Goal: Task Accomplishment & Management: Manage account settings

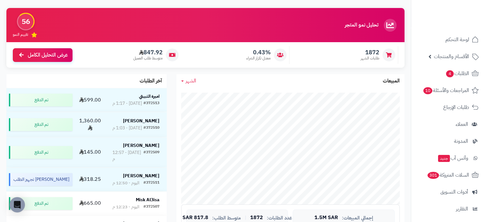
scroll to position [45, 0]
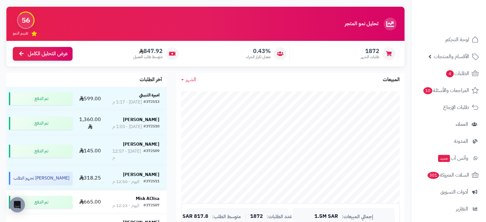
click at [189, 81] on span "الشهر" at bounding box center [191, 80] width 11 height 8
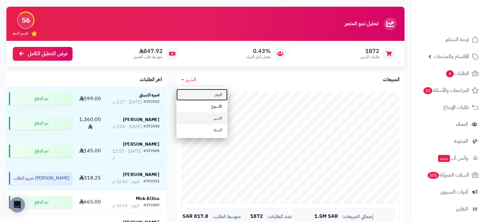
click at [216, 98] on link "اليوم" at bounding box center [201, 95] width 51 height 12
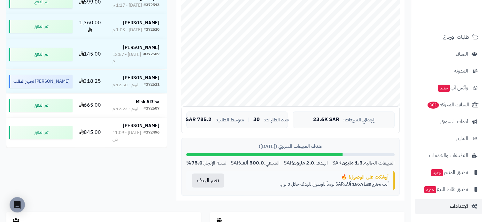
scroll to position [145, 0]
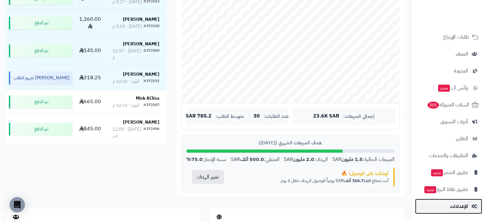
click at [452, 209] on span "الإعدادات" at bounding box center [459, 206] width 18 height 9
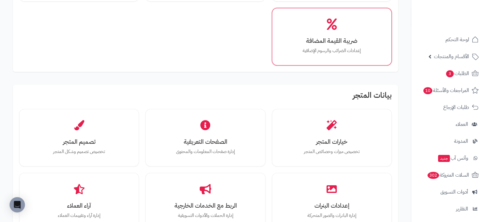
scroll to position [115, 0]
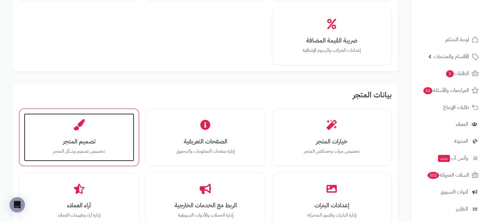
click at [94, 138] on h3 "تصميم المتجر" at bounding box center [78, 141] width 97 height 7
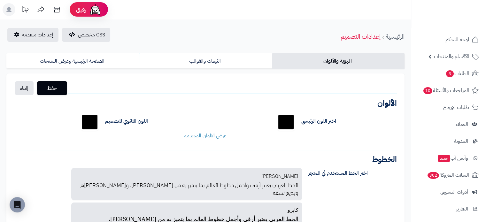
click at [89, 52] on div "الهوية والألوان الثيمات والقوالب الصفحة الرئيسية وعرض المنتجات حفظ إلغاء الشعار…" at bounding box center [205, 184] width 411 height 269
click at [40, 34] on span "إعدادات متقدمة" at bounding box center [37, 35] width 31 height 8
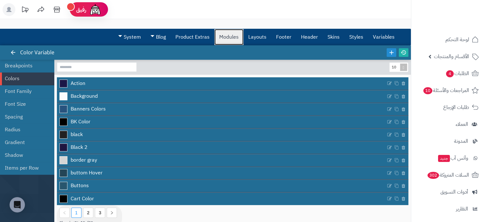
click at [224, 42] on link "Modules" at bounding box center [228, 37] width 29 height 16
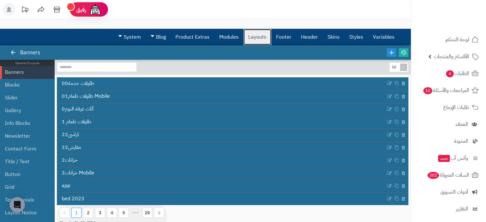
click at [260, 29] on link "Layouts" at bounding box center [257, 37] width 28 height 16
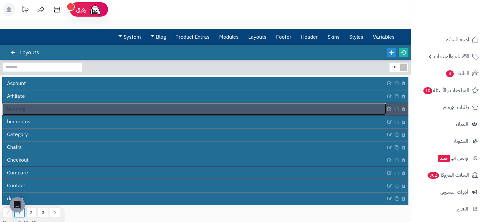
click at [53, 108] on link "bedding" at bounding box center [194, 109] width 384 height 12
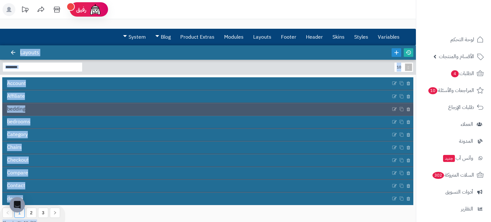
click at [53, 108] on div "3.0.48 Layouts 10 Account Affiliate bedding bedrooms Category Chairs Checkout C…" at bounding box center [208, 136] width 416 height 183
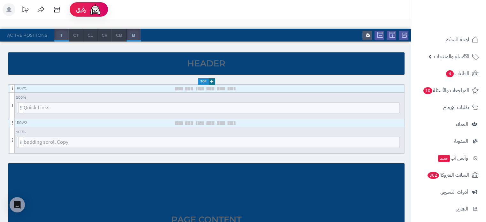
scroll to position [58, 0]
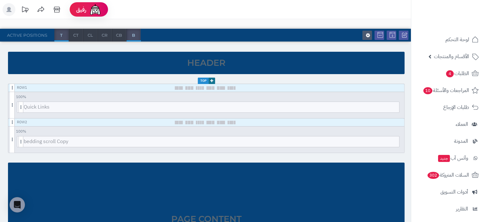
click at [403, 21] on div "3.0.48 Layouts - bedding Active Positions T CT CL CR CB B Header Top Row 1 100 …" at bounding box center [205, 175] width 411 height 374
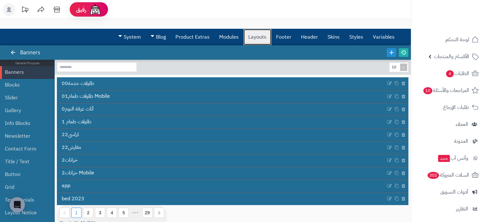
click at [265, 42] on link "Layouts" at bounding box center [257, 37] width 28 height 16
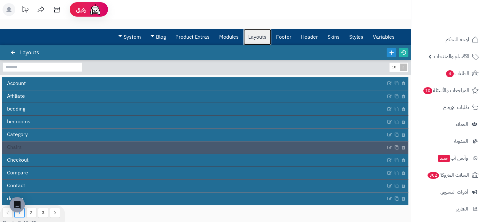
scroll to position [38, 0]
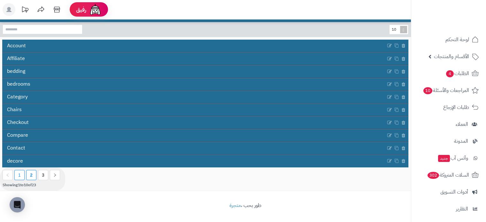
click at [33, 176] on li "2" at bounding box center [31, 175] width 10 height 10
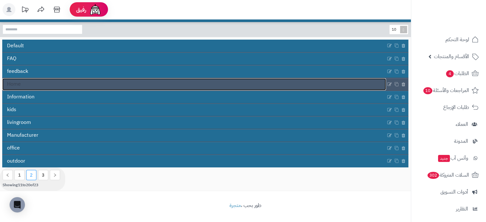
click at [42, 82] on link "Home" at bounding box center [194, 84] width 384 height 12
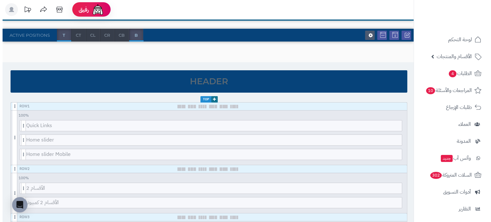
scroll to position [39, 0]
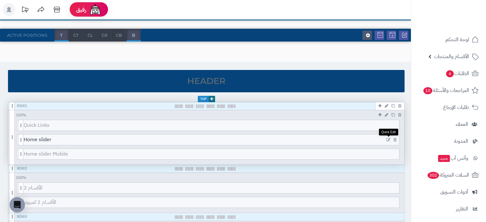
click at [388, 139] on icon at bounding box center [388, 140] width 4 height 4
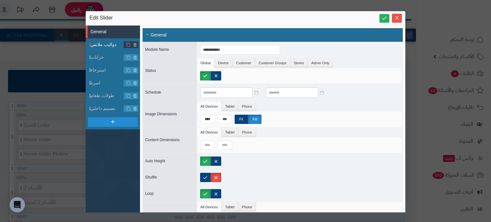
click at [104, 48] on li "دواليب ملابس" at bounding box center [113, 44] width 54 height 13
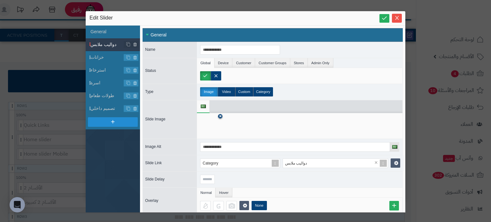
click at [219, 116] on link at bounding box center [220, 116] width 4 height 4
click at [204, 132] on icon at bounding box center [210, 126] width 20 height 19
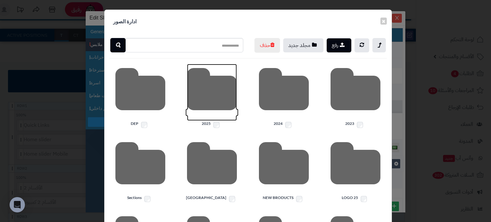
click at [210, 106] on icon at bounding box center [212, 92] width 50 height 57
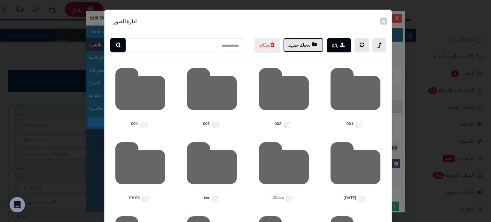
click at [304, 42] on button "مجلد جديد" at bounding box center [303, 45] width 40 height 14
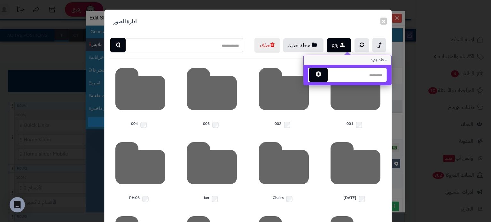
click at [355, 78] on input "text" at bounding box center [357, 75] width 60 height 14
type input "**********"
click at [325, 75] on button "button" at bounding box center [318, 74] width 19 height 14
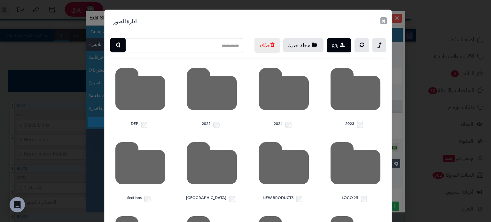
click at [386, 22] on button "×" at bounding box center [383, 20] width 6 height 7
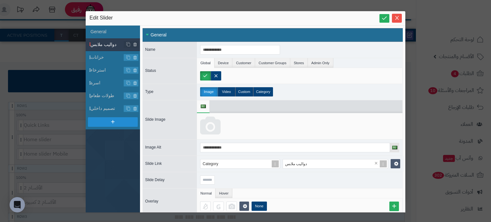
click at [208, 125] on icon at bounding box center [210, 126] width 20 height 19
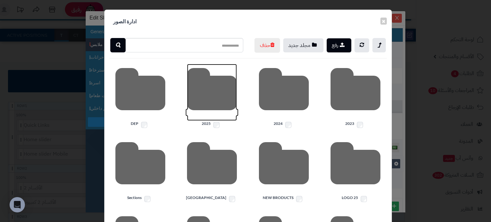
click at [216, 116] on icon at bounding box center [212, 92] width 50 height 57
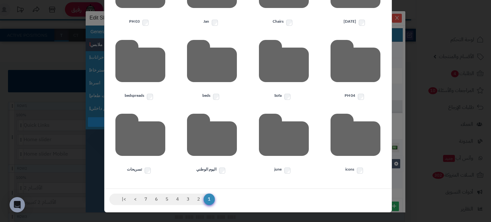
scroll to position [190, 0]
click at [197, 139] on icon at bounding box center [212, 138] width 50 height 57
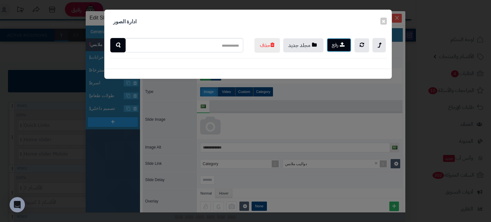
click at [341, 47] on button "رفع" at bounding box center [338, 45] width 25 height 14
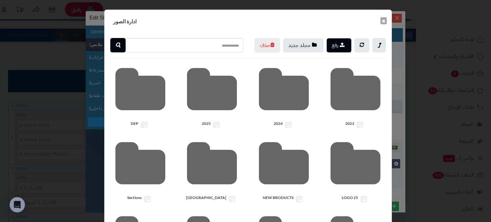
click at [386, 20] on button "×" at bounding box center [383, 20] width 6 height 7
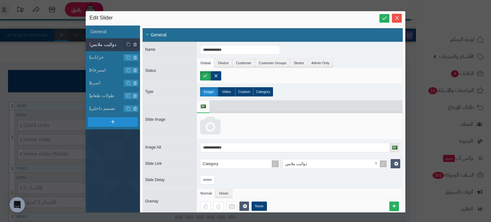
click at [206, 125] on icon at bounding box center [210, 126] width 20 height 19
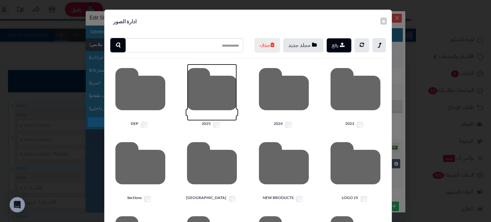
click at [200, 110] on icon at bounding box center [212, 92] width 50 height 57
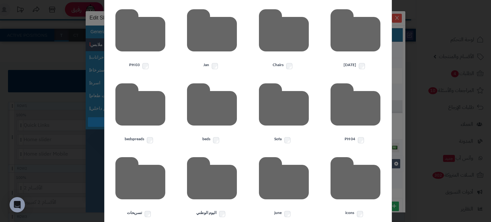
scroll to position [190, 0]
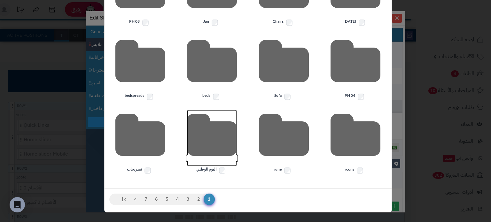
click at [220, 155] on icon at bounding box center [212, 138] width 50 height 57
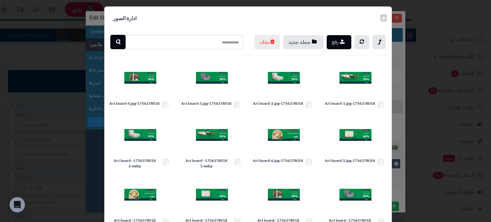
scroll to position [0, 0]
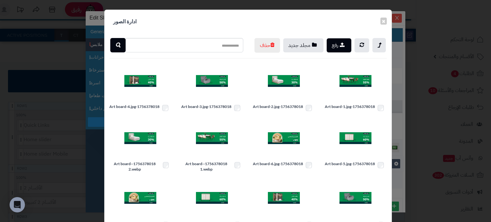
click at [255, 14] on div "× ادارة الصور" at bounding box center [247, 21] width 287 height 23
click at [146, 93] on img at bounding box center [140, 81] width 32 height 32
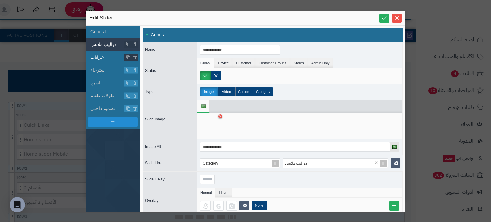
click at [106, 57] on span "خزانات" at bounding box center [107, 57] width 34 height 7
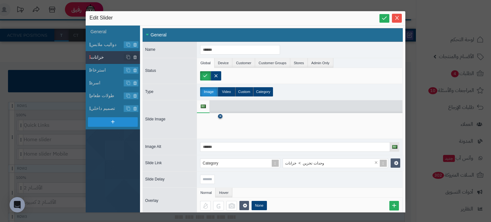
click at [221, 116] on icon at bounding box center [220, 116] width 3 height 4
click at [201, 133] on icon at bounding box center [210, 126] width 20 height 19
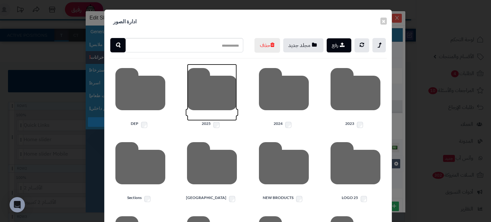
click at [213, 115] on icon at bounding box center [212, 92] width 50 height 57
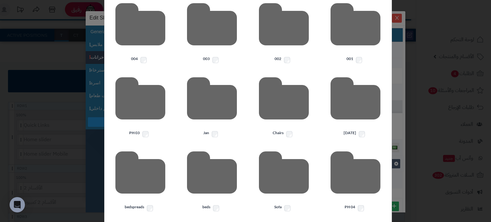
scroll to position [190, 0]
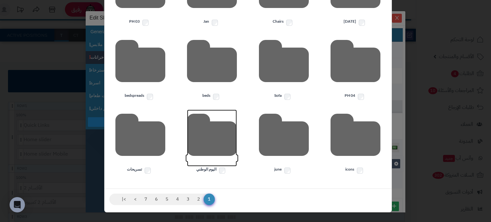
click at [213, 144] on icon at bounding box center [212, 138] width 50 height 57
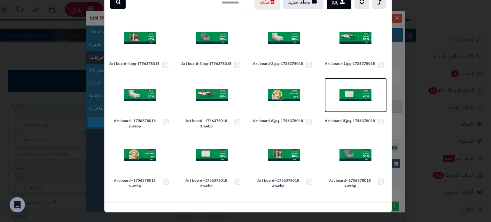
click at [354, 94] on img at bounding box center [355, 95] width 32 height 32
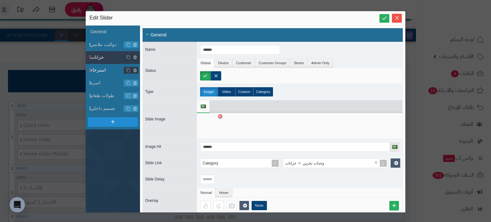
click at [104, 64] on li "استرخاء" at bounding box center [113, 70] width 54 height 13
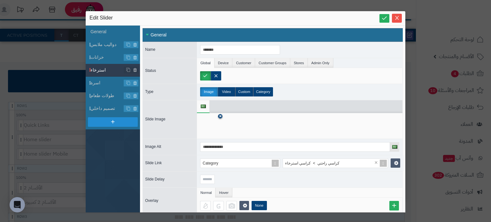
click at [220, 117] on icon at bounding box center [220, 116] width 3 height 4
click at [212, 125] on icon at bounding box center [210, 126] width 20 height 19
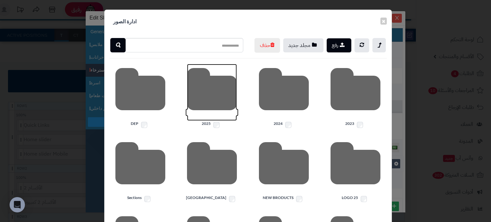
click at [202, 105] on icon at bounding box center [212, 92] width 50 height 57
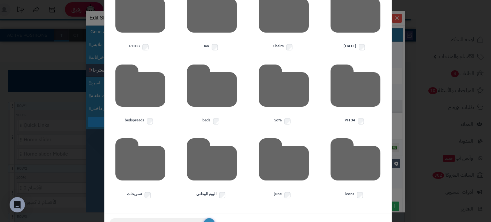
scroll to position [190, 0]
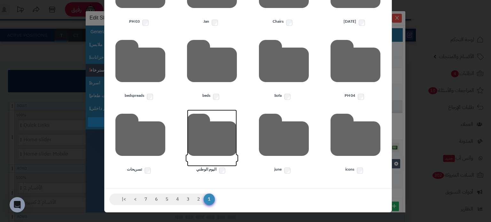
click at [209, 134] on icon at bounding box center [212, 138] width 50 height 57
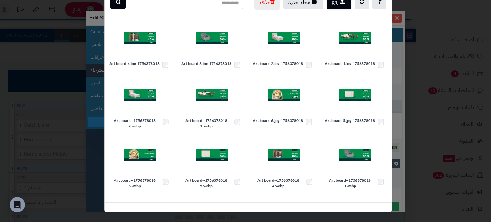
scroll to position [57, 0]
click at [209, 41] on img at bounding box center [212, 38] width 32 height 32
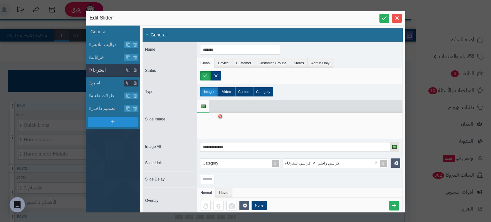
click at [113, 83] on span "اسرة" at bounding box center [107, 83] width 34 height 7
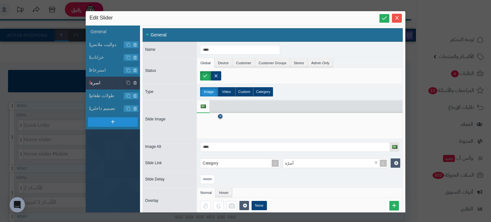
click at [219, 117] on icon at bounding box center [220, 116] width 3 height 4
click at [207, 125] on icon at bounding box center [210, 126] width 20 height 19
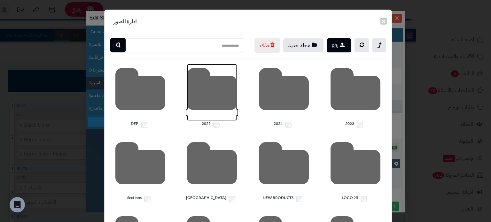
click at [220, 100] on icon at bounding box center [212, 92] width 50 height 57
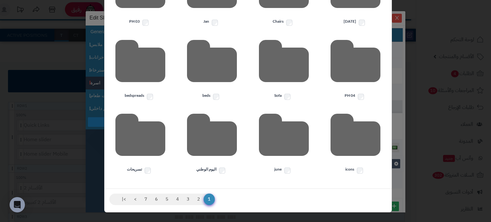
scroll to position [190, 0]
click at [222, 139] on icon at bounding box center [212, 138] width 50 height 57
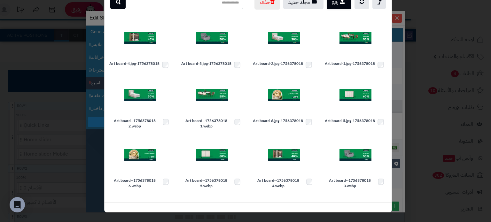
scroll to position [57, 0]
click at [294, 36] on img at bounding box center [284, 38] width 32 height 32
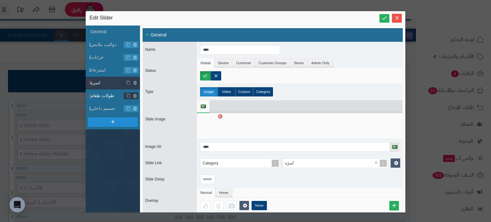
click at [106, 95] on span "طولات طعام" at bounding box center [107, 95] width 34 height 7
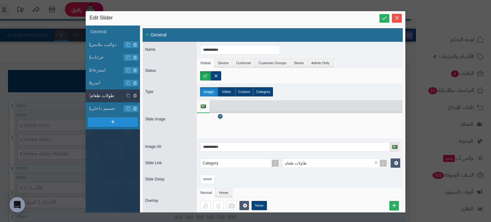
click at [220, 117] on icon at bounding box center [220, 116] width 3 height 4
click at [200, 133] on icon at bounding box center [210, 126] width 20 height 19
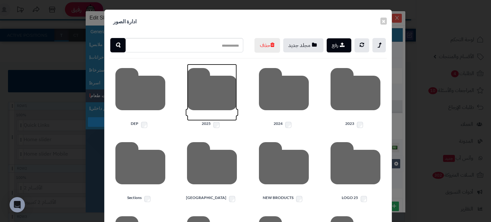
click at [218, 112] on icon at bounding box center [212, 92] width 50 height 57
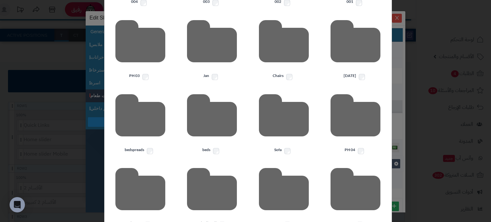
scroll to position [190, 0]
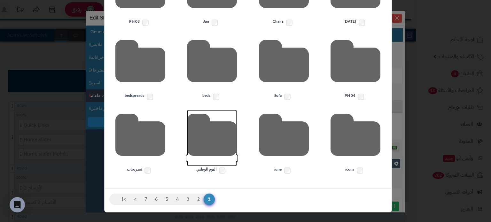
click at [210, 141] on icon at bounding box center [212, 138] width 50 height 57
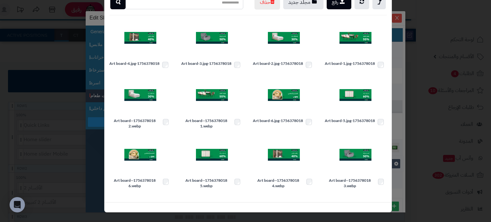
scroll to position [57, 0]
click at [216, 103] on img at bounding box center [212, 95] width 32 height 32
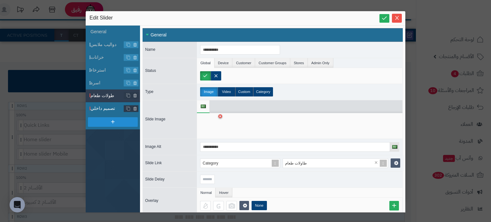
click at [105, 112] on li "تصميم داخلي" at bounding box center [113, 108] width 54 height 13
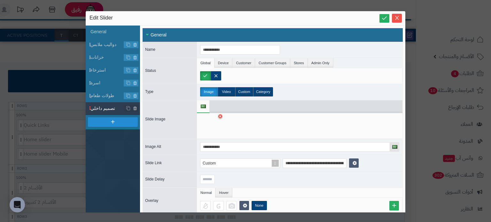
click at [219, 117] on div at bounding box center [210, 125] width 20 height 19
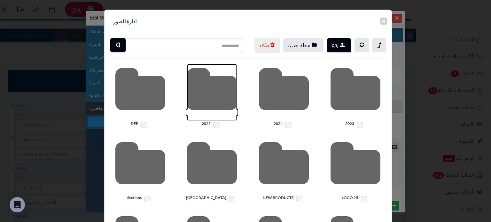
click at [220, 116] on icon at bounding box center [212, 92] width 50 height 57
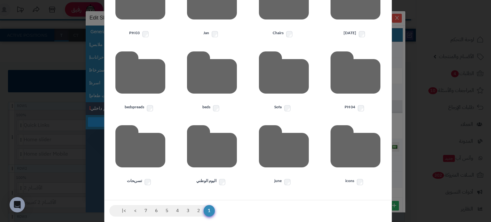
scroll to position [190, 0]
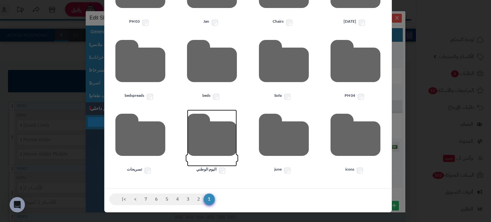
click at [226, 141] on icon at bounding box center [212, 138] width 50 height 57
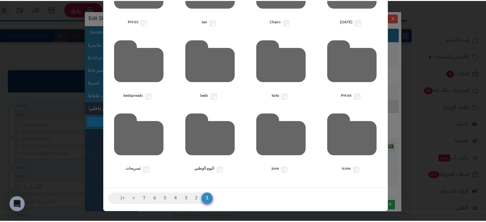
scroll to position [57, 0]
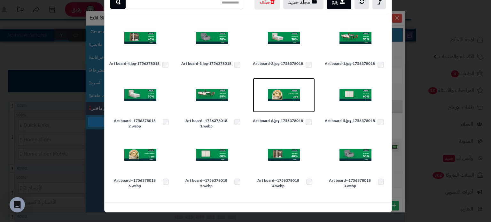
click at [293, 87] on img at bounding box center [284, 95] width 32 height 32
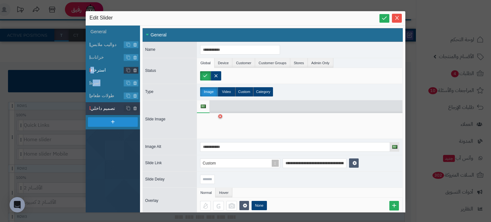
drag, startPoint x: 92, startPoint y: 81, endPoint x: 95, endPoint y: 74, distance: 7.5
click at [95, 74] on ul "General دواليب ملابس خزانات استرخاء اسرة طولات طعام تصميم داخلي" at bounding box center [113, 119] width 54 height 187
click at [383, 18] on icon at bounding box center [384, 18] width 6 height 6
click at [396, 20] on button "Close" at bounding box center [397, 17] width 10 height 9
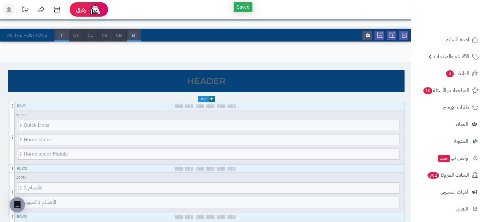
scroll to position [0, 0]
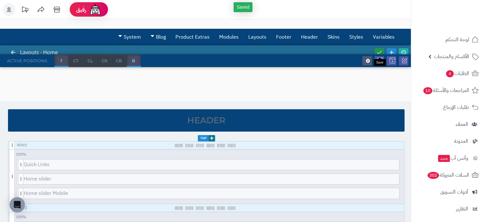
click at [377, 53] on icon at bounding box center [379, 53] width 6 height 6
click at [404, 51] on icon at bounding box center [404, 53] width 6 height 6
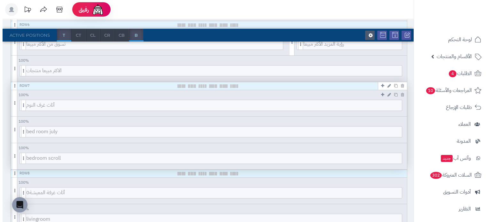
scroll to position [388, 0]
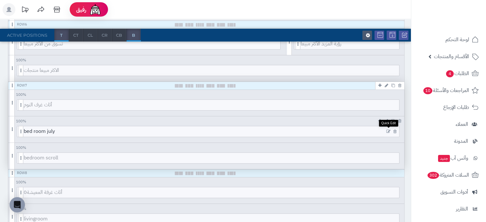
click at [389, 132] on icon at bounding box center [388, 131] width 4 height 4
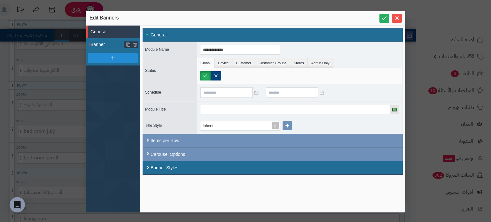
click at [94, 43] on span "Banner" at bounding box center [107, 44] width 34 height 7
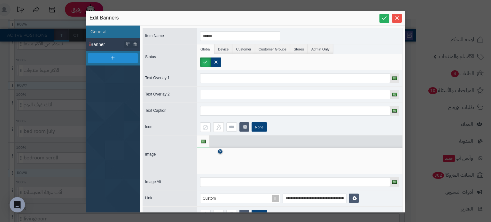
click at [220, 150] on icon at bounding box center [220, 152] width 3 height 4
click at [211, 160] on icon at bounding box center [210, 161] width 20 height 19
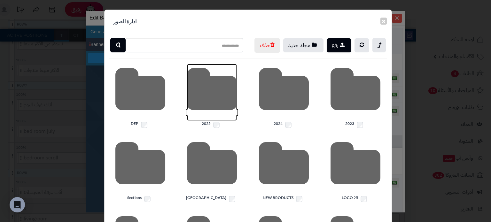
click at [229, 111] on icon at bounding box center [212, 92] width 50 height 57
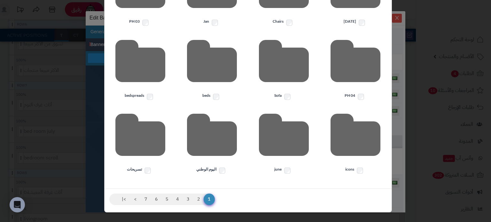
scroll to position [190, 0]
click at [222, 136] on icon at bounding box center [212, 138] width 50 height 57
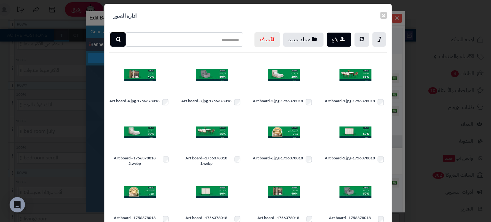
scroll to position [0, 0]
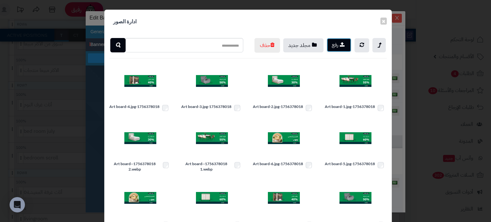
click at [335, 45] on button "رفع" at bounding box center [338, 45] width 25 height 14
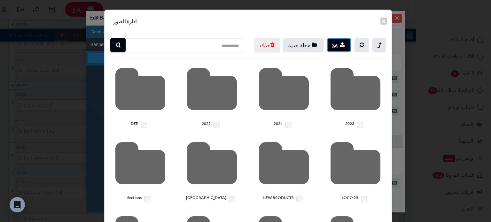
click at [334, 41] on button "رفع" at bounding box center [338, 45] width 25 height 14
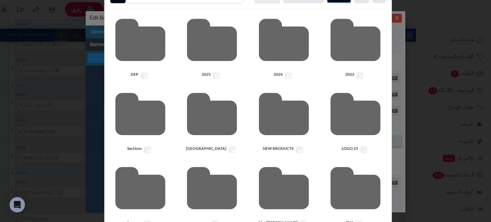
scroll to position [27, 0]
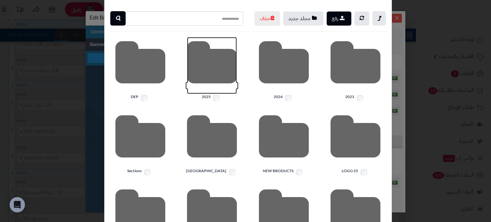
click at [221, 85] on icon at bounding box center [212, 65] width 50 height 57
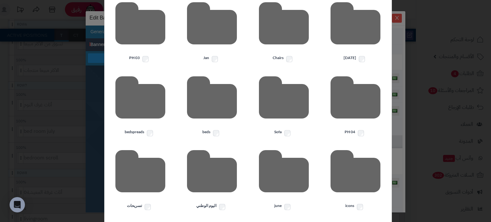
scroll to position [190, 0]
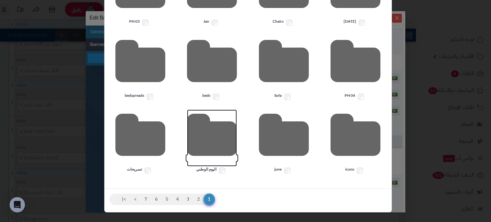
click at [212, 140] on icon at bounding box center [212, 138] width 50 height 57
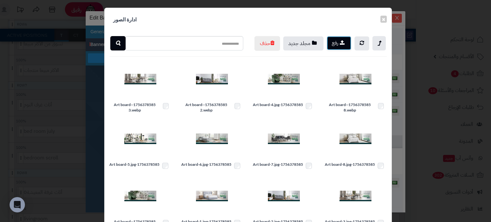
click at [344, 40] on icon "button" at bounding box center [342, 42] width 5 height 5
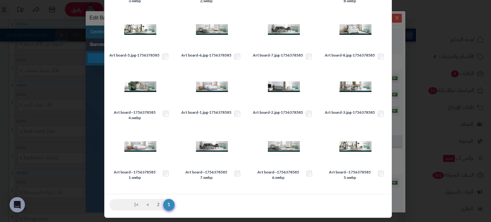
scroll to position [115, 0]
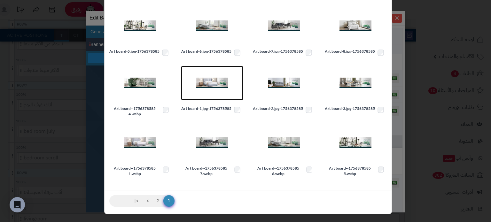
click at [217, 92] on img at bounding box center [212, 83] width 32 height 32
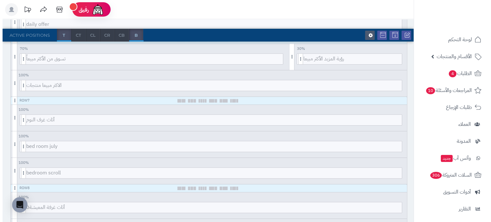
scroll to position [380, 0]
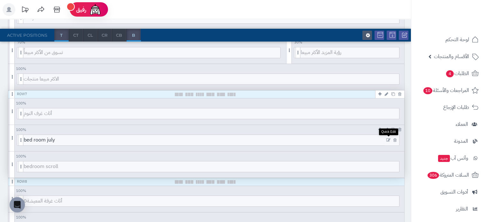
click at [388, 138] on icon at bounding box center [388, 140] width 4 height 4
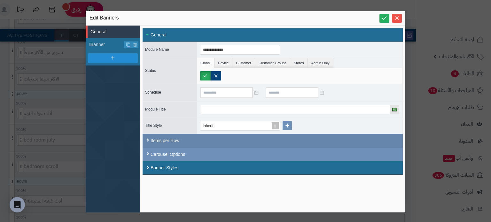
click at [387, 137] on div "Items per Row" at bounding box center [272, 141] width 260 height 14
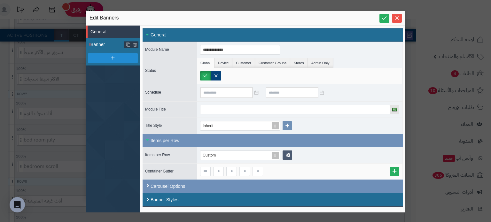
click at [100, 42] on span "Banner" at bounding box center [107, 44] width 34 height 7
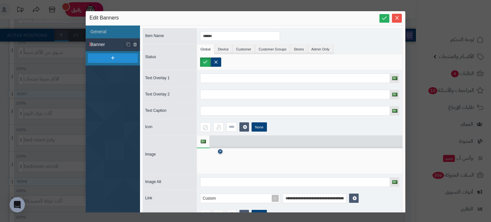
click at [220, 152] on icon at bounding box center [220, 152] width 3 height 4
click at [210, 158] on icon at bounding box center [210, 161] width 20 height 19
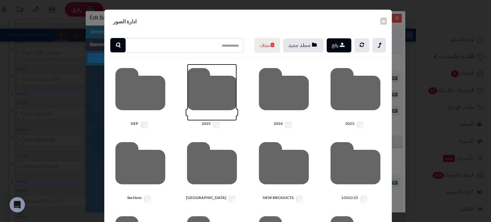
click at [211, 121] on icon at bounding box center [212, 92] width 50 height 57
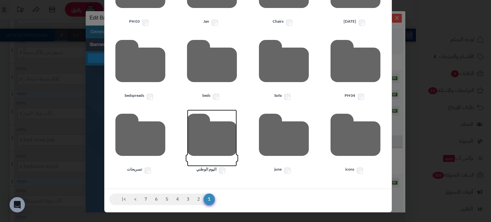
click at [222, 122] on icon at bounding box center [212, 138] width 50 height 57
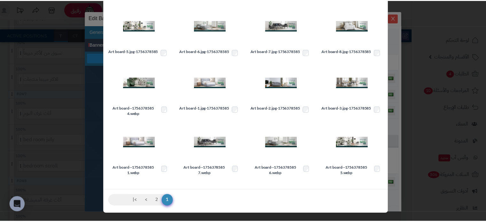
scroll to position [127, 0]
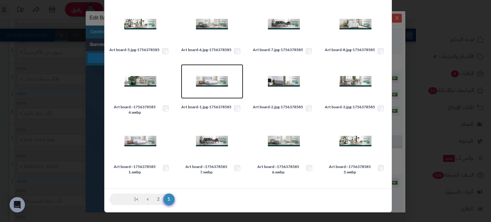
click at [217, 86] on img at bounding box center [212, 81] width 32 height 32
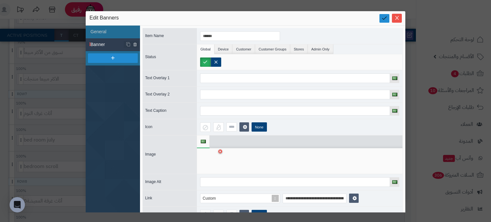
click at [384, 17] on icon at bounding box center [384, 18] width 6 height 6
click at [396, 16] on icon "Close" at bounding box center [396, 17] width 5 height 5
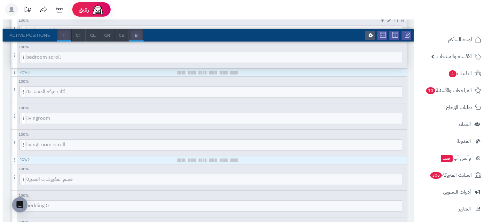
scroll to position [489, 0]
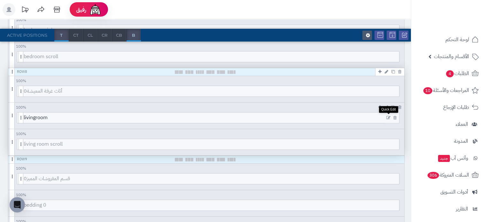
click at [387, 116] on icon at bounding box center [388, 118] width 4 height 4
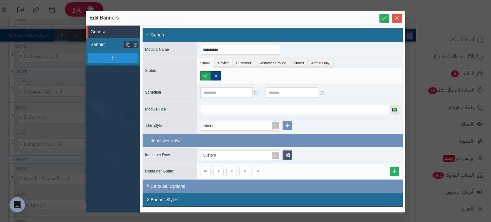
click at [105, 46] on span "Banner" at bounding box center [107, 44] width 34 height 7
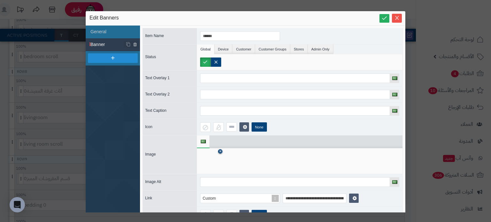
click at [219, 150] on icon at bounding box center [220, 152] width 3 height 4
click at [209, 157] on icon at bounding box center [210, 161] width 20 height 19
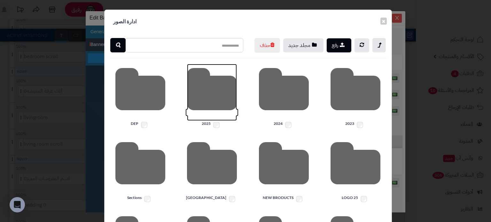
click at [215, 97] on icon at bounding box center [212, 92] width 50 height 57
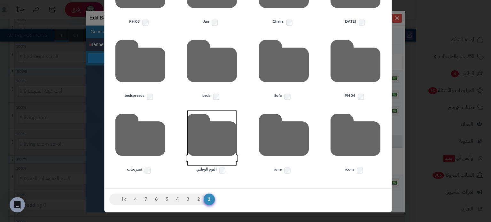
click at [211, 133] on icon at bounding box center [212, 138] width 50 height 57
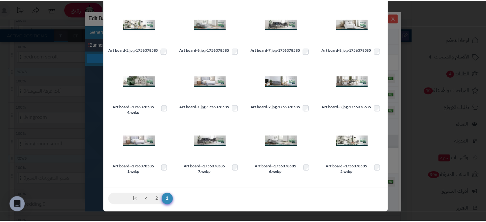
scroll to position [130, 0]
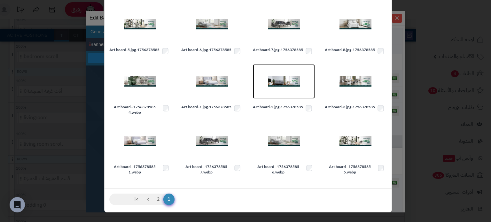
click at [288, 85] on img at bounding box center [284, 81] width 32 height 32
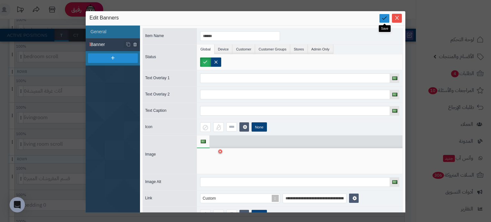
click at [383, 15] on icon at bounding box center [384, 18] width 6 height 6
click at [395, 19] on icon "Close" at bounding box center [396, 17] width 5 height 5
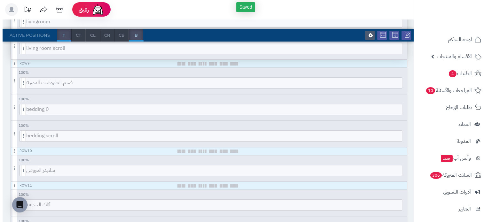
scroll to position [586, 0]
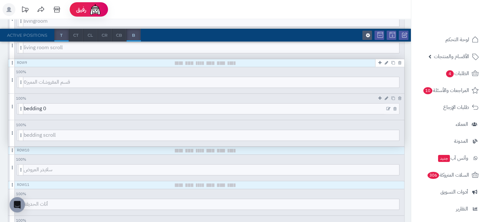
click at [388, 107] on icon at bounding box center [388, 109] width 4 height 4
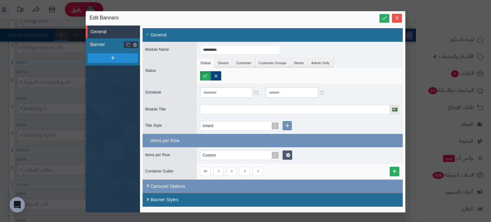
click at [108, 44] on span "Banner" at bounding box center [107, 44] width 34 height 7
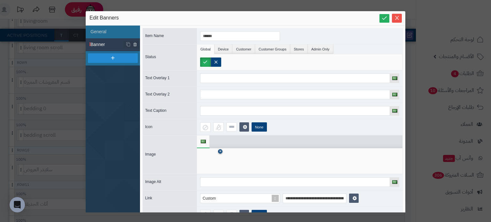
click at [220, 150] on icon at bounding box center [220, 152] width 3 height 4
click at [212, 155] on icon at bounding box center [210, 161] width 20 height 19
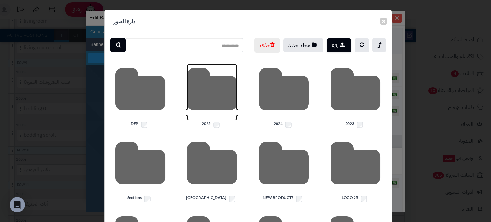
click at [216, 109] on icon at bounding box center [212, 92] width 50 height 57
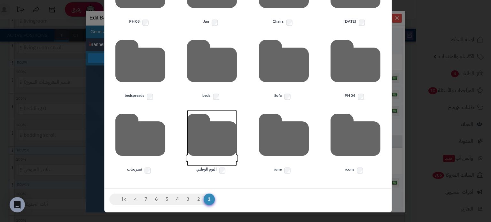
click at [212, 140] on icon at bounding box center [212, 138] width 50 height 57
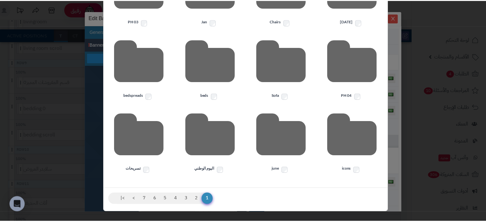
scroll to position [130, 0]
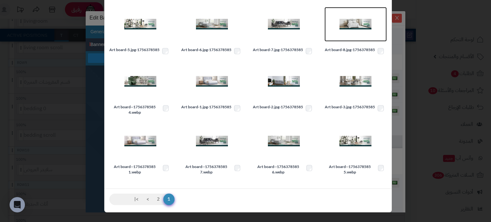
click at [367, 18] on img at bounding box center [355, 24] width 32 height 32
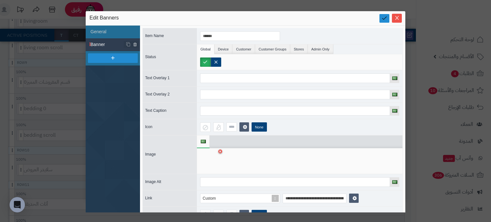
click at [383, 18] on icon at bounding box center [384, 18] width 6 height 6
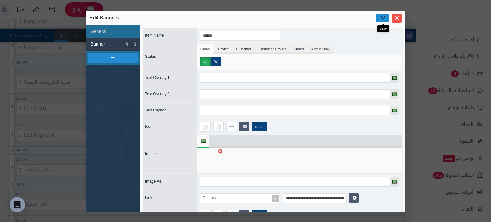
click at [383, 18] on icon at bounding box center [383, 17] width 6 height 5
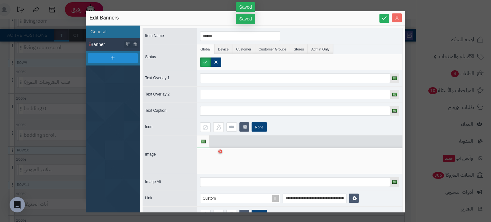
click at [396, 17] on icon "Close" at bounding box center [397, 18] width 4 height 4
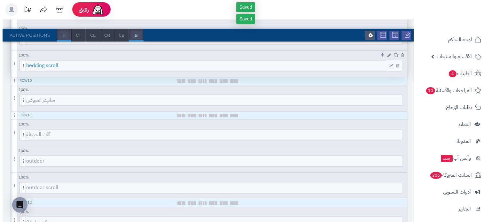
scroll to position [657, 0]
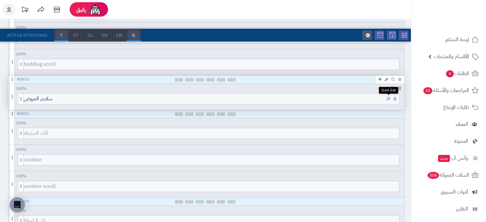
click at [388, 97] on icon at bounding box center [388, 99] width 4 height 4
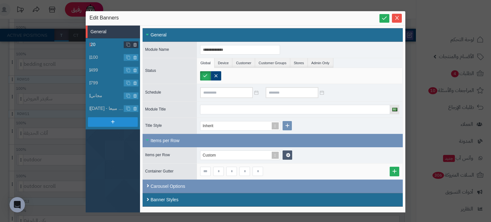
click at [100, 45] on span "20" at bounding box center [107, 44] width 34 height 7
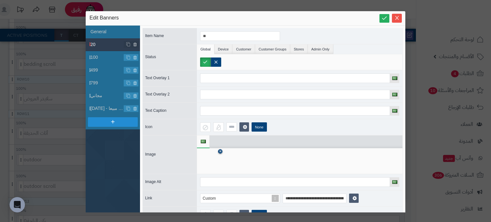
click at [221, 151] on icon at bounding box center [220, 152] width 3 height 4
click at [211, 161] on icon at bounding box center [210, 161] width 20 height 19
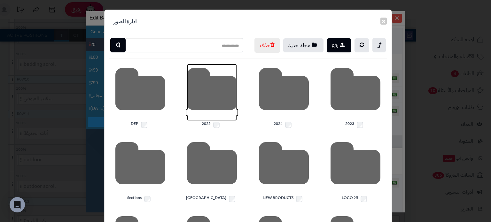
click at [216, 105] on icon at bounding box center [212, 92] width 50 height 57
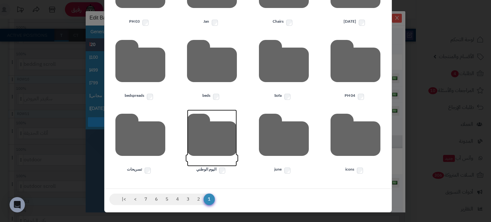
click at [212, 132] on icon at bounding box center [212, 138] width 50 height 57
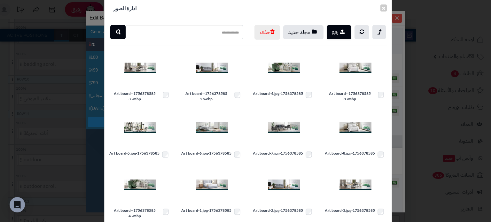
scroll to position [0, 0]
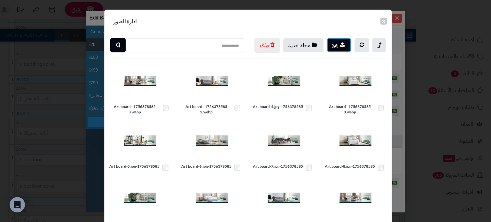
click at [339, 45] on button "رفع" at bounding box center [338, 45] width 25 height 14
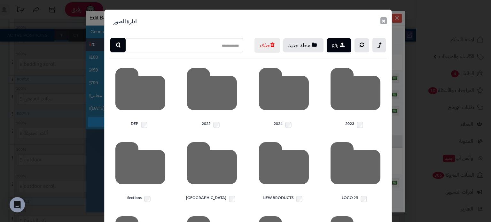
click at [386, 22] on button "×" at bounding box center [383, 20] width 6 height 7
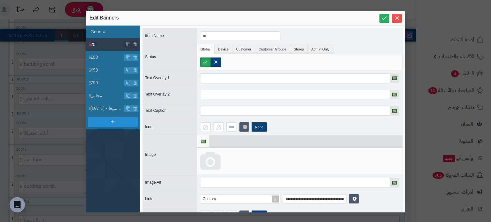
click at [215, 157] on icon at bounding box center [210, 161] width 20 height 19
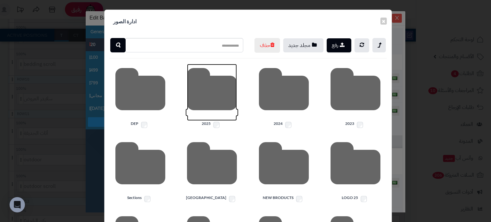
click at [212, 114] on icon at bounding box center [212, 92] width 50 height 57
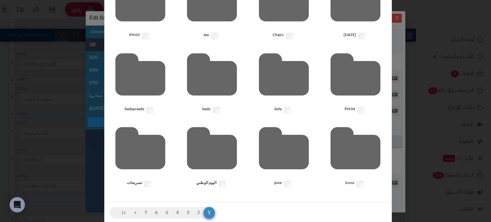
scroll to position [190, 0]
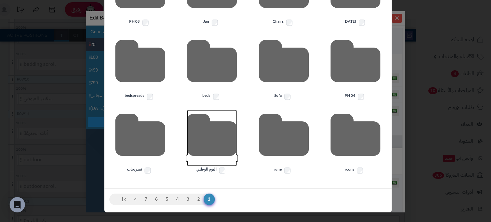
click at [235, 132] on icon at bounding box center [212, 138] width 50 height 57
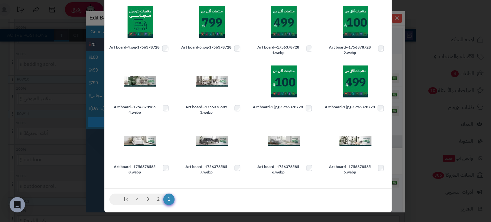
scroll to position [69, 0]
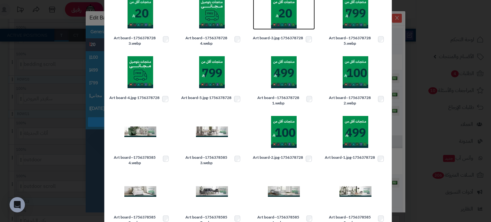
click at [286, 27] on img at bounding box center [284, 12] width 32 height 32
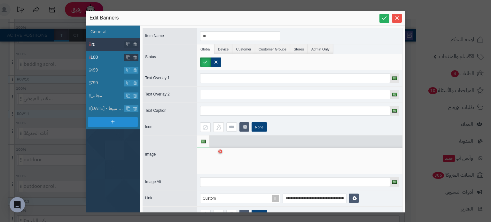
click at [102, 54] on span "100" at bounding box center [107, 57] width 34 height 7
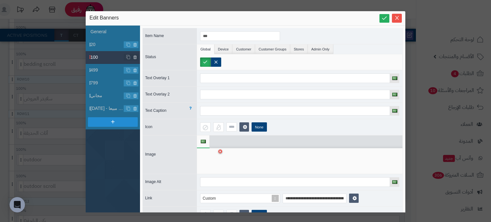
scroll to position [12, 0]
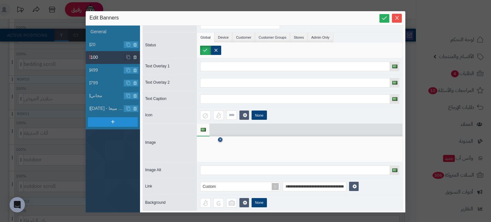
click at [219, 138] on icon at bounding box center [220, 140] width 3 height 4
click at [208, 143] on icon at bounding box center [210, 149] width 20 height 19
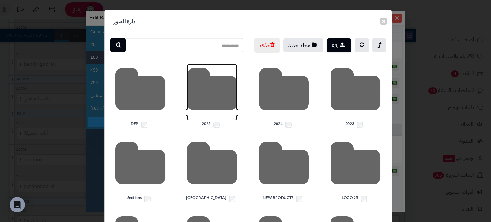
click at [221, 111] on icon at bounding box center [212, 92] width 50 height 57
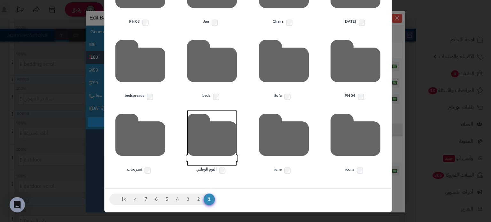
click at [218, 144] on icon at bounding box center [212, 138] width 50 height 57
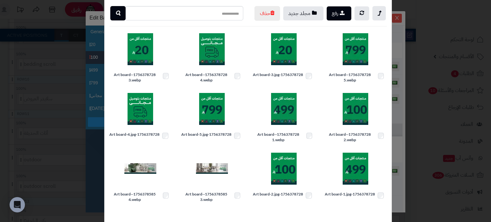
scroll to position [29, 0]
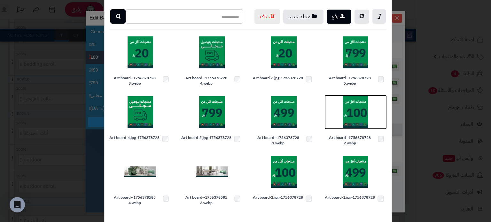
click at [349, 122] on img at bounding box center [355, 112] width 32 height 32
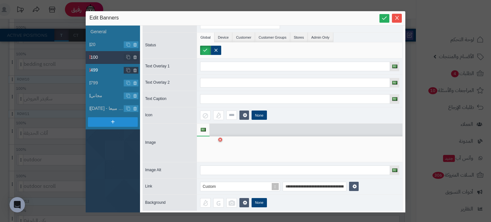
click at [95, 70] on span "499" at bounding box center [107, 70] width 34 height 7
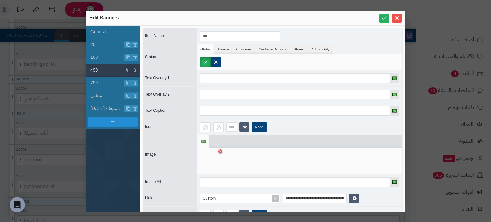
scroll to position [12, 0]
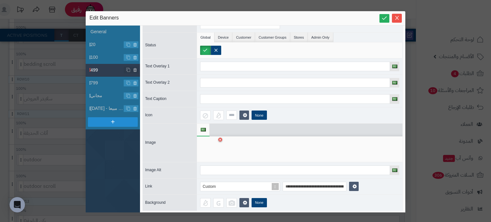
click at [214, 146] on div at bounding box center [210, 149] width 20 height 19
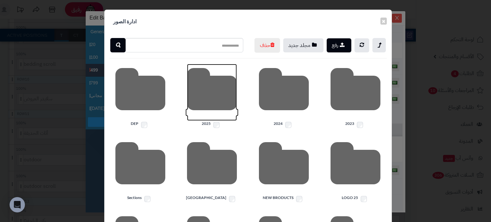
click at [214, 108] on icon at bounding box center [212, 92] width 50 height 57
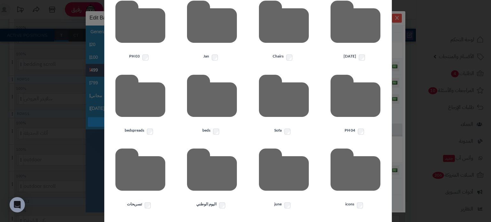
scroll to position [147, 0]
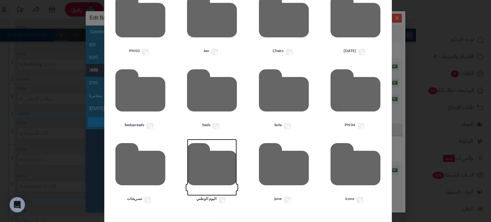
click at [214, 175] on icon at bounding box center [212, 167] width 50 height 57
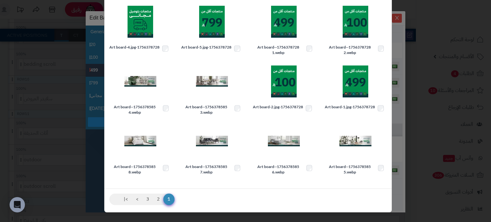
scroll to position [133, 0]
click at [282, 28] on img at bounding box center [284, 22] width 32 height 32
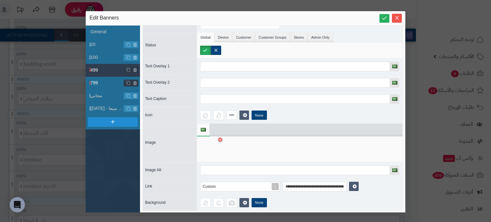
click at [102, 83] on span "799" at bounding box center [107, 83] width 34 height 7
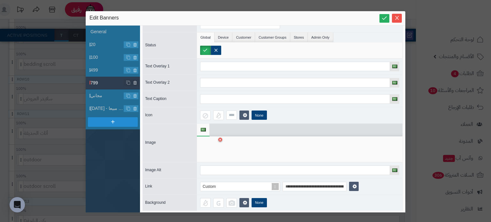
scroll to position [0, 0]
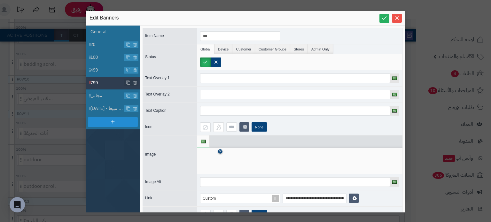
click at [219, 151] on icon at bounding box center [220, 152] width 3 height 4
click at [212, 161] on icon at bounding box center [210, 161] width 20 height 19
click at [210, 162] on icon at bounding box center [210, 161] width 20 height 19
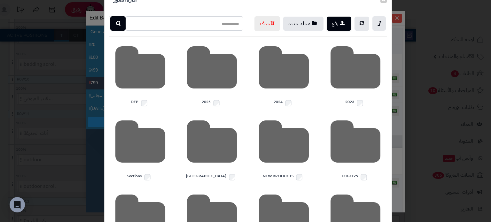
scroll to position [20, 0]
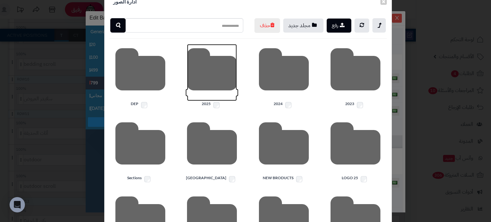
click at [234, 88] on icon at bounding box center [212, 72] width 50 height 57
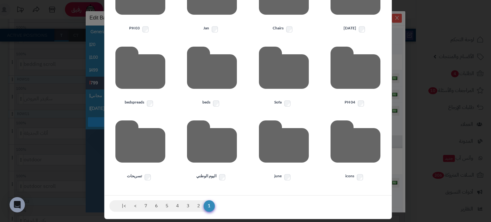
scroll to position [190, 0]
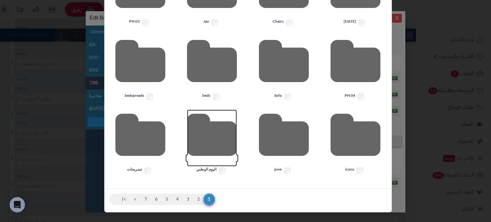
click at [221, 133] on icon at bounding box center [212, 138] width 50 height 57
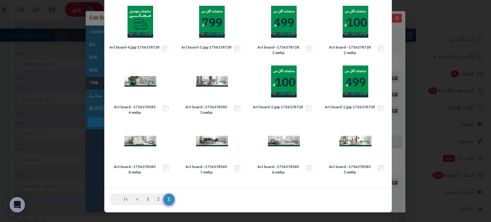
scroll to position [133, 0]
click at [216, 29] on img at bounding box center [212, 22] width 32 height 32
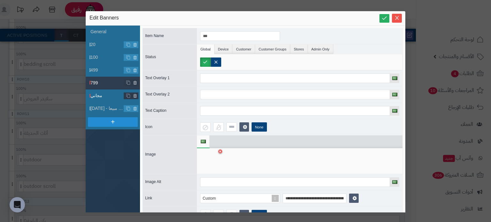
click at [95, 94] on span "مجاني" at bounding box center [107, 95] width 34 height 7
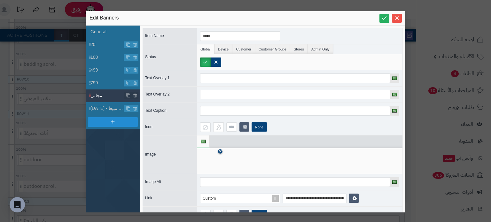
click at [222, 149] on link at bounding box center [220, 151] width 4 height 4
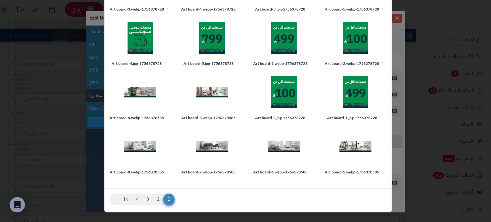
scroll to position [0, 0]
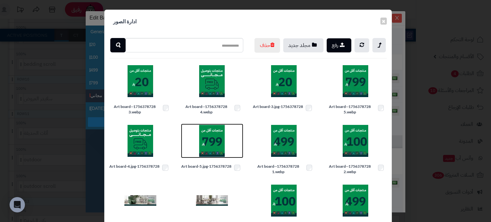
click at [210, 157] on img at bounding box center [212, 141] width 32 height 32
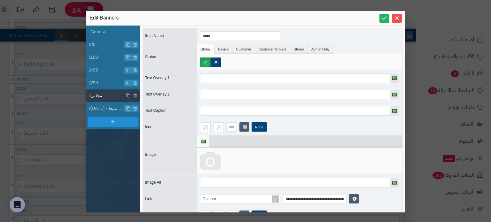
click at [216, 163] on icon at bounding box center [210, 161] width 20 height 19
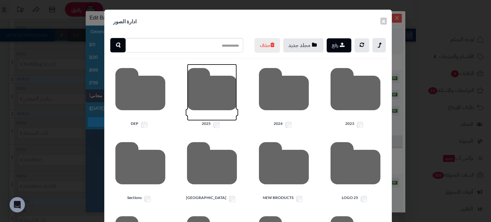
click at [214, 121] on icon at bounding box center [212, 92] width 50 height 57
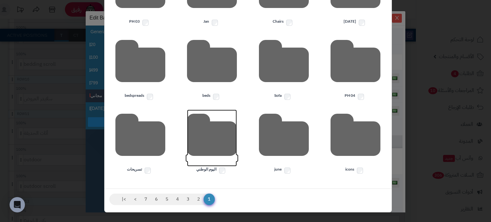
click at [217, 144] on icon at bounding box center [212, 138] width 50 height 57
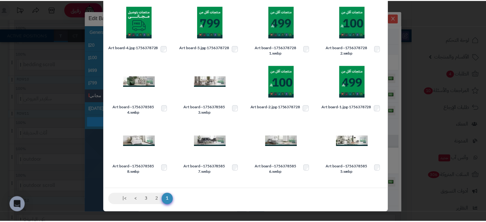
scroll to position [133, 0]
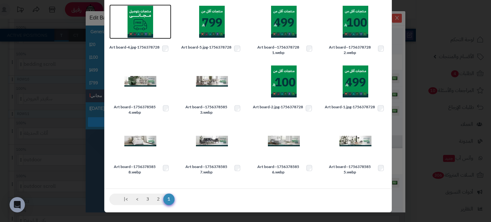
click at [145, 33] on img at bounding box center [140, 22] width 32 height 32
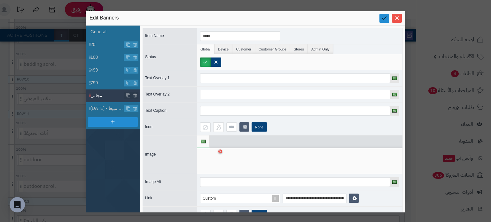
click at [383, 20] on icon at bounding box center [384, 18] width 6 height 6
click at [398, 19] on icon "Close" at bounding box center [396, 17] width 5 height 5
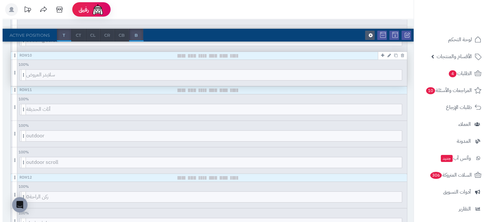
scroll to position [688, 0]
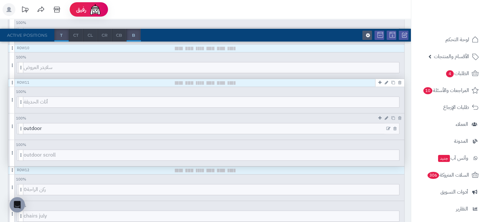
click at [389, 127] on icon at bounding box center [388, 129] width 4 height 4
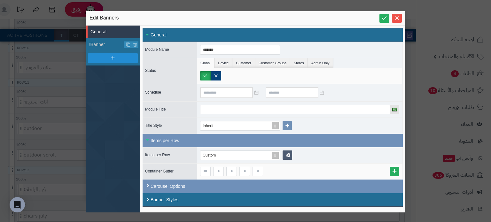
drag, startPoint x: 96, startPoint y: 134, endPoint x: 93, endPoint y: 149, distance: 15.9
click at [93, 149] on ul "General Banner" at bounding box center [113, 119] width 54 height 187
click at [98, 45] on span "Banner" at bounding box center [107, 44] width 34 height 7
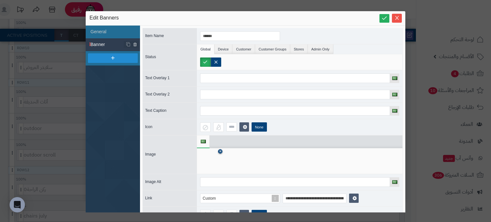
click at [219, 152] on icon at bounding box center [220, 152] width 3 height 4
click at [204, 168] on icon at bounding box center [210, 161] width 20 height 19
click at [212, 158] on icon at bounding box center [210, 161] width 20 height 19
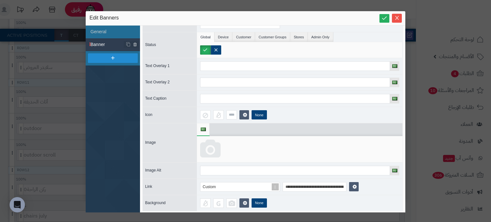
click at [214, 146] on icon at bounding box center [210, 149] width 20 height 19
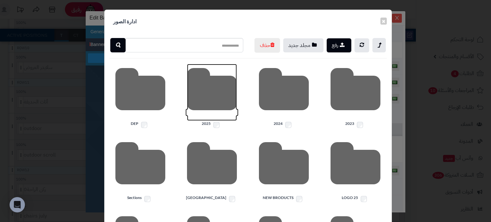
click at [218, 115] on icon at bounding box center [212, 92] width 50 height 57
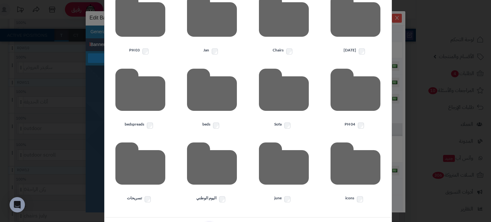
scroll to position [190, 0]
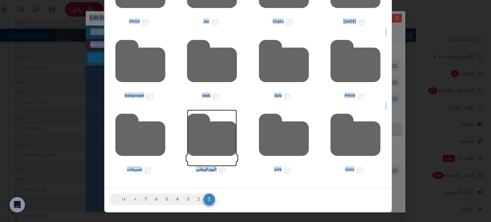
click at [225, 135] on icon at bounding box center [212, 138] width 50 height 57
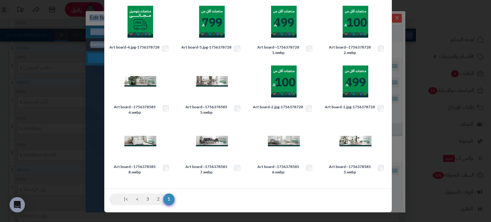
scroll to position [133, 0]
click at [214, 139] on img at bounding box center [212, 141] width 32 height 32
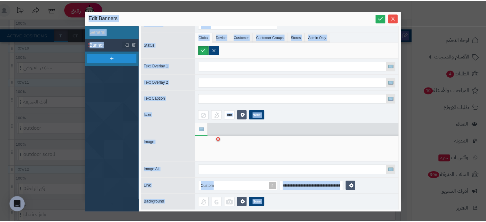
scroll to position [12, 0]
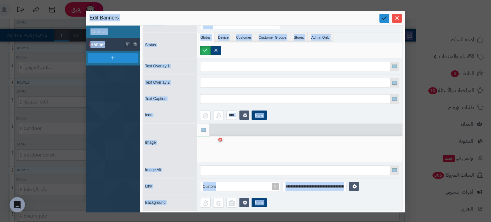
click at [385, 20] on icon at bounding box center [384, 18] width 6 height 6
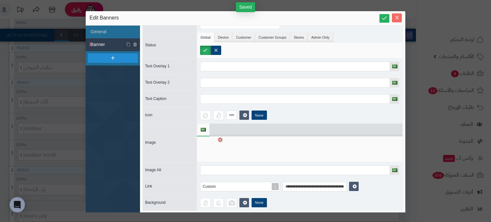
click at [396, 17] on icon "Close" at bounding box center [397, 18] width 4 height 4
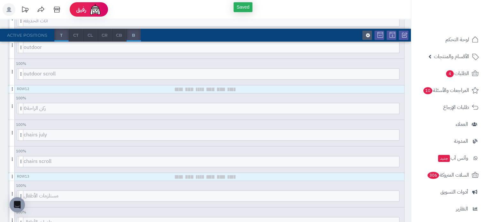
scroll to position [0, 0]
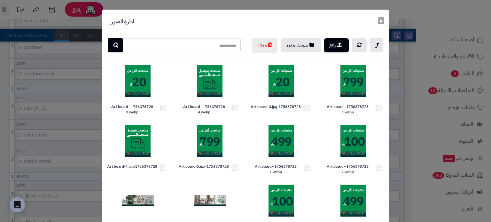
click at [384, 19] on button "×" at bounding box center [381, 20] width 6 height 7
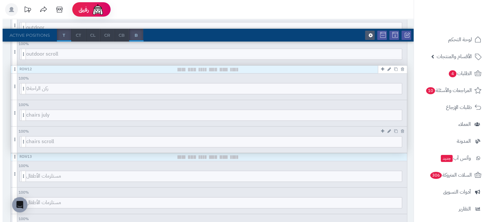
scroll to position [788, 0]
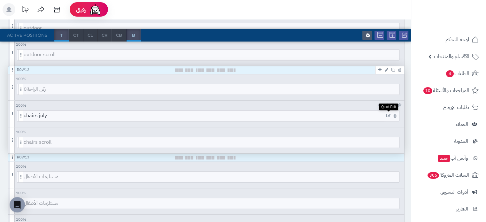
click at [388, 114] on icon at bounding box center [388, 116] width 4 height 4
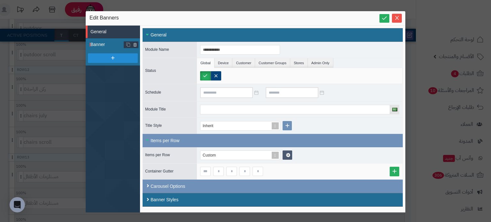
click at [99, 42] on span "Banner" at bounding box center [107, 44] width 34 height 7
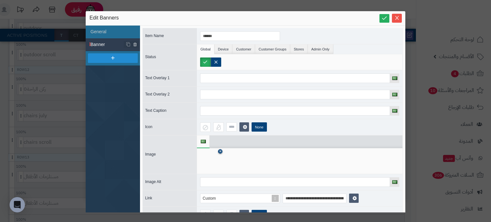
click at [219, 150] on icon at bounding box center [220, 152] width 3 height 4
click at [219, 151] on div at bounding box center [210, 161] width 20 height 20
click at [206, 156] on icon at bounding box center [210, 161] width 20 height 19
click at [222, 156] on div at bounding box center [299, 161] width 205 height 26
click at [216, 157] on icon at bounding box center [210, 161] width 20 height 19
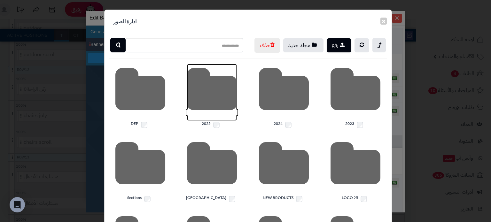
click at [225, 111] on icon at bounding box center [212, 92] width 50 height 57
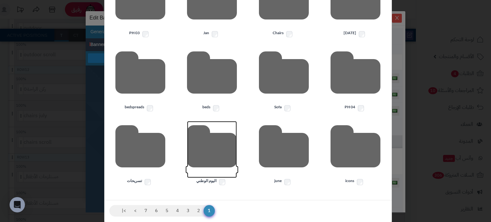
click at [209, 170] on icon at bounding box center [212, 149] width 50 height 57
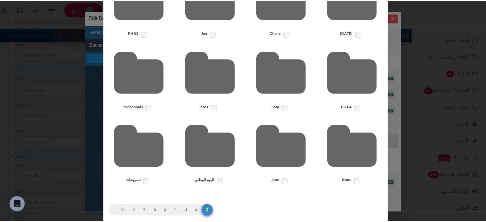
scroll to position [133, 0]
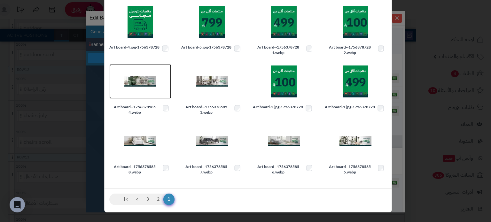
click at [140, 81] on img at bounding box center [140, 81] width 32 height 32
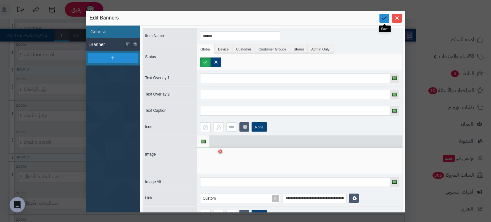
click at [382, 14] on link at bounding box center [384, 18] width 10 height 9
click at [400, 17] on span "Close" at bounding box center [397, 17] width 10 height 5
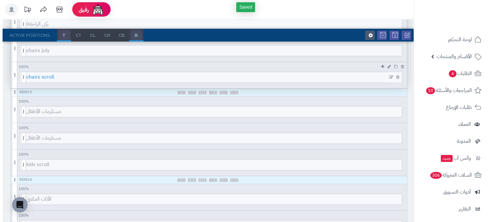
scroll to position [855, 0]
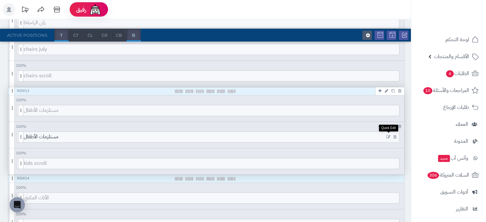
click at [390, 135] on icon at bounding box center [388, 137] width 4 height 4
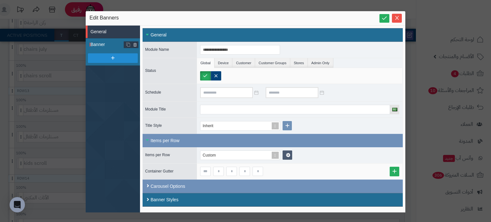
click at [99, 45] on span "Banner" at bounding box center [107, 44] width 34 height 7
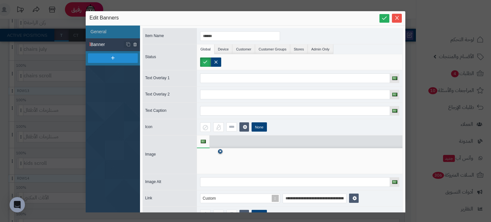
click at [219, 150] on icon at bounding box center [220, 152] width 3 height 4
click at [209, 166] on icon at bounding box center [210, 161] width 20 height 19
click at [220, 162] on icon at bounding box center [210, 161] width 20 height 19
click at [208, 158] on icon at bounding box center [210, 161] width 20 height 19
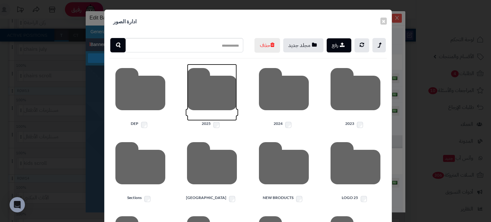
click at [216, 108] on icon at bounding box center [212, 92] width 50 height 57
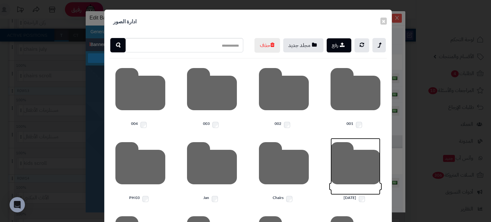
click at [348, 180] on icon at bounding box center [355, 166] width 50 height 57
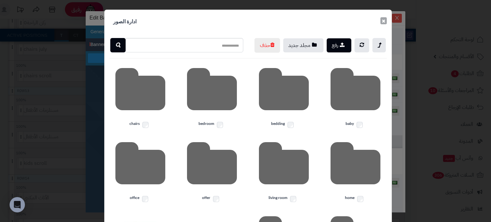
click at [384, 21] on button "×" at bounding box center [383, 20] width 6 height 7
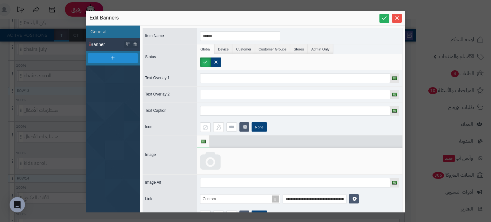
click at [216, 159] on icon at bounding box center [210, 161] width 20 height 19
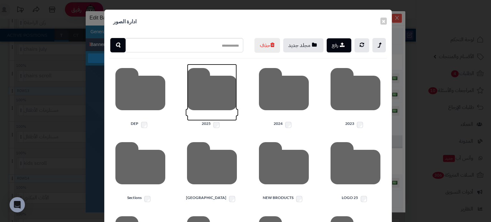
click at [217, 111] on icon at bounding box center [212, 92] width 50 height 57
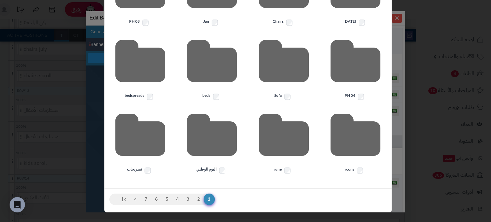
scroll to position [190, 0]
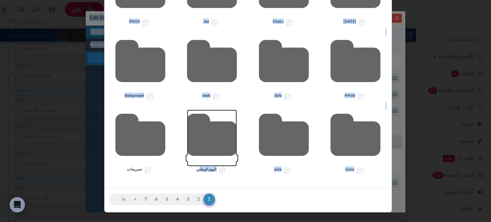
click at [218, 145] on icon at bounding box center [212, 138] width 50 height 57
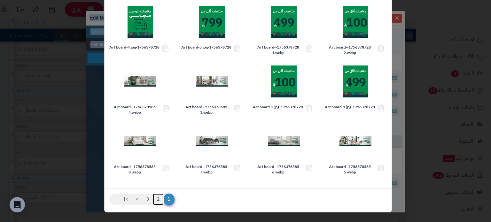
click at [157, 198] on link "2" at bounding box center [158, 200] width 11 height 12
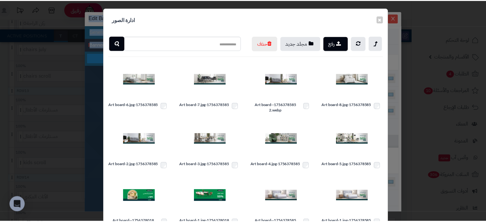
scroll to position [27, 0]
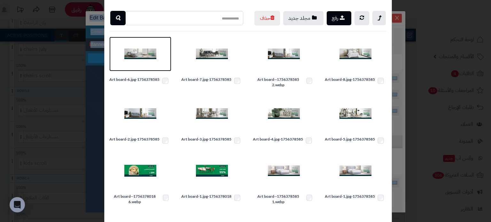
click at [139, 64] on img at bounding box center [140, 54] width 32 height 32
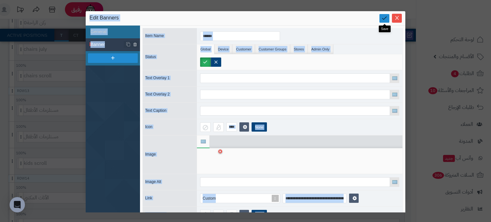
click at [383, 16] on icon at bounding box center [384, 18] width 6 height 6
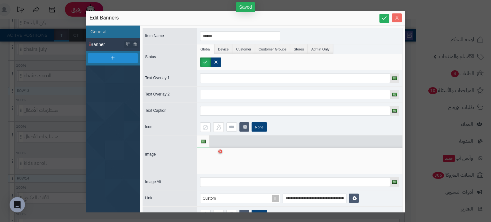
click at [401, 20] on span "Close" at bounding box center [397, 17] width 10 height 5
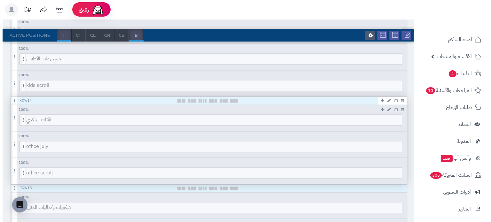
scroll to position [938, 0]
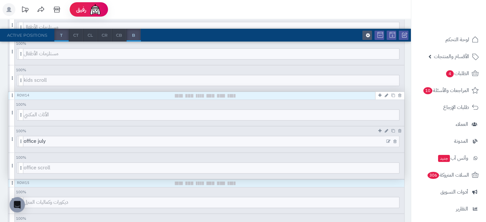
click at [388, 140] on icon at bounding box center [388, 141] width 4 height 4
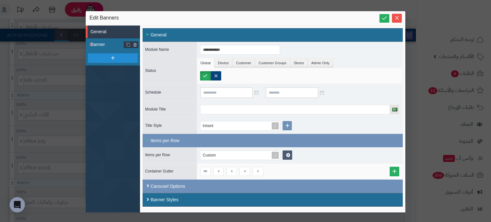
click at [101, 41] on span "Banner" at bounding box center [107, 44] width 34 height 7
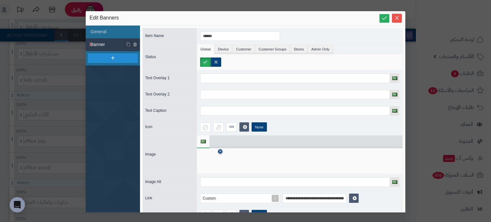
click at [219, 152] on icon at bounding box center [220, 152] width 3 height 4
click at [213, 160] on icon at bounding box center [210, 161] width 20 height 19
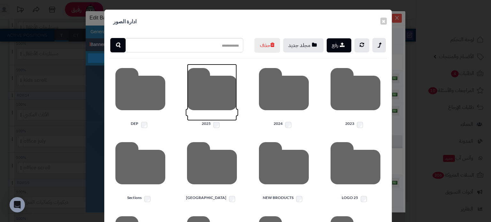
click at [207, 118] on icon at bounding box center [212, 92] width 50 height 57
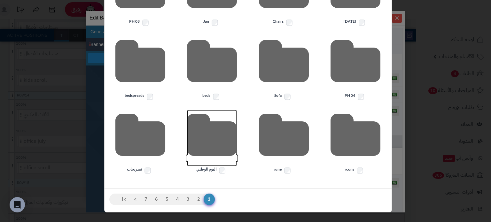
click at [210, 132] on icon at bounding box center [212, 138] width 50 height 57
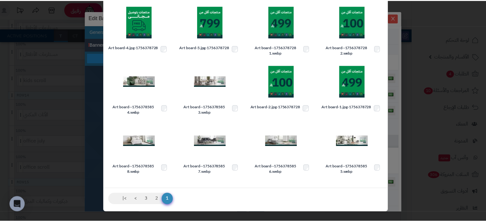
scroll to position [133, 0]
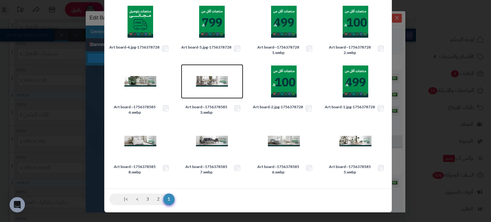
click at [212, 83] on img at bounding box center [212, 81] width 32 height 32
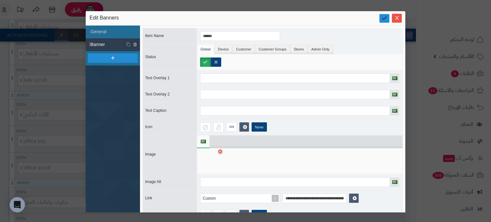
click at [384, 21] on link at bounding box center [384, 18] width 10 height 9
click at [398, 18] on icon "Close" at bounding box center [396, 17] width 5 height 5
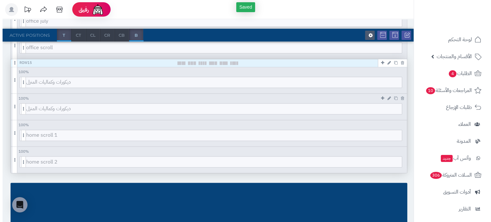
scroll to position [1059, 0]
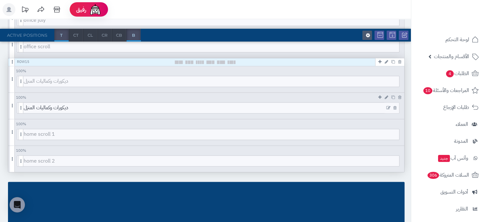
click at [387, 107] on icon at bounding box center [388, 108] width 4 height 4
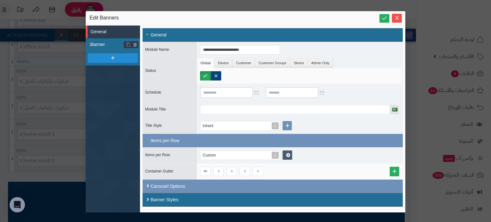
click at [96, 46] on span "Banner" at bounding box center [107, 44] width 34 height 7
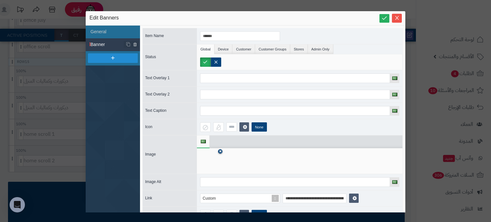
click at [219, 152] on link at bounding box center [220, 151] width 4 height 4
click at [203, 159] on icon at bounding box center [210, 161] width 20 height 19
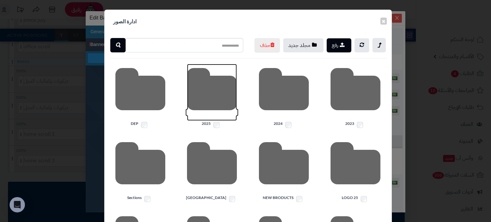
click at [208, 115] on icon at bounding box center [212, 92] width 50 height 57
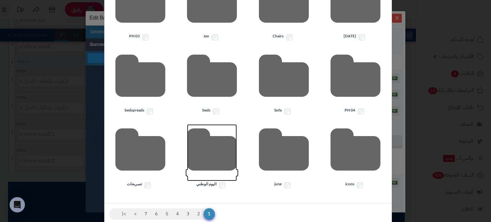
click at [208, 181] on icon at bounding box center [212, 152] width 50 height 57
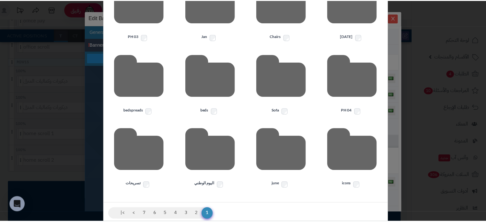
scroll to position [133, 0]
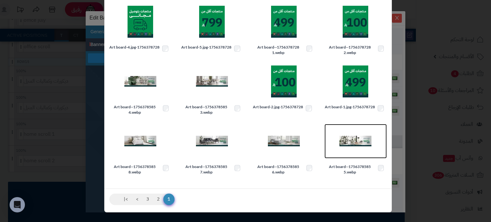
click at [364, 144] on img at bounding box center [355, 141] width 32 height 32
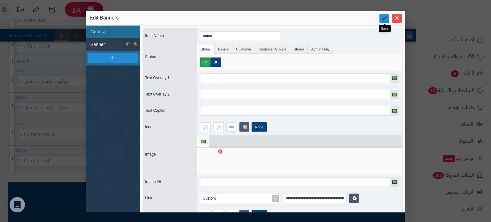
click at [385, 17] on icon at bounding box center [384, 18] width 6 height 6
click at [396, 19] on icon "Close" at bounding box center [397, 18] width 4 height 4
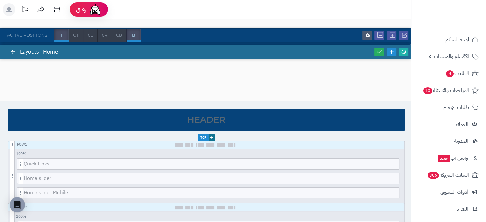
scroll to position [0, 0]
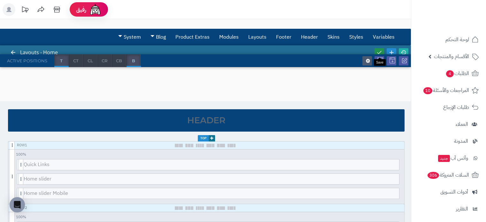
click at [381, 52] on icon at bounding box center [379, 53] width 6 height 6
click at [450, 57] on span "الأقسام والمنتجات" at bounding box center [451, 56] width 35 height 9
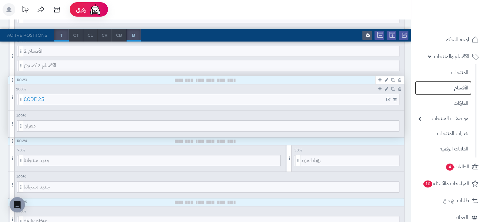
scroll to position [177, 0]
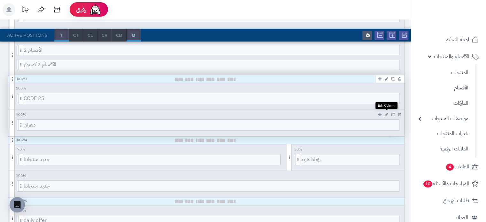
click at [385, 114] on icon at bounding box center [387, 114] width 4 height 4
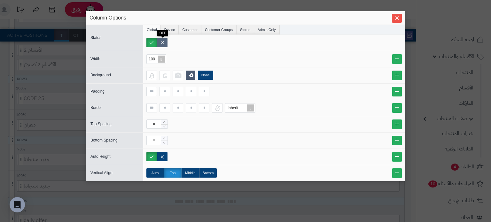
click at [162, 42] on label at bounding box center [162, 42] width 11 height 9
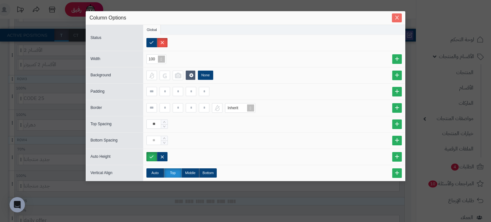
click at [393, 16] on span "Close" at bounding box center [397, 17] width 10 height 5
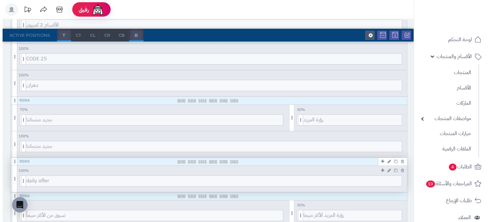
scroll to position [216, 0]
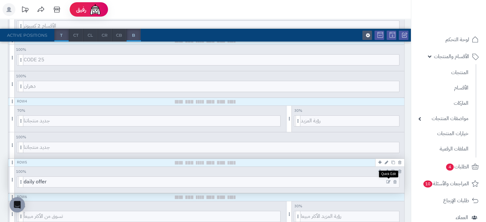
click at [387, 181] on icon at bounding box center [388, 182] width 4 height 4
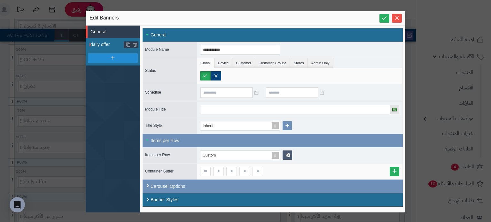
click at [106, 42] on span "daily offer" at bounding box center [107, 44] width 34 height 7
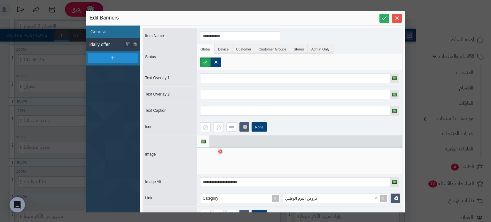
click at [223, 152] on div at bounding box center [299, 161] width 205 height 26
click at [220, 150] on icon at bounding box center [220, 152] width 3 height 4
click at [205, 162] on icon at bounding box center [210, 161] width 20 height 19
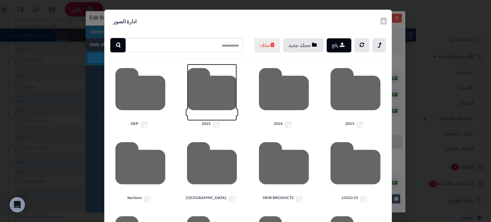
click at [216, 109] on icon at bounding box center [212, 92] width 50 height 57
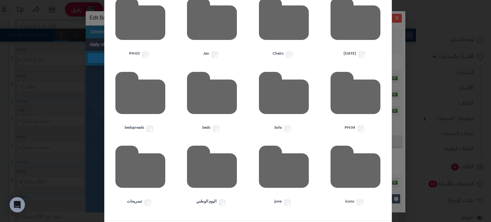
scroll to position [190, 0]
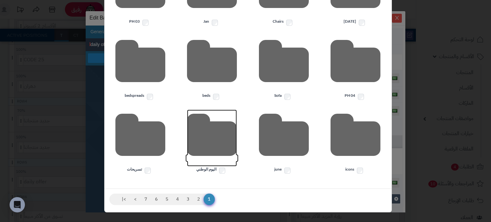
click at [213, 148] on icon at bounding box center [212, 138] width 50 height 57
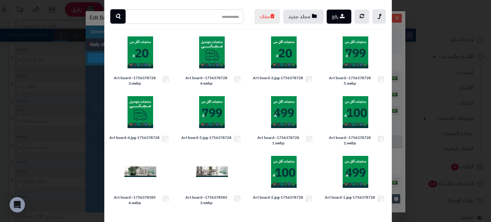
scroll to position [0, 0]
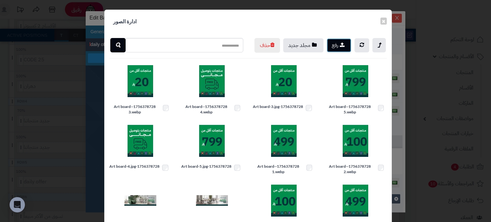
click at [341, 46] on button "رفع" at bounding box center [338, 45] width 25 height 14
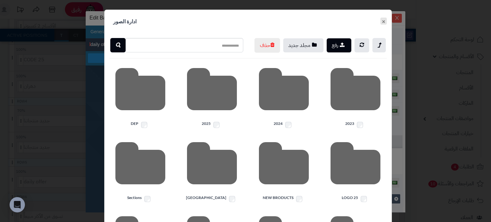
click at [384, 21] on button "×" at bounding box center [383, 21] width 6 height 7
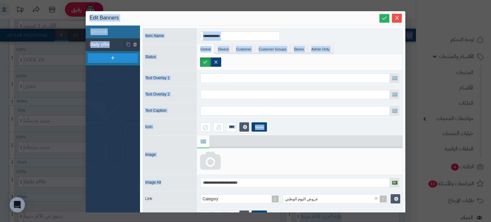
drag, startPoint x: 214, startPoint y: 175, endPoint x: 207, endPoint y: 237, distance: 62.1
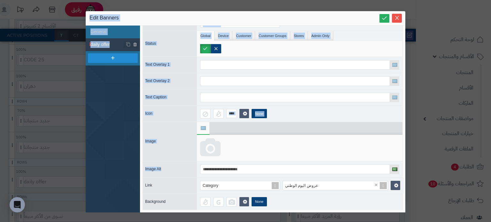
click at [213, 143] on icon at bounding box center [210, 147] width 20 height 19
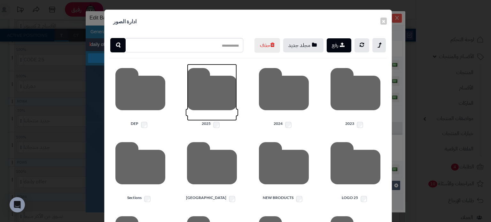
click at [208, 104] on icon at bounding box center [212, 92] width 50 height 57
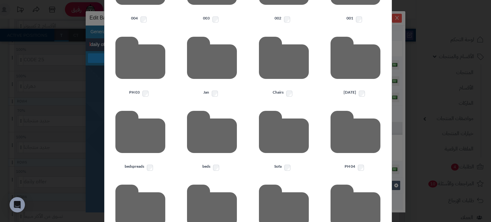
scroll to position [190, 0]
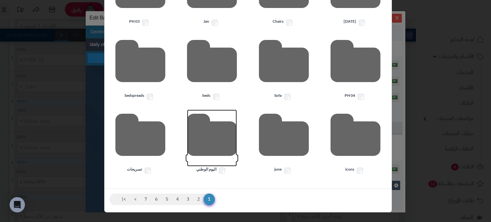
click at [220, 140] on icon at bounding box center [212, 138] width 50 height 57
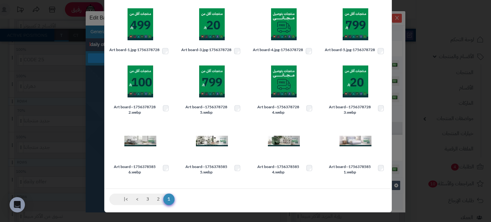
scroll to position [0, 0]
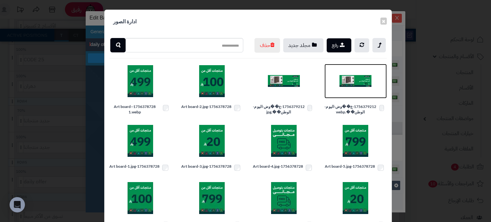
click at [353, 97] on img at bounding box center [355, 81] width 32 height 32
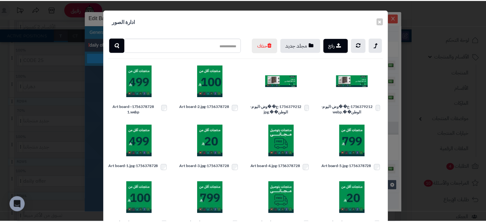
scroll to position [17, 0]
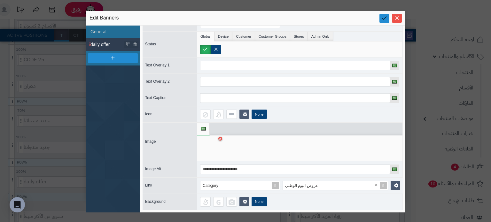
click at [383, 22] on link at bounding box center [384, 18] width 10 height 9
click at [398, 18] on icon "Close" at bounding box center [396, 17] width 5 height 5
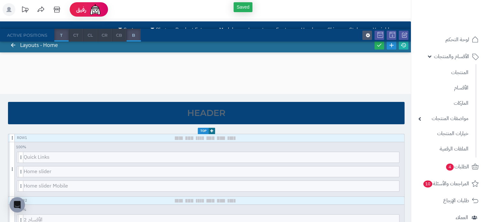
scroll to position [0, 0]
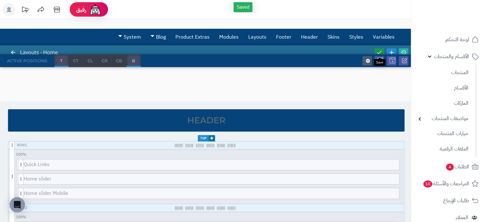
click at [382, 49] on link at bounding box center [379, 52] width 10 height 9
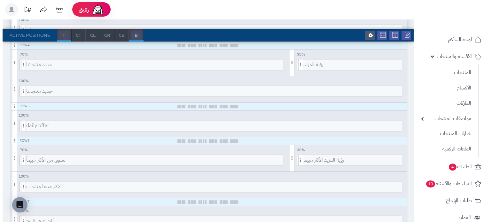
scroll to position [273, 0]
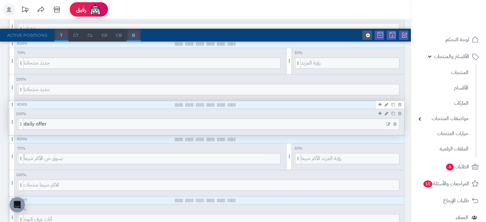
click at [387, 124] on icon at bounding box center [388, 124] width 4 height 4
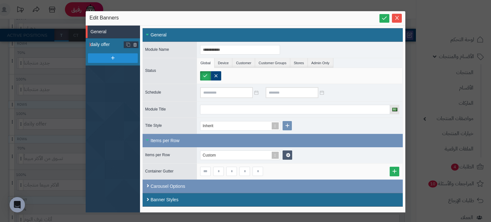
click at [108, 45] on span "daily offer" at bounding box center [107, 44] width 34 height 7
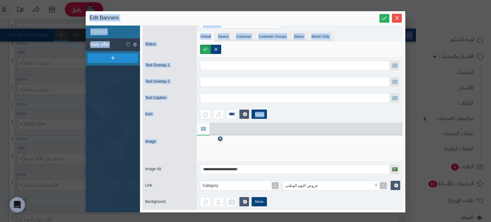
click at [220, 137] on icon at bounding box center [220, 139] width 3 height 4
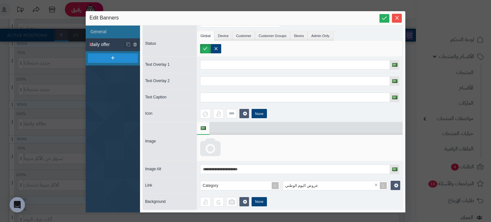
click at [215, 141] on icon at bounding box center [210, 147] width 20 height 19
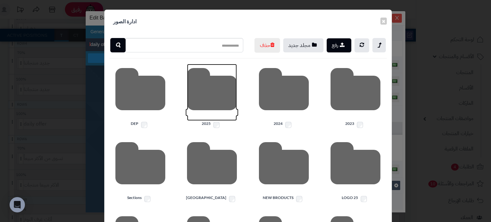
click at [228, 107] on icon at bounding box center [212, 92] width 50 height 57
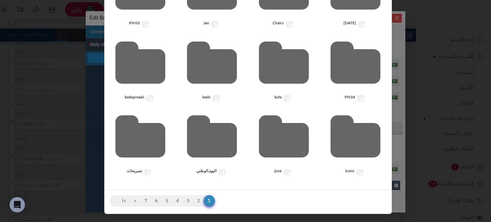
scroll to position [190, 0]
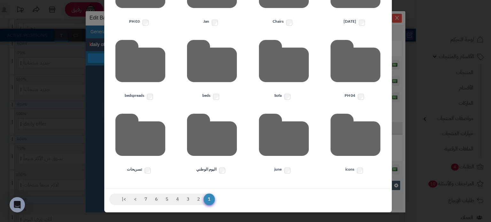
drag, startPoint x: 228, startPoint y: 107, endPoint x: 223, endPoint y: 133, distance: 26.4
click at [220, 135] on icon at bounding box center [212, 138] width 50 height 57
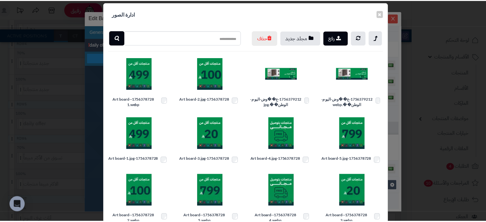
scroll to position [0, 0]
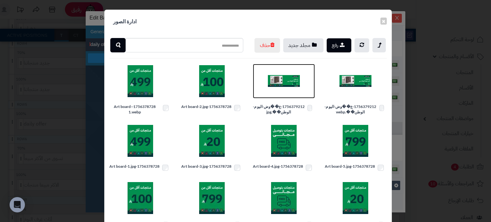
click at [280, 90] on img at bounding box center [284, 81] width 32 height 32
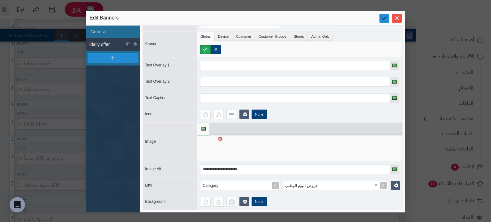
click at [386, 17] on icon at bounding box center [384, 18] width 6 height 6
click at [397, 16] on icon "Close" at bounding box center [396, 17] width 5 height 5
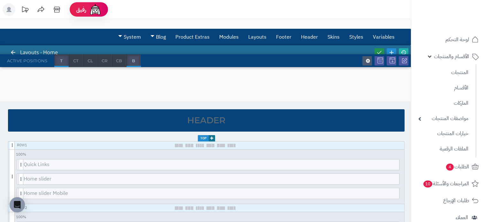
click at [378, 50] on icon at bounding box center [379, 53] width 6 height 6
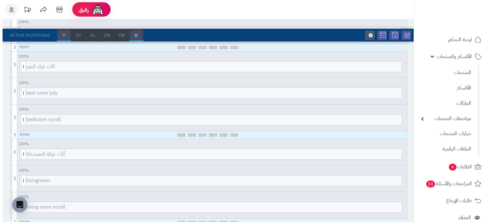
scroll to position [428, 0]
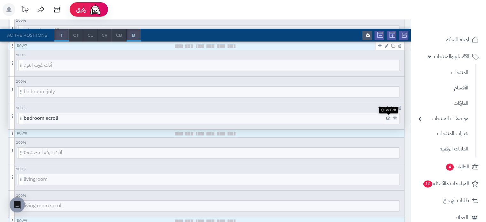
click at [388, 116] on icon at bounding box center [388, 118] width 4 height 4
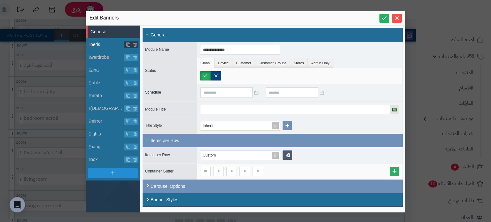
click at [105, 45] on span "beds" at bounding box center [107, 44] width 34 height 7
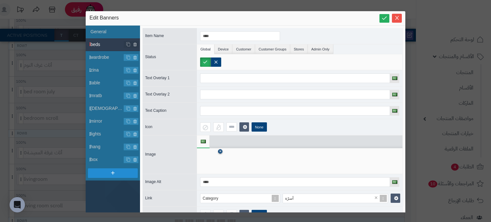
click at [220, 151] on icon at bounding box center [220, 152] width 3 height 4
click at [206, 159] on icon at bounding box center [210, 161] width 20 height 19
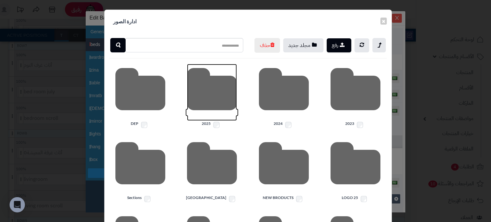
click at [210, 113] on icon at bounding box center [212, 92] width 50 height 57
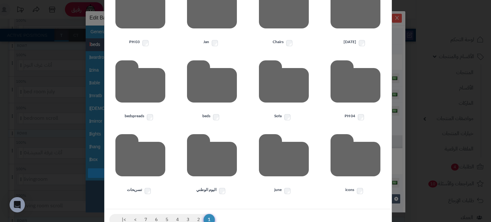
scroll to position [190, 0]
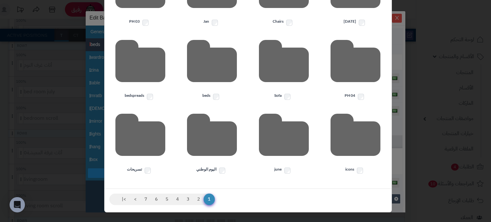
drag, startPoint x: 222, startPoint y: 139, endPoint x: 236, endPoint y: 146, distance: 16.6
click at [217, 137] on icon at bounding box center [212, 138] width 50 height 57
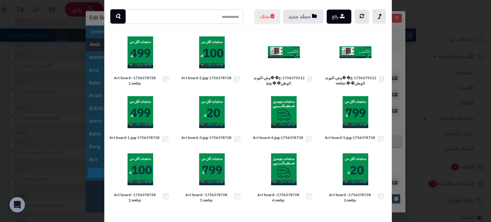
scroll to position [0, 0]
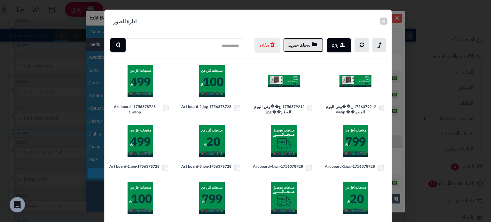
click at [316, 43] on icon "button" at bounding box center [314, 44] width 5 height 5
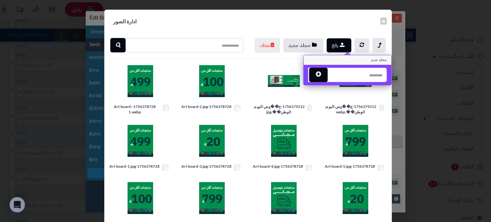
click at [361, 75] on input "text" at bounding box center [357, 75] width 60 height 14
type input "*"
type input "*******"
click at [318, 78] on button "button" at bounding box center [318, 74] width 19 height 14
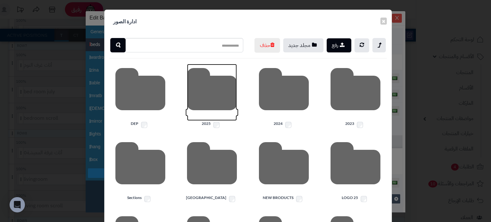
click at [230, 93] on icon at bounding box center [212, 92] width 50 height 57
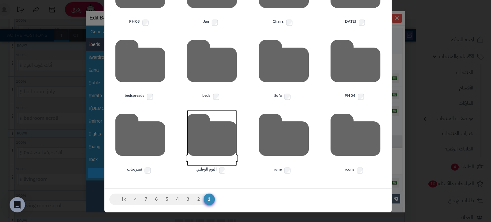
click at [215, 159] on icon at bounding box center [212, 138] width 50 height 57
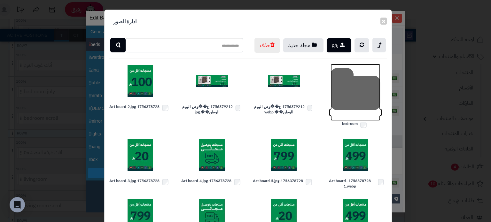
click at [358, 111] on icon at bounding box center [355, 92] width 50 height 57
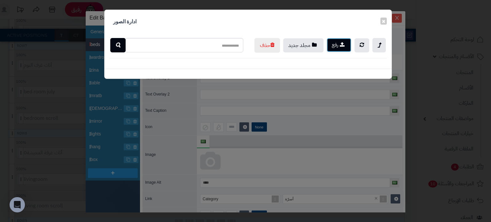
click at [334, 44] on button "رفع" at bounding box center [338, 45] width 25 height 14
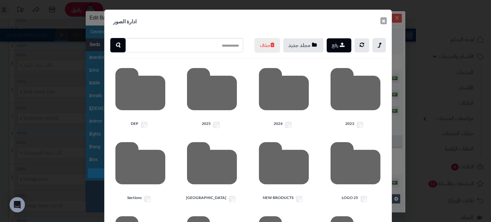
click at [383, 20] on button "×" at bounding box center [383, 20] width 6 height 7
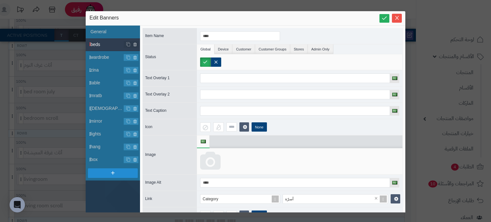
click at [213, 165] on icon at bounding box center [210, 161] width 20 height 19
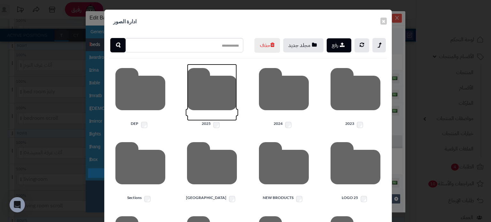
click at [212, 110] on icon at bounding box center [212, 92] width 50 height 57
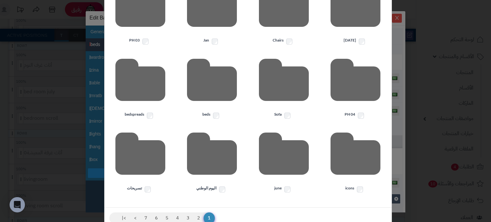
scroll to position [163, 0]
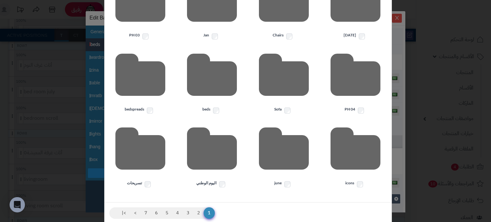
click at [242, 166] on div at bounding box center [212, 151] width 62 height 57
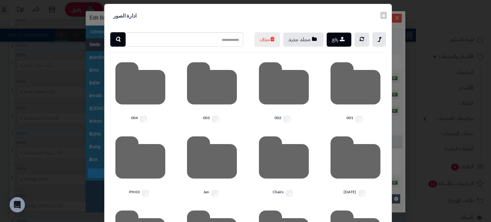
scroll to position [0, 0]
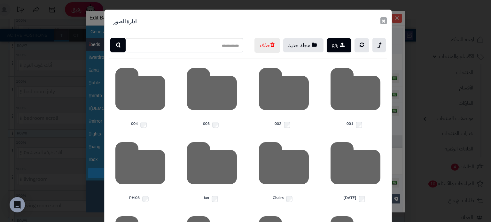
click at [387, 20] on button "×" at bounding box center [383, 20] width 6 height 7
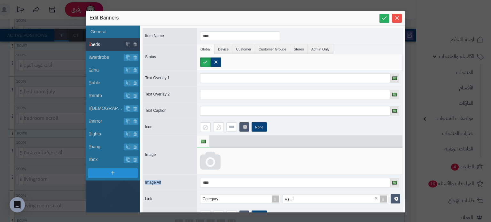
drag, startPoint x: 219, startPoint y: 159, endPoint x: 187, endPoint y: 196, distance: 48.7
click at [187, 196] on div "Item Name **** Status Global Device Customer Customer Groups Stores Admin Only …" at bounding box center [272, 125] width 260 height 195
click at [214, 152] on icon at bounding box center [210, 161] width 20 height 19
click at [217, 157] on icon at bounding box center [210, 161] width 20 height 19
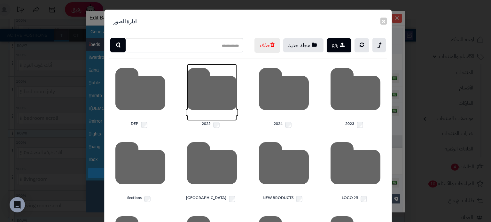
click at [210, 110] on icon at bounding box center [212, 92] width 50 height 57
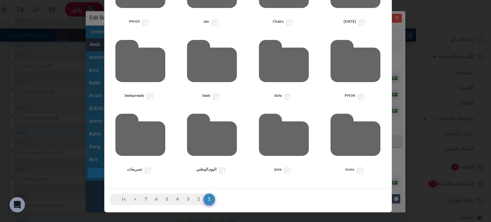
click at [218, 133] on icon at bounding box center [212, 138] width 50 height 57
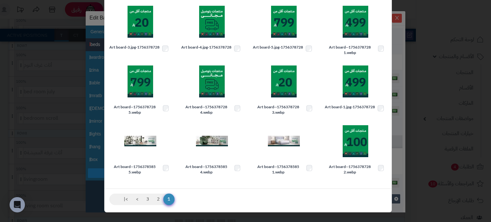
drag, startPoint x: 212, startPoint y: 149, endPoint x: 218, endPoint y: 133, distance: 16.8
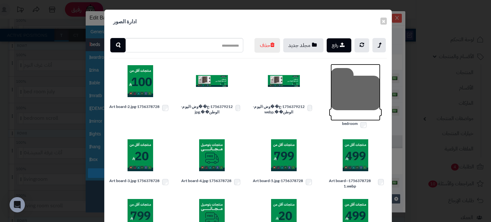
click at [360, 107] on icon at bounding box center [355, 92] width 50 height 57
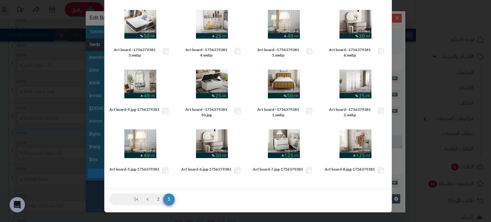
scroll to position [130, 0]
click at [286, 86] on img at bounding box center [284, 84] width 32 height 32
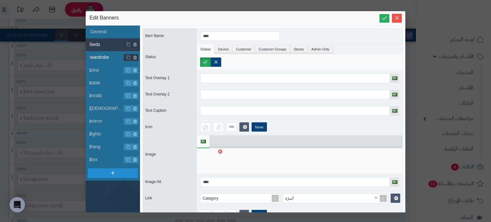
click at [101, 58] on span "wardrobe" at bounding box center [107, 57] width 34 height 7
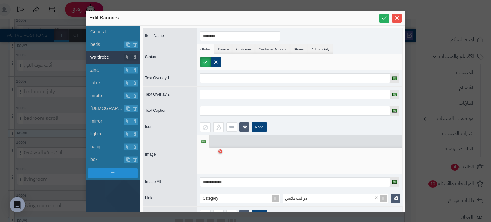
click at [223, 150] on div at bounding box center [299, 161] width 205 height 26
click at [219, 151] on icon at bounding box center [220, 152] width 3 height 4
click at [211, 157] on icon at bounding box center [210, 161] width 20 height 19
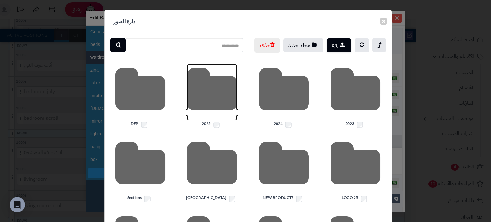
click at [216, 107] on icon at bounding box center [212, 92] width 50 height 57
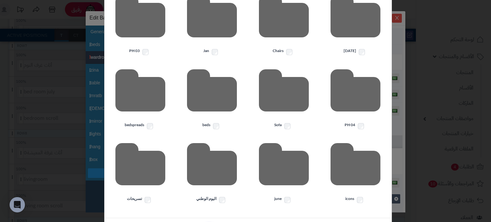
scroll to position [190, 0]
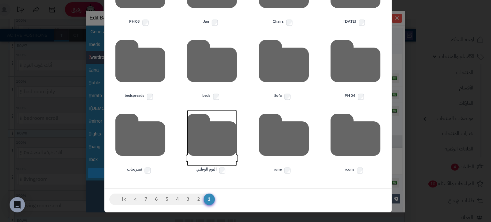
click at [215, 145] on icon at bounding box center [212, 138] width 50 height 57
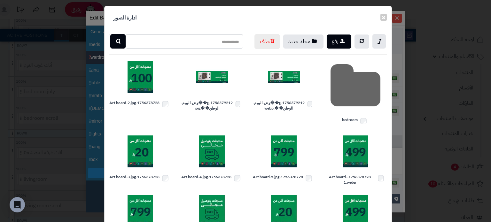
scroll to position [0, 0]
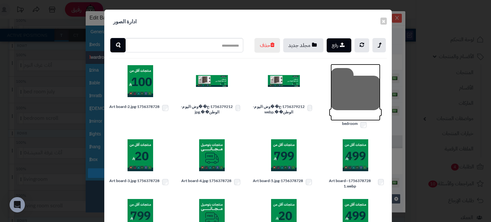
click at [338, 103] on icon at bounding box center [355, 92] width 50 height 57
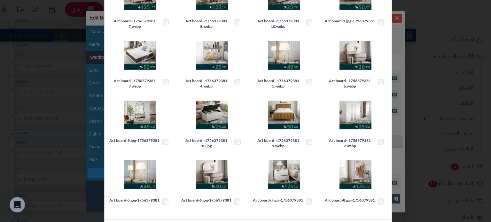
scroll to position [130, 0]
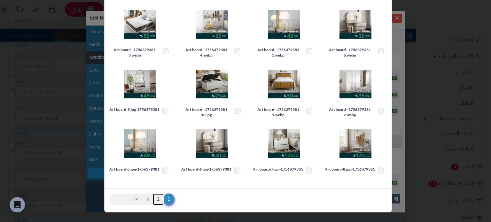
click at [161, 196] on link "2" at bounding box center [158, 200] width 11 height 12
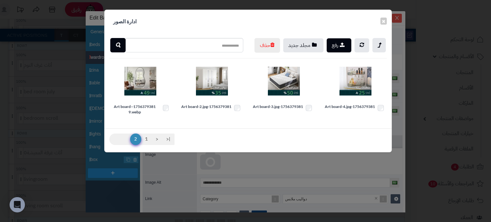
scroll to position [0, 0]
click at [209, 97] on img at bounding box center [212, 81] width 32 height 32
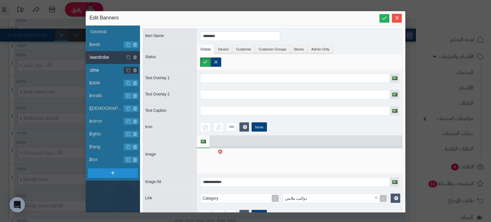
click at [107, 68] on span "zina" at bounding box center [107, 70] width 34 height 7
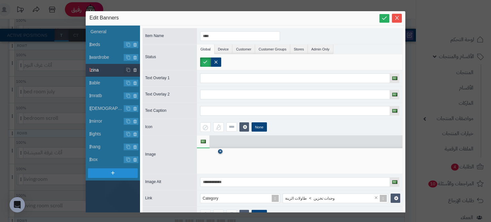
click at [220, 150] on icon at bounding box center [220, 152] width 3 height 4
click at [209, 159] on icon at bounding box center [210, 161] width 20 height 19
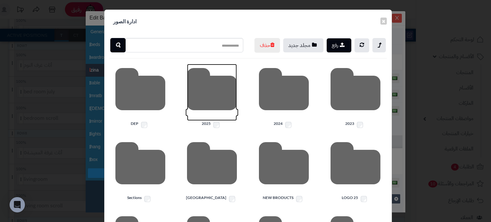
click at [208, 118] on icon at bounding box center [212, 92] width 50 height 57
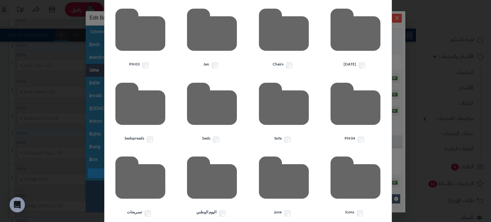
scroll to position [139, 0]
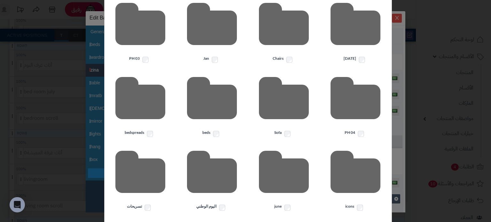
drag, startPoint x: 202, startPoint y: 126, endPoint x: 233, endPoint y: 173, distance: 56.9
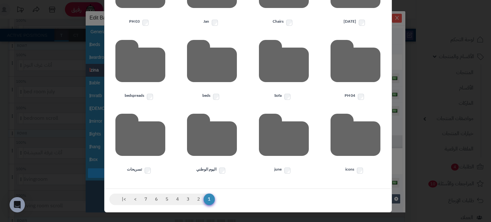
scroll to position [0, 0]
click at [221, 141] on icon at bounding box center [212, 138] width 50 height 57
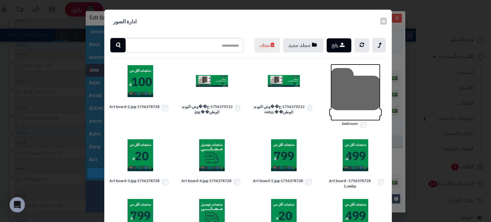
click at [339, 90] on icon at bounding box center [355, 92] width 50 height 57
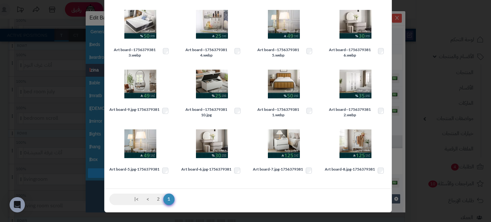
scroll to position [130, 0]
click at [212, 140] on img at bounding box center [212, 144] width 32 height 32
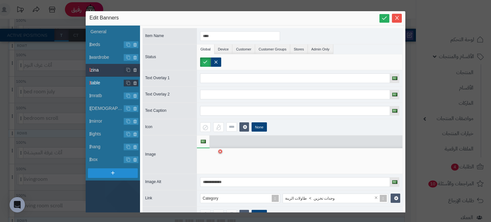
click at [107, 88] on li "table" at bounding box center [113, 83] width 54 height 13
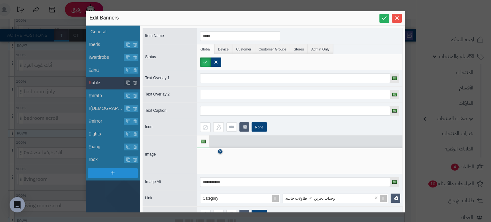
click at [220, 150] on icon at bounding box center [220, 152] width 3 height 4
drag, startPoint x: 203, startPoint y: 159, endPoint x: 210, endPoint y: 164, distance: 8.5
click at [204, 161] on icon at bounding box center [210, 161] width 20 height 19
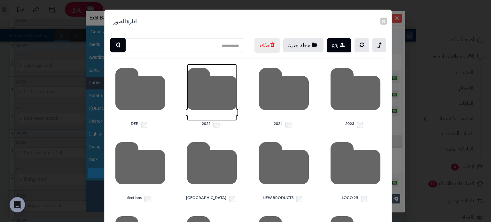
click at [214, 121] on icon at bounding box center [212, 92] width 50 height 57
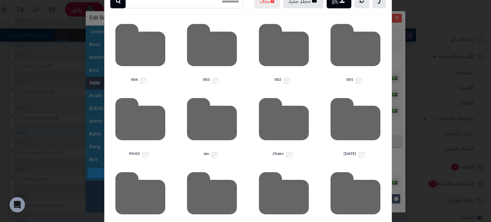
scroll to position [42, 0]
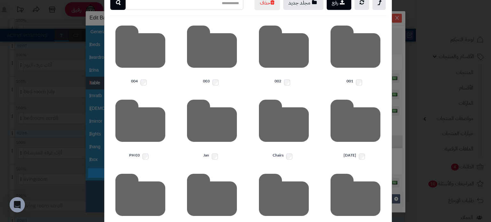
click at [400, 57] on div "× ادارة الصور رفع مجلد جديد حذف 001 002 003 004 25 July Chairs Jan PH 03 PH 04 …" at bounding box center [245, 111] width 491 height 222
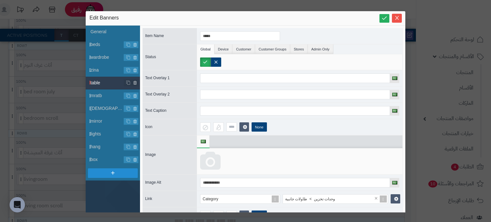
click at [213, 162] on icon at bounding box center [210, 161] width 20 height 19
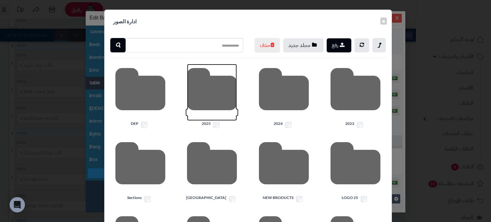
click at [224, 110] on icon at bounding box center [212, 92] width 50 height 57
click at [211, 97] on icon at bounding box center [212, 92] width 50 height 57
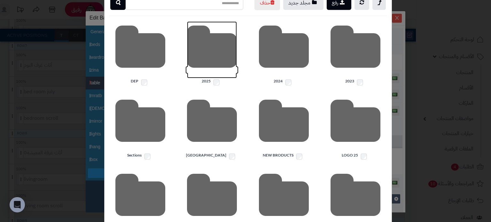
click at [195, 55] on icon at bounding box center [212, 49] width 50 height 57
click at [222, 78] on icon at bounding box center [212, 49] width 50 height 57
click at [227, 60] on icon at bounding box center [212, 49] width 50 height 57
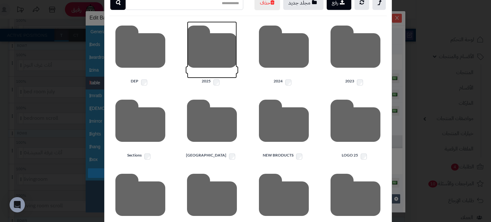
click at [227, 60] on icon at bounding box center [212, 49] width 50 height 57
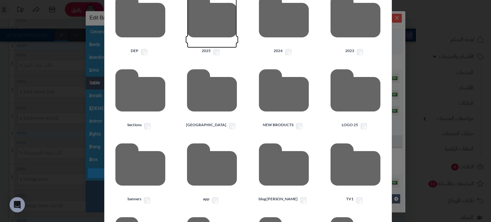
scroll to position [85, 0]
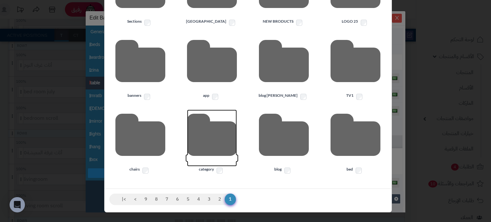
click at [217, 130] on icon at bounding box center [212, 138] width 50 height 57
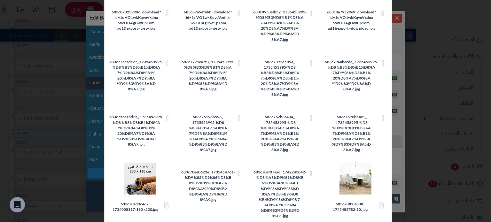
scroll to position [0, 0]
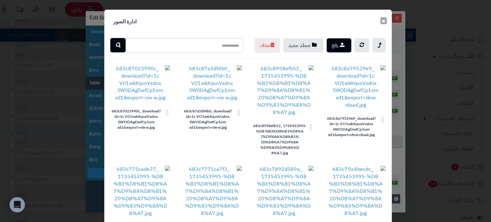
click at [384, 22] on button "×" at bounding box center [383, 20] width 6 height 7
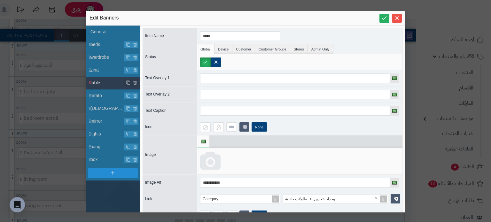
click at [210, 163] on icon at bounding box center [210, 161] width 20 height 19
click at [210, 158] on icon at bounding box center [210, 161] width 20 height 19
click at [106, 96] on span "mratb" at bounding box center [107, 95] width 34 height 7
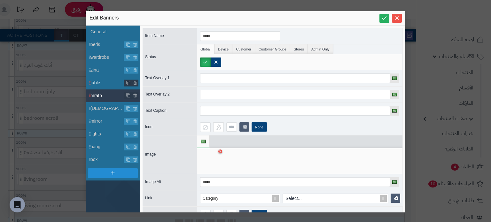
click at [107, 80] on span "table" at bounding box center [107, 83] width 34 height 7
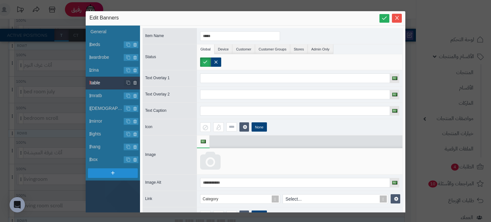
click at [211, 164] on icon at bounding box center [210, 161] width 20 height 19
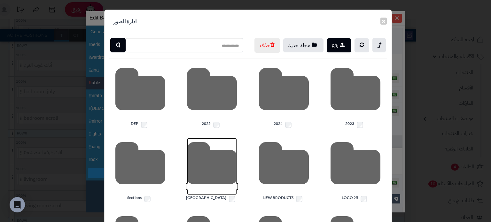
click at [211, 164] on icon at bounding box center [212, 166] width 50 height 57
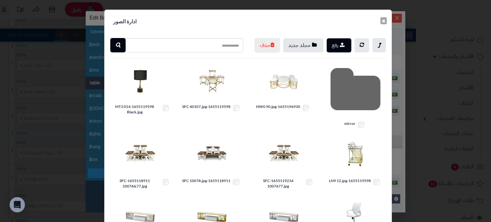
click at [385, 17] on button "×" at bounding box center [383, 20] width 6 height 7
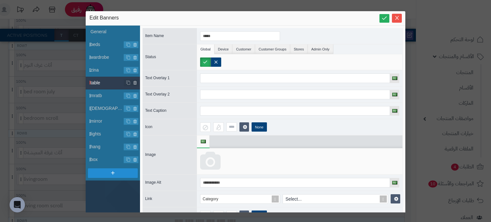
click at [212, 157] on icon at bounding box center [210, 161] width 20 height 19
click at [216, 159] on icon at bounding box center [210, 161] width 20 height 19
click at [257, 158] on div at bounding box center [299, 161] width 205 height 26
click at [217, 159] on icon at bounding box center [210, 161] width 20 height 19
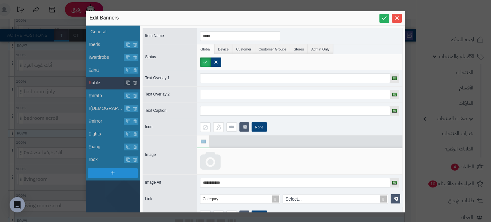
click at [217, 159] on icon at bounding box center [210, 161] width 20 height 19
click at [97, 98] on span "mratb" at bounding box center [107, 95] width 34 height 7
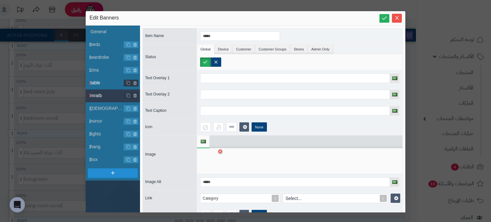
click at [108, 85] on span "table" at bounding box center [107, 83] width 34 height 7
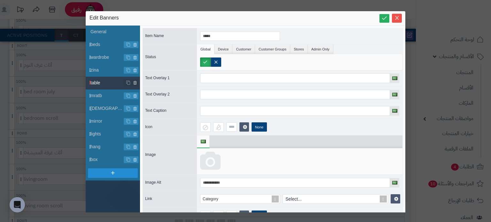
click at [212, 158] on icon at bounding box center [210, 161] width 20 height 19
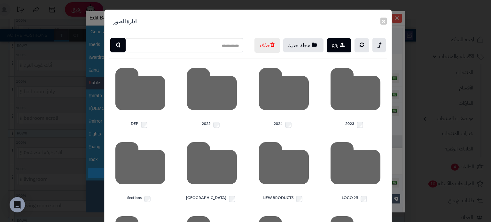
click at [254, 157] on div "NEW BRODUCTS" at bounding box center [284, 171] width 72 height 67
click at [212, 120] on icon at bounding box center [212, 92] width 50 height 57
click at [221, 111] on icon at bounding box center [212, 92] width 50 height 57
click at [217, 115] on icon at bounding box center [212, 92] width 50 height 57
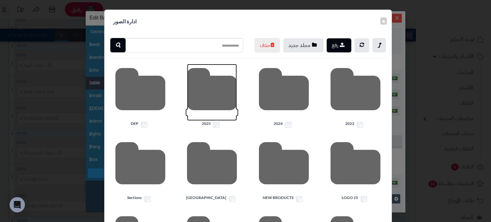
click at [217, 115] on icon at bounding box center [212, 92] width 50 height 57
click at [229, 93] on icon at bounding box center [212, 92] width 50 height 57
click at [386, 21] on button "×" at bounding box center [383, 20] width 6 height 7
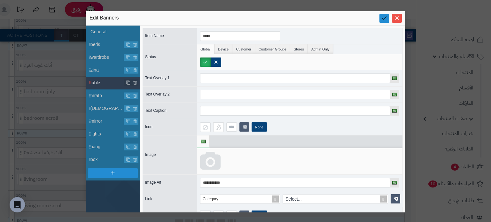
click at [386, 21] on icon at bounding box center [384, 18] width 6 height 6
click at [397, 18] on icon "Close" at bounding box center [397, 18] width 4 height 4
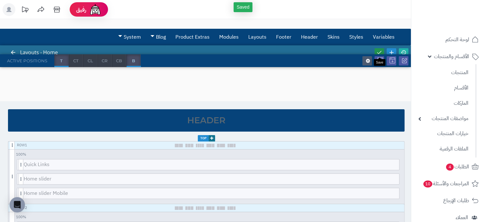
click at [382, 48] on link at bounding box center [379, 52] width 10 height 9
click at [403, 51] on icon at bounding box center [404, 53] width 6 height 6
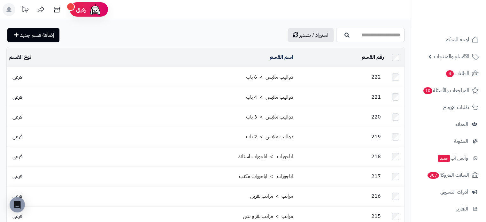
click at [346, 37] on input "اسم القسم" at bounding box center [370, 35] width 68 height 14
type input "*****"
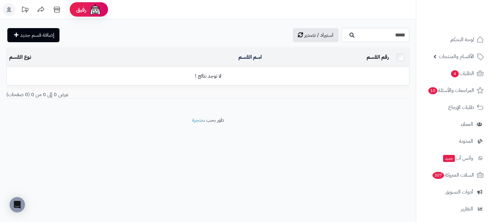
click at [353, 37] on input "*****" at bounding box center [375, 35] width 68 height 14
click at [353, 37] on input "اسم القسم" at bounding box center [375, 35] width 68 height 14
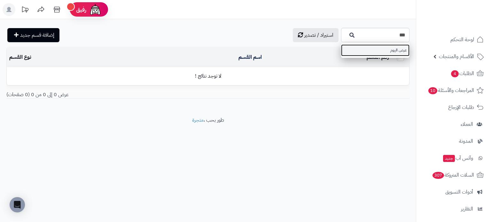
click at [363, 51] on link "عرض اليوم" at bounding box center [375, 50] width 68 height 12
type input "*********"
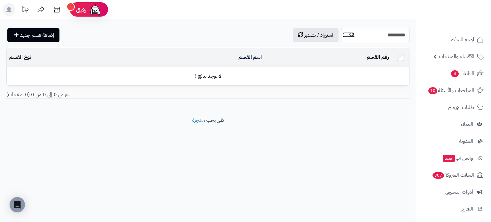
click at [349, 33] on icon "button" at bounding box center [351, 34] width 5 height 5
click at [231, 73] on td "عرض اليوم" at bounding box center [199, 76] width 132 height 19
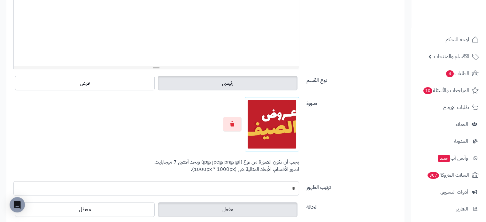
scroll to position [177, 0]
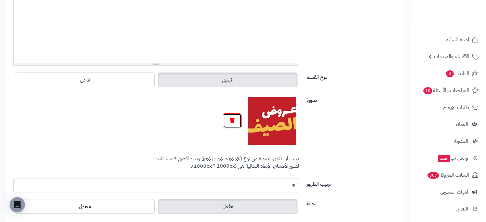
click at [228, 119] on button "button" at bounding box center [232, 120] width 19 height 15
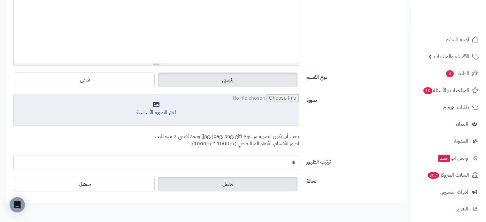
click at [252, 118] on input "file" at bounding box center [156, 110] width 285 height 32
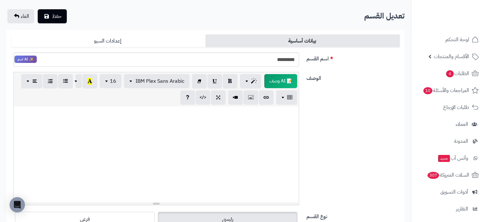
scroll to position [35, 0]
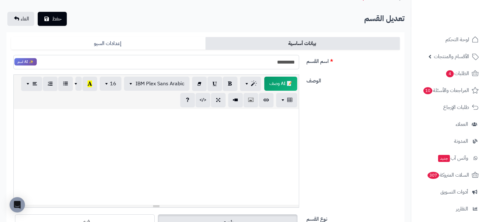
click at [267, 65] on input "*********" at bounding box center [156, 62] width 286 height 14
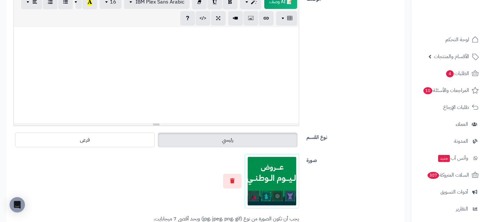
scroll to position [0, 0]
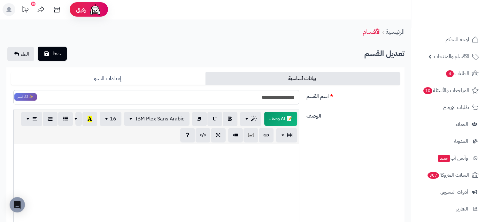
type input "**********"
click at [52, 47] on button "حفظ" at bounding box center [52, 54] width 29 height 14
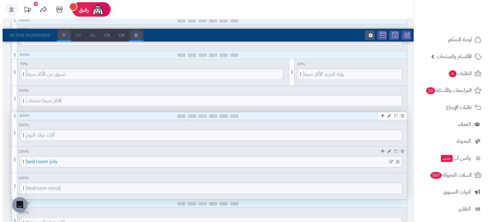
scroll to position [383, 0]
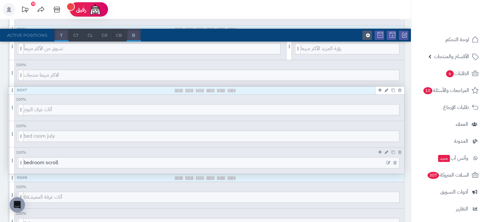
click at [388, 159] on div at bounding box center [391, 162] width 15 height 11
click at [388, 161] on icon at bounding box center [388, 163] width 4 height 4
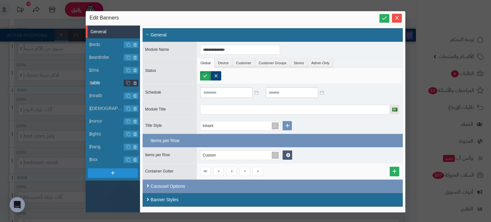
click at [107, 81] on span "table" at bounding box center [107, 83] width 34 height 7
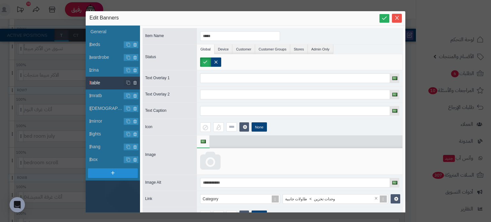
click at [208, 157] on icon at bounding box center [210, 161] width 20 height 19
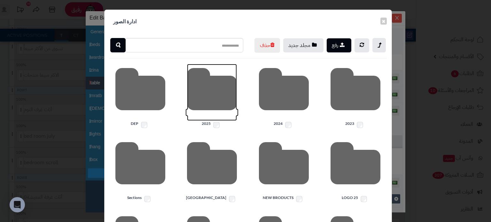
click at [206, 119] on icon at bounding box center [212, 92] width 50 height 57
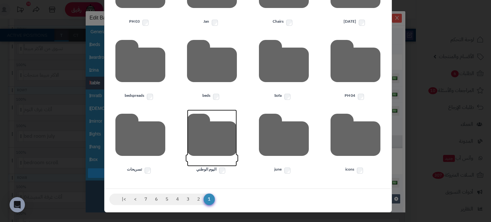
click at [216, 152] on icon at bounding box center [212, 138] width 50 height 57
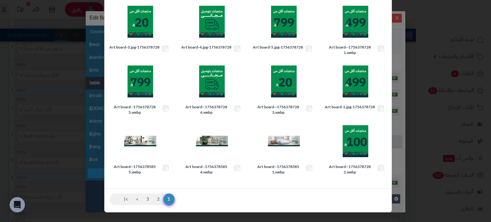
scroll to position [51, 0]
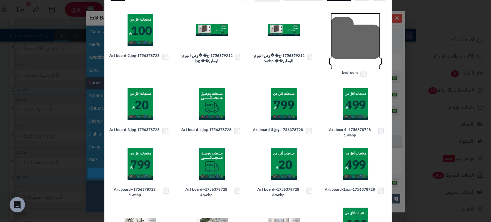
click at [336, 66] on icon at bounding box center [355, 41] width 50 height 57
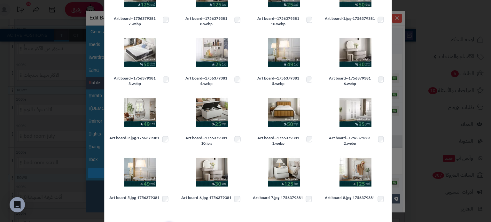
scroll to position [130, 0]
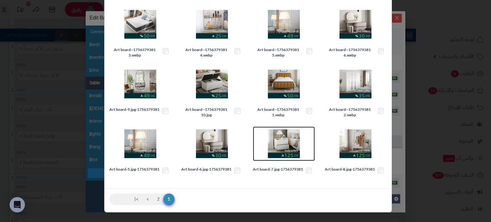
click at [283, 144] on img at bounding box center [284, 144] width 32 height 32
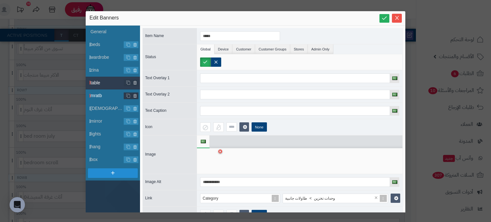
click at [101, 97] on span "mratb" at bounding box center [107, 95] width 34 height 7
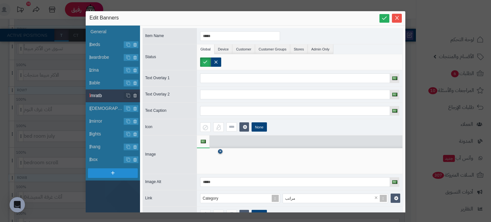
click at [220, 150] on icon at bounding box center [220, 152] width 3 height 4
click at [210, 157] on icon at bounding box center [210, 161] width 20 height 19
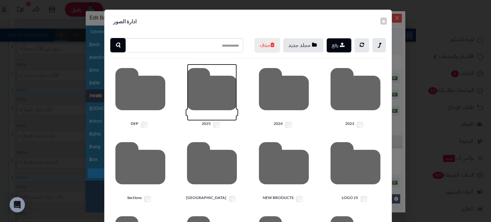
click at [226, 108] on icon at bounding box center [212, 92] width 50 height 57
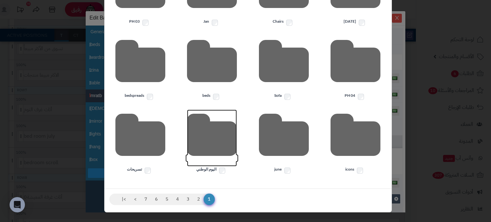
click at [214, 157] on icon at bounding box center [212, 138] width 50 height 57
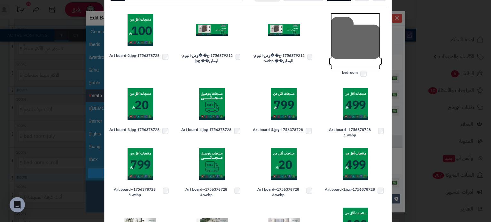
click at [350, 59] on icon at bounding box center [355, 41] width 50 height 57
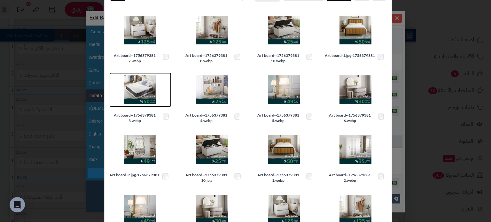
click at [130, 106] on img at bounding box center [140, 90] width 32 height 32
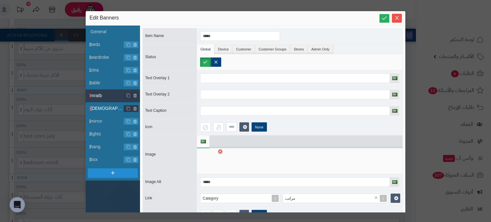
click at [102, 111] on li "[DEMOGRAPHIC_DATA]" at bounding box center [113, 108] width 54 height 13
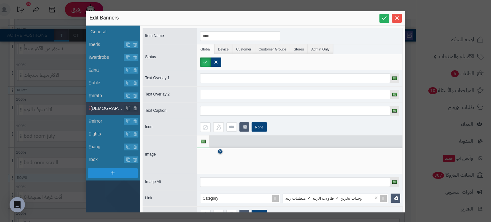
click at [220, 151] on icon at bounding box center [220, 152] width 3 height 4
click at [211, 156] on icon at bounding box center [210, 161] width 20 height 19
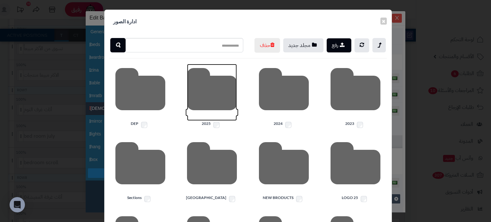
click at [212, 119] on icon at bounding box center [212, 92] width 50 height 57
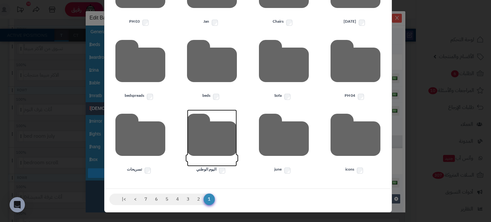
click at [222, 147] on icon at bounding box center [212, 138] width 50 height 57
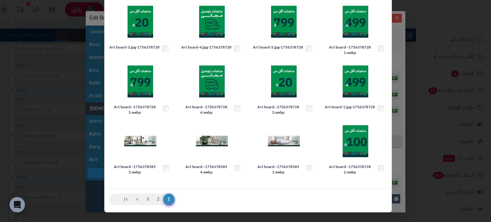
scroll to position [83, 0]
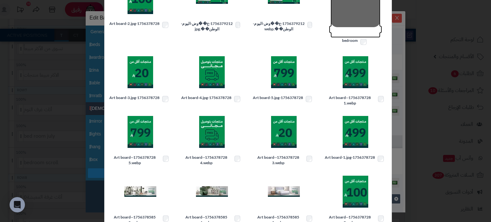
click at [344, 38] on icon at bounding box center [355, 9] width 50 height 57
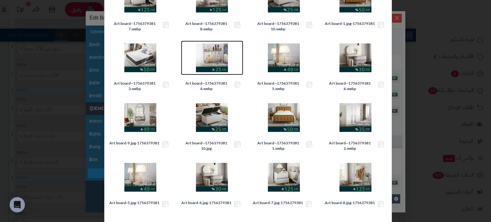
click at [212, 73] on img at bounding box center [212, 58] width 32 height 32
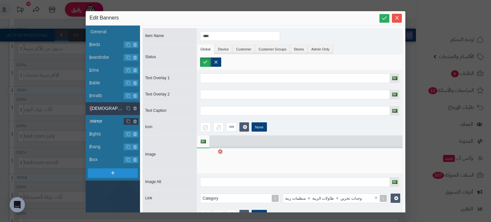
click at [104, 124] on span "mirror" at bounding box center [107, 121] width 34 height 7
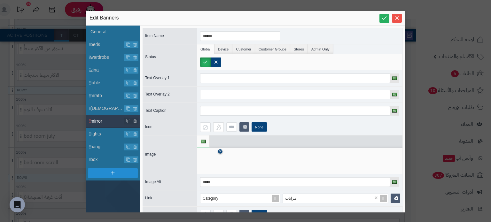
click at [221, 152] on icon at bounding box center [220, 152] width 3 height 4
click at [211, 156] on icon at bounding box center [210, 161] width 20 height 19
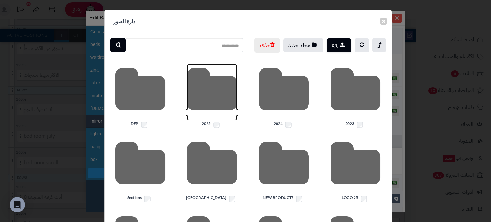
click at [212, 101] on icon at bounding box center [212, 92] width 50 height 57
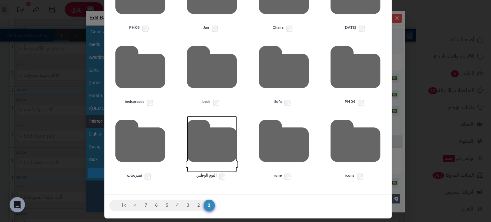
click at [207, 164] on icon at bounding box center [212, 144] width 50 height 57
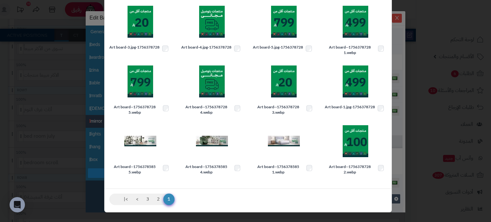
scroll to position [51, 0]
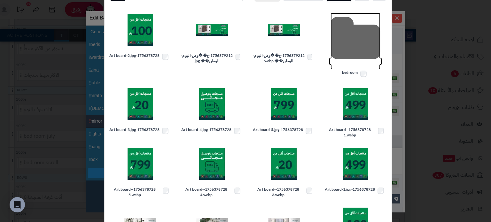
click at [348, 57] on icon at bounding box center [355, 41] width 50 height 57
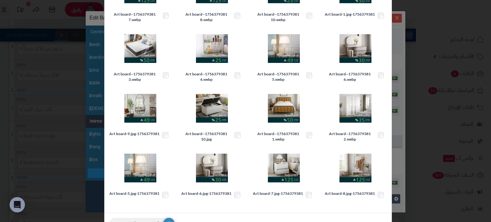
scroll to position [130, 0]
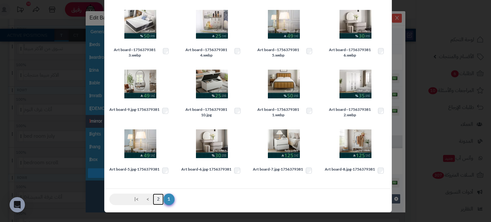
click at [158, 199] on link "2" at bounding box center [158, 200] width 11 height 12
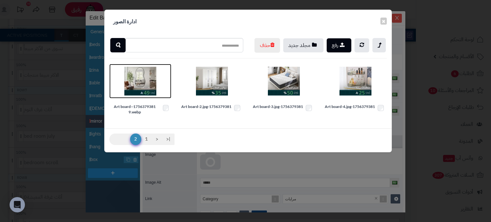
click at [136, 97] on img at bounding box center [140, 81] width 32 height 32
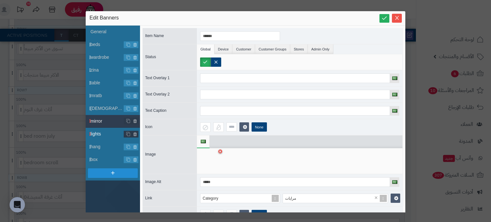
click at [110, 135] on span "lights" at bounding box center [107, 134] width 34 height 7
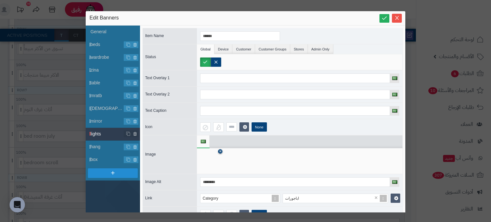
click at [220, 150] on icon at bounding box center [220, 152] width 3 height 4
click at [211, 156] on icon at bounding box center [210, 161] width 20 height 19
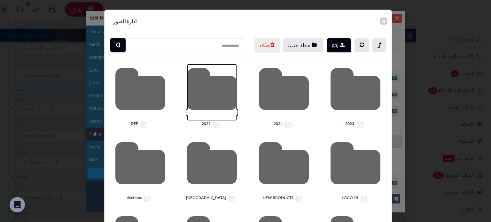
click at [216, 121] on icon at bounding box center [212, 92] width 50 height 57
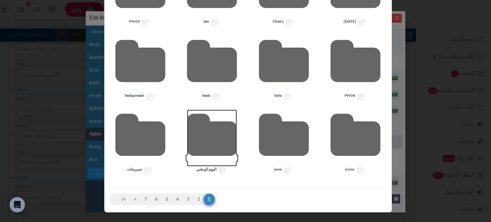
click at [223, 144] on icon at bounding box center [212, 138] width 50 height 57
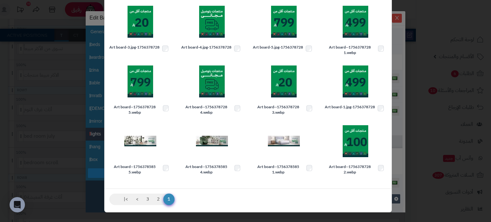
scroll to position [51, 0]
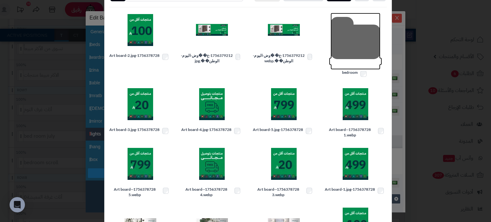
click at [349, 70] on icon at bounding box center [355, 41] width 50 height 57
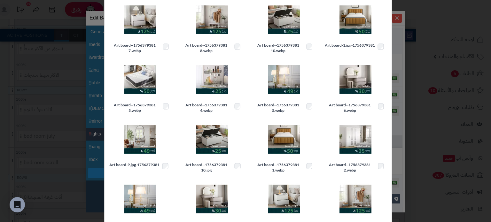
scroll to position [74, 0]
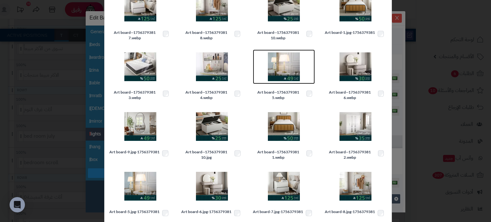
click at [281, 83] on img at bounding box center [284, 67] width 32 height 32
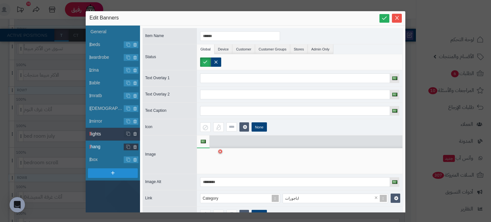
click at [109, 149] on span "hang" at bounding box center [107, 146] width 34 height 7
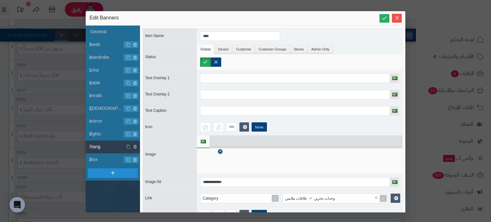
click at [221, 151] on icon at bounding box center [220, 152] width 3 height 4
click at [199, 161] on div at bounding box center [299, 161] width 205 height 26
click at [205, 160] on icon at bounding box center [210, 161] width 20 height 19
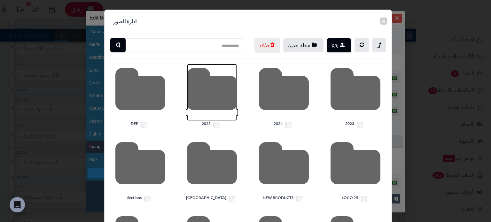
click at [202, 104] on icon at bounding box center [212, 92] width 50 height 57
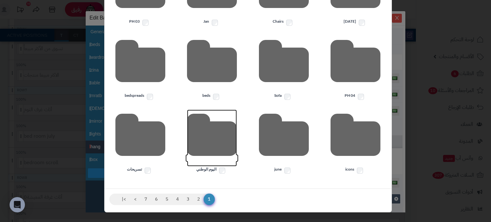
click at [227, 136] on icon at bounding box center [212, 138] width 50 height 57
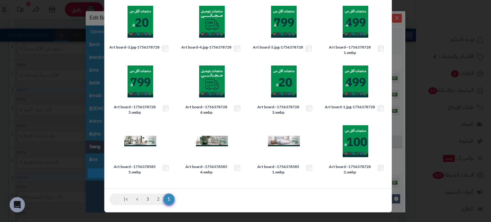
scroll to position [51, 0]
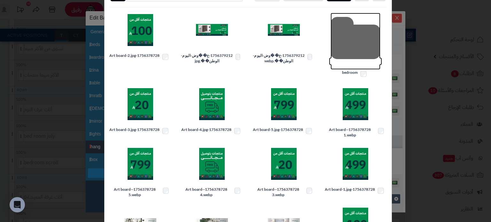
click at [373, 44] on icon at bounding box center [355, 41] width 50 height 57
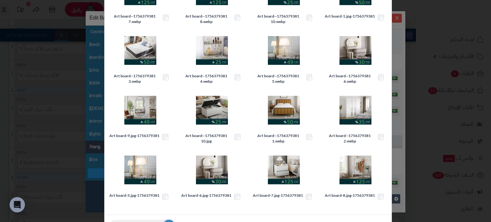
scroll to position [130, 0]
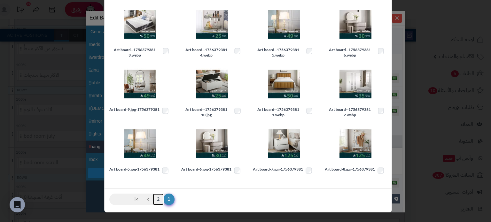
click at [162, 201] on link "2" at bounding box center [158, 200] width 11 height 12
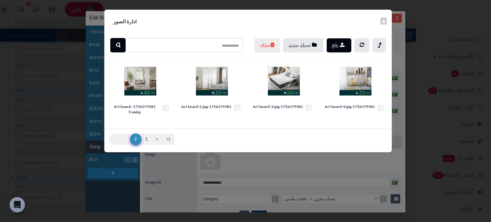
scroll to position [0, 0]
click at [357, 93] on img at bounding box center [355, 81] width 32 height 32
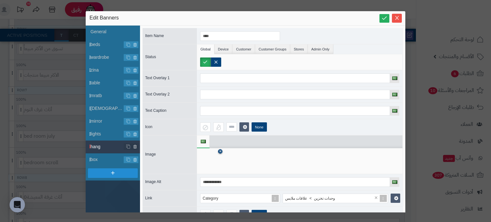
click at [219, 150] on icon at bounding box center [220, 152] width 3 height 4
click at [211, 156] on icon at bounding box center [210, 161] width 20 height 19
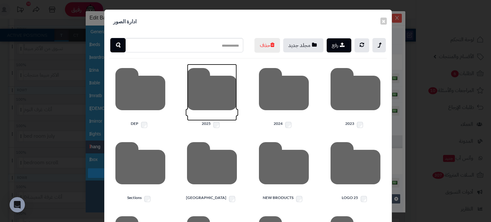
click at [213, 119] on icon at bounding box center [212, 92] width 50 height 57
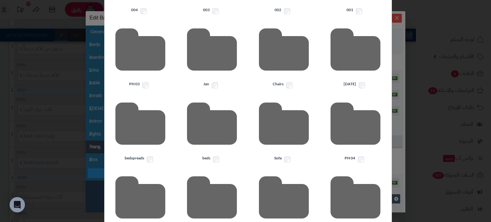
scroll to position [170, 0]
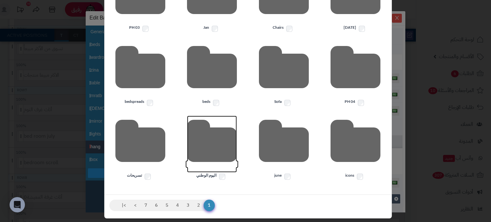
click at [222, 152] on icon at bounding box center [212, 144] width 50 height 57
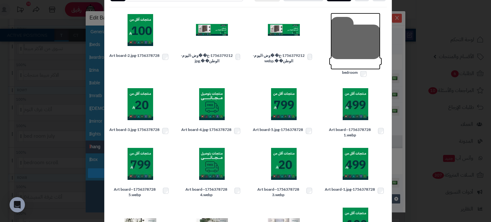
click at [358, 42] on icon at bounding box center [355, 41] width 50 height 57
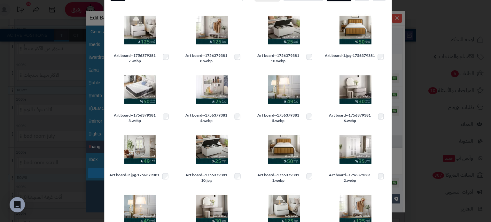
scroll to position [2, 0]
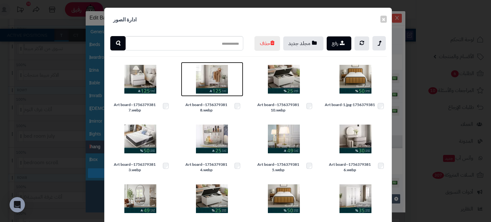
click at [226, 95] on img at bounding box center [212, 79] width 32 height 32
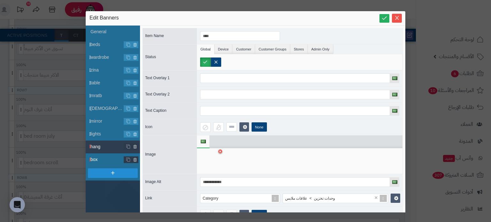
click at [116, 160] on span "box" at bounding box center [107, 159] width 34 height 7
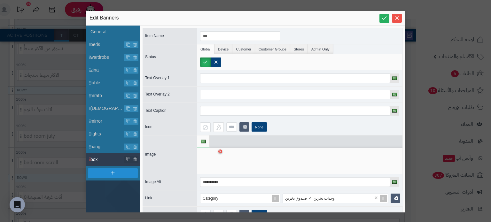
click at [220, 147] on ul at bounding box center [299, 141] width 205 height 13
click at [219, 150] on icon at bounding box center [220, 152] width 3 height 4
click at [206, 157] on icon at bounding box center [210, 161] width 20 height 19
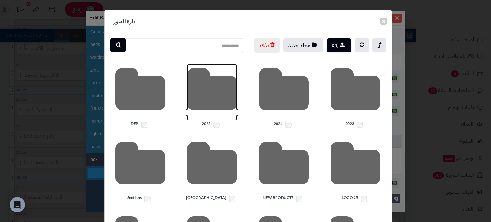
click at [199, 117] on icon at bounding box center [212, 92] width 50 height 57
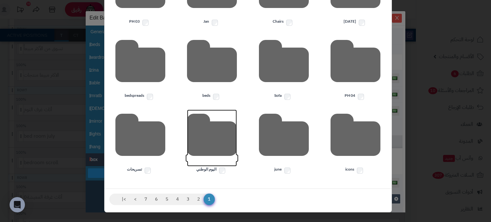
click at [221, 151] on icon at bounding box center [212, 138] width 50 height 57
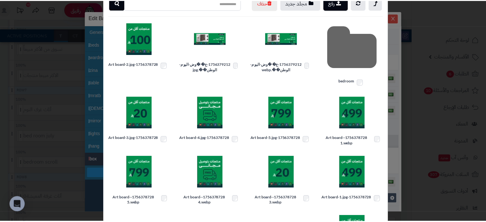
scroll to position [0, 0]
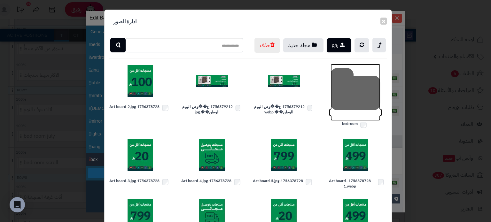
click at [345, 90] on icon at bounding box center [355, 92] width 50 height 57
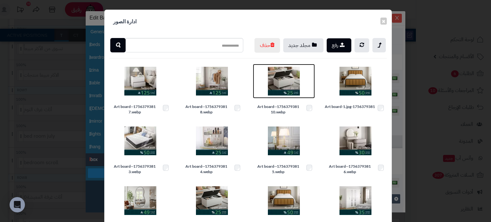
click at [286, 96] on img at bounding box center [284, 81] width 32 height 32
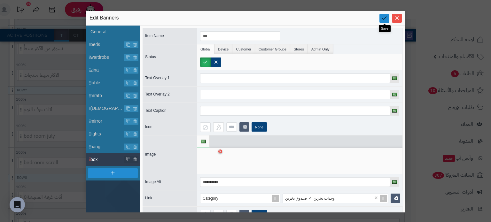
click at [383, 23] on link at bounding box center [384, 18] width 10 height 9
click at [399, 18] on icon "Close" at bounding box center [396, 17] width 5 height 5
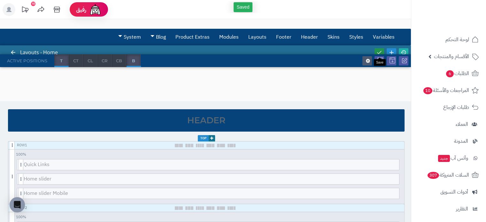
click at [379, 52] on icon at bounding box center [379, 53] width 6 height 6
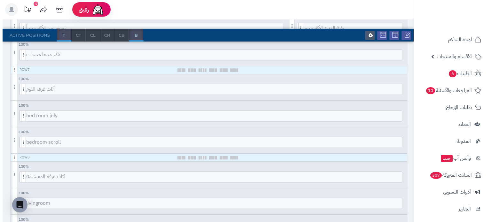
scroll to position [468, 0]
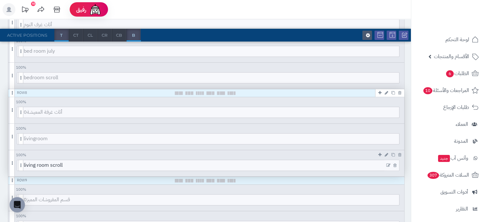
click at [386, 163] on icon at bounding box center [388, 165] width 4 height 4
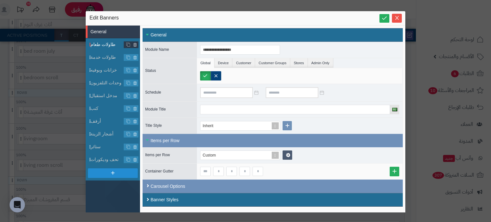
click at [109, 48] on li "طاولات طعام" at bounding box center [113, 44] width 54 height 13
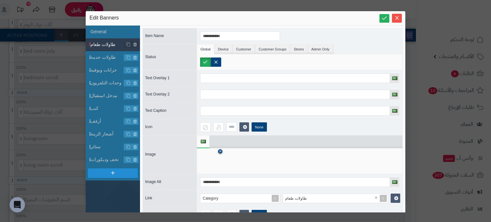
click at [221, 150] on icon at bounding box center [220, 152] width 3 height 4
click at [208, 156] on icon at bounding box center [210, 161] width 20 height 19
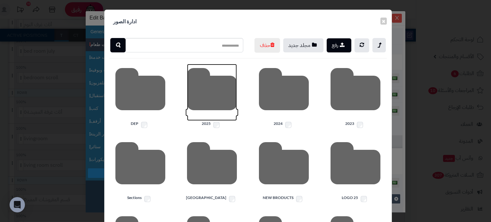
click at [213, 108] on icon at bounding box center [212, 92] width 50 height 57
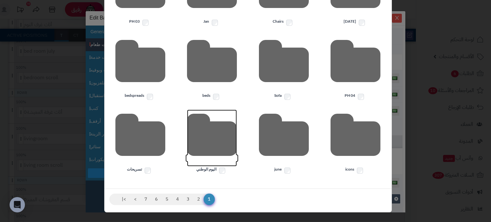
click at [218, 131] on icon at bounding box center [212, 138] width 50 height 57
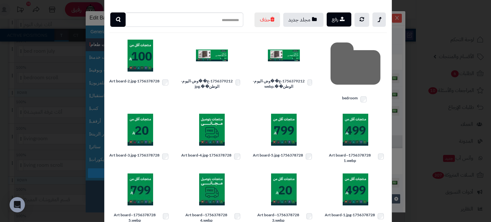
scroll to position [0, 0]
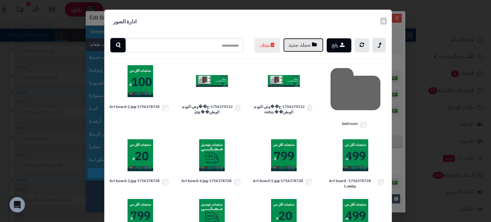
click at [300, 46] on button "مجلد جديد" at bounding box center [303, 45] width 40 height 14
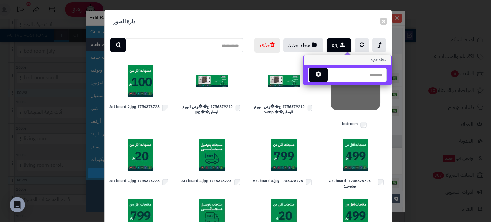
click at [364, 77] on input "text" at bounding box center [357, 75] width 60 height 14
type input "*"
type input "**********"
click at [321, 69] on button "button" at bounding box center [318, 74] width 19 height 14
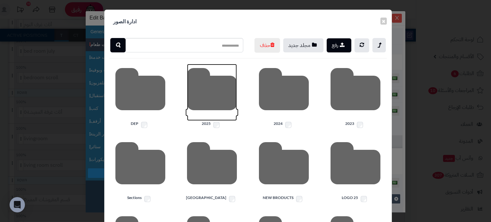
click at [211, 108] on icon at bounding box center [212, 92] width 50 height 57
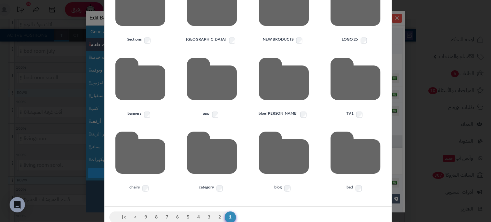
scroll to position [190, 0]
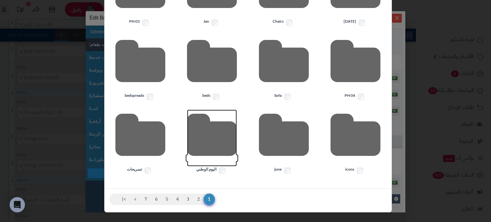
click at [217, 134] on icon at bounding box center [212, 138] width 50 height 57
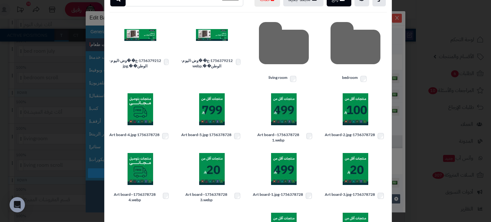
scroll to position [0, 0]
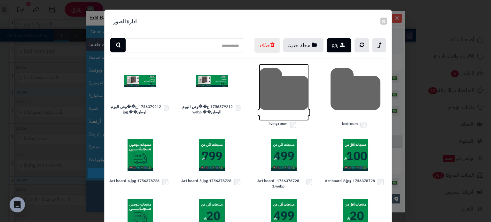
click at [292, 106] on icon at bounding box center [284, 92] width 50 height 57
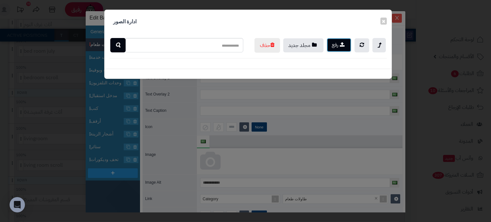
click at [340, 48] on button "رفع" at bounding box center [338, 45] width 25 height 14
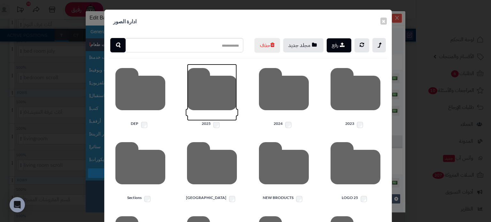
click at [221, 121] on icon at bounding box center [212, 92] width 50 height 57
click at [385, 22] on button "×" at bounding box center [383, 20] width 6 height 7
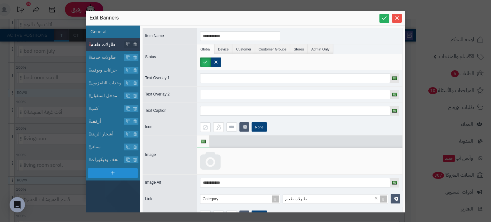
click at [210, 158] on icon at bounding box center [210, 161] width 20 height 19
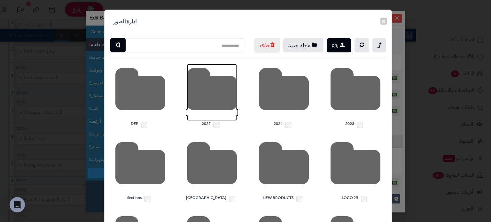
click at [212, 102] on icon at bounding box center [212, 92] width 50 height 57
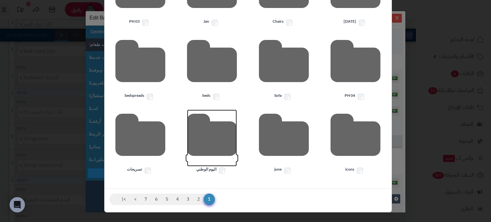
click at [215, 152] on icon at bounding box center [212, 138] width 50 height 57
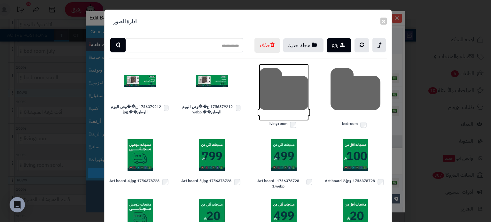
click at [283, 108] on icon at bounding box center [284, 92] width 50 height 57
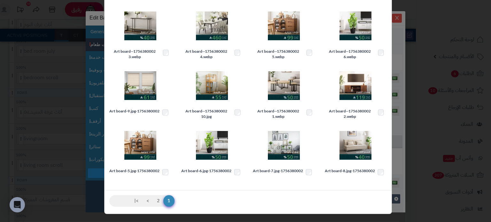
scroll to position [128, 0]
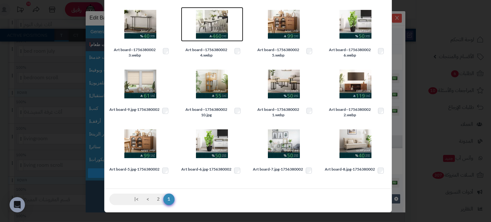
click at [217, 20] on img at bounding box center [212, 24] width 32 height 32
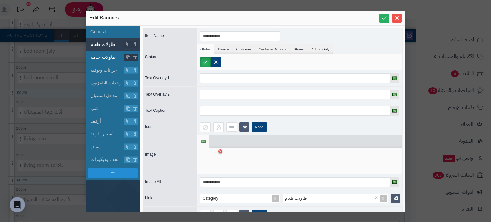
click at [111, 57] on span "طاولات خدمة" at bounding box center [107, 57] width 34 height 7
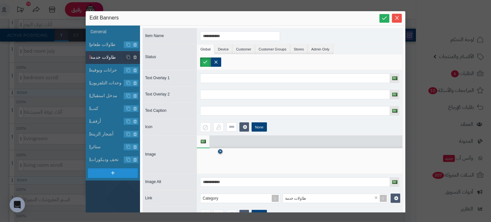
click at [221, 150] on icon at bounding box center [220, 152] width 3 height 4
click at [212, 157] on icon at bounding box center [210, 161] width 20 height 19
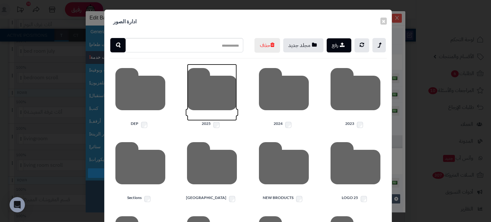
click at [212, 121] on icon at bounding box center [212, 92] width 50 height 57
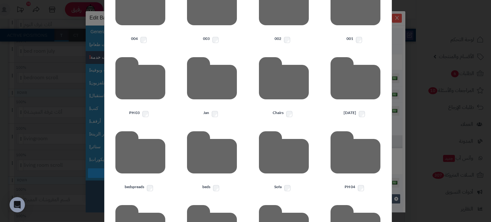
scroll to position [190, 0]
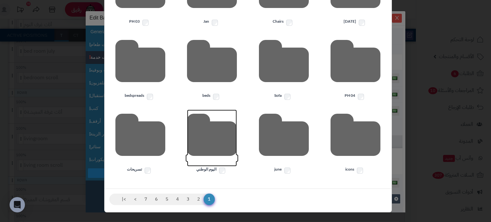
click at [223, 155] on icon at bounding box center [212, 138] width 50 height 57
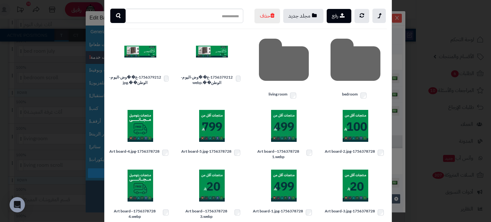
scroll to position [0, 0]
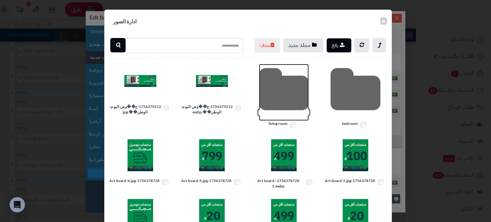
click at [283, 109] on icon at bounding box center [284, 92] width 50 height 57
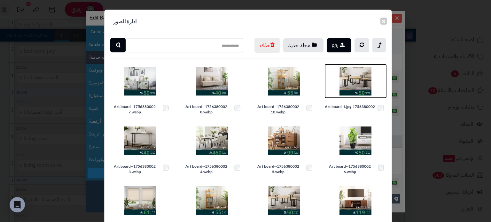
click at [350, 92] on img at bounding box center [355, 81] width 32 height 32
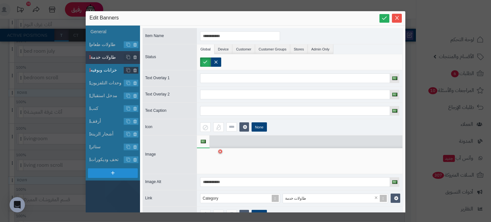
click at [110, 69] on span "خزانات وبوفيه" at bounding box center [107, 70] width 34 height 7
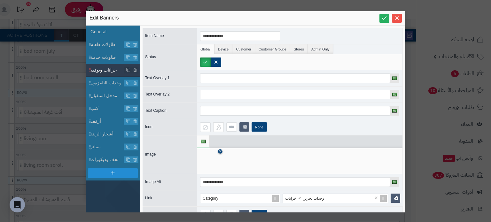
click at [221, 150] on icon at bounding box center [220, 152] width 3 height 4
click at [209, 159] on icon at bounding box center [210, 161] width 20 height 19
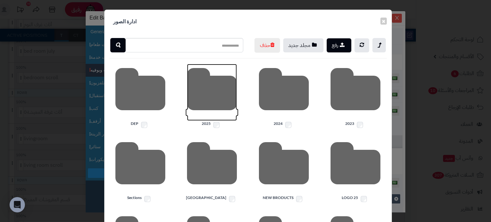
click at [212, 103] on icon at bounding box center [212, 92] width 50 height 57
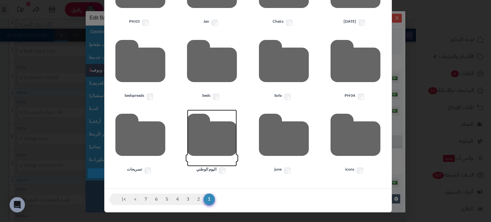
click at [208, 139] on icon at bounding box center [212, 138] width 50 height 57
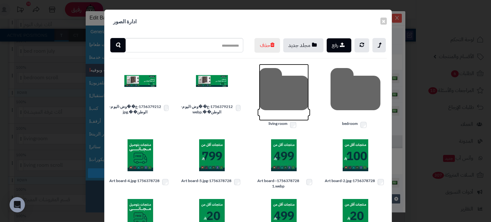
click at [283, 96] on icon at bounding box center [284, 92] width 50 height 57
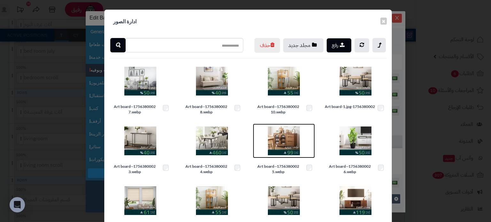
click at [289, 150] on img at bounding box center [284, 141] width 32 height 32
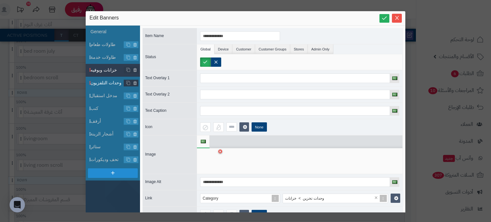
click at [99, 80] on span "وحدات التلفزيون" at bounding box center [107, 83] width 34 height 7
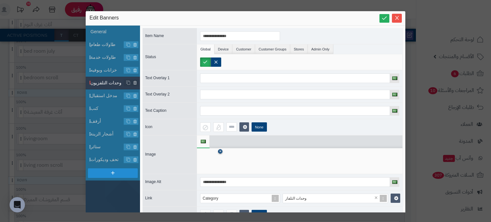
click at [221, 150] on icon at bounding box center [220, 152] width 3 height 4
click at [215, 153] on icon at bounding box center [210, 161] width 20 height 19
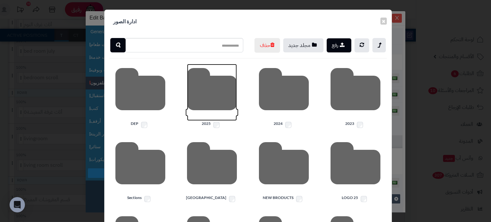
click at [204, 110] on icon at bounding box center [212, 92] width 50 height 57
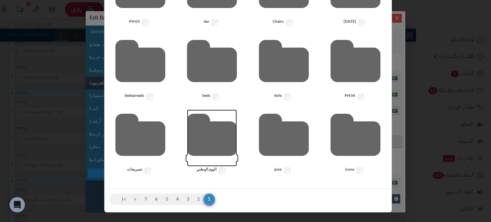
click at [221, 151] on icon at bounding box center [212, 138] width 50 height 57
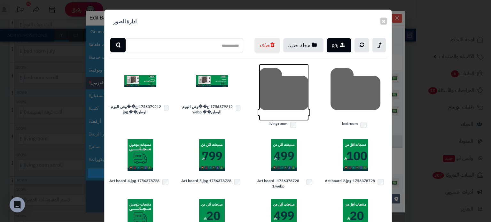
click at [294, 96] on icon at bounding box center [284, 92] width 50 height 57
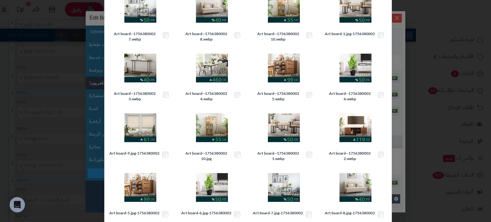
scroll to position [128, 0]
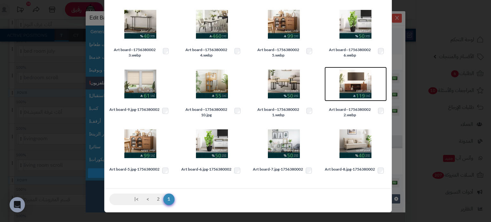
click at [356, 96] on img at bounding box center [355, 84] width 32 height 32
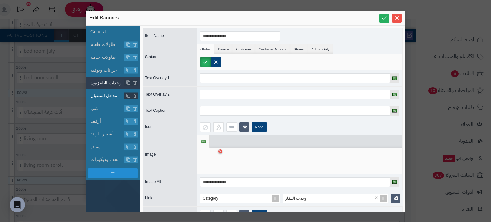
click at [104, 99] on li "مدخل استقبال" at bounding box center [113, 95] width 54 height 13
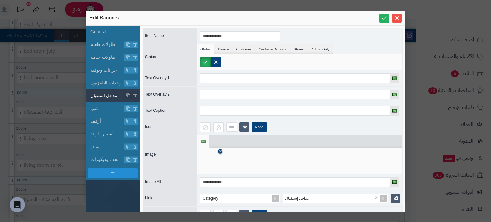
click at [221, 150] on icon at bounding box center [220, 152] width 3 height 4
click at [216, 153] on icon at bounding box center [210, 161] width 20 height 19
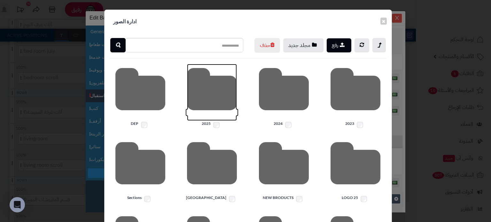
click at [189, 112] on icon at bounding box center [212, 92] width 50 height 57
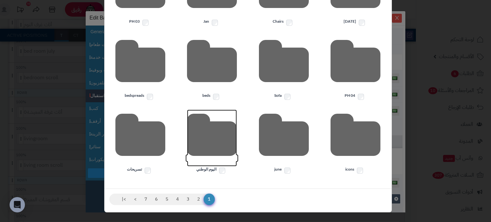
click at [211, 137] on icon at bounding box center [212, 138] width 50 height 57
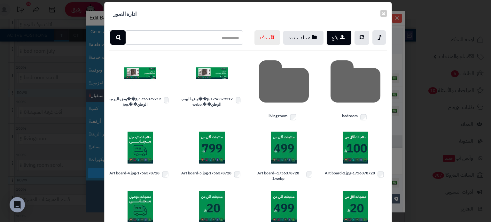
scroll to position [0, 0]
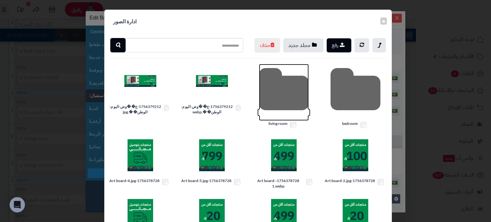
click at [289, 96] on icon at bounding box center [284, 92] width 50 height 57
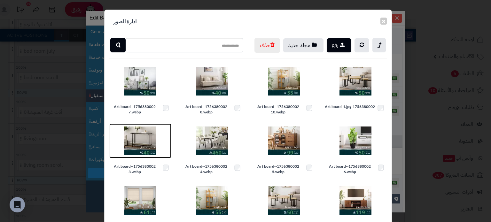
click at [142, 156] on img at bounding box center [140, 141] width 32 height 32
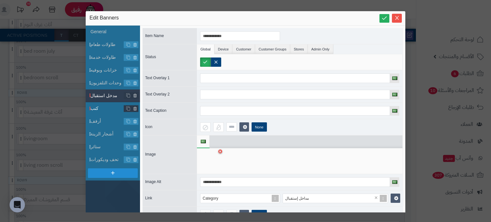
click at [96, 108] on span "كنب" at bounding box center [107, 108] width 34 height 7
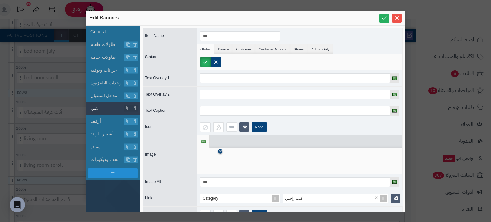
click at [220, 150] on icon at bounding box center [220, 152] width 3 height 4
click at [203, 155] on icon at bounding box center [210, 161] width 20 height 19
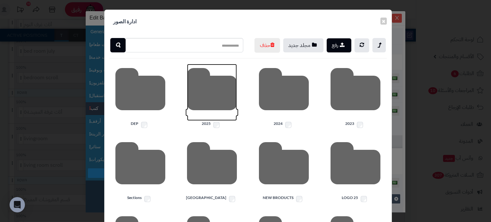
click at [207, 104] on icon at bounding box center [212, 92] width 50 height 57
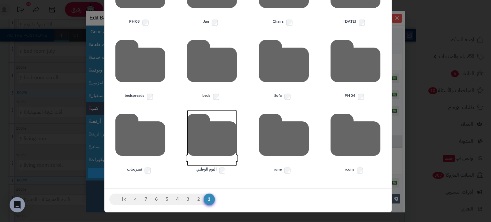
click at [205, 144] on icon at bounding box center [212, 138] width 50 height 57
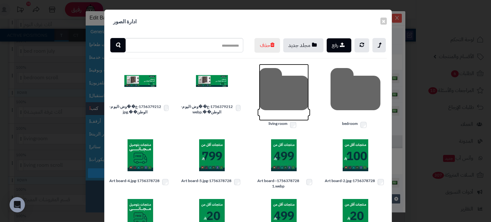
click at [295, 106] on icon at bounding box center [284, 92] width 50 height 57
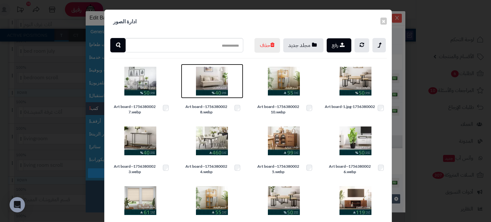
click at [212, 92] on img at bounding box center [212, 81] width 32 height 32
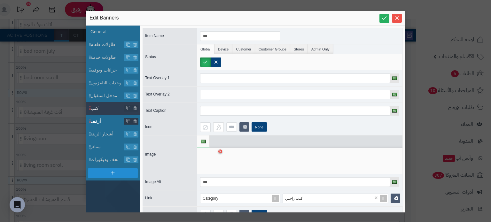
click at [107, 120] on span "أرفف" at bounding box center [107, 121] width 34 height 7
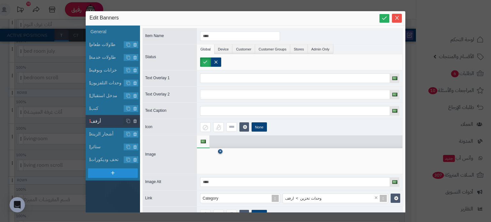
click at [220, 150] on icon at bounding box center [220, 152] width 3 height 4
click at [215, 159] on icon at bounding box center [210, 161] width 20 height 19
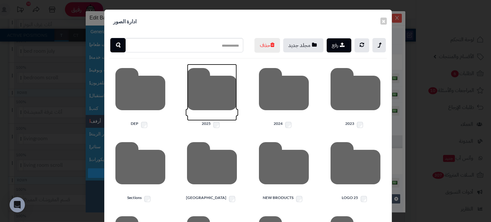
click at [210, 116] on icon at bounding box center [212, 92] width 50 height 57
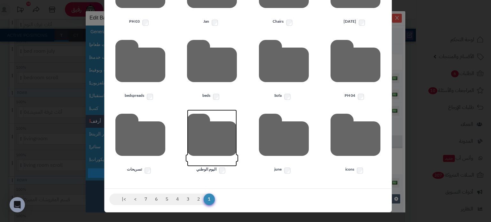
click at [227, 143] on icon at bounding box center [212, 138] width 50 height 57
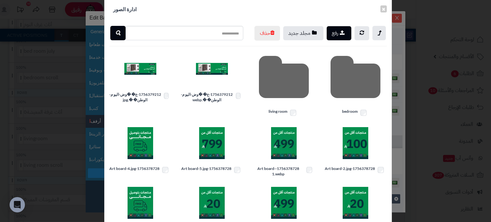
scroll to position [0, 0]
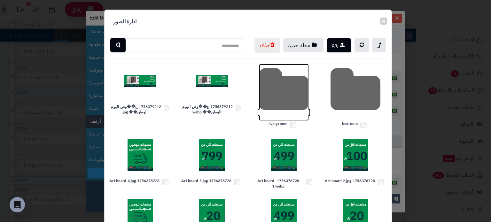
click at [281, 118] on icon at bounding box center [284, 92] width 50 height 57
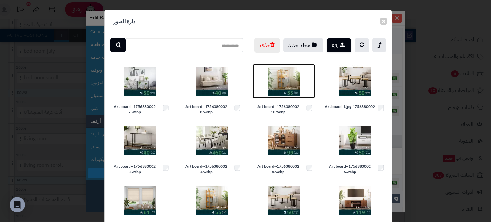
click at [287, 97] on img at bounding box center [284, 81] width 32 height 32
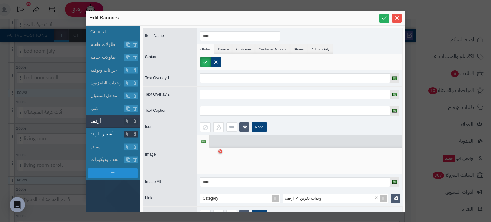
click at [105, 137] on span "أشجار الزينة" at bounding box center [107, 134] width 34 height 7
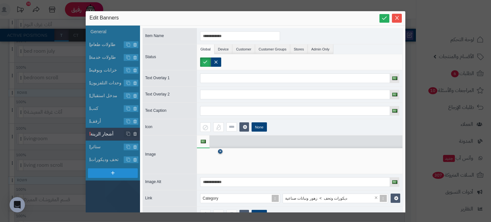
click at [220, 150] on icon at bounding box center [220, 152] width 3 height 4
click at [210, 154] on icon at bounding box center [210, 161] width 20 height 19
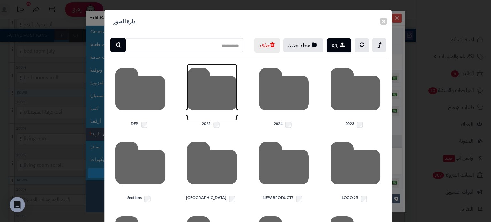
click at [226, 111] on icon at bounding box center [212, 92] width 50 height 57
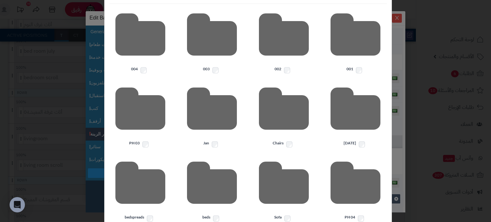
scroll to position [190, 0]
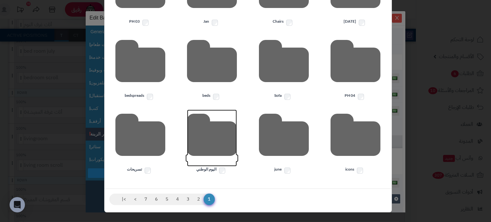
click at [204, 148] on icon at bounding box center [212, 138] width 50 height 57
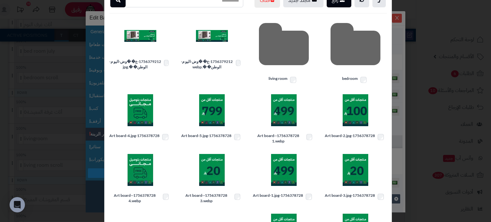
scroll to position [19, 0]
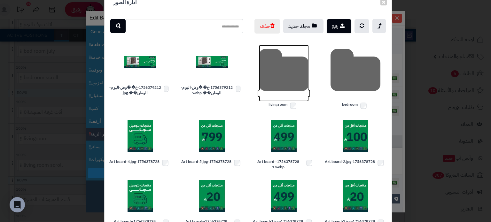
click at [293, 91] on icon at bounding box center [284, 73] width 50 height 57
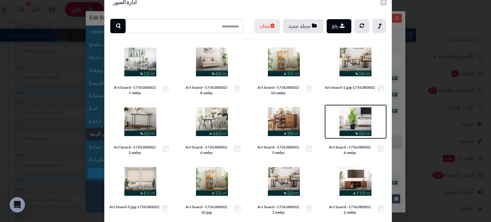
click at [358, 129] on img at bounding box center [355, 122] width 32 height 32
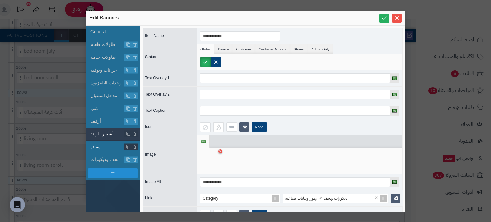
click at [107, 148] on span "ستائر" at bounding box center [107, 146] width 34 height 7
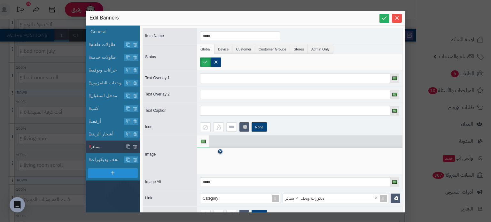
click at [222, 150] on link at bounding box center [220, 151] width 4 height 4
click at [211, 162] on icon at bounding box center [210, 161] width 20 height 19
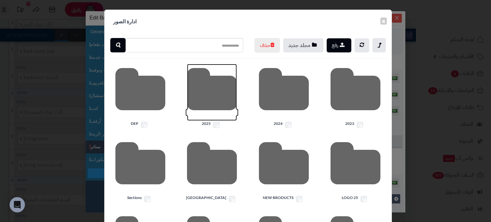
click at [208, 113] on icon at bounding box center [212, 92] width 50 height 57
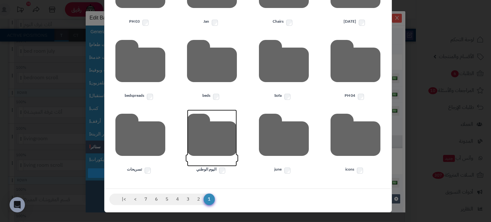
click at [204, 142] on icon at bounding box center [212, 138] width 50 height 57
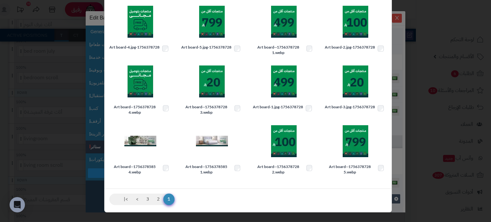
scroll to position [0, 0]
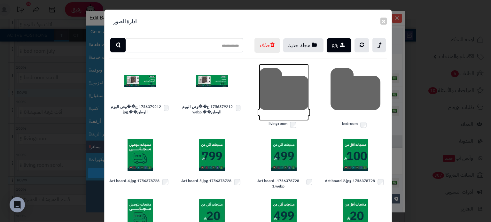
click at [288, 111] on icon at bounding box center [284, 92] width 50 height 57
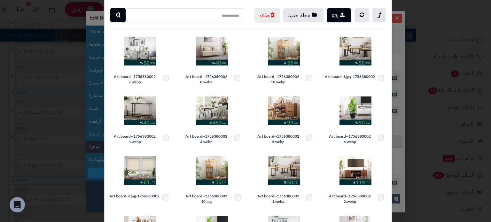
scroll to position [42, 0]
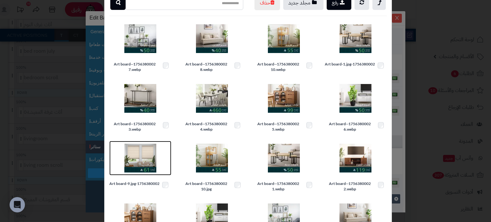
click at [142, 174] on img at bounding box center [140, 158] width 32 height 32
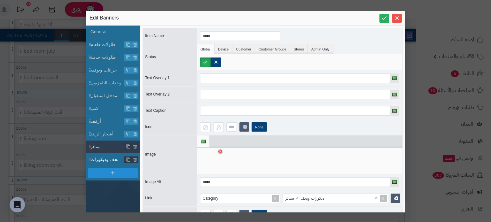
click at [109, 160] on span "تحف وديكورات" at bounding box center [107, 159] width 34 height 7
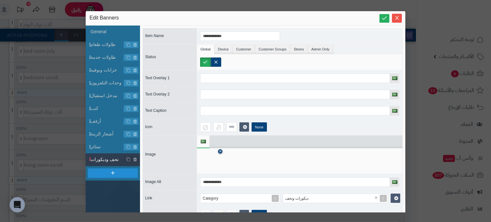
click at [221, 152] on icon at bounding box center [220, 152] width 3 height 4
click at [207, 156] on icon at bounding box center [210, 161] width 20 height 19
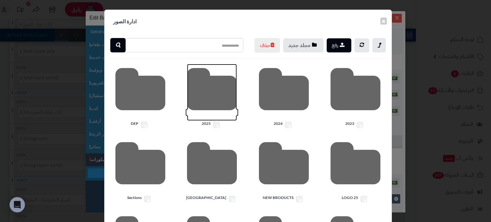
click at [233, 105] on icon at bounding box center [212, 92] width 50 height 57
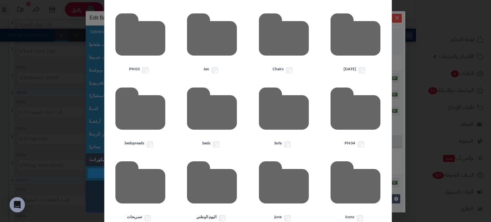
scroll to position [147, 0]
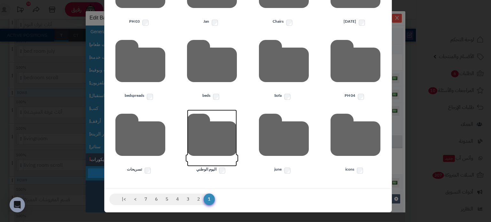
click at [209, 148] on icon at bounding box center [212, 138] width 50 height 57
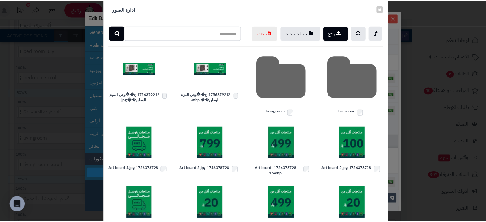
scroll to position [0, 0]
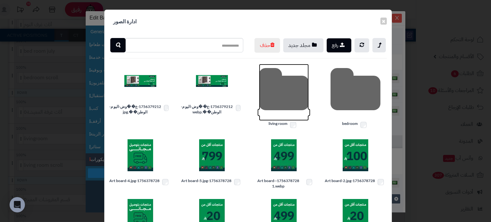
click at [272, 109] on icon at bounding box center [284, 92] width 50 height 57
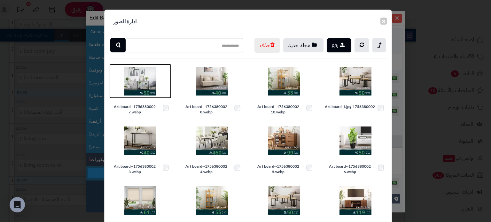
click at [142, 97] on img at bounding box center [140, 81] width 32 height 32
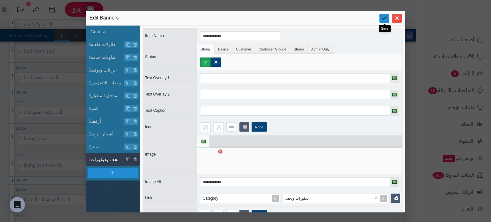
click at [382, 16] on icon at bounding box center [384, 18] width 6 height 6
click at [396, 19] on icon "Close" at bounding box center [397, 18] width 4 height 4
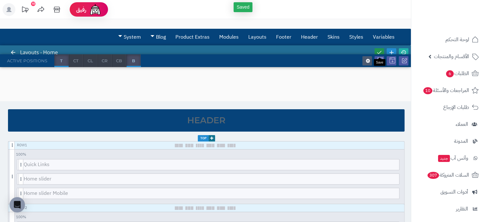
click at [382, 52] on link at bounding box center [379, 52] width 10 height 9
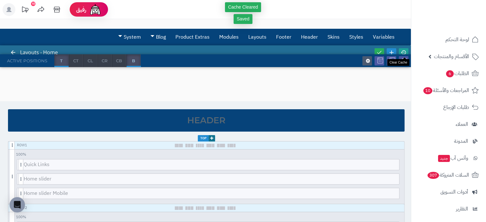
click at [403, 52] on icon at bounding box center [404, 53] width 6 height 6
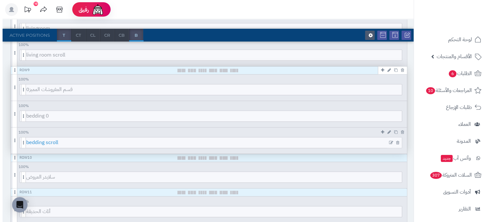
scroll to position [596, 0]
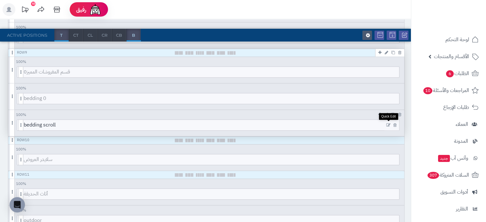
click at [387, 123] on icon at bounding box center [388, 125] width 4 height 4
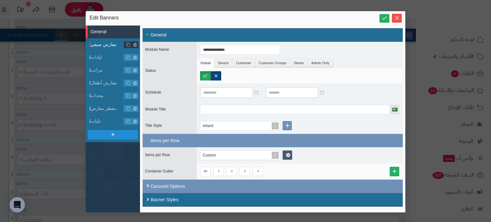
click at [102, 44] on span "مفارش صيفي" at bounding box center [107, 44] width 34 height 7
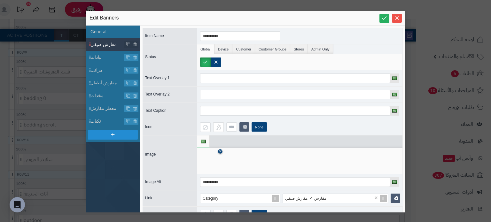
click at [221, 150] on icon at bounding box center [220, 152] width 3 height 4
click at [212, 157] on icon at bounding box center [210, 161] width 20 height 19
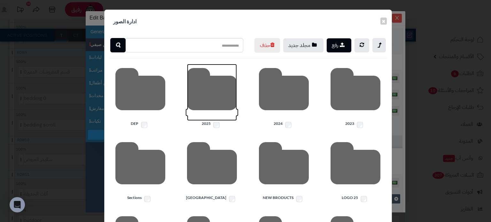
click at [224, 115] on icon at bounding box center [212, 92] width 50 height 57
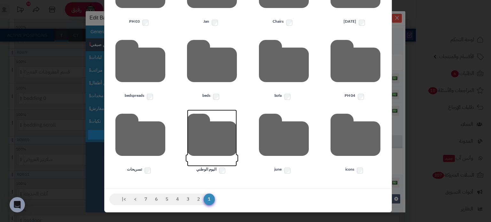
drag, startPoint x: 211, startPoint y: 129, endPoint x: 213, endPoint y: 131, distance: 3.5
click at [211, 129] on icon at bounding box center [212, 138] width 50 height 57
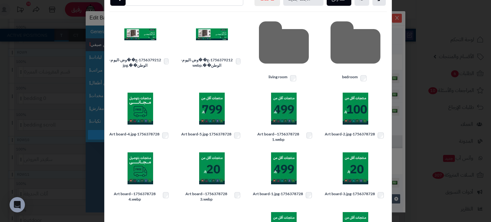
scroll to position [0, 0]
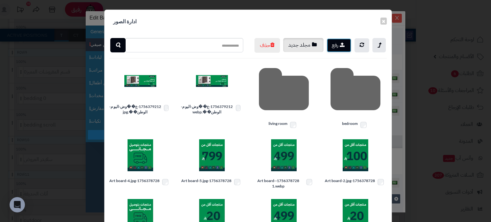
drag, startPoint x: 339, startPoint y: 49, endPoint x: 295, endPoint y: 51, distance: 43.8
click at [289, 53] on div "رفع مجلد جديد حذف" at bounding box center [319, 45] width 143 height 15
click at [295, 51] on button "مجلد جديد" at bounding box center [303, 45] width 40 height 14
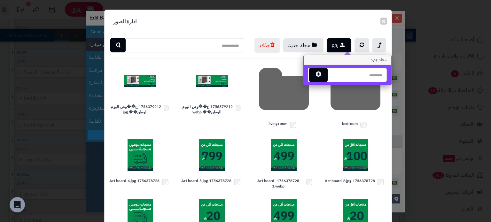
click at [357, 71] on input "text" at bounding box center [357, 75] width 60 height 14
type input "*****"
click at [317, 73] on button "button" at bounding box center [318, 74] width 19 height 14
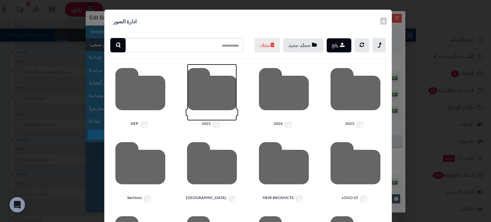
click at [227, 111] on icon at bounding box center [212, 92] width 50 height 57
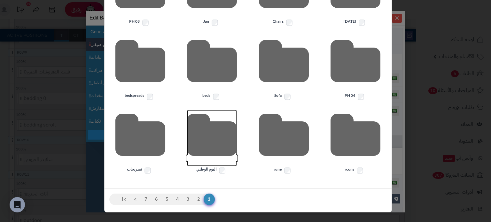
click at [213, 136] on icon at bounding box center [212, 138] width 50 height 57
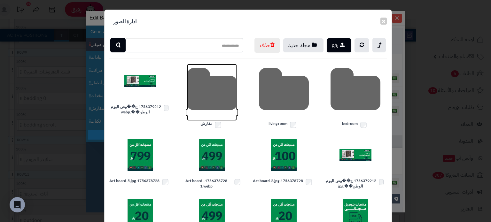
click at [212, 106] on icon at bounding box center [212, 92] width 50 height 57
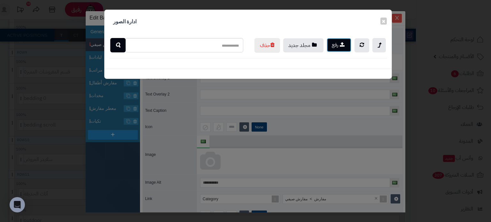
click at [339, 47] on button "رفع" at bounding box center [338, 45] width 25 height 14
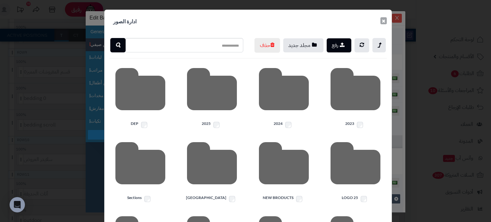
click at [385, 21] on button "×" at bounding box center [383, 20] width 6 height 7
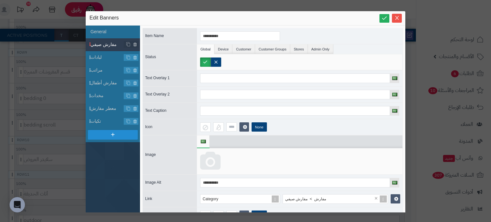
click at [213, 154] on icon at bounding box center [210, 161] width 20 height 19
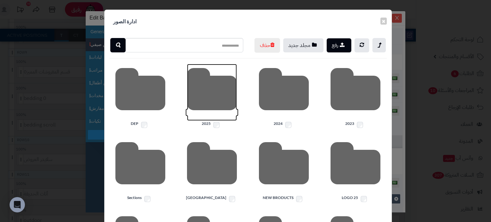
click at [199, 112] on icon at bounding box center [212, 92] width 50 height 57
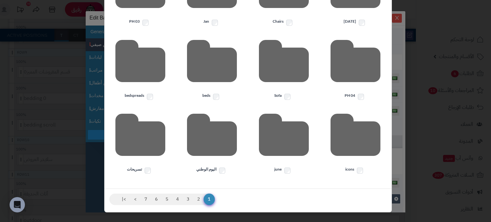
scroll to position [190, 0]
click at [214, 136] on icon at bounding box center [212, 138] width 50 height 57
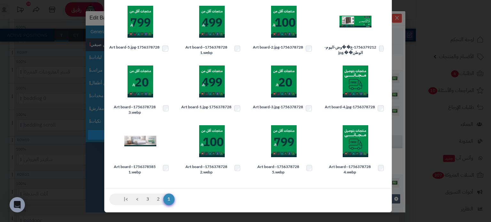
scroll to position [0, 0]
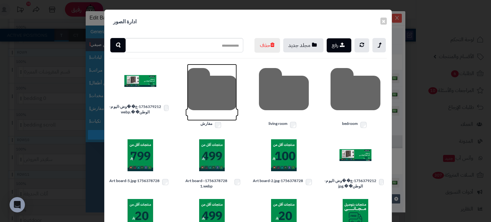
click at [202, 109] on icon at bounding box center [212, 92] width 50 height 57
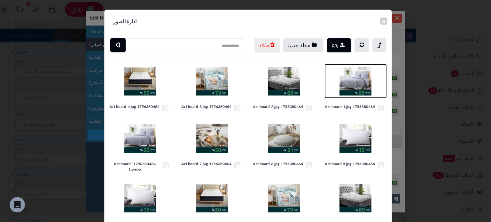
click at [349, 92] on img at bounding box center [355, 81] width 32 height 32
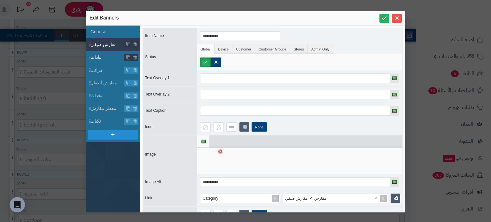
click at [107, 58] on span "لبادات" at bounding box center [107, 57] width 34 height 7
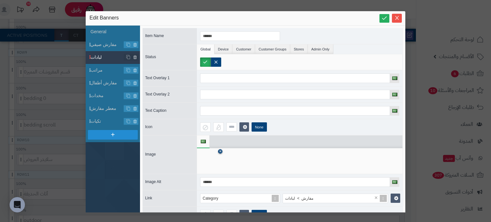
click at [219, 152] on div at bounding box center [210, 160] width 20 height 19
click at [210, 155] on div at bounding box center [210, 160] width 20 height 19
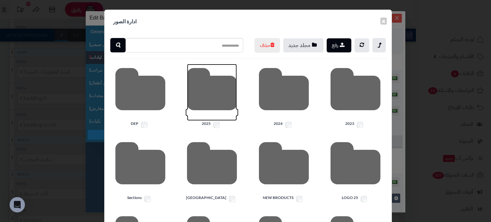
click at [227, 115] on icon at bounding box center [212, 92] width 50 height 57
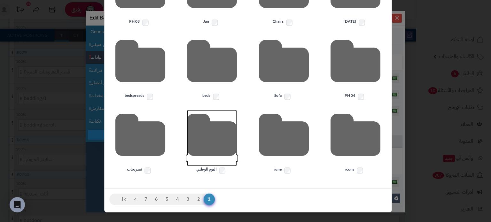
click at [219, 153] on icon at bounding box center [212, 138] width 50 height 57
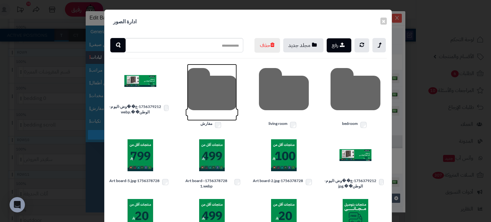
click at [216, 116] on icon at bounding box center [212, 92] width 50 height 57
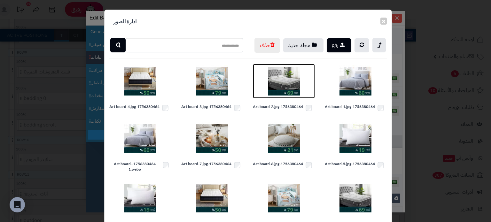
click at [291, 95] on img at bounding box center [284, 81] width 32 height 32
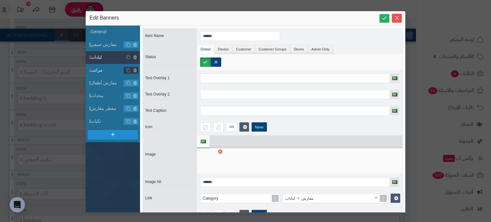
click at [104, 70] on span "مراتب" at bounding box center [107, 70] width 34 height 7
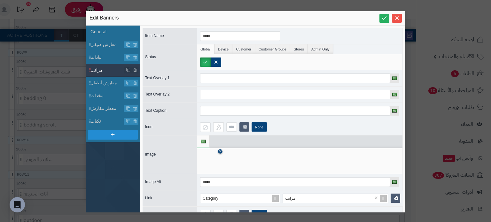
click at [221, 150] on icon at bounding box center [220, 152] width 3 height 4
click at [216, 153] on icon at bounding box center [210, 161] width 20 height 19
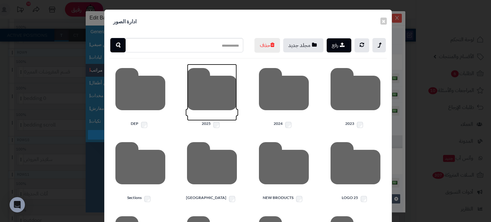
click at [224, 105] on icon at bounding box center [212, 92] width 50 height 57
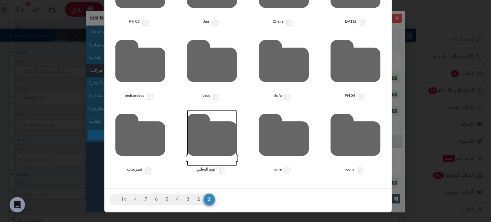
click at [221, 138] on icon at bounding box center [212, 138] width 50 height 57
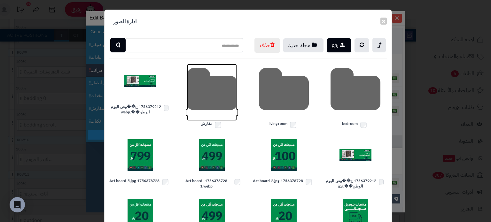
click at [220, 112] on icon at bounding box center [212, 92] width 50 height 57
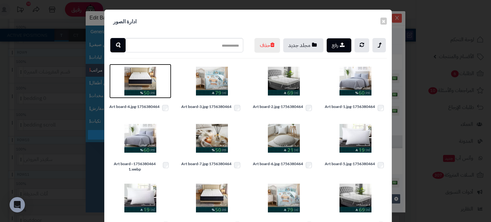
click at [141, 97] on img at bounding box center [140, 81] width 32 height 32
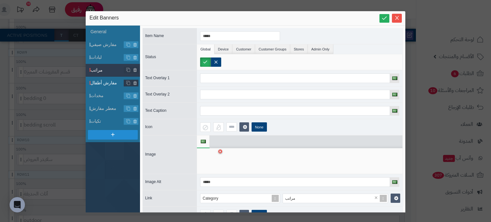
click at [100, 80] on span "مفارش أطفال" at bounding box center [107, 83] width 34 height 7
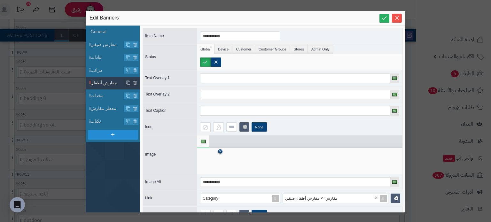
click at [221, 150] on icon at bounding box center [220, 152] width 3 height 4
click at [213, 158] on icon at bounding box center [210, 161] width 20 height 19
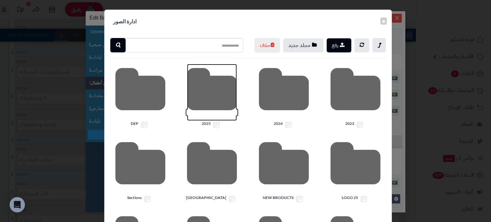
click at [211, 114] on icon at bounding box center [212, 92] width 50 height 57
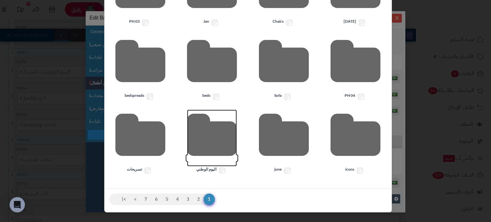
click at [212, 140] on icon at bounding box center [212, 138] width 50 height 57
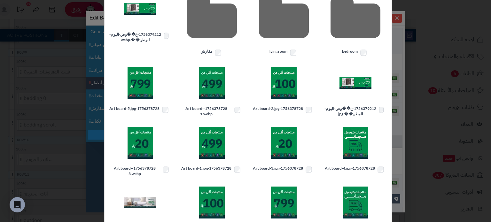
scroll to position [19, 0]
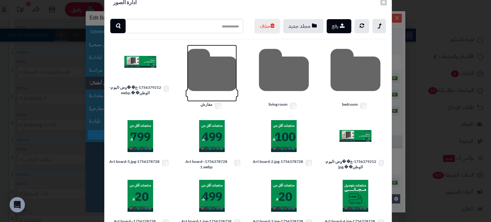
click at [204, 81] on icon at bounding box center [212, 73] width 50 height 57
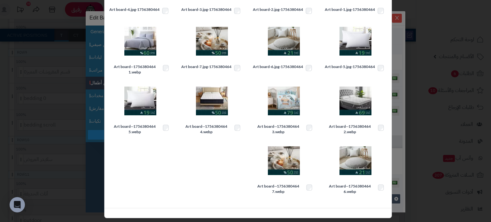
scroll to position [116, 0]
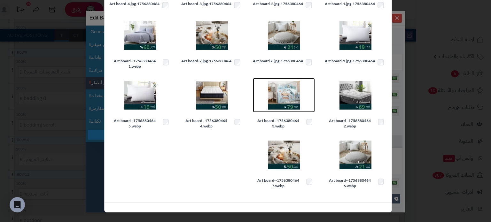
click at [288, 100] on img at bounding box center [284, 95] width 32 height 32
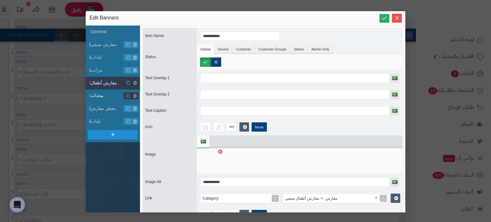
click at [98, 93] on span "مخدات" at bounding box center [107, 95] width 34 height 7
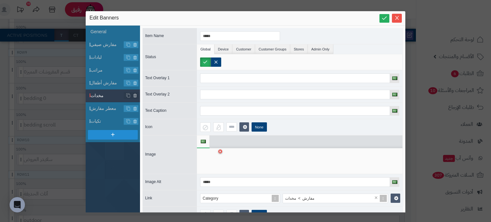
click at [219, 153] on div at bounding box center [210, 160] width 20 height 19
click at [220, 150] on icon at bounding box center [220, 152] width 3 height 4
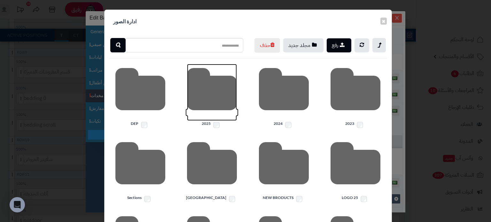
click at [197, 115] on icon at bounding box center [212, 92] width 50 height 57
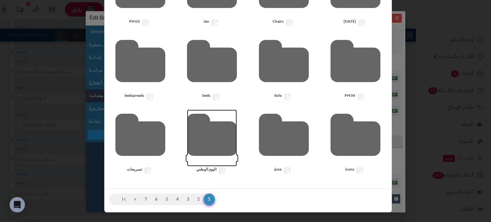
click at [207, 141] on icon at bounding box center [212, 138] width 50 height 57
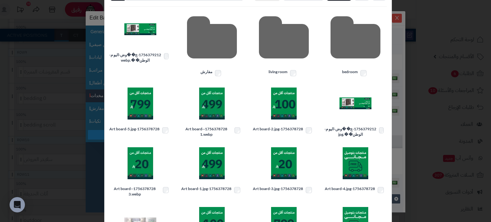
scroll to position [0, 0]
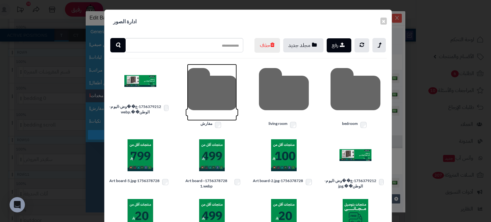
click at [217, 116] on icon at bounding box center [212, 92] width 50 height 57
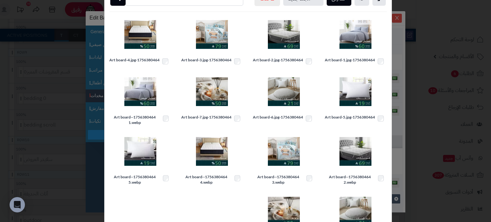
scroll to position [85, 0]
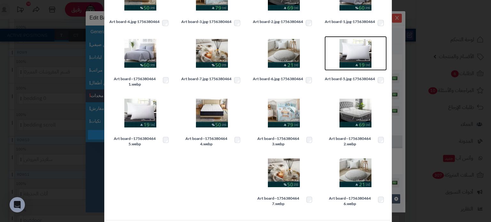
click at [347, 66] on img at bounding box center [355, 53] width 32 height 32
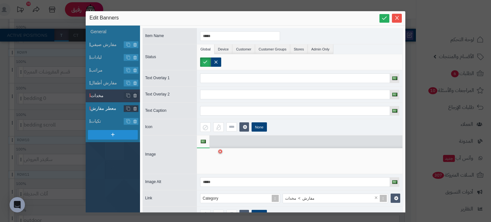
click at [108, 104] on li "معطر مفارش" at bounding box center [113, 108] width 54 height 13
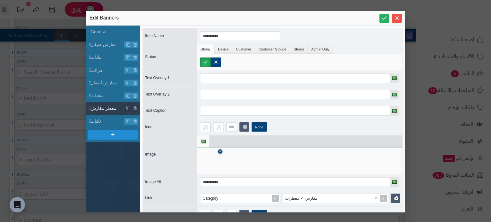
click at [220, 152] on icon at bounding box center [220, 152] width 3 height 4
click at [209, 152] on icon at bounding box center [210, 161] width 20 height 19
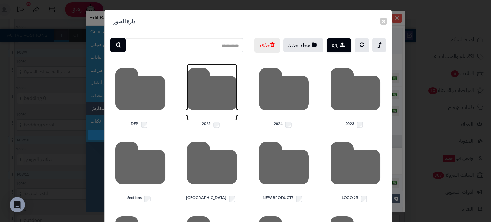
click at [196, 103] on icon at bounding box center [212, 92] width 50 height 57
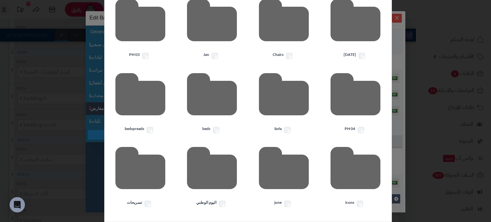
scroll to position [190, 0]
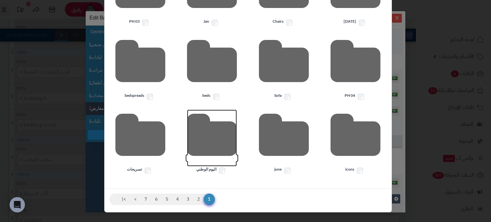
click at [234, 140] on icon at bounding box center [212, 138] width 50 height 57
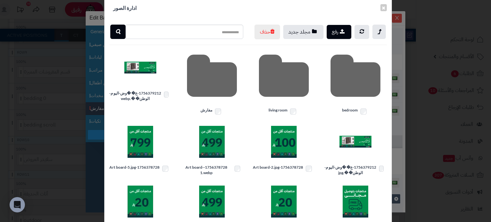
scroll to position [0, 0]
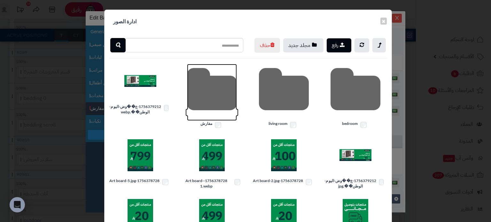
click at [219, 103] on icon at bounding box center [212, 92] width 50 height 57
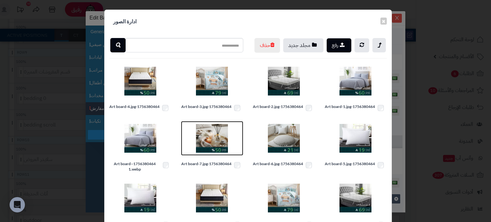
click at [215, 154] on img at bounding box center [212, 138] width 32 height 32
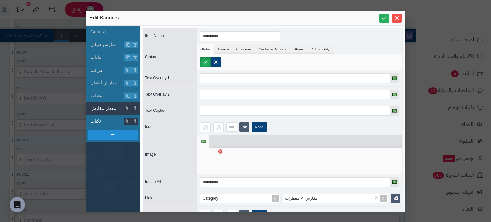
click at [106, 120] on span "تكيات" at bounding box center [107, 121] width 34 height 7
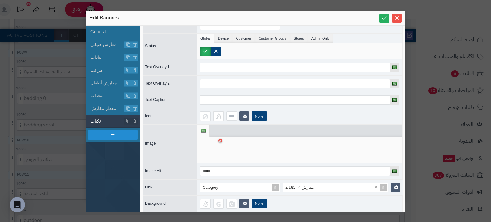
scroll to position [17, 0]
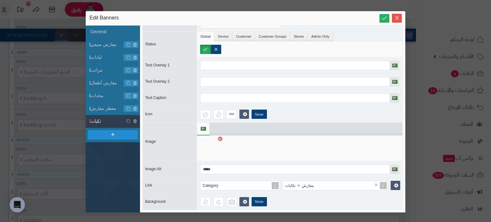
click at [221, 137] on icon at bounding box center [220, 138] width 2 height 3
click at [205, 141] on icon at bounding box center [210, 147] width 20 height 19
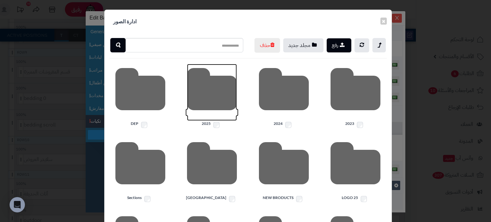
click at [189, 94] on icon at bounding box center [212, 92] width 50 height 57
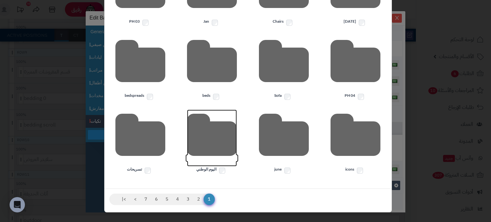
click at [235, 148] on icon at bounding box center [212, 138] width 50 height 57
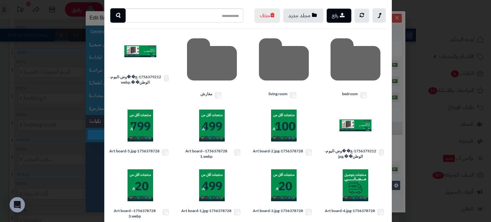
scroll to position [0, 0]
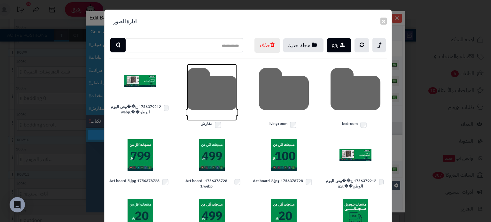
click at [217, 113] on icon at bounding box center [212, 92] width 50 height 57
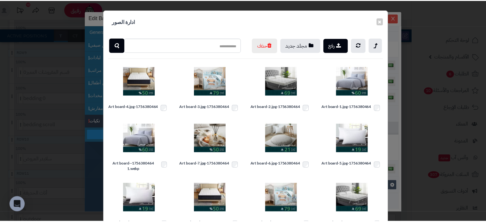
scroll to position [116, 0]
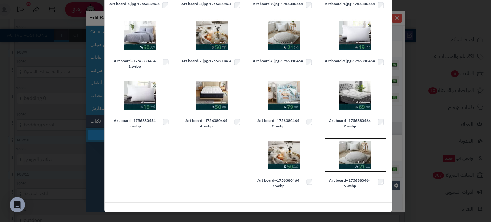
click at [363, 150] on img at bounding box center [355, 155] width 32 height 32
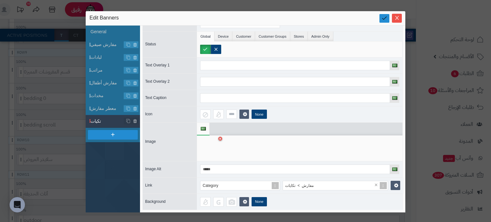
click at [387, 21] on link at bounding box center [384, 18] width 10 height 9
click at [397, 19] on icon "Close" at bounding box center [396, 17] width 5 height 5
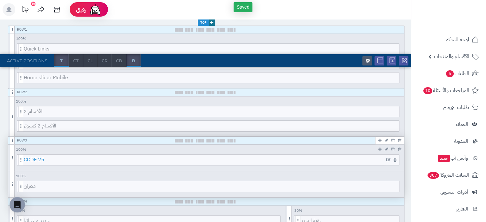
scroll to position [0, 0]
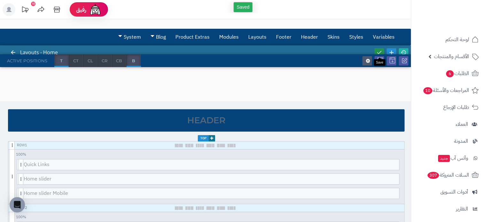
click at [380, 51] on icon at bounding box center [379, 53] width 6 height 6
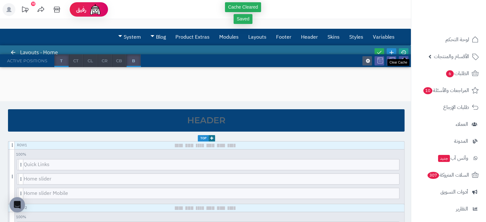
drag, startPoint x: 403, startPoint y: 49, endPoint x: 400, endPoint y: 53, distance: 5.0
click at [403, 50] on icon at bounding box center [404, 53] width 6 height 6
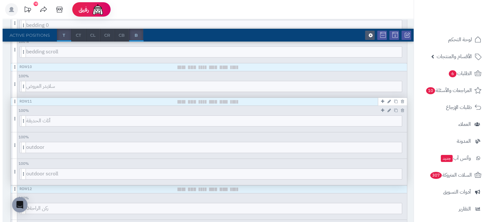
scroll to position [681, 0]
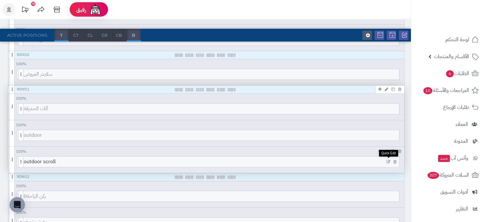
click at [389, 160] on icon at bounding box center [388, 162] width 4 height 4
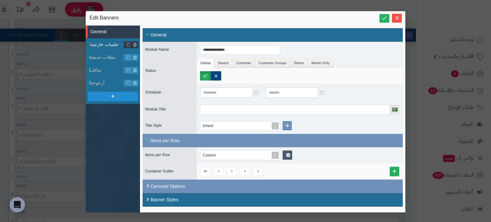
click at [104, 44] on span "جلسات خارجية" at bounding box center [107, 44] width 34 height 7
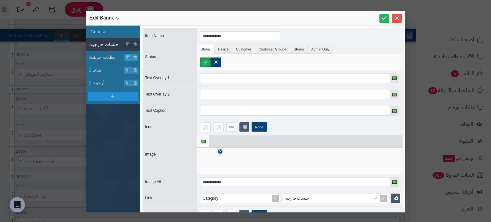
click at [222, 150] on div at bounding box center [299, 161] width 205 height 26
click at [222, 150] on link at bounding box center [220, 151] width 4 height 4
click at [211, 157] on icon at bounding box center [210, 161] width 20 height 19
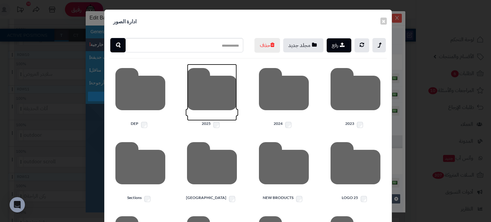
click at [230, 116] on icon at bounding box center [212, 92] width 50 height 57
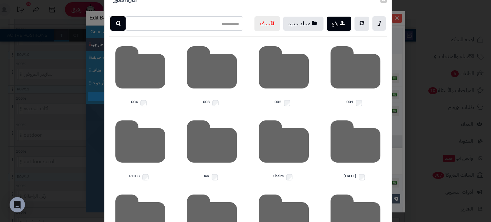
scroll to position [0, 0]
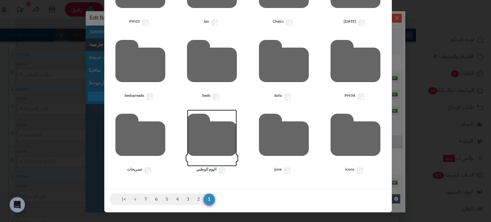
click at [216, 142] on icon at bounding box center [212, 138] width 50 height 57
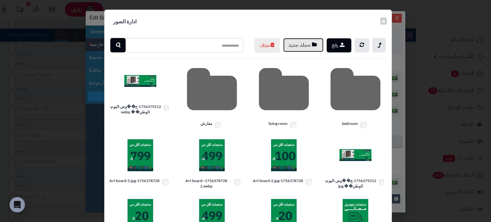
click at [307, 51] on button "مجلد جديد" at bounding box center [303, 45] width 40 height 14
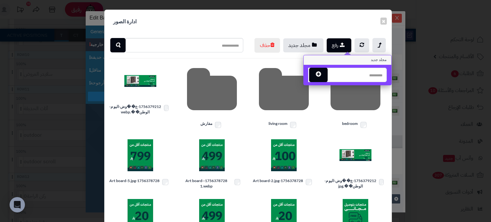
click at [338, 74] on input "text" at bounding box center [357, 75] width 60 height 14
type input "*"
type input "****"
click at [321, 77] on icon "button" at bounding box center [318, 74] width 5 height 6
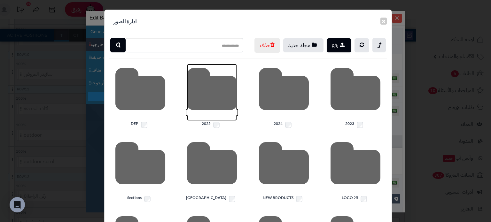
click at [209, 102] on icon at bounding box center [212, 92] width 50 height 57
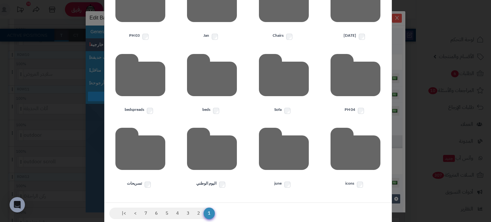
scroll to position [190, 0]
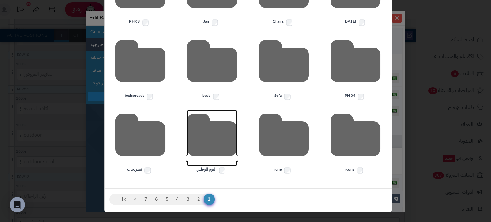
click at [210, 133] on icon at bounding box center [212, 138] width 50 height 57
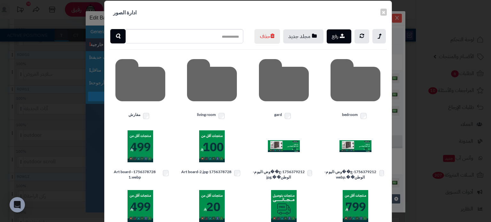
scroll to position [0, 0]
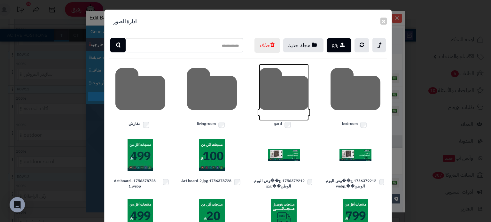
click at [275, 103] on icon at bounding box center [284, 92] width 50 height 57
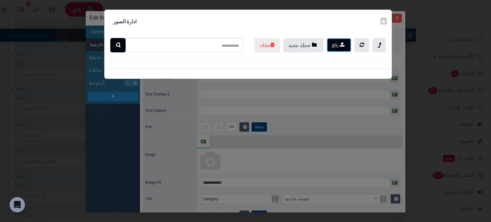
click at [340, 45] on icon "button" at bounding box center [342, 44] width 5 height 5
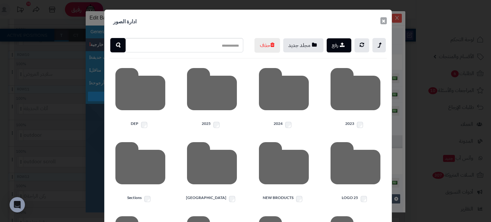
click at [387, 21] on button "×" at bounding box center [383, 20] width 6 height 7
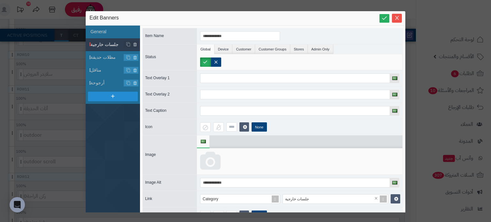
click at [206, 163] on icon at bounding box center [210, 161] width 20 height 19
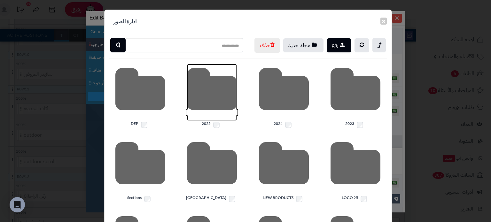
click at [208, 116] on icon at bounding box center [212, 92] width 50 height 57
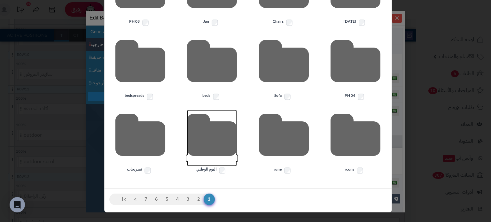
click at [207, 131] on icon at bounding box center [212, 138] width 50 height 57
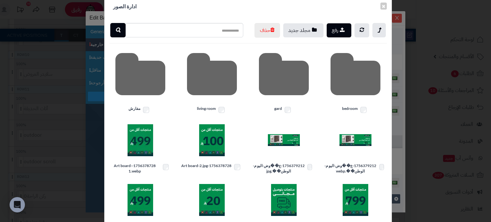
scroll to position [0, 0]
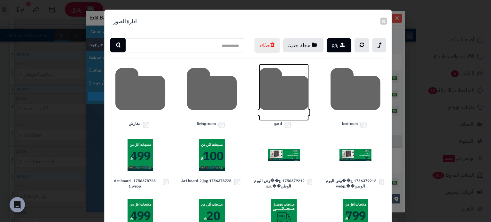
click at [289, 103] on icon at bounding box center [284, 92] width 50 height 57
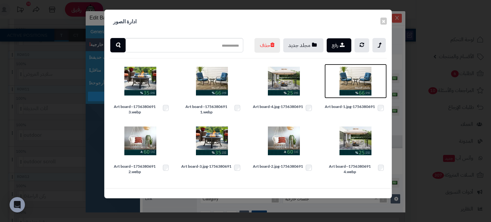
click at [358, 91] on img at bounding box center [355, 81] width 32 height 32
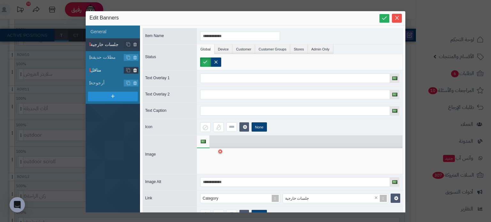
click at [98, 59] on span "مظلات حديقة" at bounding box center [107, 57] width 34 height 7
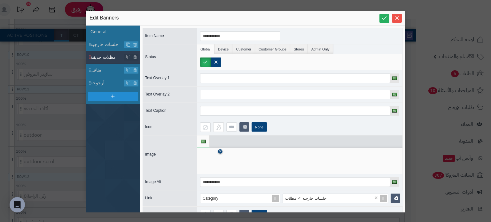
click at [220, 150] on icon at bounding box center [220, 152] width 3 height 4
click at [215, 155] on icon at bounding box center [210, 161] width 20 height 19
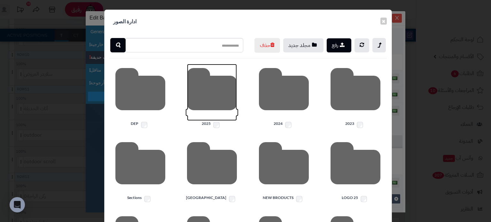
click at [206, 108] on icon at bounding box center [212, 92] width 50 height 57
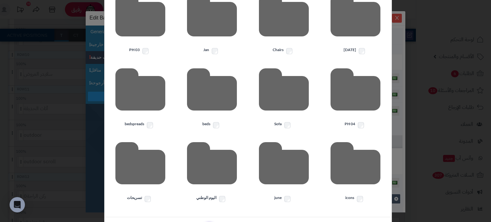
scroll to position [190, 0]
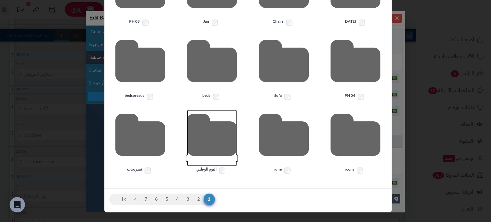
click at [220, 143] on icon at bounding box center [212, 138] width 50 height 57
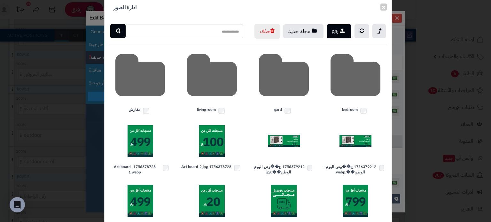
scroll to position [0, 0]
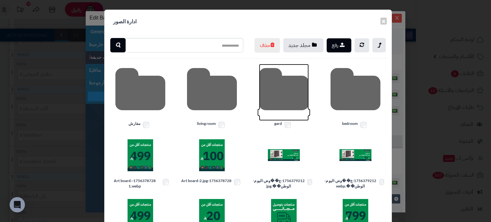
click at [298, 102] on icon at bounding box center [284, 92] width 50 height 57
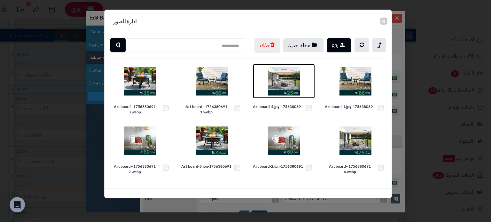
click at [286, 93] on img at bounding box center [284, 81] width 32 height 32
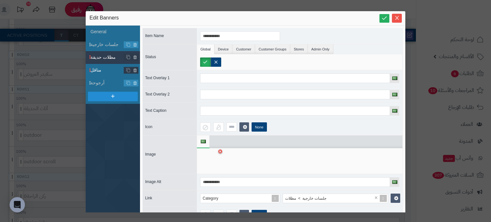
click at [98, 67] on span "مناقل" at bounding box center [107, 70] width 34 height 7
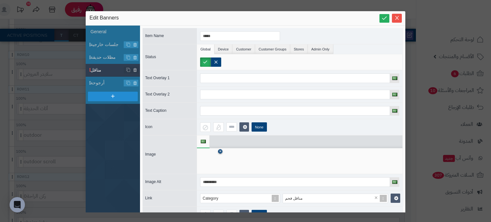
click at [220, 150] on icon at bounding box center [220, 152] width 3 height 4
click at [217, 160] on icon at bounding box center [210, 161] width 20 height 19
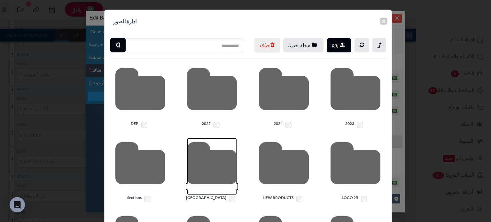
click at [210, 163] on icon at bounding box center [212, 166] width 50 height 57
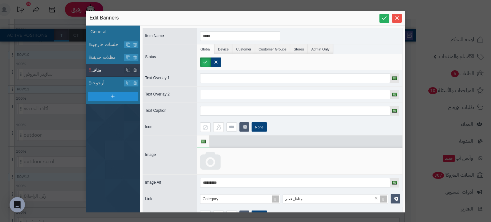
click at [212, 165] on icon at bounding box center [210, 161] width 20 height 19
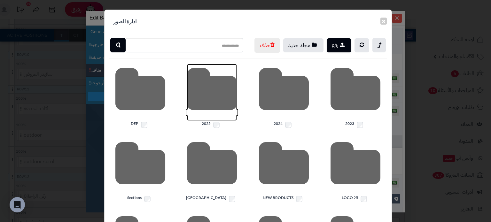
click at [230, 108] on icon at bounding box center [212, 92] width 50 height 57
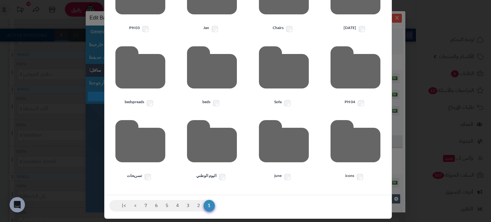
scroll to position [190, 0]
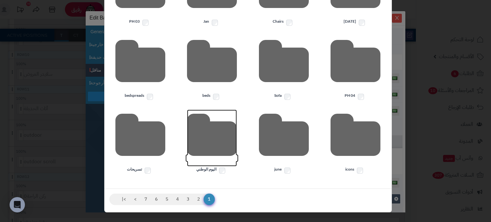
click at [223, 153] on icon at bounding box center [212, 138] width 50 height 57
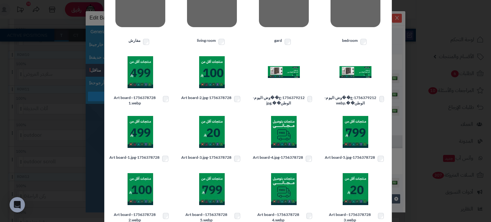
scroll to position [0, 0]
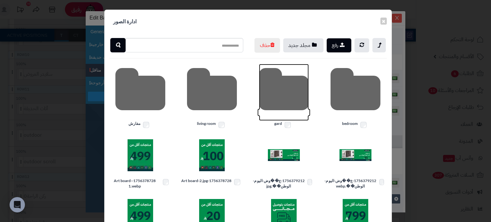
click at [283, 101] on icon at bounding box center [284, 92] width 50 height 57
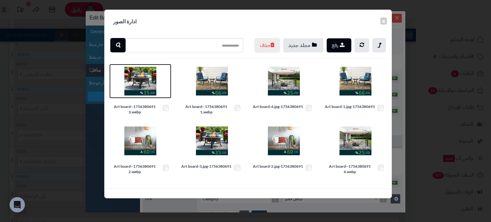
click at [141, 97] on img at bounding box center [140, 81] width 32 height 32
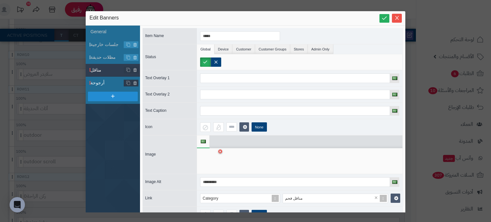
click at [114, 85] on span "أرجوحة" at bounding box center [107, 83] width 34 height 7
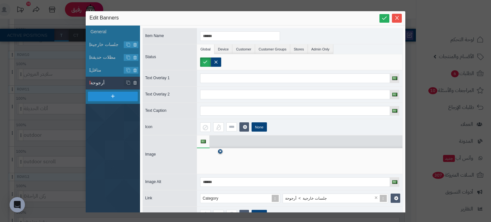
click at [218, 152] on link at bounding box center [220, 151] width 4 height 4
click at [208, 168] on icon at bounding box center [210, 161] width 20 height 19
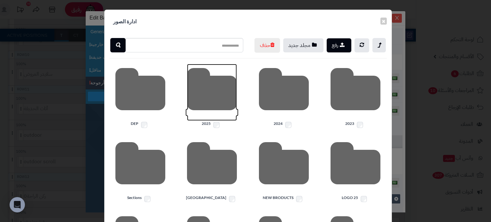
click at [204, 102] on icon at bounding box center [212, 92] width 50 height 57
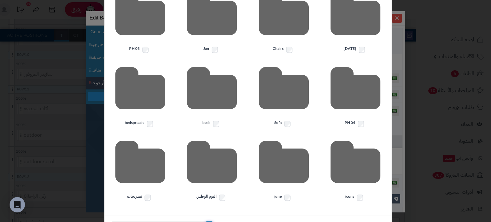
scroll to position [170, 0]
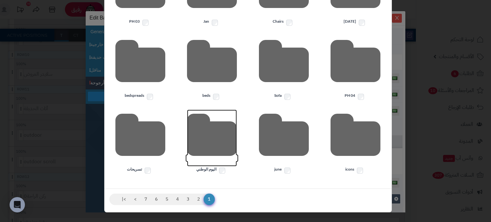
click at [234, 136] on icon at bounding box center [212, 138] width 50 height 57
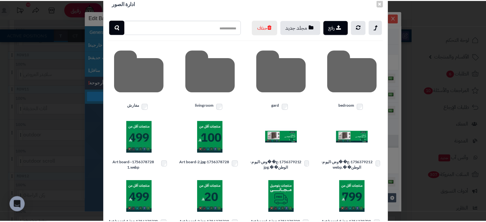
scroll to position [0, 0]
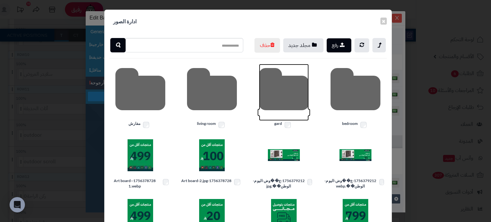
click at [285, 121] on icon at bounding box center [284, 92] width 50 height 57
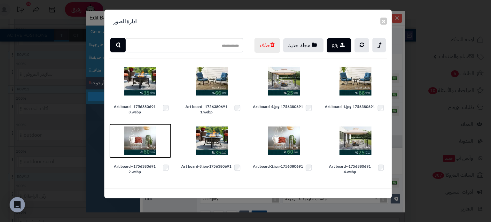
click at [142, 155] on img at bounding box center [140, 141] width 32 height 32
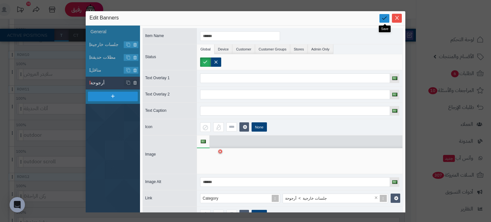
click at [382, 19] on icon at bounding box center [384, 18] width 6 height 6
click at [395, 19] on icon "Close" at bounding box center [396, 17] width 5 height 5
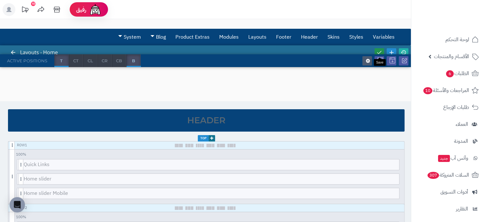
click at [380, 49] on link at bounding box center [379, 52] width 10 height 9
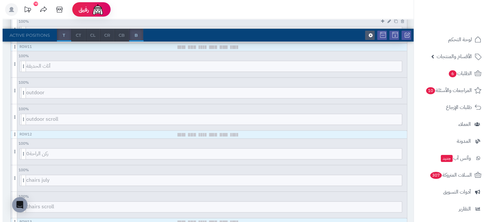
scroll to position [767, 0]
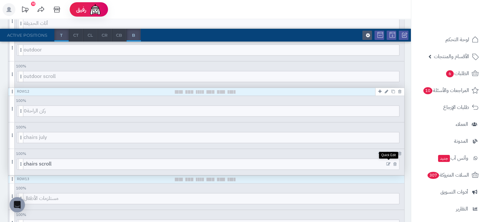
click at [387, 163] on icon at bounding box center [388, 164] width 4 height 4
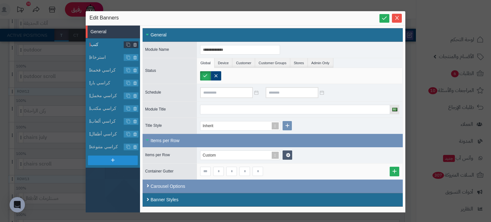
click at [97, 41] on li "كنب" at bounding box center [113, 44] width 54 height 13
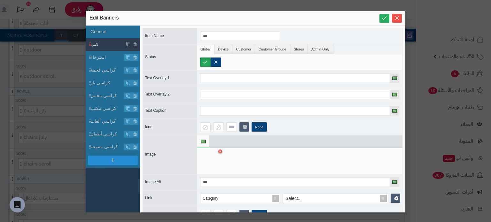
click at [100, 42] on span "كنب" at bounding box center [107, 44] width 34 height 7
click at [220, 148] on div at bounding box center [299, 161] width 205 height 26
click at [219, 150] on icon at bounding box center [220, 152] width 3 height 4
click at [206, 161] on icon at bounding box center [210, 161] width 20 height 19
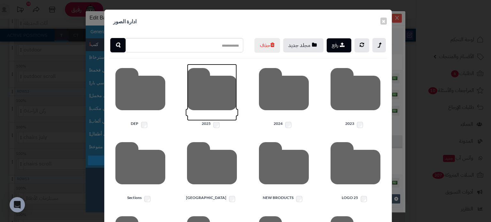
click at [213, 121] on icon at bounding box center [212, 92] width 50 height 57
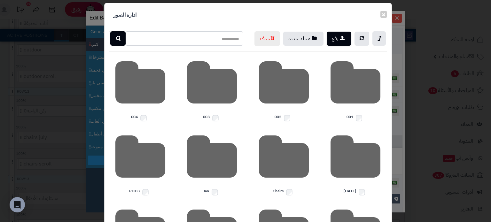
scroll to position [0, 0]
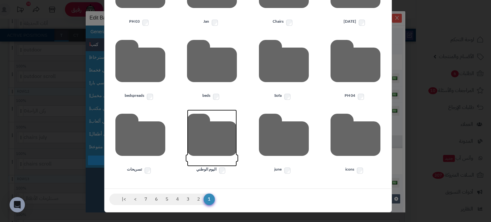
click at [218, 130] on icon at bounding box center [212, 138] width 50 height 57
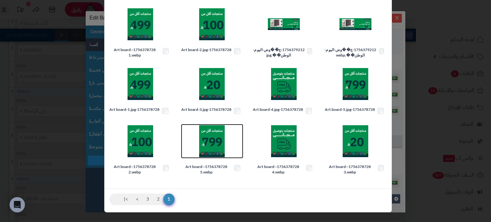
scroll to position [144, 0]
click at [218, 130] on img at bounding box center [212, 141] width 32 height 32
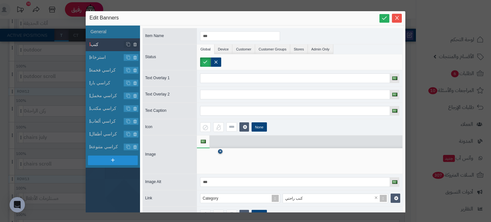
click at [221, 150] on icon at bounding box center [220, 152] width 3 height 4
click at [217, 156] on icon at bounding box center [210, 161] width 20 height 19
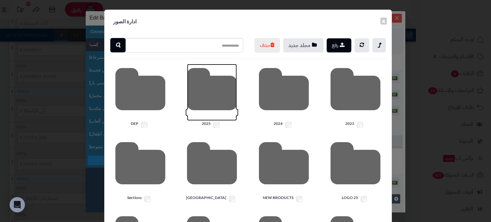
click at [205, 114] on icon at bounding box center [212, 92] width 50 height 57
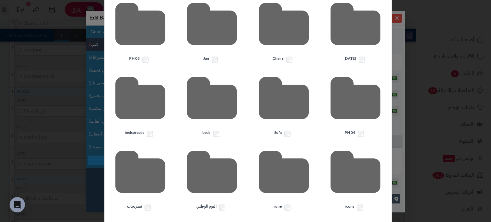
scroll to position [190, 0]
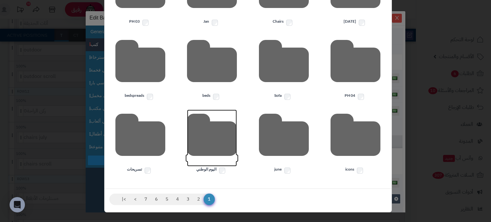
click at [203, 131] on icon at bounding box center [212, 138] width 50 height 57
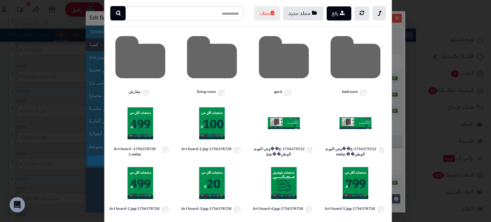
scroll to position [0, 0]
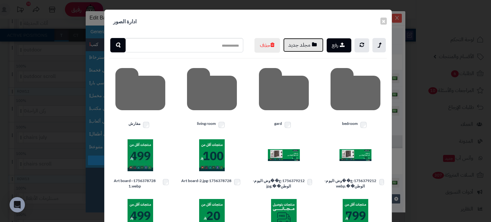
click at [317, 47] on icon "button" at bounding box center [314, 44] width 5 height 5
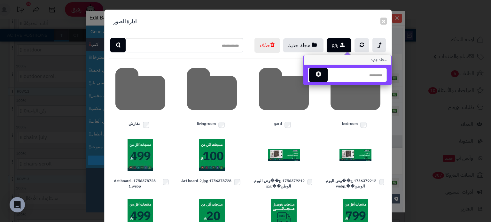
click at [357, 74] on input "text" at bounding box center [357, 75] width 60 height 14
type input "******"
click at [321, 73] on icon "button" at bounding box center [318, 74] width 5 height 6
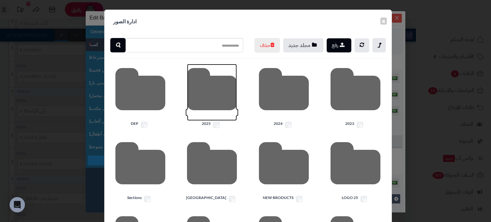
click at [226, 112] on icon at bounding box center [212, 92] width 50 height 57
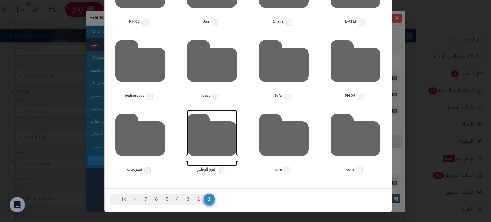
click at [216, 133] on icon at bounding box center [212, 138] width 50 height 57
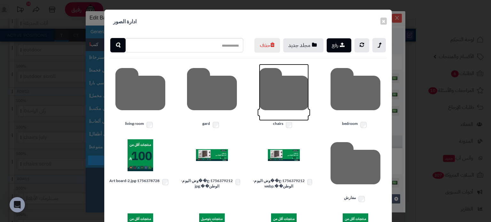
click at [297, 96] on icon at bounding box center [284, 92] width 50 height 57
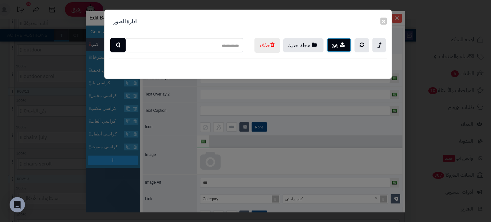
click at [338, 47] on button "رفع" at bounding box center [338, 45] width 25 height 14
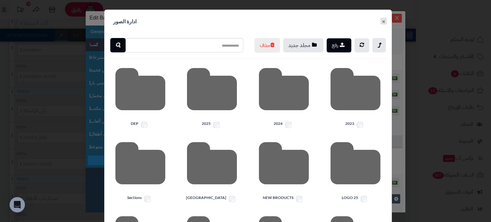
click at [384, 23] on button "×" at bounding box center [383, 21] width 6 height 7
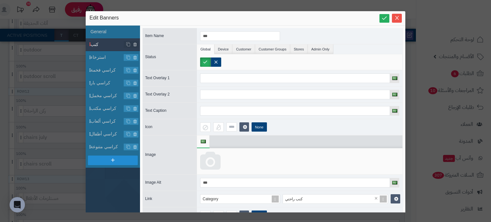
click at [219, 161] on icon at bounding box center [210, 161] width 20 height 19
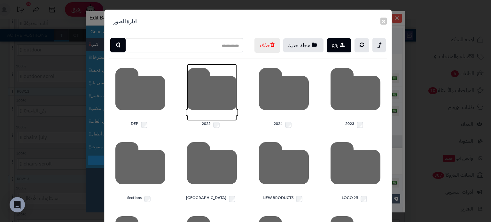
click at [193, 121] on icon at bounding box center [212, 92] width 50 height 57
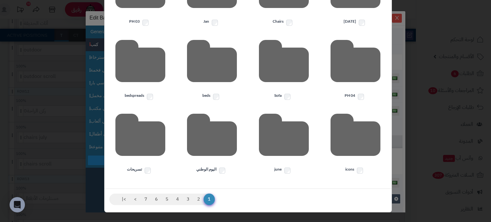
click at [205, 125] on icon at bounding box center [212, 138] width 50 height 57
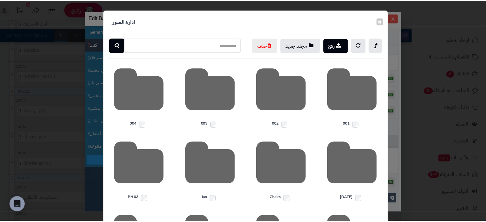
scroll to position [190, 0]
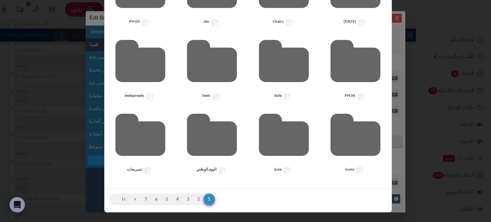
click at [66, 66] on div "× ادارة الصور رفع مجلد جديد حذف 001 002 003 004 25 July Chairs Jan PH 03 PH 04 …" at bounding box center [245, 111] width 491 height 222
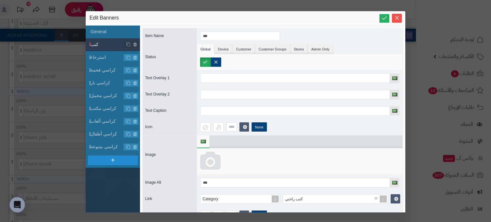
drag, startPoint x: 33, startPoint y: 49, endPoint x: 35, endPoint y: 44, distance: 5.3
click at [33, 48] on div "sentinelStart Edit Banners General كنب استرخاء كراسي فخمة كراسي بار كراسي مخمل …" at bounding box center [245, 111] width 491 height 222
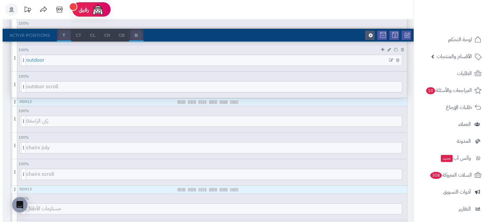
scroll to position [809, 0]
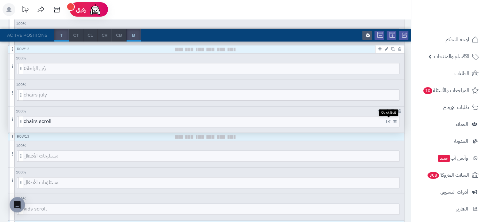
click at [386, 119] on icon at bounding box center [388, 121] width 4 height 4
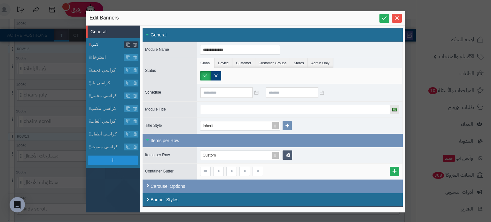
drag, startPoint x: 94, startPoint y: 40, endPoint x: 103, endPoint y: 44, distance: 9.6
click at [95, 40] on li "كنب" at bounding box center [113, 44] width 54 height 13
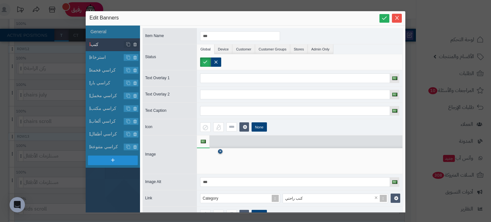
click at [221, 150] on icon at bounding box center [220, 152] width 3 height 4
click at [212, 162] on icon at bounding box center [210, 161] width 20 height 19
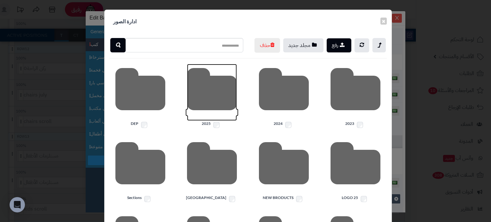
click at [230, 108] on icon at bounding box center [212, 92] width 50 height 57
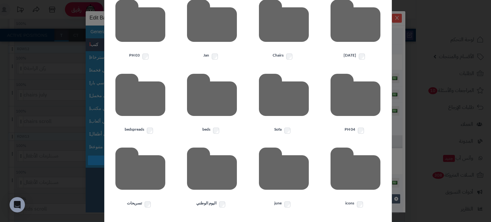
scroll to position [190, 0]
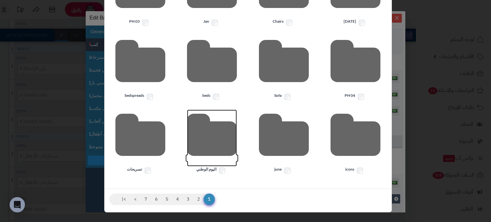
click at [222, 136] on icon at bounding box center [212, 138] width 50 height 57
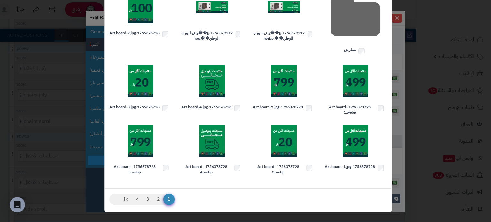
scroll to position [129, 0]
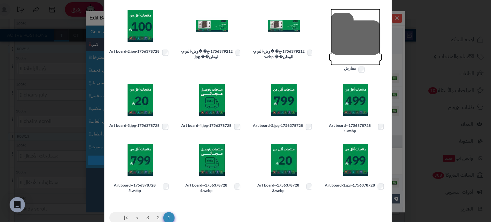
click at [354, 52] on icon at bounding box center [355, 37] width 50 height 57
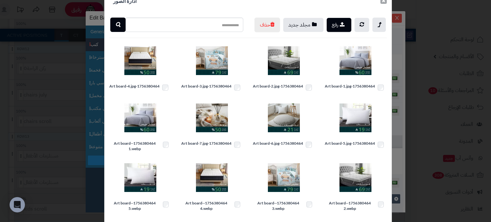
click at [385, 2] on button "×" at bounding box center [383, 0] width 6 height 7
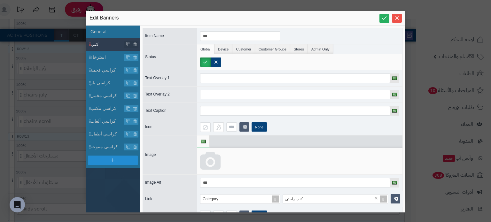
click at [212, 171] on div at bounding box center [299, 161] width 205 height 26
click at [212, 163] on icon at bounding box center [210, 161] width 20 height 19
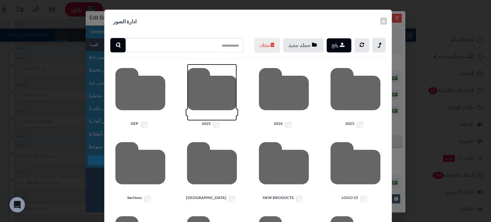
click at [217, 113] on icon at bounding box center [212, 92] width 50 height 57
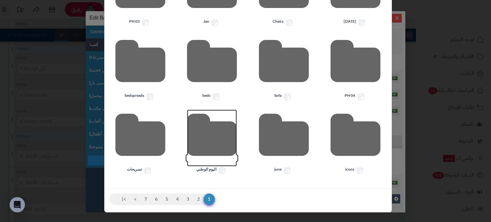
click at [211, 132] on icon at bounding box center [212, 138] width 50 height 57
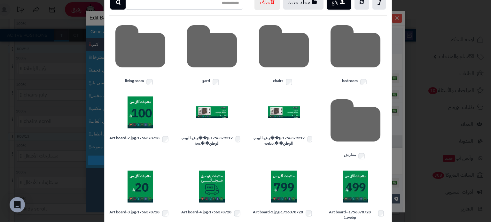
scroll to position [12, 0]
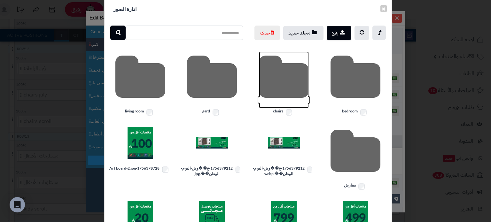
click at [266, 83] on icon at bounding box center [284, 79] width 50 height 57
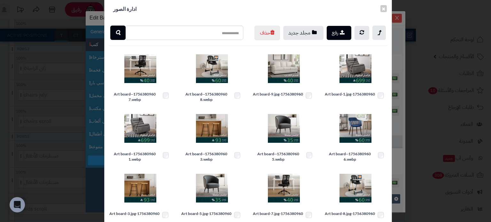
scroll to position [2, 0]
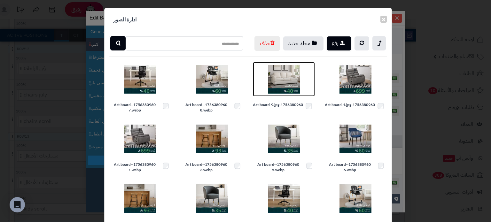
click at [290, 92] on img at bounding box center [284, 79] width 32 height 32
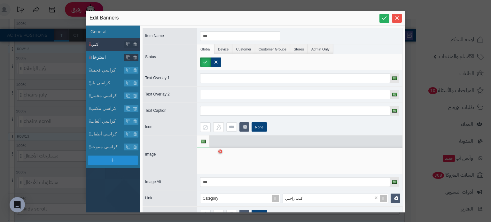
click at [109, 55] on span "استرخاء" at bounding box center [107, 57] width 34 height 7
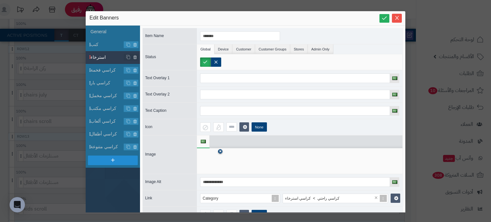
click at [222, 151] on link at bounding box center [220, 151] width 4 height 4
click at [217, 152] on icon at bounding box center [210, 161] width 20 height 19
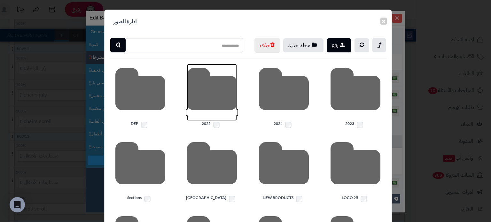
click at [203, 89] on icon at bounding box center [212, 92] width 50 height 57
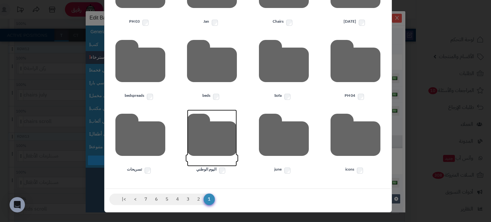
click at [211, 134] on icon at bounding box center [212, 138] width 50 height 57
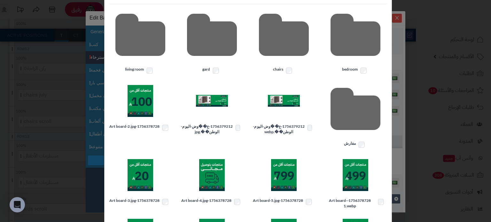
scroll to position [44, 0]
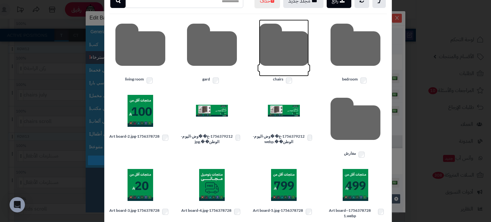
click at [285, 73] on icon at bounding box center [284, 47] width 50 height 57
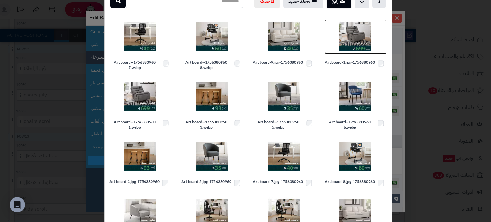
click at [365, 48] on img at bounding box center [355, 37] width 32 height 32
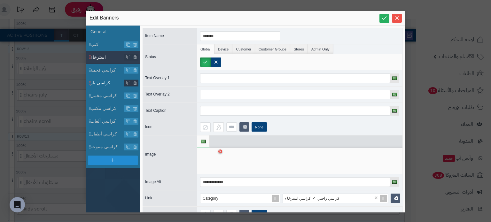
drag, startPoint x: 105, startPoint y: 72, endPoint x: 126, endPoint y: 79, distance: 21.8
click at [105, 72] on span "كراسي فخمة" at bounding box center [107, 70] width 34 height 7
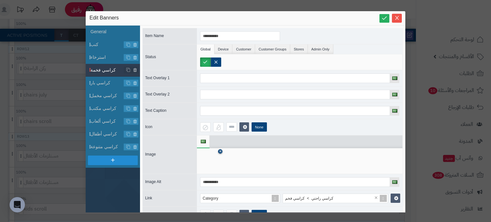
click at [221, 150] on icon at bounding box center [220, 152] width 3 height 4
click at [213, 161] on icon at bounding box center [210, 161] width 20 height 19
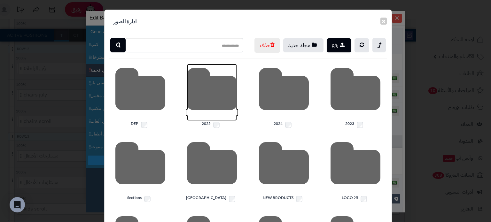
click at [213, 114] on icon at bounding box center [212, 92] width 50 height 57
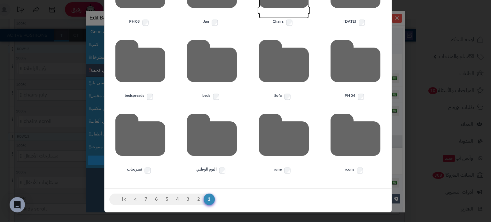
scroll to position [190, 0]
click at [223, 155] on icon at bounding box center [212, 138] width 50 height 57
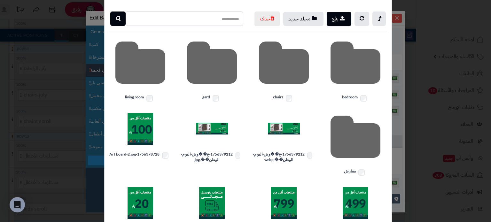
scroll to position [0, 0]
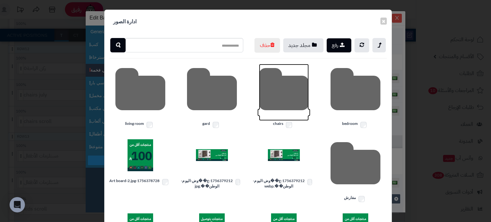
click at [281, 105] on icon at bounding box center [284, 92] width 50 height 57
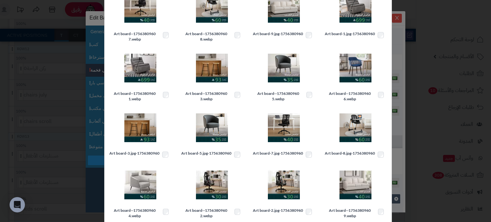
scroll to position [85, 0]
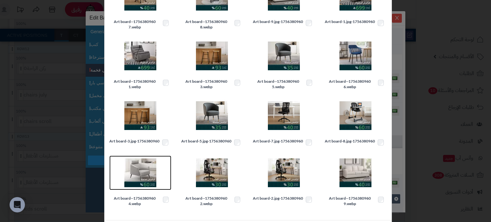
click at [152, 180] on img at bounding box center [140, 173] width 32 height 32
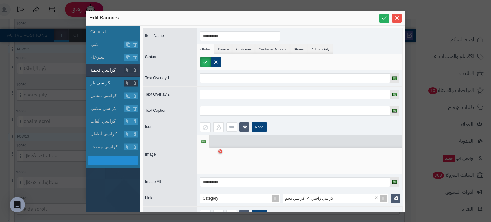
click at [107, 84] on span "كراسي بار" at bounding box center [107, 83] width 34 height 7
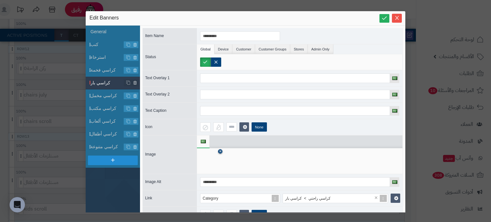
click at [221, 150] on icon at bounding box center [220, 152] width 3 height 4
click at [212, 153] on icon at bounding box center [210, 161] width 20 height 19
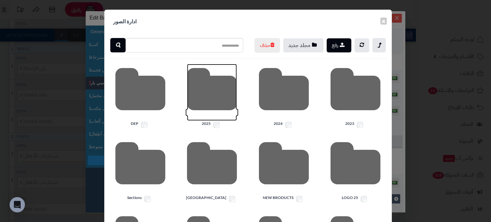
click at [213, 108] on icon at bounding box center [212, 92] width 50 height 57
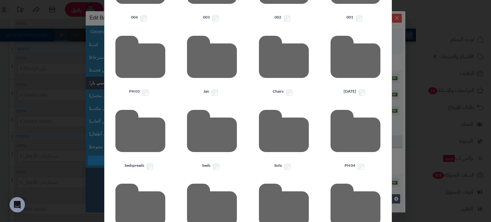
scroll to position [190, 0]
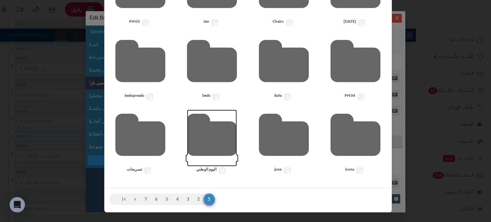
click at [217, 137] on icon at bounding box center [212, 138] width 50 height 57
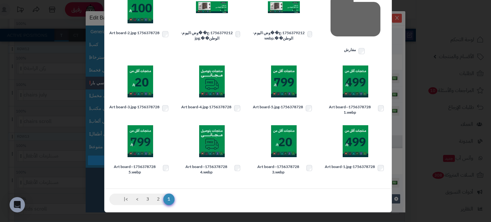
scroll to position [0, 0]
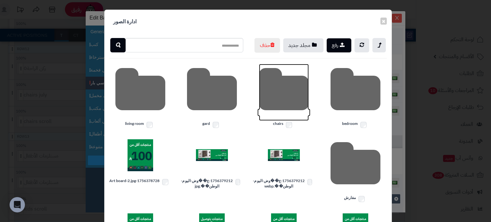
click at [266, 103] on icon at bounding box center [284, 92] width 50 height 57
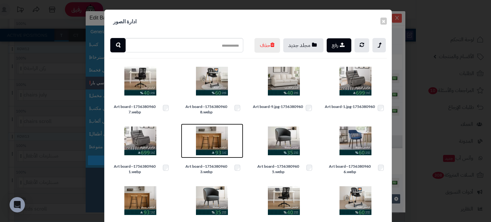
click at [205, 150] on img at bounding box center [212, 141] width 32 height 32
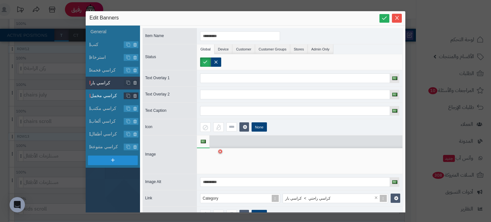
click at [111, 96] on span "كراسي مخمل" at bounding box center [107, 95] width 34 height 7
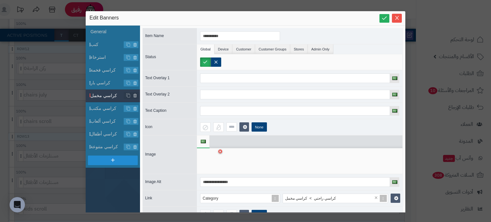
scroll to position [17, 0]
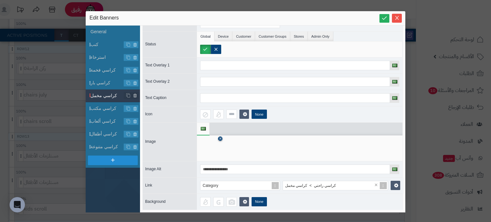
click at [221, 137] on icon at bounding box center [220, 139] width 3 height 4
click at [208, 139] on icon at bounding box center [210, 147] width 20 height 19
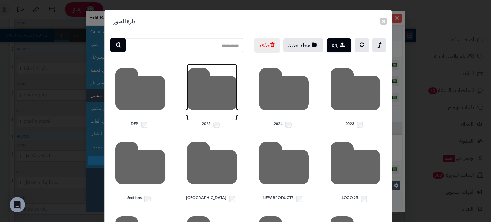
click at [207, 121] on icon at bounding box center [212, 92] width 50 height 57
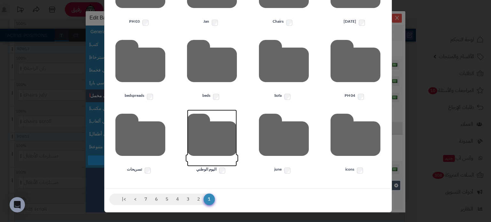
click at [210, 129] on icon at bounding box center [212, 138] width 50 height 57
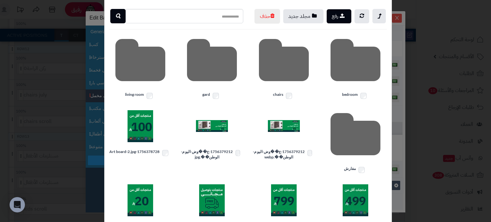
scroll to position [0, 0]
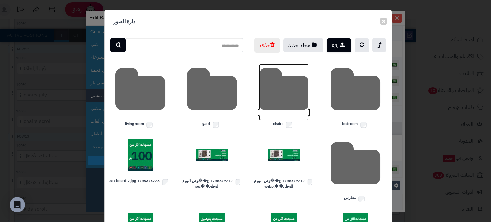
click at [274, 103] on icon at bounding box center [284, 92] width 50 height 57
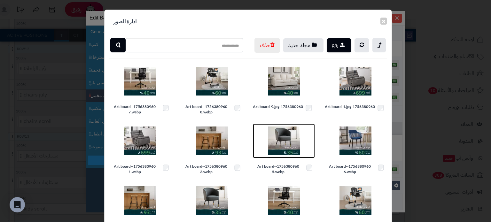
drag, startPoint x: 293, startPoint y: 157, endPoint x: 145, endPoint y: 138, distance: 148.7
click at [293, 157] on img at bounding box center [284, 141] width 32 height 32
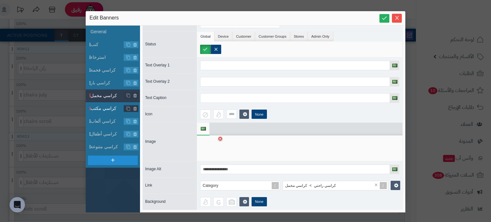
click at [104, 104] on li "كراسي مكتب" at bounding box center [113, 108] width 54 height 13
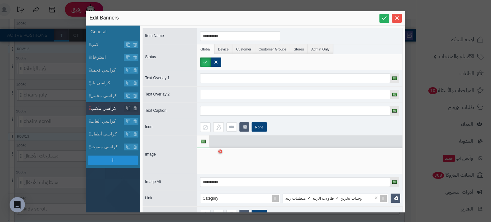
click at [221, 152] on div at bounding box center [299, 161] width 205 height 26
click at [219, 151] on link at bounding box center [220, 151] width 4 height 4
click at [209, 156] on icon at bounding box center [210, 161] width 20 height 19
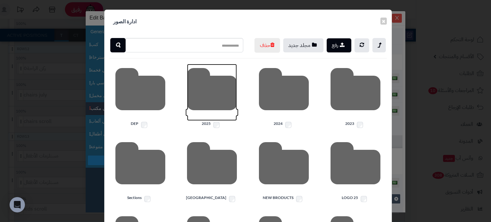
click at [198, 103] on icon at bounding box center [212, 92] width 50 height 57
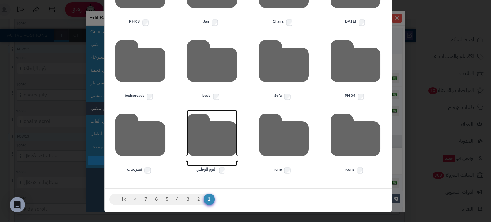
click at [210, 148] on icon at bounding box center [212, 138] width 50 height 57
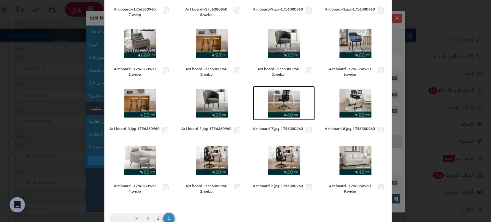
click at [291, 112] on img at bounding box center [284, 103] width 32 height 32
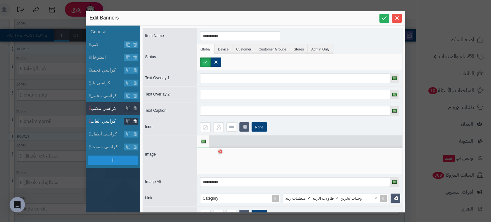
click at [102, 120] on span "كراسي ألعاب" at bounding box center [107, 121] width 34 height 7
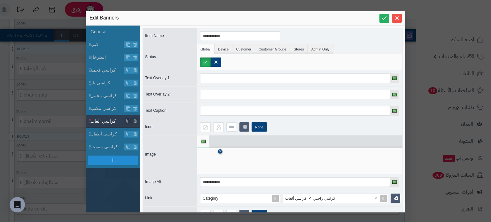
click at [220, 151] on icon at bounding box center [220, 152] width 3 height 4
click at [208, 162] on icon at bounding box center [210, 161] width 20 height 19
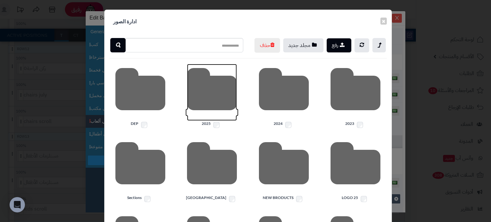
click at [216, 119] on icon at bounding box center [212, 92] width 50 height 57
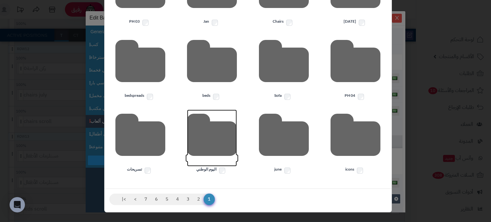
click at [219, 131] on icon at bounding box center [212, 138] width 50 height 57
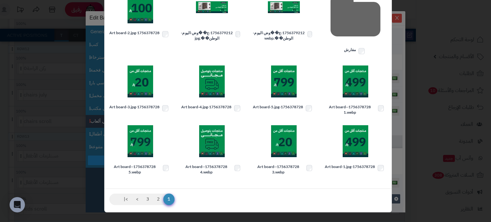
scroll to position [34, 0]
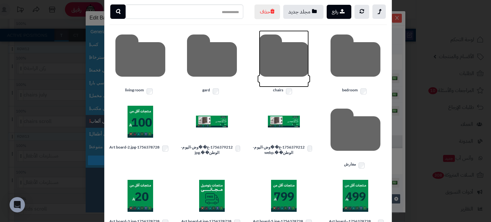
click at [281, 74] on icon at bounding box center [284, 58] width 50 height 57
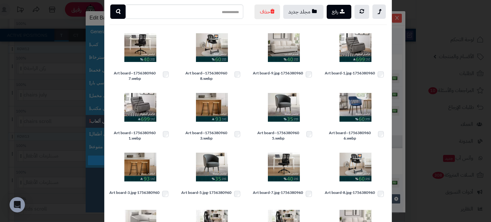
scroll to position [130, 0]
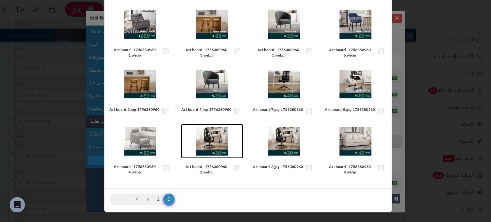
click at [211, 143] on img at bounding box center [212, 141] width 32 height 32
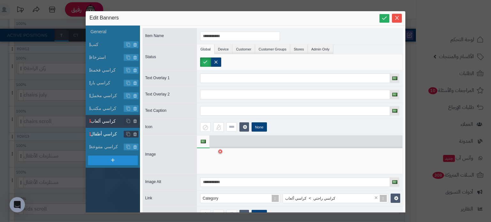
click at [107, 132] on span "كراسي أطفال" at bounding box center [107, 134] width 34 height 7
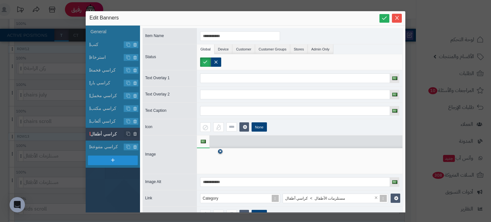
click at [218, 150] on link at bounding box center [220, 151] width 4 height 4
click at [203, 157] on icon at bounding box center [210, 161] width 20 height 19
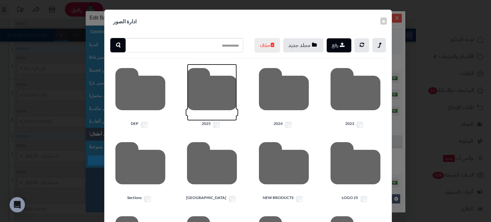
click at [212, 119] on icon at bounding box center [212, 92] width 50 height 57
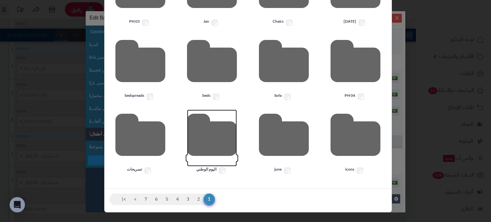
click at [224, 147] on icon at bounding box center [212, 138] width 50 height 57
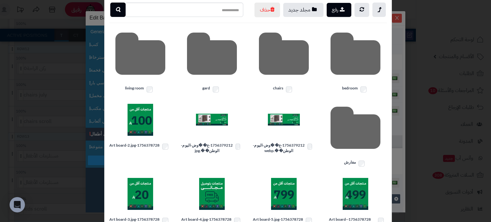
scroll to position [0, 0]
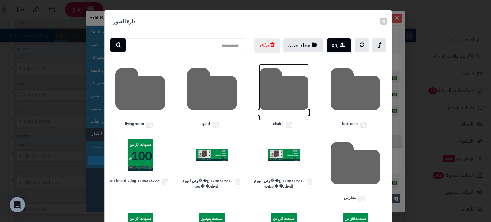
click at [295, 94] on icon at bounding box center [284, 92] width 50 height 57
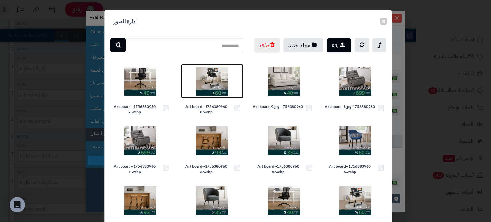
click at [216, 90] on img at bounding box center [212, 81] width 32 height 32
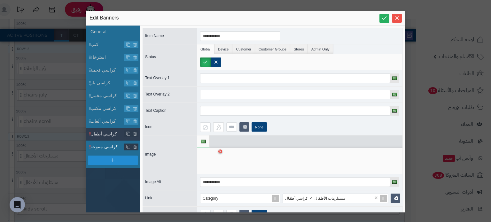
click at [105, 146] on span "كراسي متنوعة" at bounding box center [107, 146] width 34 height 7
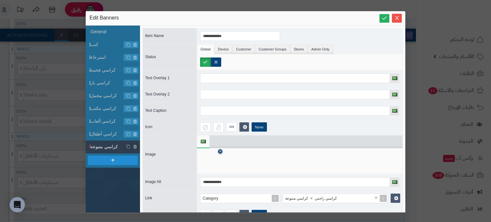
click at [219, 151] on icon at bounding box center [220, 152] width 3 height 4
click at [210, 159] on icon at bounding box center [210, 161] width 20 height 19
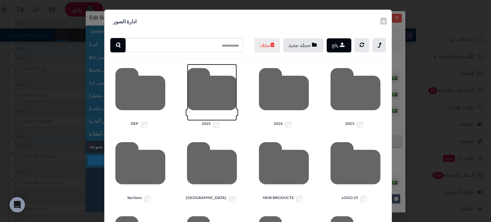
click at [213, 121] on icon at bounding box center [212, 92] width 50 height 57
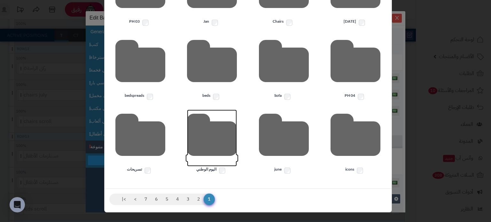
click at [217, 154] on icon at bounding box center [212, 138] width 50 height 57
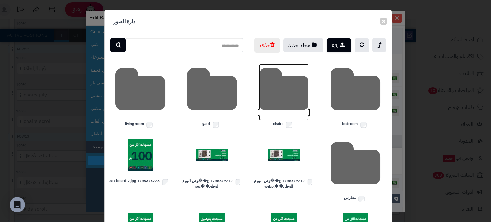
click at [275, 113] on icon at bounding box center [284, 92] width 50 height 57
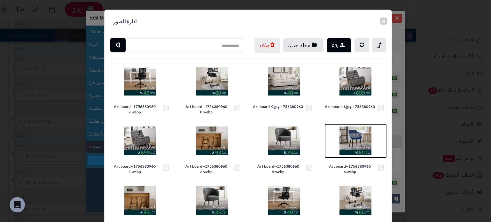
click at [353, 149] on img at bounding box center [355, 141] width 32 height 32
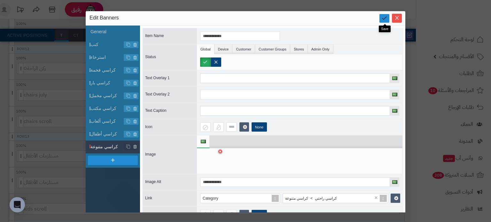
click at [380, 16] on link at bounding box center [384, 18] width 10 height 9
click at [395, 19] on icon "Close" at bounding box center [396, 17] width 5 height 5
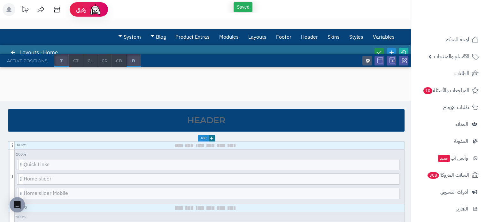
click at [380, 52] on icon at bounding box center [379, 53] width 6 height 6
click at [406, 52] on link at bounding box center [404, 52] width 10 height 9
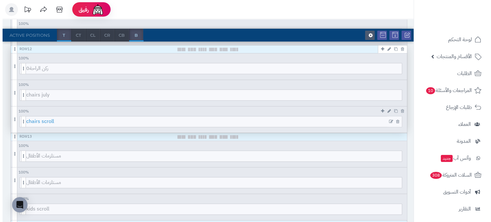
scroll to position [937, 0]
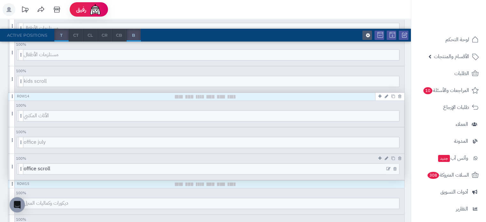
click at [385, 167] on div at bounding box center [391, 169] width 15 height 11
click at [385, 166] on div at bounding box center [391, 169] width 15 height 11
click at [388, 168] on icon at bounding box center [388, 169] width 4 height 4
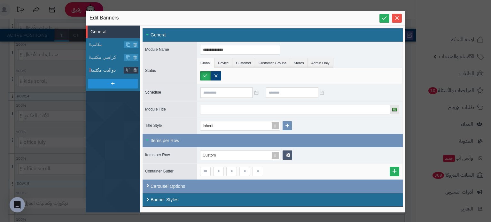
click at [107, 70] on span "دواليب مكتبية" at bounding box center [107, 70] width 34 height 7
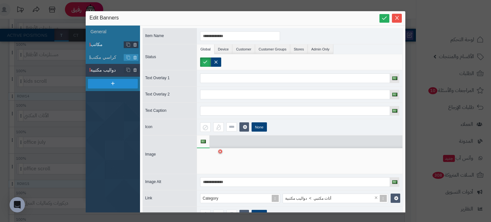
click at [106, 47] on span "مكاتب" at bounding box center [107, 44] width 34 height 7
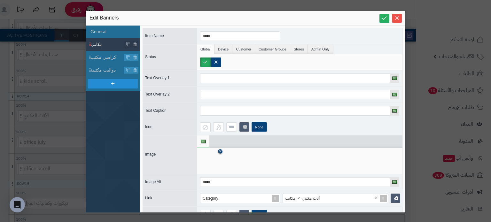
click at [221, 150] on icon at bounding box center [220, 152] width 3 height 4
click at [212, 154] on icon at bounding box center [210, 161] width 20 height 19
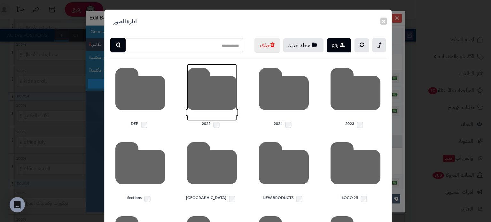
click at [215, 121] on icon at bounding box center [212, 92] width 50 height 57
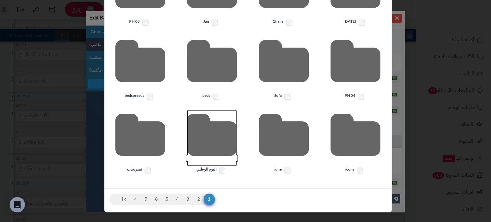
click at [226, 148] on icon at bounding box center [212, 138] width 50 height 57
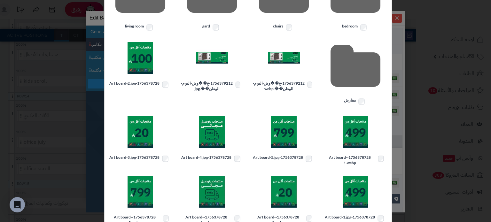
scroll to position [0, 0]
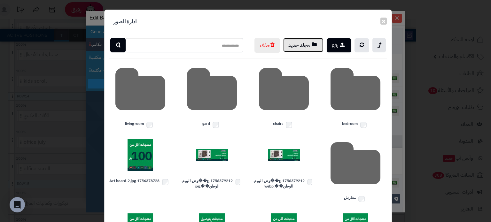
click at [303, 50] on button "مجلد جديد" at bounding box center [303, 45] width 40 height 14
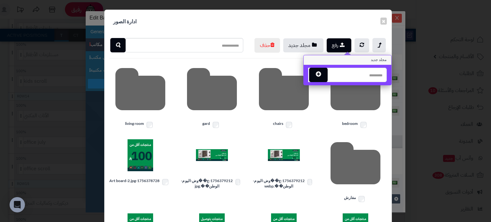
click at [357, 77] on input "text" at bounding box center [357, 75] width 60 height 14
type input "*"
type input "******"
click at [318, 71] on icon "button" at bounding box center [318, 74] width 5 height 6
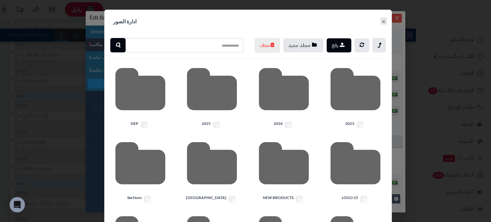
click at [383, 21] on button "×" at bounding box center [383, 21] width 6 height 7
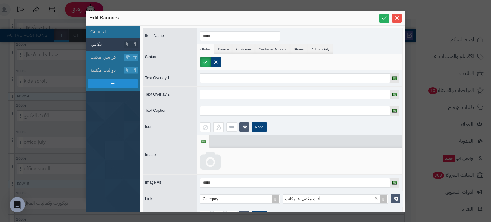
click at [207, 157] on icon at bounding box center [210, 161] width 20 height 19
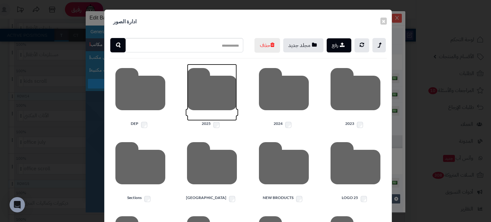
click at [196, 105] on icon at bounding box center [212, 92] width 50 height 57
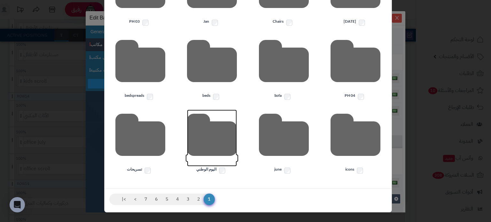
click at [205, 133] on icon at bounding box center [212, 138] width 50 height 57
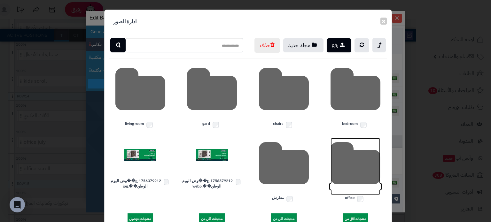
click at [347, 175] on icon at bounding box center [355, 166] width 50 height 57
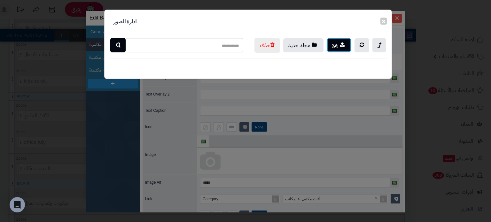
click at [335, 48] on button "رفع" at bounding box center [338, 45] width 25 height 14
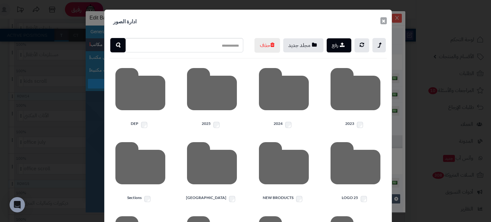
click at [383, 21] on button "×" at bounding box center [383, 20] width 6 height 7
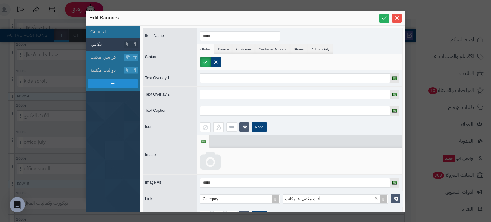
click at [216, 159] on icon at bounding box center [210, 161] width 20 height 19
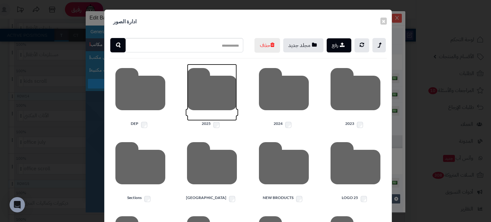
click at [198, 115] on icon at bounding box center [212, 92] width 50 height 57
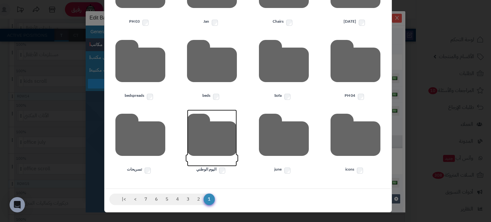
click at [204, 145] on icon at bounding box center [212, 138] width 50 height 57
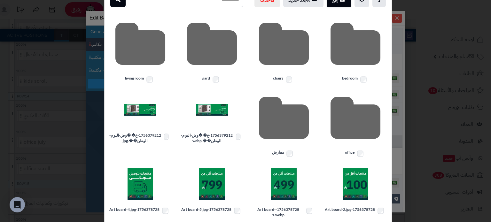
scroll to position [34, 0]
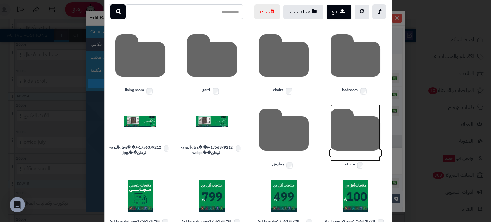
click at [340, 144] on icon at bounding box center [355, 132] width 50 height 57
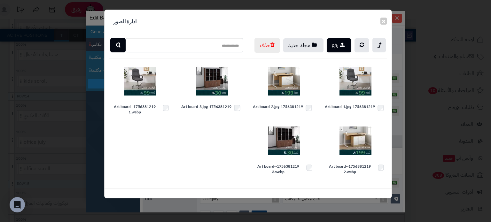
scroll to position [0, 0]
click at [280, 96] on img at bounding box center [284, 81] width 32 height 32
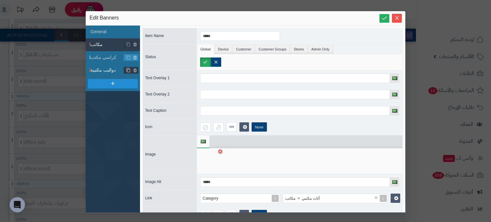
click at [108, 58] on span "كراسي مكتب" at bounding box center [107, 57] width 34 height 7
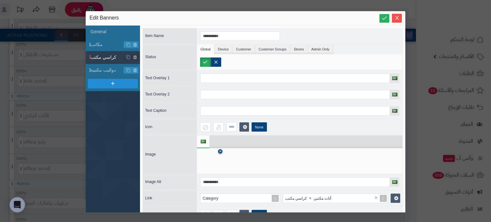
click at [219, 151] on icon at bounding box center [220, 152] width 3 height 4
click at [211, 162] on icon at bounding box center [210, 161] width 20 height 19
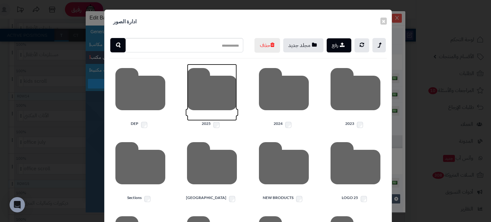
click at [207, 100] on icon at bounding box center [212, 92] width 50 height 57
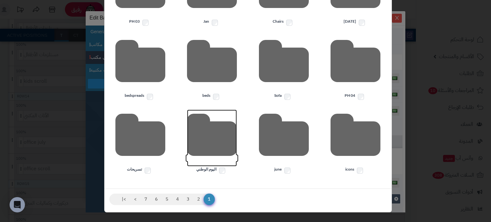
click at [219, 137] on icon at bounding box center [212, 138] width 50 height 57
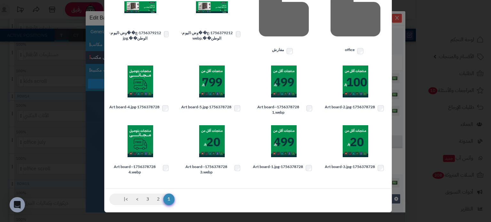
scroll to position [76, 0]
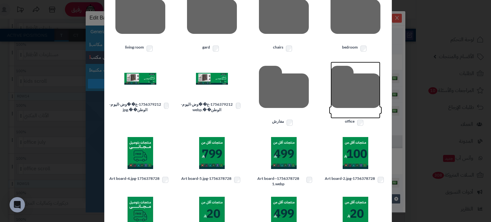
click at [344, 89] on icon at bounding box center [355, 90] width 50 height 57
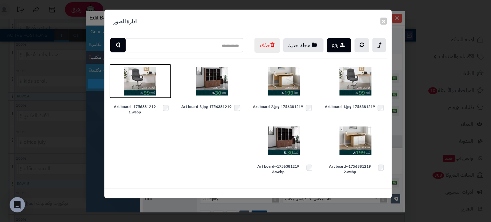
click at [138, 97] on img at bounding box center [140, 81] width 32 height 32
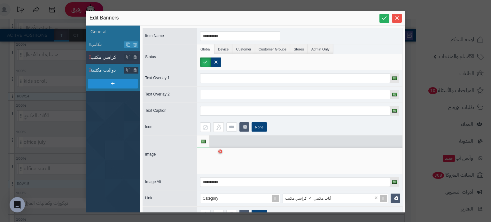
click at [107, 69] on span "دواليب مكتبية" at bounding box center [107, 70] width 34 height 7
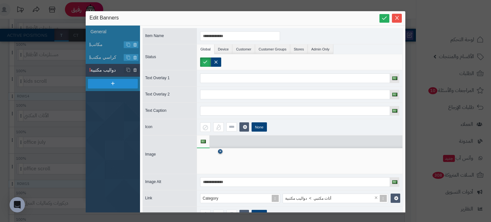
click at [219, 150] on icon at bounding box center [220, 152] width 3 height 4
click at [215, 158] on icon at bounding box center [210, 161] width 20 height 19
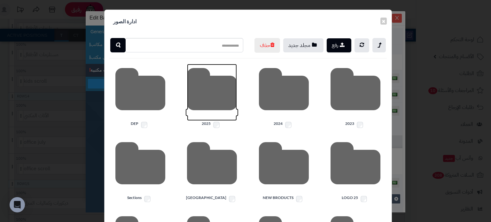
click at [220, 112] on icon at bounding box center [212, 92] width 50 height 57
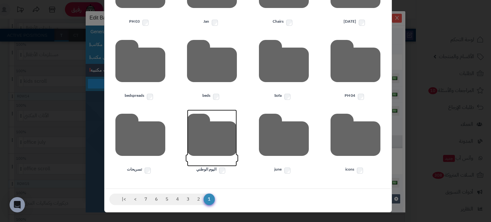
click at [210, 153] on icon at bounding box center [212, 138] width 50 height 57
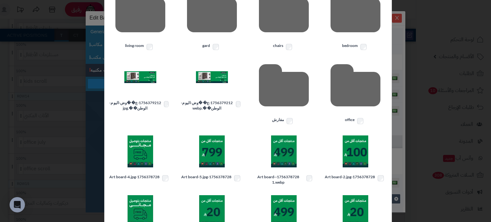
scroll to position [34, 0]
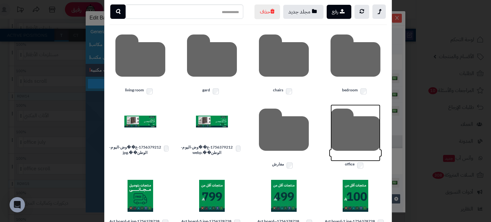
click at [345, 134] on icon at bounding box center [355, 132] width 50 height 57
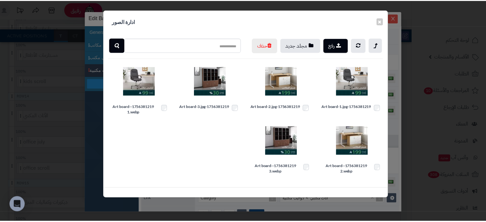
scroll to position [0, 0]
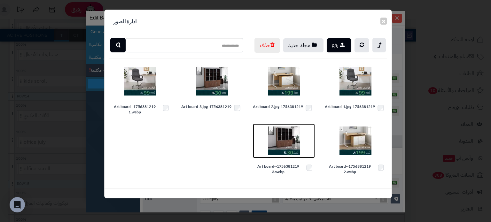
click at [288, 155] on img at bounding box center [284, 141] width 32 height 32
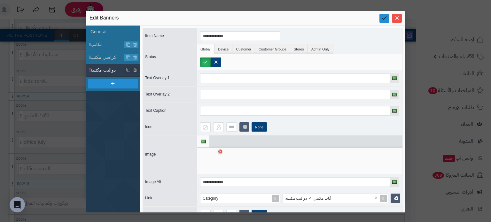
click at [383, 20] on icon at bounding box center [384, 18] width 6 height 6
click at [398, 17] on icon "Close" at bounding box center [396, 17] width 5 height 5
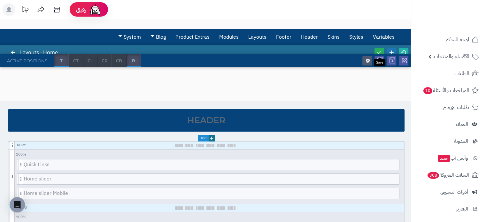
drag, startPoint x: 379, startPoint y: 49, endPoint x: 393, endPoint y: 49, distance: 14.1
click at [380, 50] on icon at bounding box center [379, 53] width 6 height 6
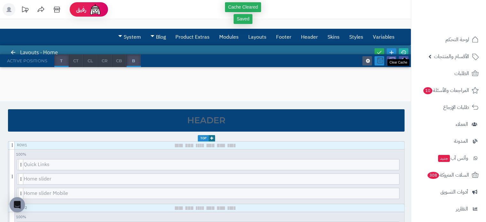
drag, startPoint x: 406, startPoint y: 51, endPoint x: 378, endPoint y: 58, distance: 28.8
click at [406, 51] on link at bounding box center [404, 52] width 10 height 9
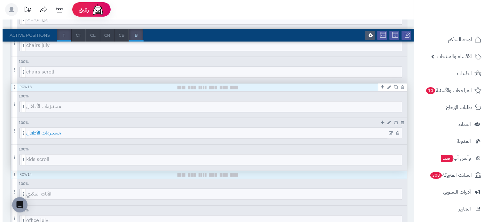
scroll to position [852, 0]
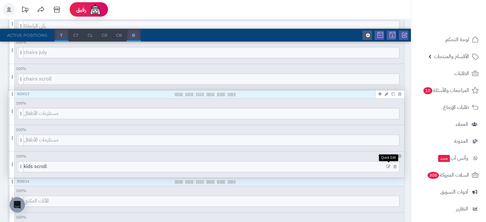
click at [390, 166] on icon at bounding box center [388, 167] width 4 height 4
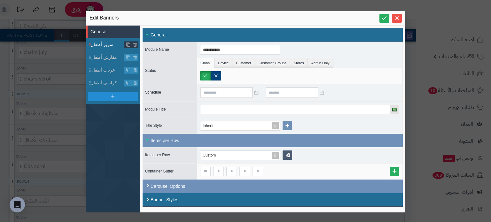
click at [101, 43] on span "سرير أطفال" at bounding box center [107, 44] width 34 height 7
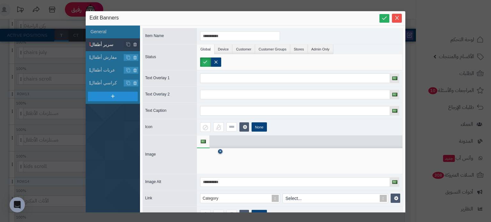
click at [220, 150] on icon at bounding box center [220, 152] width 3 height 4
click at [201, 166] on icon at bounding box center [210, 161] width 20 height 19
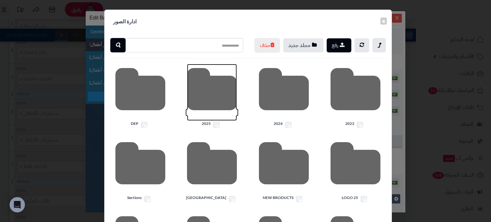
click at [207, 113] on icon at bounding box center [212, 92] width 50 height 57
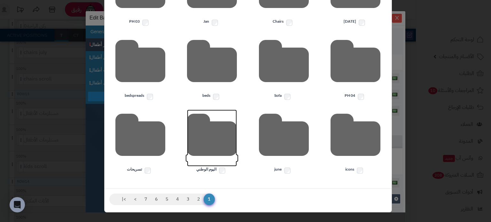
click at [207, 135] on icon at bounding box center [212, 138] width 50 height 57
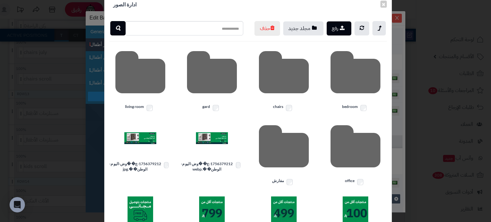
scroll to position [0, 0]
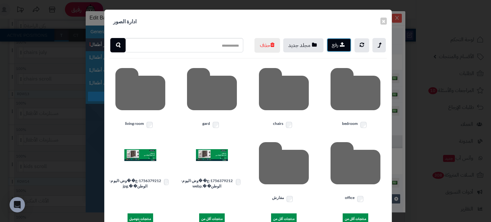
click at [338, 47] on button "رفع" at bounding box center [338, 45] width 25 height 14
click at [298, 46] on button "مجلد جديد" at bounding box center [303, 45] width 40 height 14
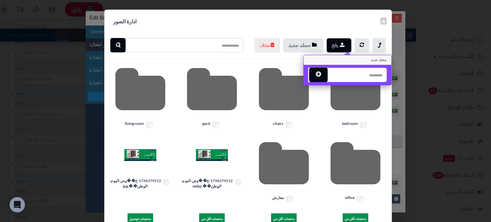
click at [348, 68] on input "text" at bounding box center [357, 75] width 60 height 14
type input "*"
type input "***"
click at [327, 73] on button "button" at bounding box center [318, 74] width 19 height 14
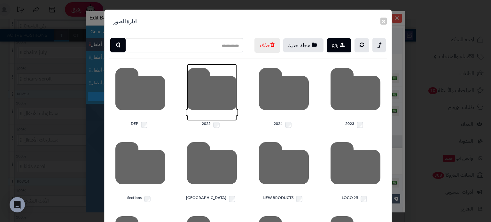
click at [224, 118] on icon at bounding box center [212, 92] width 50 height 57
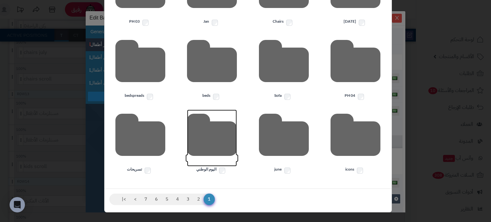
click at [218, 136] on icon at bounding box center [212, 138] width 50 height 57
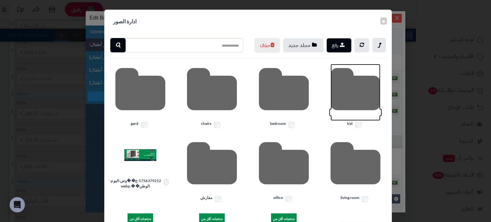
drag, startPoint x: 346, startPoint y: 105, endPoint x: 336, endPoint y: 69, distance: 37.5
click at [346, 104] on icon at bounding box center [355, 92] width 50 height 57
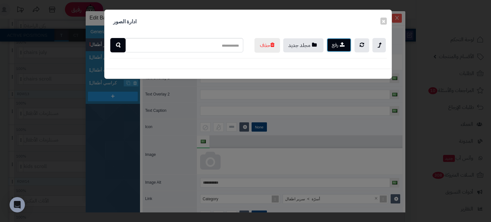
click at [340, 46] on icon "button" at bounding box center [342, 44] width 5 height 5
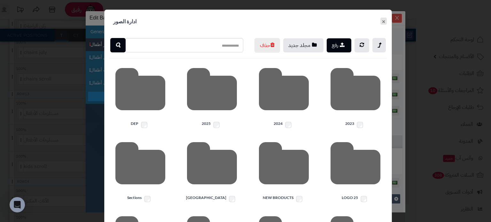
click at [384, 20] on button "×" at bounding box center [383, 21] width 6 height 7
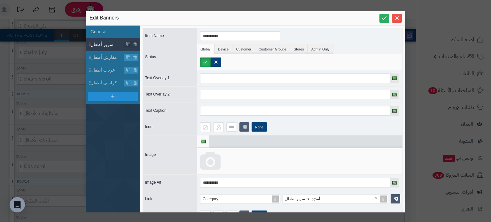
click at [214, 157] on icon at bounding box center [210, 161] width 20 height 19
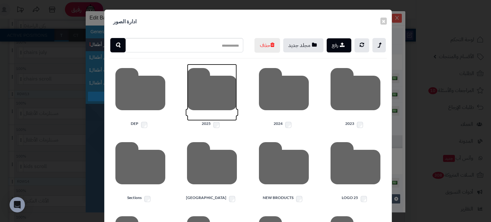
click at [196, 106] on icon at bounding box center [212, 92] width 50 height 57
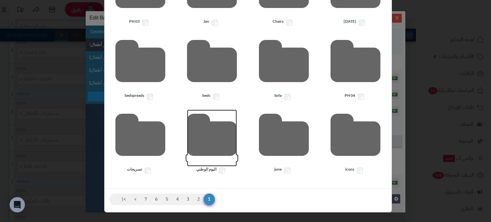
click at [198, 142] on icon at bounding box center [212, 138] width 50 height 57
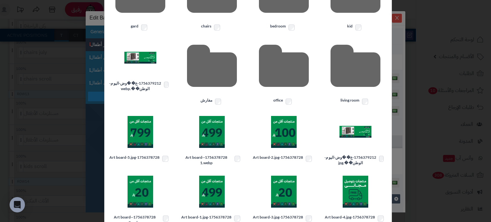
scroll to position [34, 0]
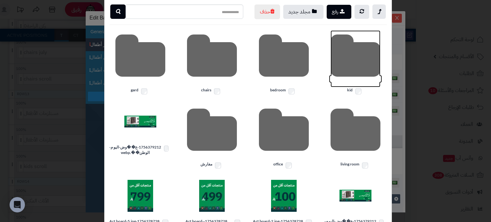
click at [342, 80] on icon at bounding box center [355, 58] width 50 height 57
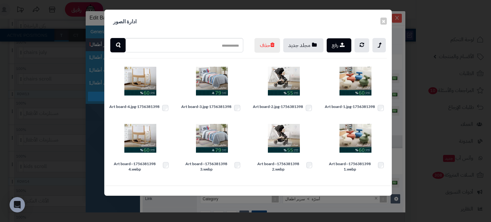
scroll to position [0, 0]
click at [143, 97] on img at bounding box center [140, 81] width 32 height 32
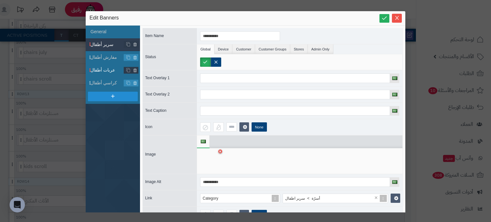
click at [108, 58] on span "مفارش أطفال" at bounding box center [107, 57] width 34 height 7
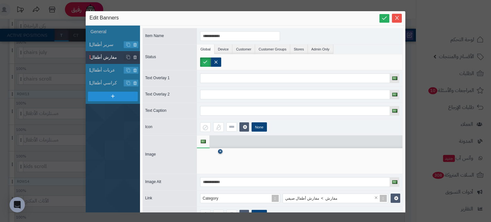
click at [220, 150] on icon at bounding box center [220, 152] width 3 height 4
click at [206, 160] on icon at bounding box center [210, 161] width 20 height 19
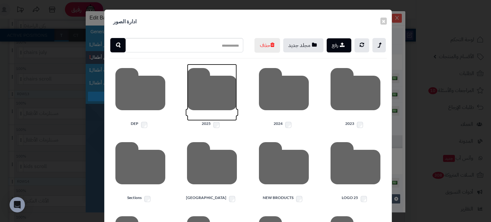
click at [211, 110] on icon at bounding box center [212, 92] width 50 height 57
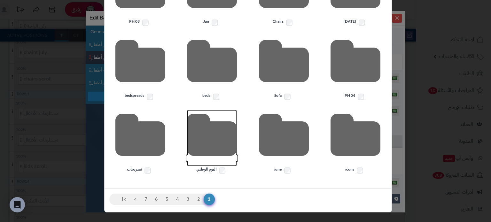
click at [207, 130] on icon at bounding box center [212, 138] width 50 height 57
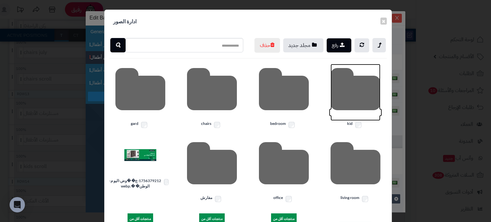
click at [341, 104] on icon at bounding box center [355, 92] width 50 height 57
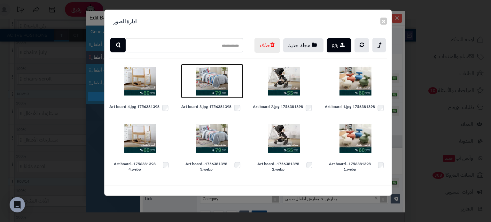
click at [216, 94] on img at bounding box center [212, 81] width 32 height 32
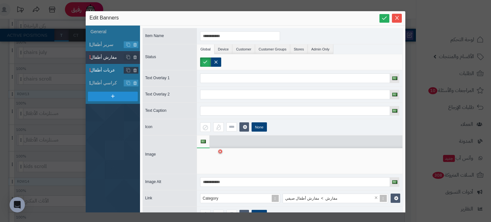
click at [96, 71] on span "عربات أطفال" at bounding box center [107, 70] width 34 height 7
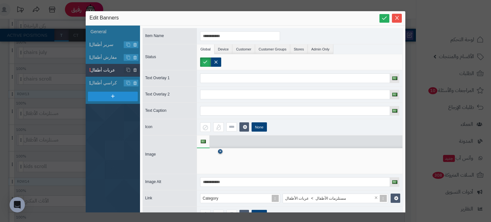
click at [219, 150] on icon at bounding box center [220, 152] width 3 height 4
click at [204, 162] on icon at bounding box center [210, 161] width 20 height 19
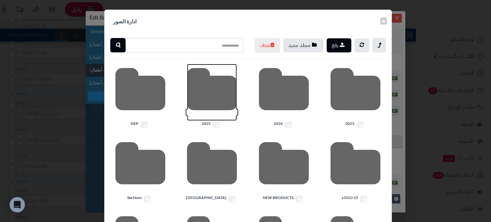
click at [210, 111] on icon at bounding box center [212, 92] width 50 height 57
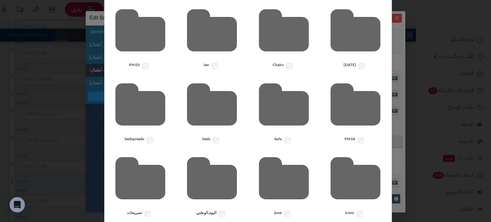
scroll to position [190, 0]
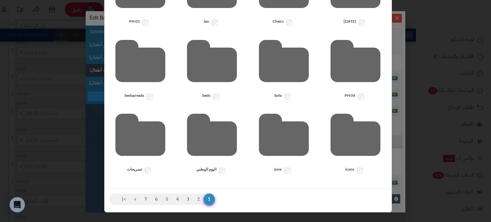
click at [240, 142] on div at bounding box center [212, 138] width 62 height 57
click at [230, 142] on icon at bounding box center [212, 138] width 50 height 57
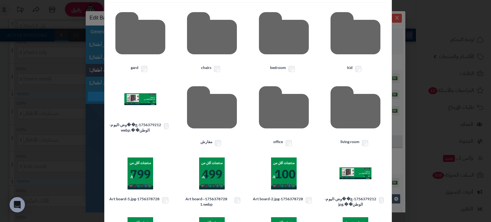
scroll to position [34, 0]
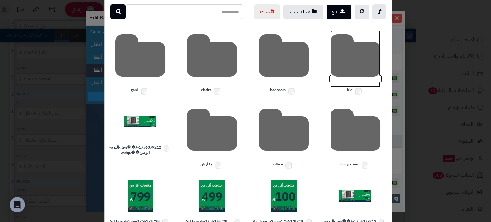
click at [356, 80] on icon at bounding box center [355, 58] width 50 height 57
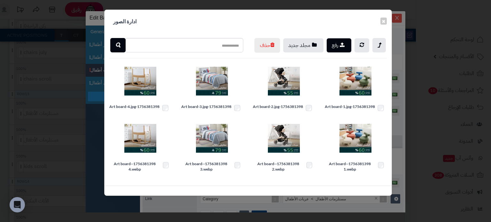
scroll to position [0, 0]
click at [267, 92] on link at bounding box center [284, 81] width 62 height 35
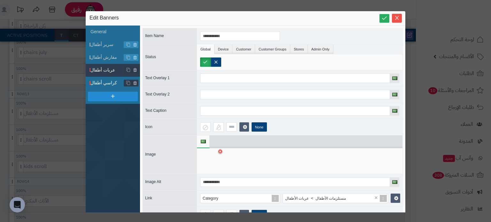
drag, startPoint x: 97, startPoint y: 83, endPoint x: 107, endPoint y: 86, distance: 10.8
click at [97, 83] on span "كراسي أطفال" at bounding box center [107, 83] width 34 height 7
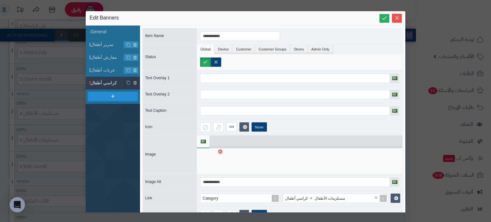
click at [221, 153] on div at bounding box center [299, 161] width 205 height 26
click at [220, 150] on icon at bounding box center [220, 152] width 3 height 4
click at [208, 162] on icon at bounding box center [210, 161] width 20 height 19
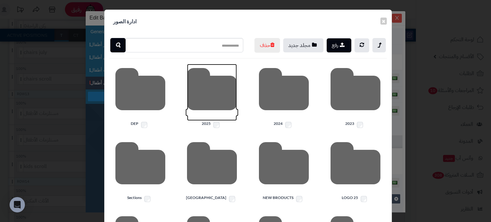
drag, startPoint x: 211, startPoint y: 117, endPoint x: 212, endPoint y: 123, distance: 5.8
click at [211, 117] on icon at bounding box center [212, 92] width 50 height 57
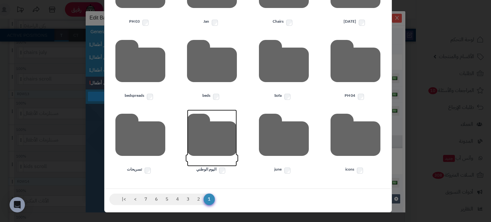
click at [221, 149] on icon at bounding box center [212, 138] width 50 height 57
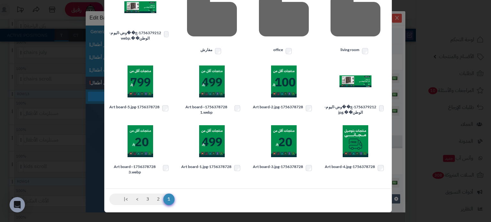
scroll to position [34, 0]
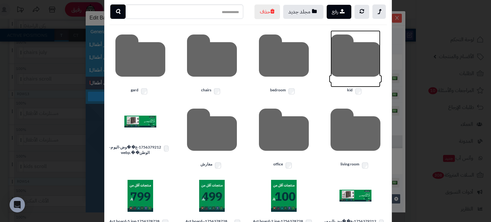
click at [348, 83] on icon at bounding box center [355, 58] width 50 height 57
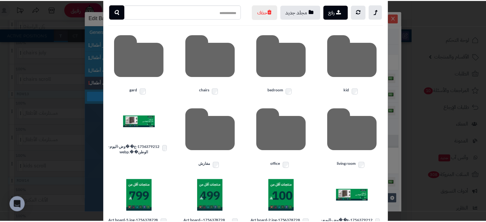
scroll to position [0, 0]
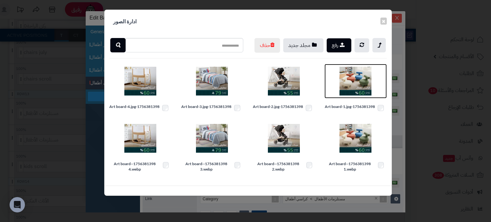
click at [355, 93] on img at bounding box center [355, 81] width 32 height 32
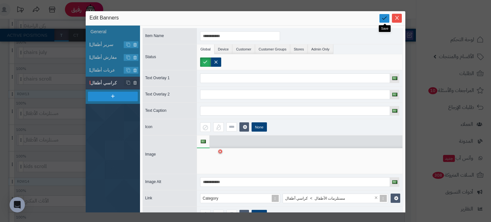
click at [384, 16] on icon at bounding box center [384, 18] width 6 height 6
click at [395, 18] on icon "Close" at bounding box center [396, 17] width 5 height 5
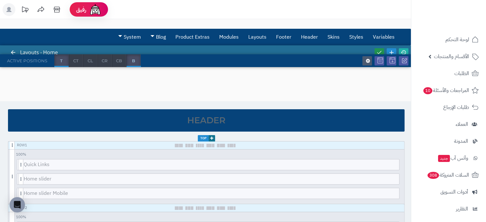
click at [378, 50] on icon at bounding box center [379, 53] width 6 height 6
click at [382, 52] on link at bounding box center [379, 52] width 10 height 9
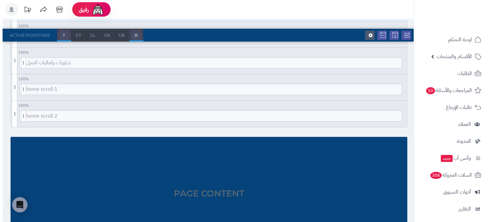
scroll to position [1065, 0]
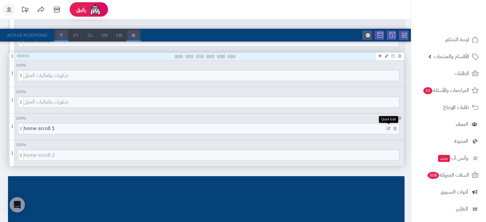
click at [387, 127] on icon at bounding box center [388, 129] width 4 height 4
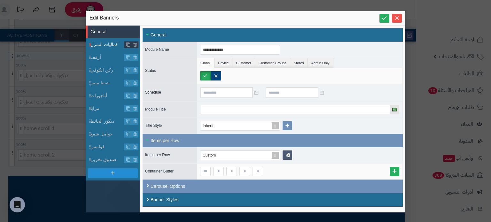
click at [110, 44] on span "كماليات المنزل" at bounding box center [107, 44] width 34 height 7
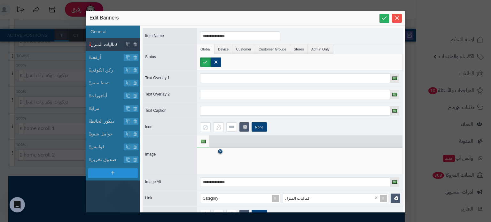
click at [219, 150] on icon at bounding box center [220, 152] width 3 height 4
click at [218, 157] on icon at bounding box center [210, 161] width 20 height 19
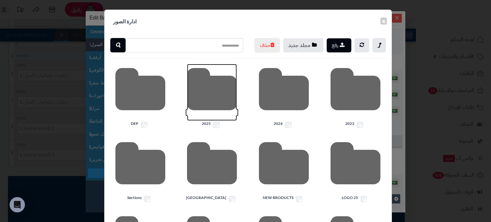
click at [218, 103] on icon at bounding box center [212, 92] width 50 height 57
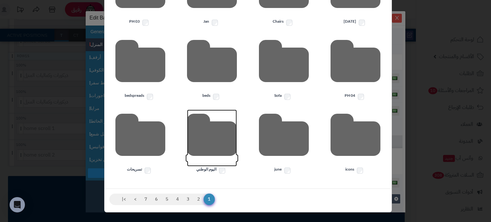
click at [219, 134] on icon at bounding box center [212, 138] width 50 height 57
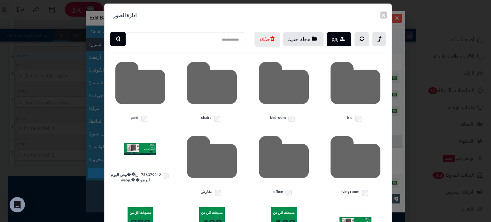
scroll to position [0, 0]
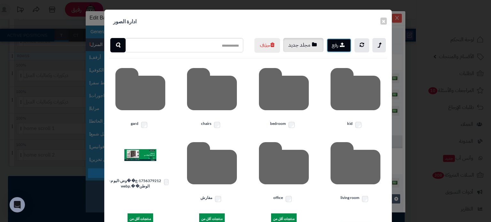
drag, startPoint x: 341, startPoint y: 44, endPoint x: 308, endPoint y: 48, distance: 32.4
click at [308, 48] on div "رفع مجلد جديد حذف" at bounding box center [319, 45] width 143 height 15
click at [308, 48] on button "مجلد جديد" at bounding box center [303, 45] width 40 height 14
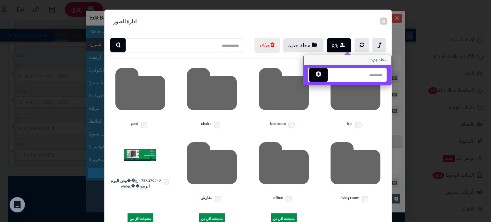
click at [346, 78] on input "text" at bounding box center [357, 75] width 60 height 14
type input "*"
type input "*****"
click at [315, 75] on button "button" at bounding box center [318, 74] width 19 height 14
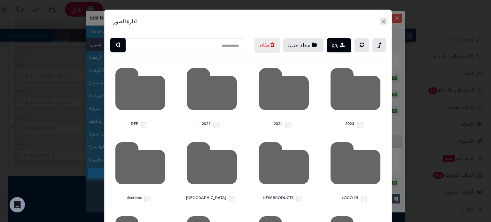
drag, startPoint x: 386, startPoint y: 22, endPoint x: 381, endPoint y: 25, distance: 5.8
click at [386, 22] on button "×" at bounding box center [383, 21] width 6 height 7
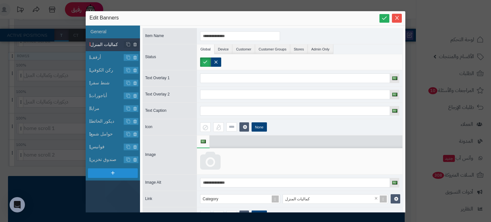
click at [211, 161] on icon at bounding box center [210, 161] width 20 height 19
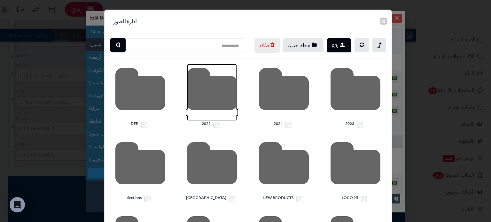
click at [215, 108] on icon at bounding box center [212, 92] width 50 height 57
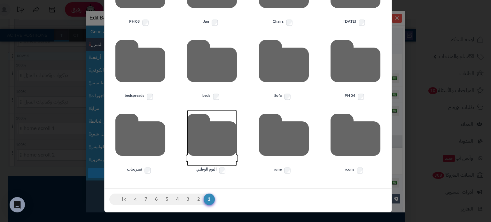
click at [220, 139] on icon at bounding box center [212, 138] width 50 height 57
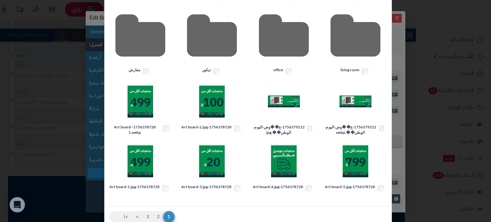
scroll to position [85, 0]
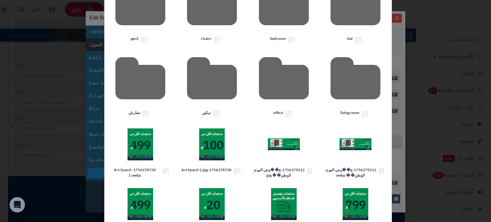
click at [243, 85] on div at bounding box center [212, 81] width 62 height 57
click at [232, 87] on icon at bounding box center [212, 81] width 50 height 57
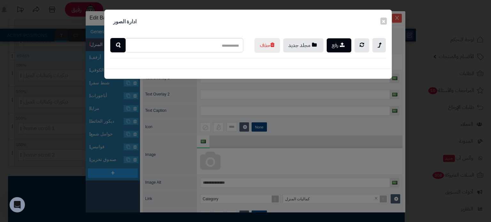
scroll to position [0, 0]
click at [333, 45] on button "رفع" at bounding box center [338, 45] width 25 height 14
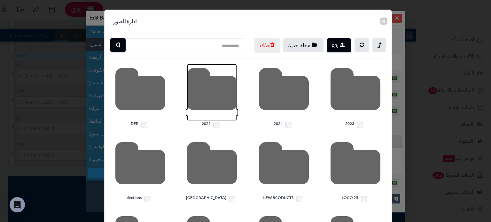
click at [203, 114] on icon at bounding box center [212, 92] width 50 height 57
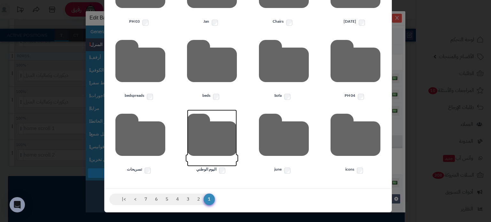
click at [202, 138] on icon at bounding box center [212, 138] width 50 height 57
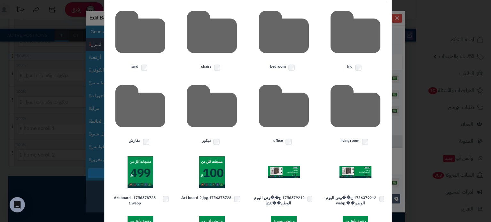
scroll to position [31, 0]
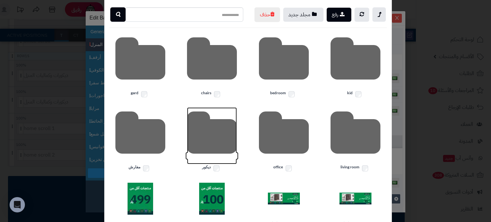
click at [219, 141] on icon at bounding box center [212, 135] width 50 height 57
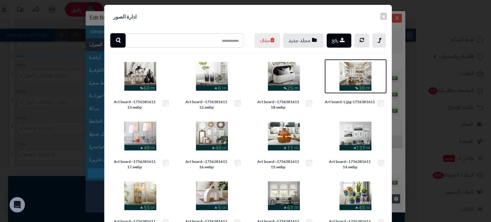
click at [352, 84] on img at bounding box center [355, 76] width 32 height 32
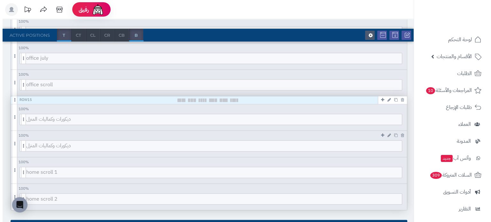
scroll to position [1065, 0]
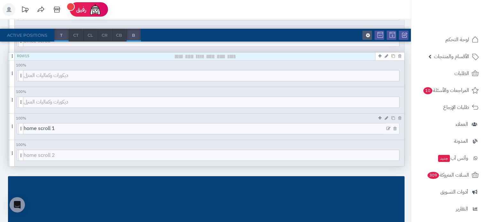
click at [388, 128] on icon at bounding box center [388, 129] width 4 height 4
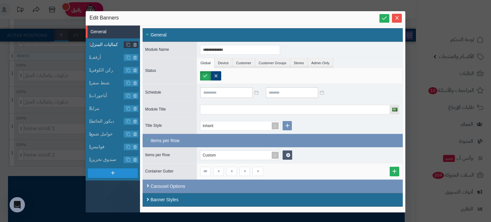
click at [102, 43] on span "كماليات المنزل" at bounding box center [107, 44] width 34 height 7
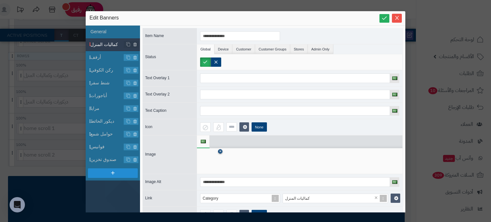
click at [219, 151] on icon at bounding box center [220, 152] width 3 height 4
click at [215, 154] on icon at bounding box center [210, 161] width 20 height 19
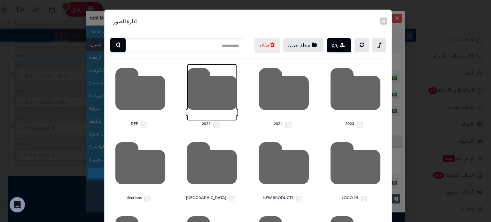
click at [223, 115] on icon at bounding box center [212, 92] width 50 height 57
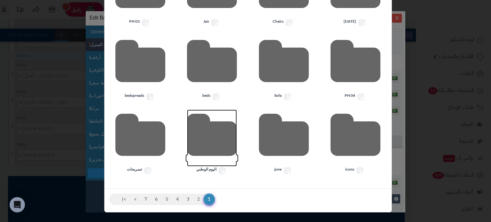
click at [218, 150] on icon at bounding box center [212, 138] width 50 height 57
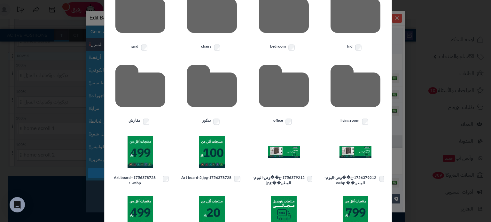
scroll to position [0, 0]
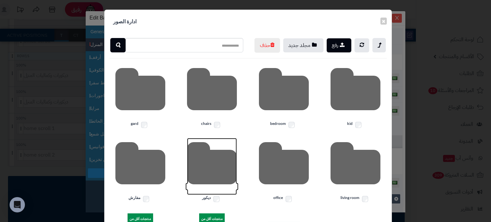
click at [209, 185] on icon at bounding box center [212, 166] width 50 height 57
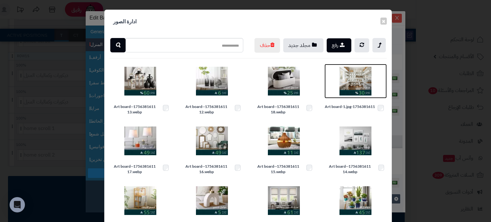
click at [354, 91] on img at bounding box center [355, 81] width 32 height 32
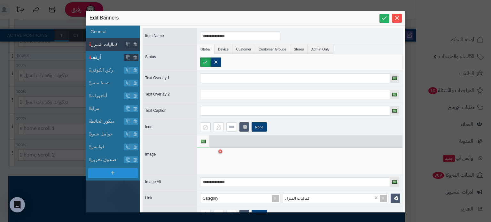
click at [111, 60] on span "أرفف" at bounding box center [107, 57] width 34 height 7
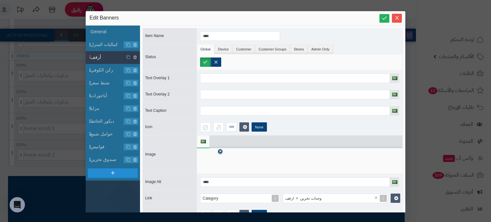
click at [222, 150] on link at bounding box center [220, 151] width 4 height 4
click at [211, 162] on icon at bounding box center [210, 161] width 20 height 19
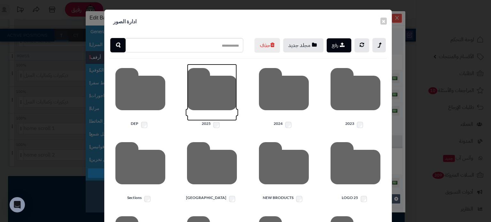
click at [217, 110] on icon at bounding box center [212, 92] width 50 height 57
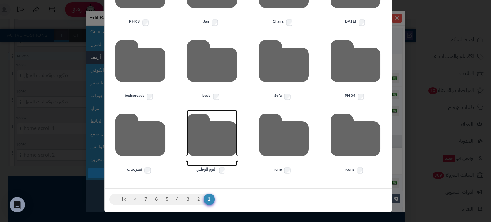
click at [210, 148] on icon at bounding box center [212, 138] width 50 height 57
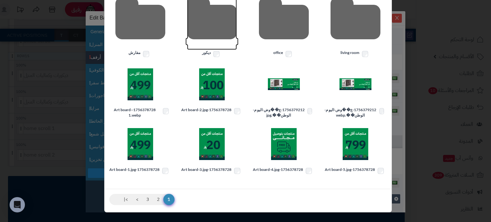
click at [205, 35] on icon at bounding box center [212, 21] width 50 height 57
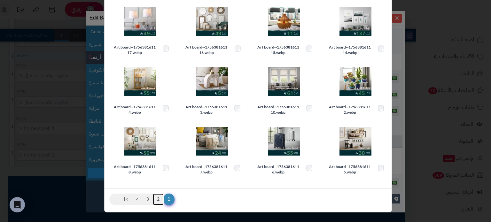
click at [158, 203] on link "2" at bounding box center [158, 200] width 11 height 12
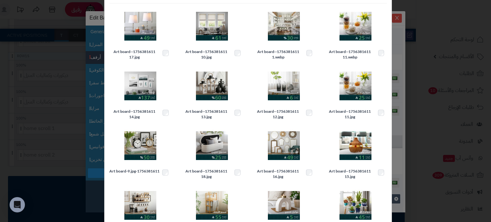
scroll to position [130, 0]
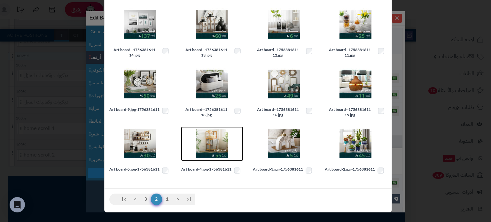
click at [211, 140] on img at bounding box center [212, 144] width 32 height 32
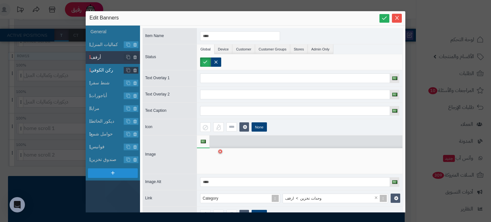
click at [98, 70] on span "ركن الكوفي" at bounding box center [107, 70] width 34 height 7
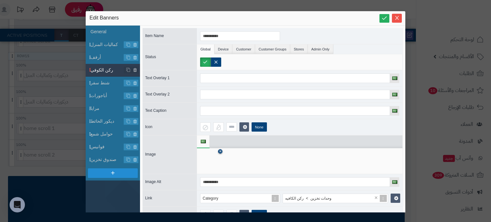
click at [219, 150] on icon at bounding box center [220, 152] width 3 height 4
click at [217, 163] on icon at bounding box center [210, 161] width 20 height 19
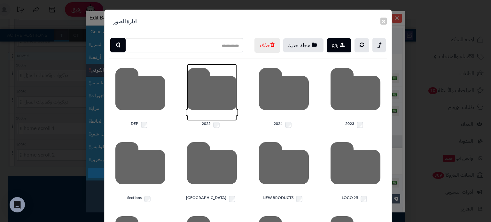
click at [230, 110] on icon at bounding box center [212, 92] width 50 height 57
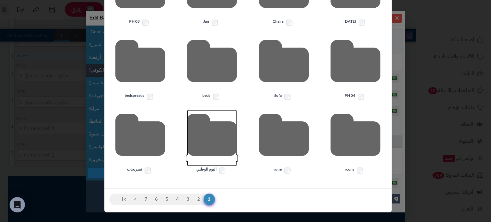
click at [229, 140] on icon at bounding box center [212, 138] width 50 height 57
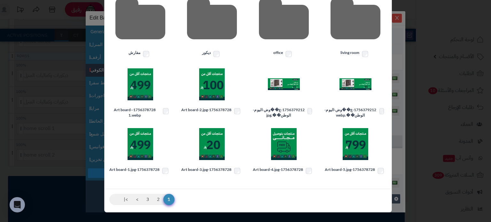
scroll to position [158, 0]
click at [209, 36] on icon at bounding box center [212, 21] width 50 height 57
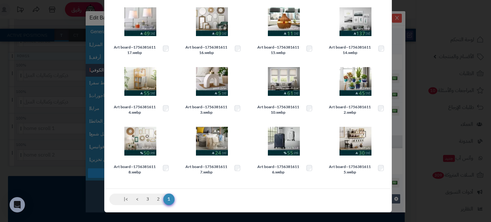
scroll to position [133, 0]
click at [359, 140] on img at bounding box center [355, 141] width 32 height 32
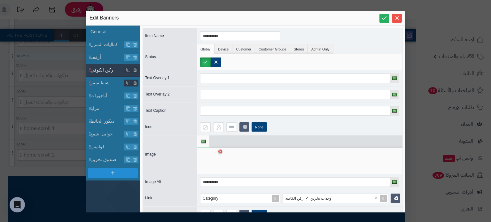
click at [106, 82] on span "شنط سفر" at bounding box center [107, 83] width 34 height 7
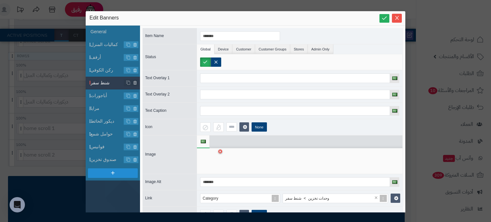
click at [222, 148] on div at bounding box center [299, 161] width 205 height 26
click at [220, 153] on div at bounding box center [210, 160] width 20 height 19
click at [220, 152] on icon at bounding box center [220, 152] width 3 height 4
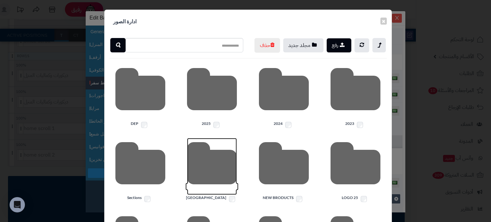
click at [211, 157] on icon at bounding box center [212, 166] width 50 height 57
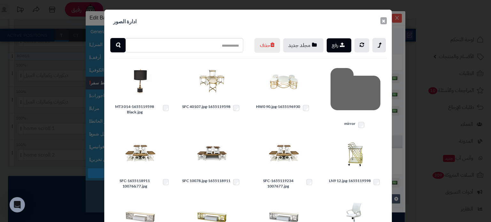
click at [387, 24] on button "×" at bounding box center [383, 20] width 6 height 7
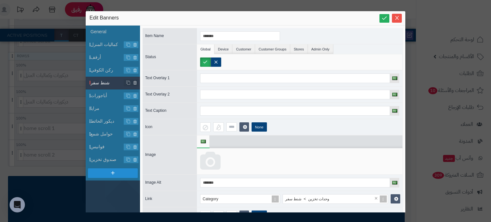
click at [203, 162] on icon at bounding box center [210, 161] width 20 height 19
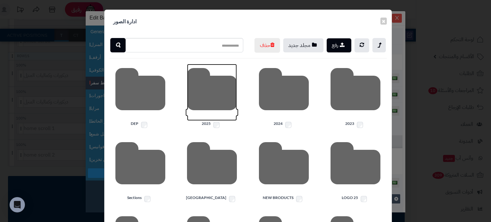
click at [209, 102] on icon at bounding box center [212, 92] width 50 height 57
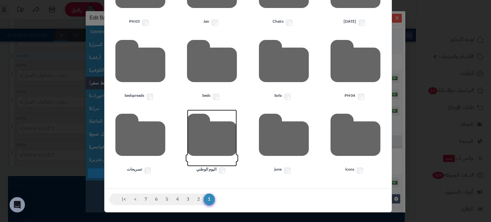
click at [208, 141] on icon at bounding box center [212, 138] width 50 height 57
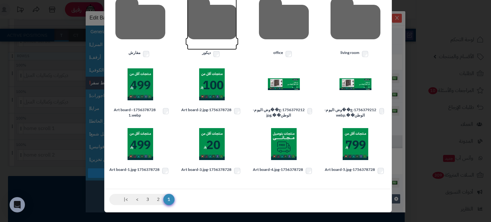
click at [207, 30] on icon at bounding box center [212, 21] width 50 height 57
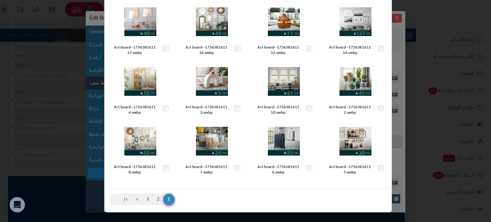
scroll to position [133, 0]
click at [289, 141] on img at bounding box center [284, 141] width 32 height 32
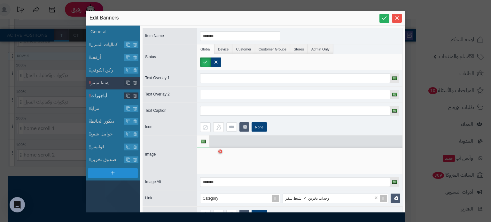
click at [101, 96] on span "أباجورات" at bounding box center [107, 95] width 34 height 7
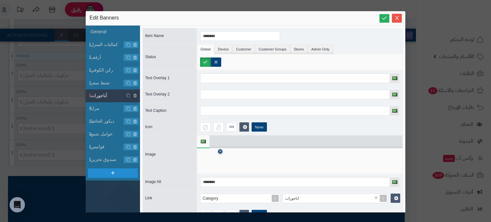
click at [221, 151] on icon at bounding box center [220, 152] width 3 height 4
click at [200, 157] on icon at bounding box center [210, 161] width 20 height 19
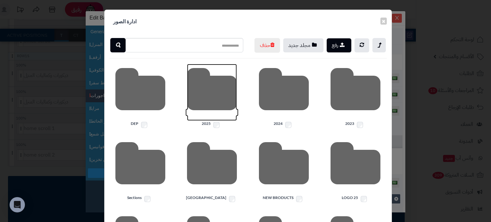
click at [216, 117] on icon at bounding box center [212, 92] width 50 height 57
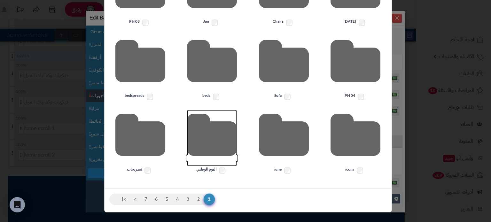
click at [199, 127] on icon at bounding box center [212, 138] width 50 height 57
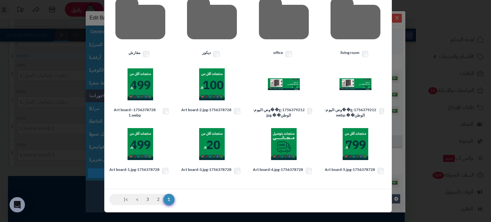
scroll to position [158, 0]
click at [220, 37] on icon at bounding box center [212, 21] width 50 height 57
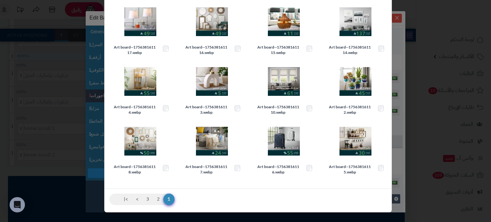
scroll to position [133, 0]
click at [160, 198] on link "2" at bounding box center [158, 200] width 11 height 12
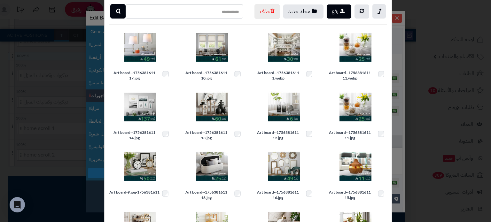
scroll to position [119, 0]
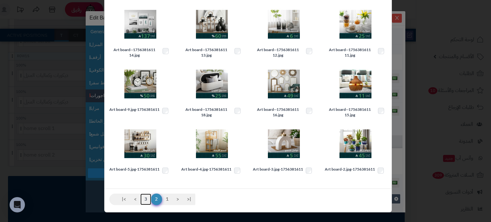
click at [150, 205] on link "3" at bounding box center [145, 200] width 11 height 12
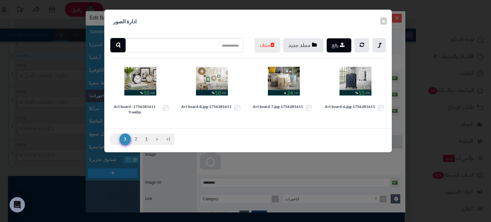
scroll to position [0, 0]
click at [138, 145] on link "2" at bounding box center [135, 140] width 11 height 12
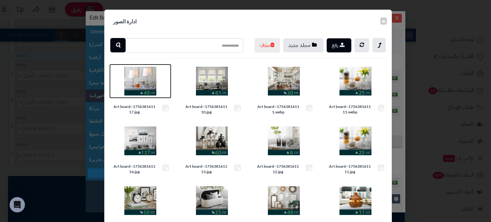
click at [140, 97] on img at bounding box center [140, 81] width 32 height 32
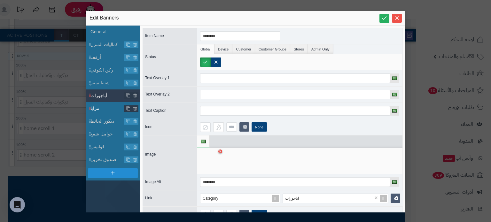
click at [108, 109] on span "مرايا" at bounding box center [107, 108] width 34 height 7
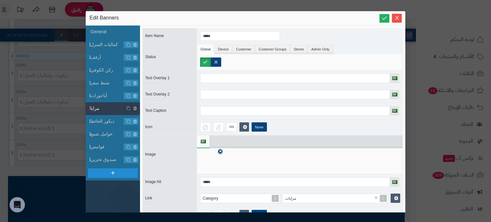
click at [222, 151] on link at bounding box center [220, 151] width 4 height 4
click at [211, 156] on icon at bounding box center [210, 161] width 20 height 19
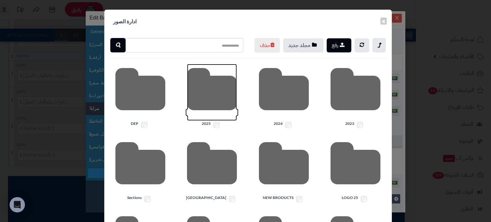
click at [198, 100] on icon at bounding box center [212, 92] width 50 height 57
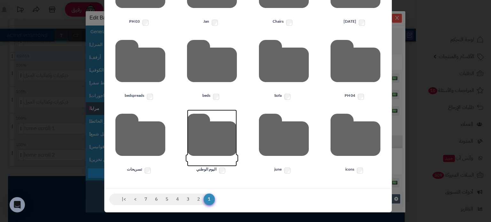
click at [220, 142] on icon at bounding box center [212, 138] width 50 height 57
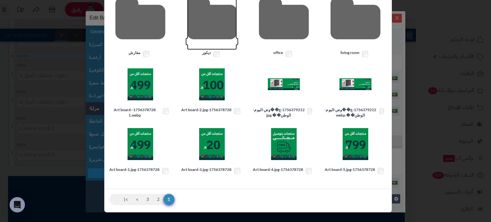
click at [212, 29] on icon at bounding box center [212, 21] width 50 height 57
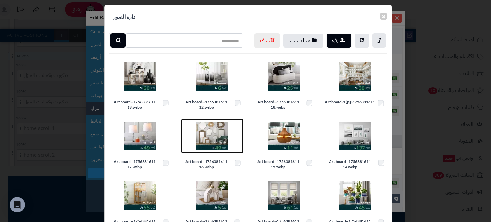
click at [202, 151] on img at bounding box center [212, 136] width 32 height 32
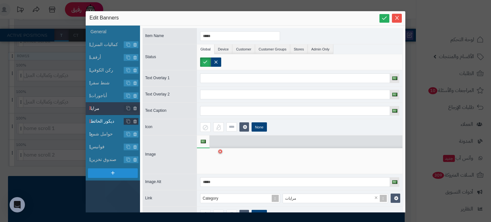
click at [104, 122] on span "ديكور الحائط" at bounding box center [107, 121] width 34 height 7
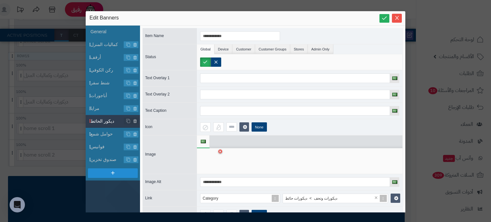
click at [218, 153] on div at bounding box center [210, 160] width 20 height 19
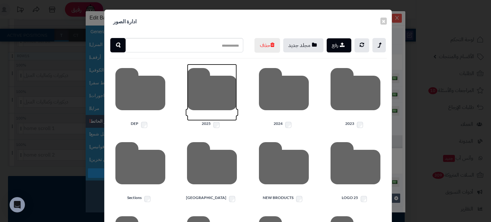
click at [201, 117] on icon at bounding box center [212, 92] width 50 height 57
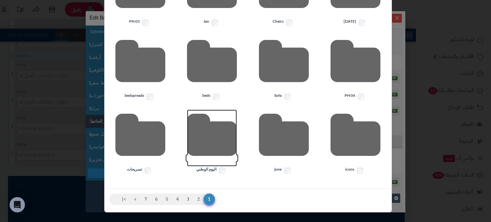
click at [217, 148] on icon at bounding box center [212, 138] width 50 height 57
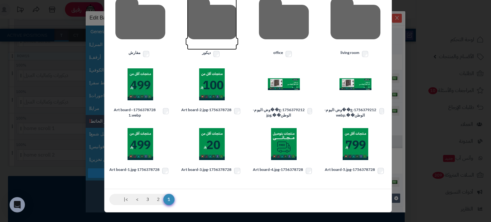
click at [228, 41] on icon at bounding box center [212, 21] width 50 height 57
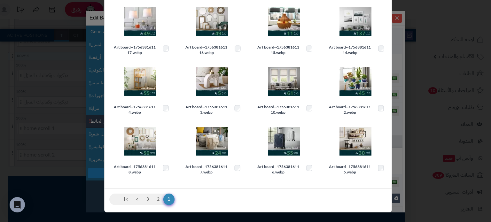
scroll to position [133, 0]
click at [148, 142] on img at bounding box center [140, 141] width 32 height 32
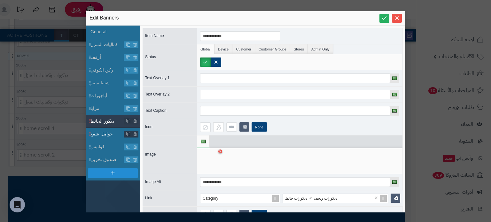
click at [106, 133] on span "حوامل شمع" at bounding box center [107, 134] width 34 height 7
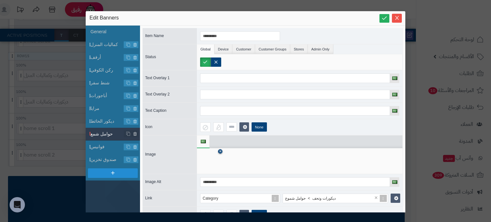
click at [219, 150] on icon at bounding box center [220, 152] width 3 height 4
click at [204, 162] on icon at bounding box center [210, 161] width 20 height 19
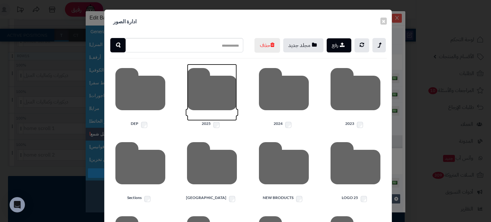
click at [198, 112] on icon at bounding box center [212, 92] width 50 height 57
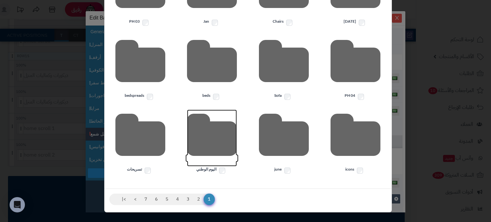
click at [212, 127] on icon at bounding box center [212, 138] width 50 height 57
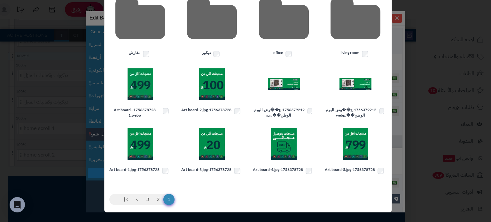
scroll to position [158, 0]
click at [200, 20] on icon at bounding box center [212, 21] width 50 height 57
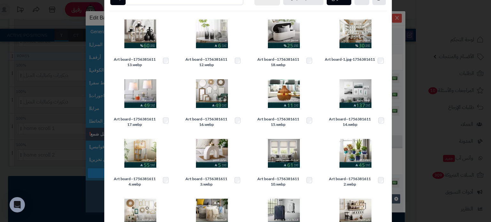
scroll to position [133, 0]
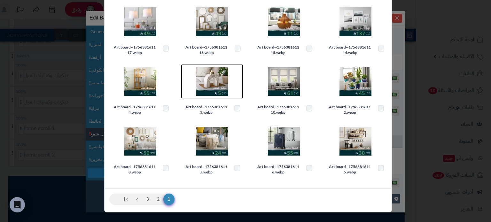
click at [199, 76] on img at bounding box center [212, 81] width 32 height 32
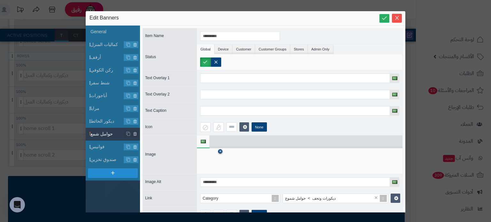
click at [220, 150] on icon at bounding box center [220, 152] width 3 height 4
click at [206, 161] on icon at bounding box center [210, 161] width 20 height 19
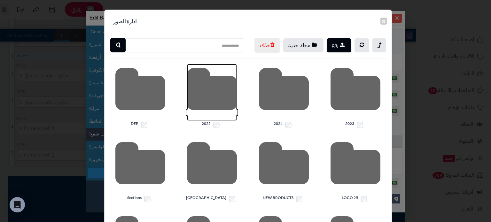
click at [219, 121] on icon at bounding box center [212, 92] width 50 height 57
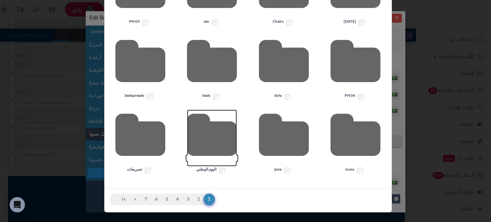
click at [219, 128] on icon at bounding box center [212, 138] width 50 height 57
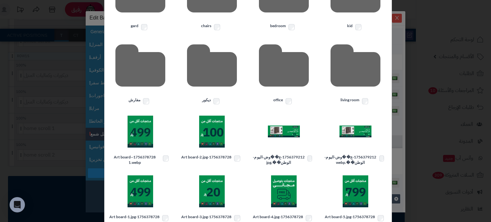
scroll to position [73, 0]
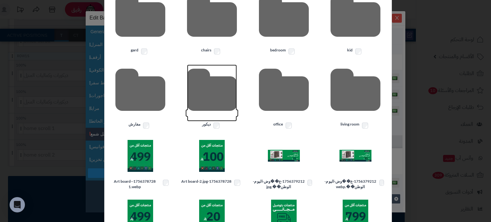
click at [214, 119] on icon at bounding box center [212, 93] width 50 height 57
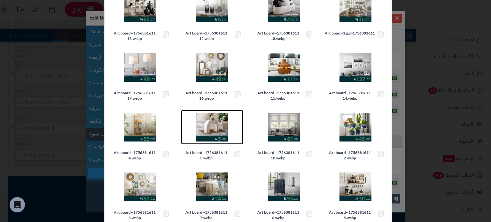
click at [218, 141] on img at bounding box center [212, 127] width 32 height 32
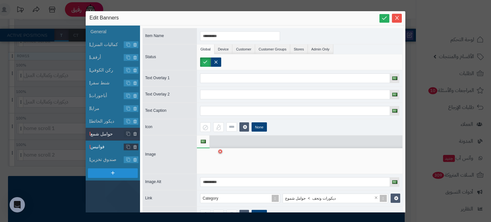
click at [106, 145] on span "فوانيس" at bounding box center [107, 146] width 34 height 7
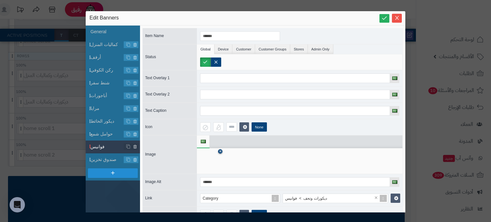
click at [220, 150] on icon at bounding box center [220, 152] width 3 height 4
click at [206, 158] on icon at bounding box center [210, 161] width 20 height 19
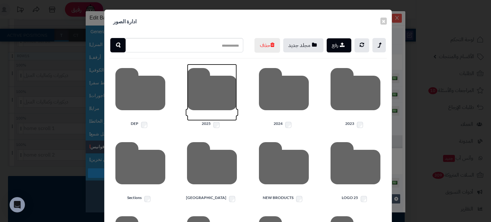
click at [208, 121] on icon at bounding box center [212, 92] width 50 height 57
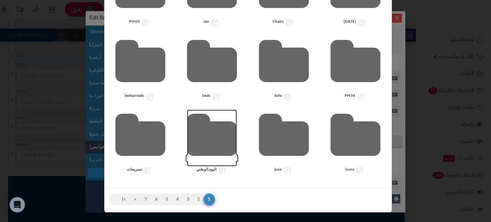
click at [213, 129] on icon at bounding box center [212, 138] width 50 height 57
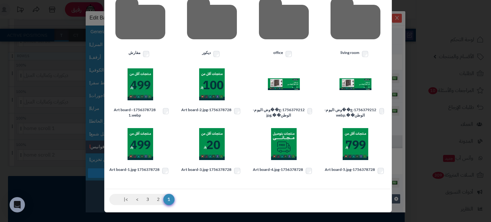
scroll to position [158, 0]
click at [228, 26] on icon at bounding box center [212, 21] width 50 height 57
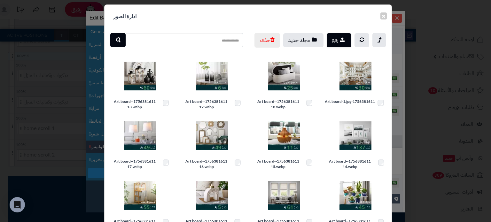
scroll to position [5, 0]
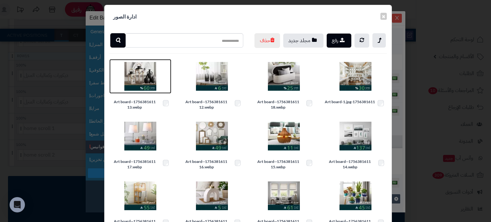
click at [139, 88] on img at bounding box center [140, 76] width 32 height 32
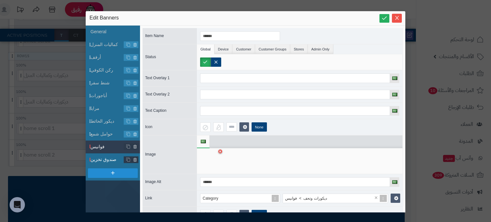
click at [93, 159] on span "صندوق تخزين" at bounding box center [107, 159] width 34 height 7
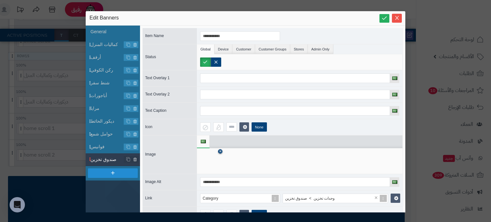
click at [219, 151] on link at bounding box center [220, 151] width 4 height 4
click at [207, 157] on icon at bounding box center [210, 161] width 20 height 19
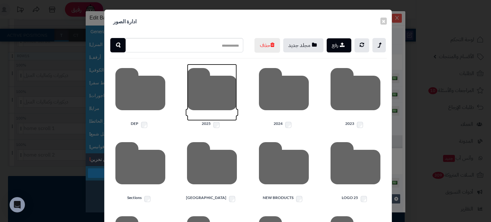
click at [205, 115] on icon at bounding box center [212, 92] width 50 height 57
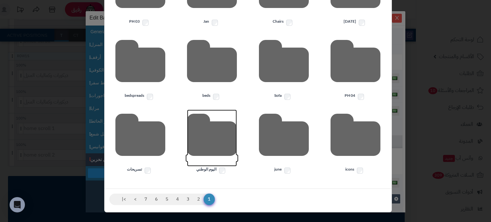
click at [210, 133] on icon at bounding box center [212, 138] width 50 height 57
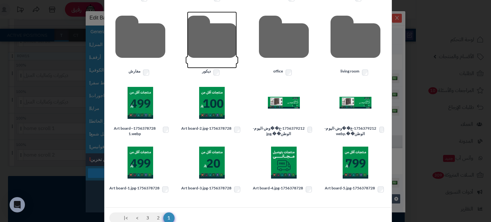
click at [223, 56] on icon at bounding box center [212, 40] width 50 height 57
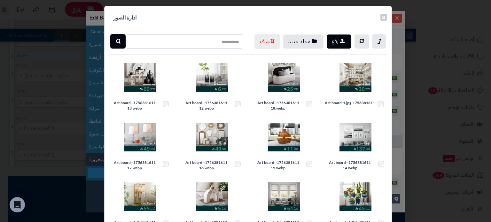
scroll to position [0, 0]
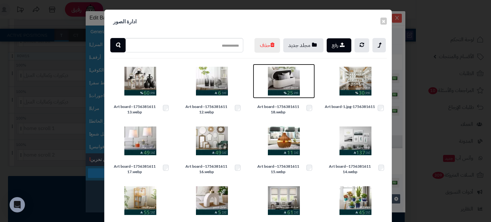
click at [276, 88] on img at bounding box center [284, 81] width 32 height 32
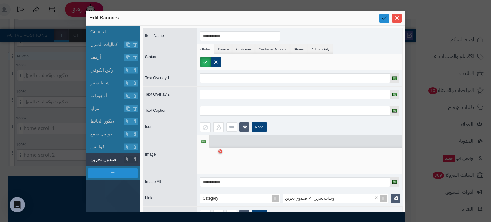
click at [383, 20] on icon at bounding box center [384, 18] width 6 height 6
click at [397, 18] on icon "Close" at bounding box center [396, 17] width 5 height 5
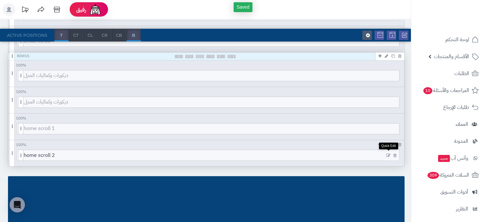
click at [388, 153] on icon at bounding box center [388, 155] width 4 height 4
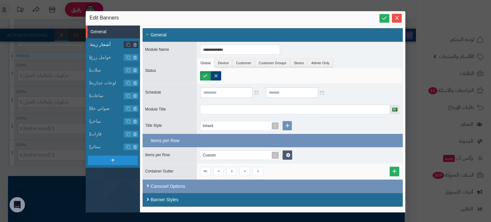
drag, startPoint x: 101, startPoint y: 41, endPoint x: 104, endPoint y: 43, distance: 3.4
click at [101, 41] on li "أشجار زينة" at bounding box center [113, 44] width 54 height 13
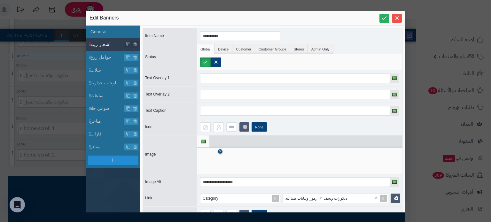
click at [221, 151] on icon at bounding box center [220, 152] width 3 height 4
click at [209, 159] on icon at bounding box center [210, 161] width 20 height 19
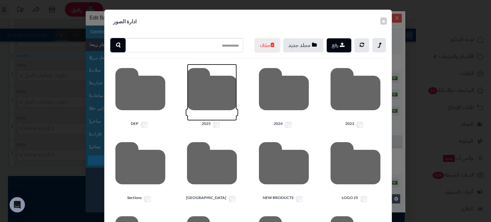
click at [208, 116] on icon at bounding box center [212, 92] width 50 height 57
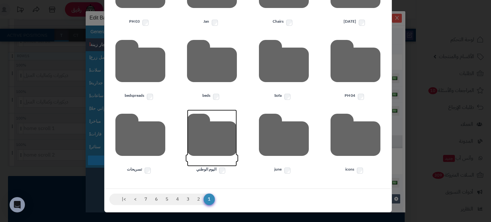
click at [209, 153] on icon at bounding box center [212, 138] width 50 height 57
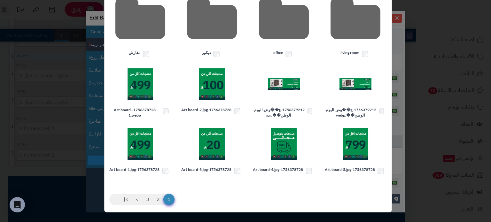
scroll to position [158, 0]
click at [217, 33] on icon at bounding box center [212, 21] width 50 height 57
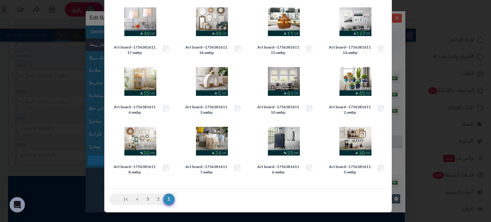
scroll to position [133, 0]
click at [161, 200] on link "2" at bounding box center [158, 200] width 11 height 12
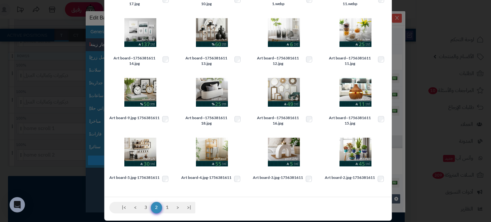
scroll to position [130, 0]
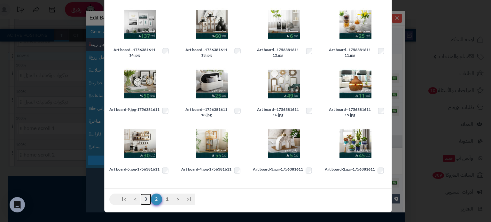
click at [147, 202] on link "3" at bounding box center [145, 200] width 11 height 12
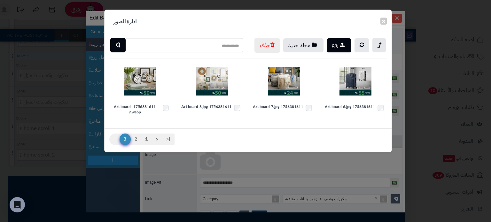
scroll to position [0, 0]
click at [138, 145] on link "2" at bounding box center [135, 140] width 11 height 12
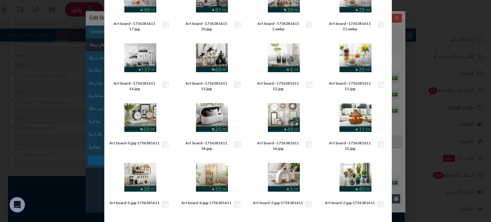
scroll to position [130, 0]
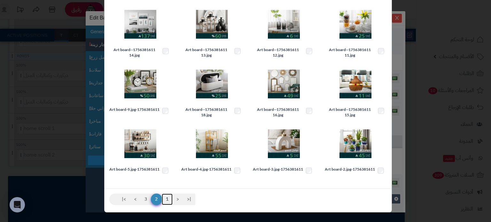
click at [167, 200] on link "1" at bounding box center [167, 200] width 11 height 12
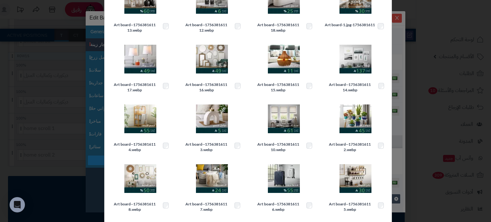
scroll to position [119, 0]
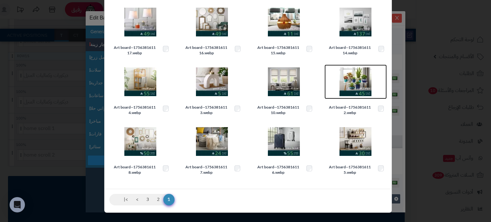
click at [363, 91] on img at bounding box center [355, 82] width 32 height 32
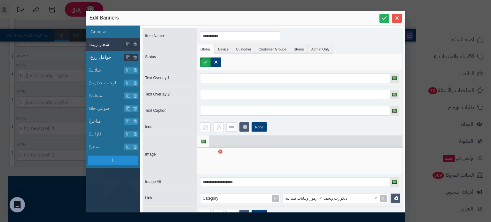
click at [102, 58] on span "حوامل زرع" at bounding box center [107, 57] width 34 height 7
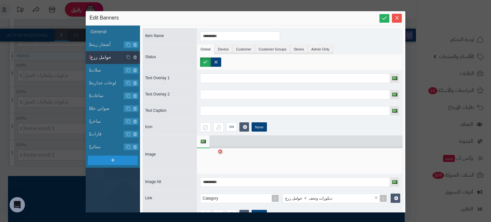
click at [220, 153] on div at bounding box center [210, 160] width 20 height 19
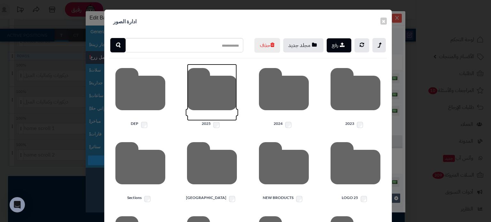
click at [211, 106] on icon at bounding box center [212, 92] width 50 height 57
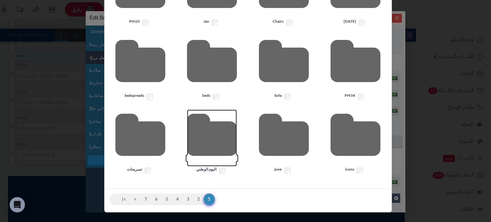
click at [215, 134] on icon at bounding box center [212, 138] width 50 height 57
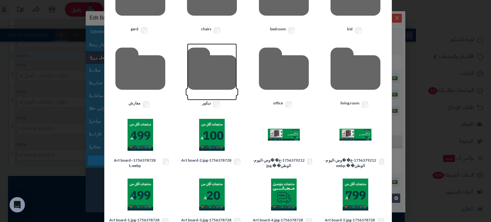
click at [211, 78] on icon at bounding box center [212, 71] width 50 height 57
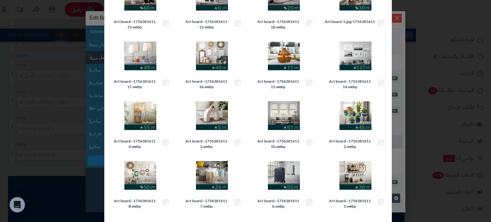
scroll to position [133, 0]
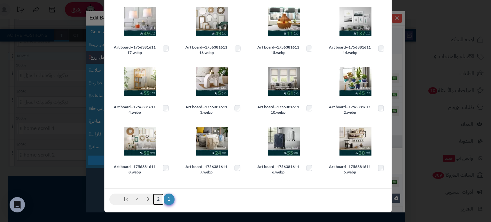
click at [156, 199] on link "2" at bounding box center [158, 200] width 11 height 12
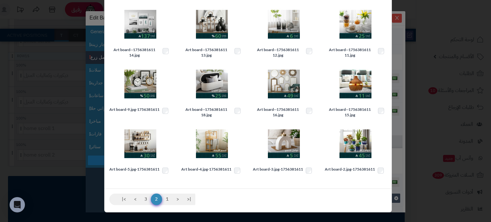
scroll to position [130, 0]
click at [148, 201] on link "3" at bounding box center [145, 200] width 11 height 12
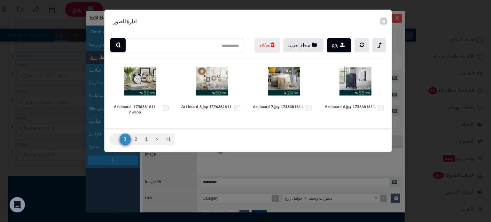
scroll to position [0, 0]
click at [146, 145] on link "1" at bounding box center [146, 140] width 11 height 12
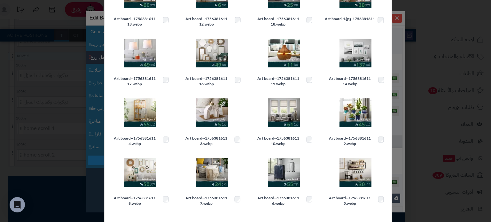
scroll to position [133, 0]
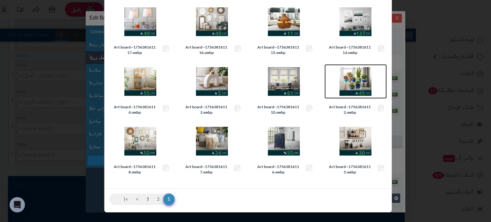
click at [366, 79] on img at bounding box center [355, 81] width 32 height 32
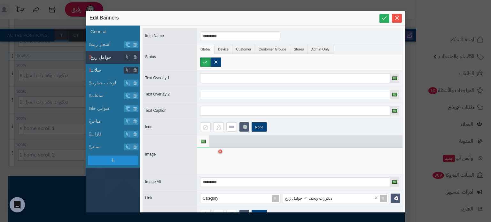
click at [103, 65] on li "سلات" at bounding box center [113, 70] width 54 height 13
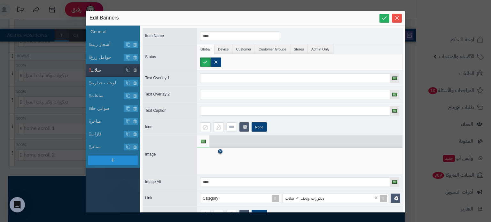
click at [221, 151] on icon at bounding box center [220, 152] width 3 height 4
click at [211, 156] on icon at bounding box center [210, 161] width 20 height 19
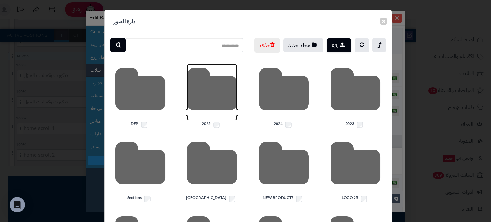
click at [216, 115] on icon at bounding box center [212, 92] width 50 height 57
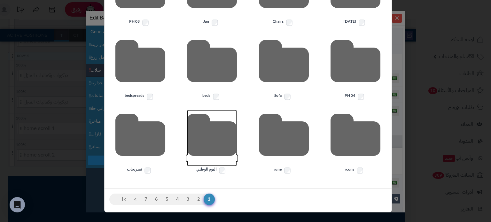
click at [222, 137] on icon at bounding box center [212, 138] width 50 height 57
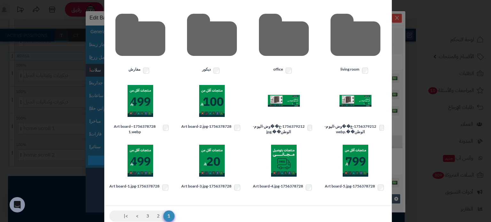
scroll to position [116, 0]
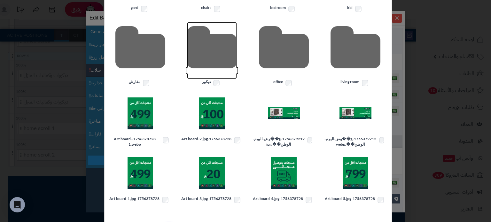
click at [211, 79] on icon at bounding box center [212, 50] width 50 height 57
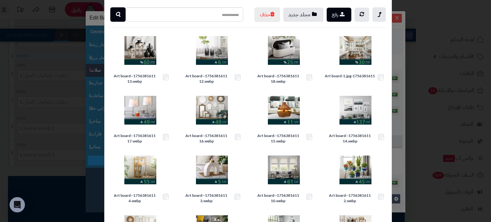
scroll to position [133, 0]
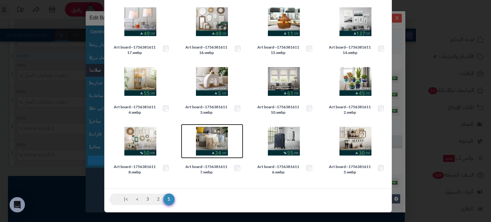
click at [221, 138] on img at bounding box center [212, 141] width 32 height 32
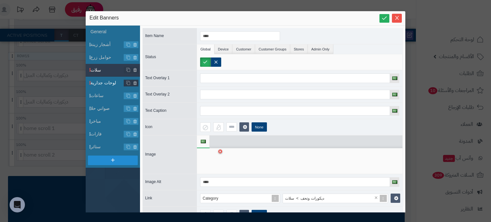
click at [100, 85] on span "لوحات جدارية" at bounding box center [107, 83] width 34 height 7
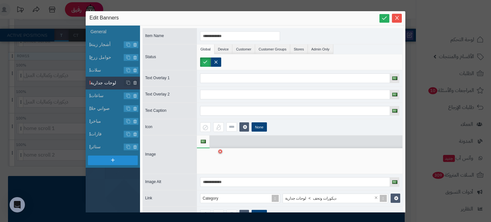
click at [221, 145] on ul at bounding box center [299, 141] width 205 height 13
click at [220, 150] on icon at bounding box center [220, 152] width 3 height 4
click at [213, 161] on icon at bounding box center [210, 161] width 20 height 19
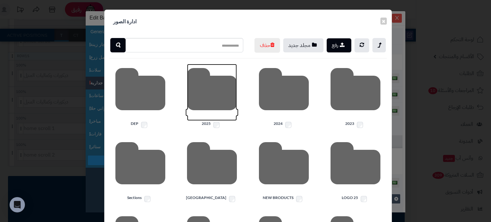
click at [214, 104] on icon at bounding box center [212, 92] width 50 height 57
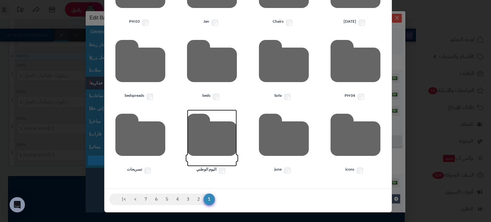
click at [209, 133] on icon at bounding box center [212, 138] width 50 height 57
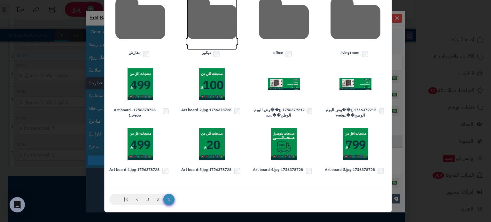
click at [210, 32] on icon at bounding box center [212, 21] width 50 height 57
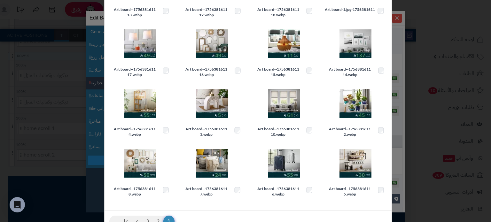
scroll to position [90, 0]
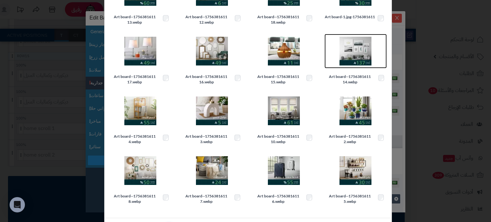
click at [351, 57] on img at bounding box center [355, 51] width 32 height 32
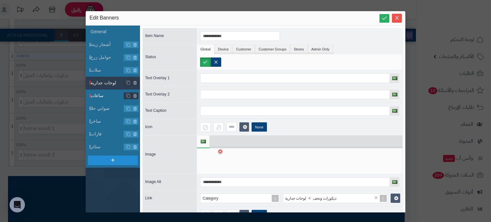
click at [108, 96] on span "ساعات" at bounding box center [107, 95] width 34 height 7
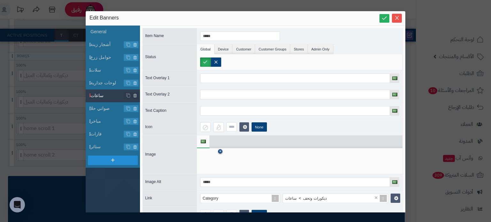
click at [219, 150] on icon at bounding box center [220, 152] width 3 height 4
click at [214, 161] on icon at bounding box center [210, 161] width 20 height 19
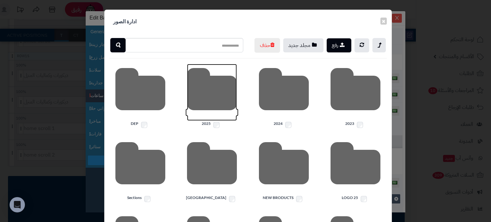
click at [211, 97] on icon at bounding box center [212, 92] width 50 height 57
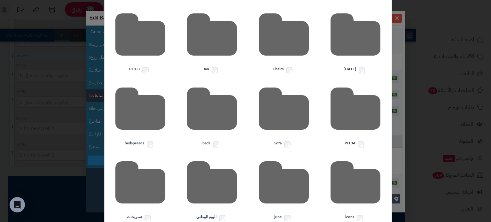
scroll to position [147, 0]
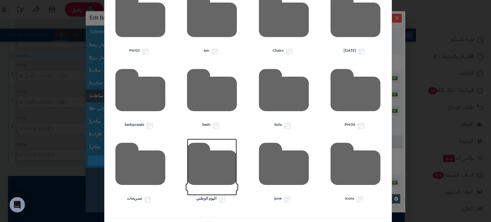
click at [209, 177] on icon at bounding box center [212, 167] width 50 height 57
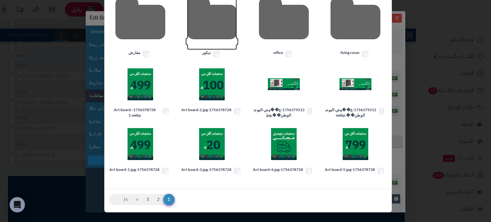
click at [207, 31] on icon at bounding box center [212, 21] width 50 height 57
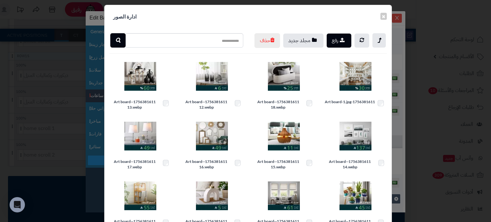
scroll to position [133, 0]
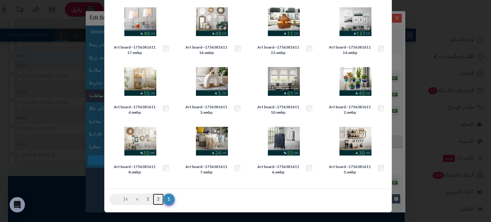
click at [158, 200] on link "2" at bounding box center [158, 200] width 11 height 12
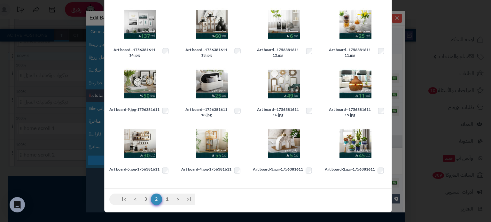
scroll to position [130, 0]
click at [144, 87] on img at bounding box center [140, 84] width 32 height 32
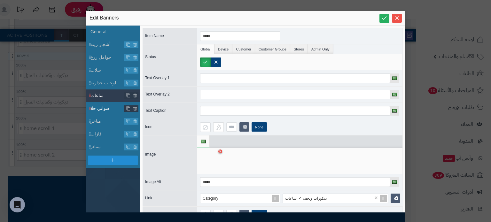
click at [101, 109] on span "صواني حلا" at bounding box center [107, 108] width 34 height 7
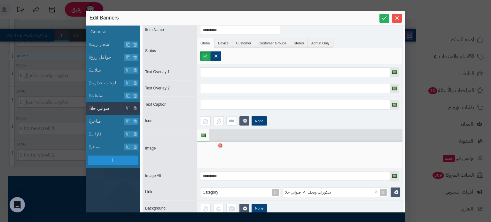
scroll to position [17, 0]
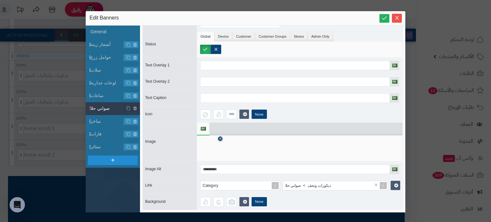
click at [221, 137] on icon at bounding box center [220, 139] width 3 height 4
click at [218, 139] on icon at bounding box center [210, 147] width 20 height 19
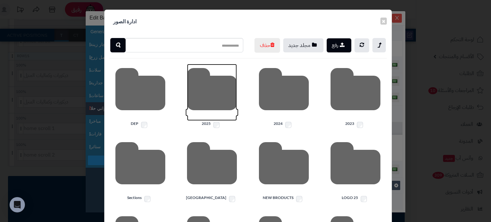
click at [206, 121] on icon at bounding box center [212, 92] width 50 height 57
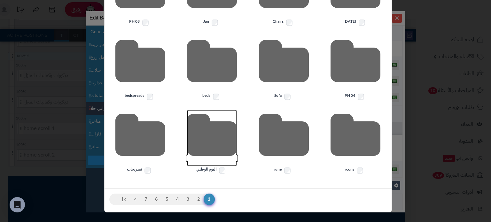
click at [206, 124] on icon at bounding box center [212, 138] width 50 height 57
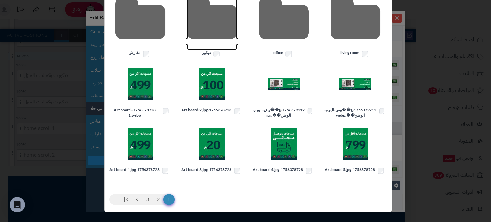
click at [195, 19] on icon at bounding box center [212, 21] width 50 height 57
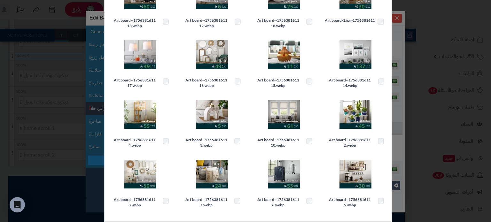
scroll to position [133, 0]
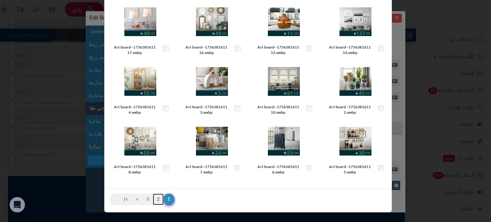
click at [159, 196] on link "2" at bounding box center [158, 200] width 11 height 12
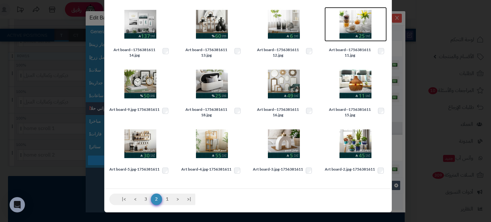
click at [367, 28] on img at bounding box center [355, 24] width 32 height 32
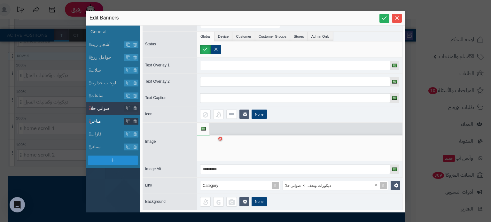
click at [101, 121] on span "مباخر" at bounding box center [107, 121] width 34 height 7
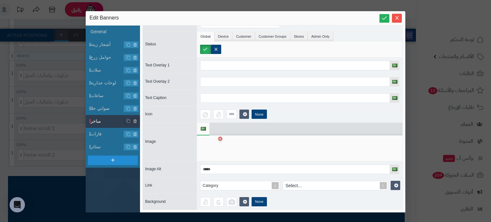
scroll to position [0, 0]
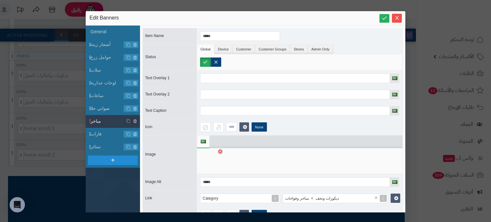
click at [221, 150] on link at bounding box center [220, 152] width 4 height 4
click at [205, 158] on icon at bounding box center [210, 161] width 20 height 19
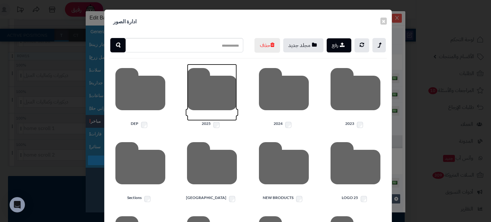
click at [213, 107] on icon at bounding box center [212, 92] width 50 height 57
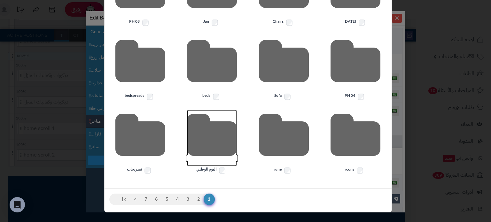
click at [199, 146] on icon at bounding box center [212, 138] width 50 height 57
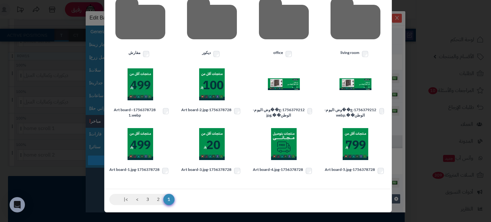
scroll to position [127, 0]
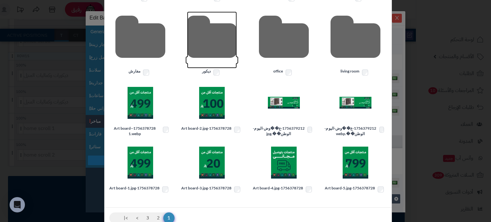
click at [219, 54] on icon at bounding box center [212, 40] width 50 height 57
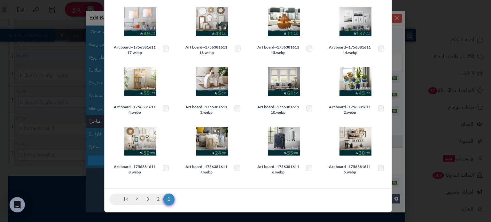
scroll to position [37, 0]
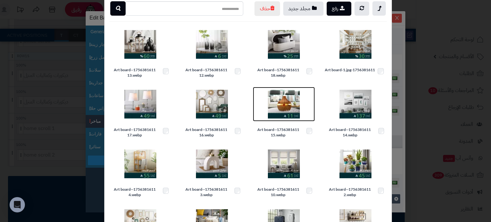
click at [281, 115] on img at bounding box center [284, 104] width 32 height 32
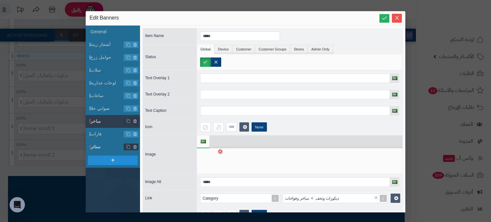
drag, startPoint x: 107, startPoint y: 131, endPoint x: 122, endPoint y: 150, distance: 24.2
click at [108, 131] on span "فازات" at bounding box center [107, 134] width 34 height 7
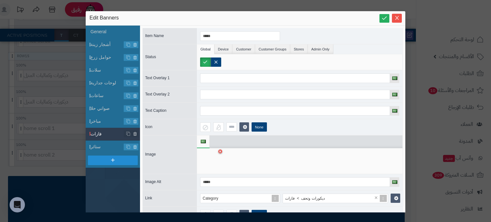
click at [219, 150] on icon at bounding box center [220, 151] width 2 height 3
click at [215, 159] on icon at bounding box center [210, 161] width 20 height 19
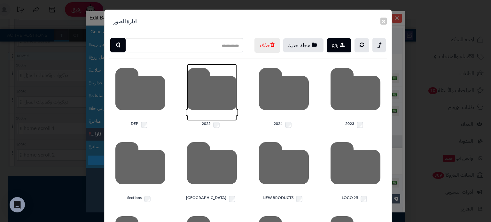
click at [209, 94] on icon at bounding box center [212, 92] width 50 height 57
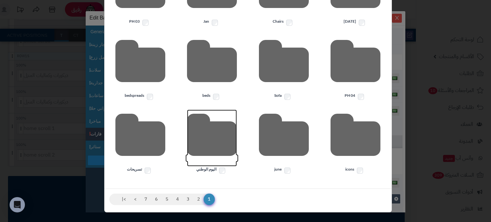
click at [211, 127] on icon at bounding box center [212, 138] width 50 height 57
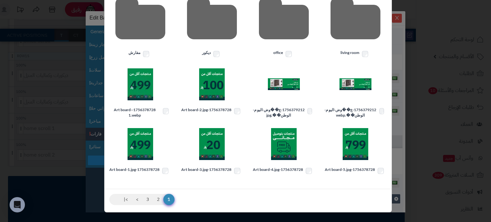
scroll to position [73, 0]
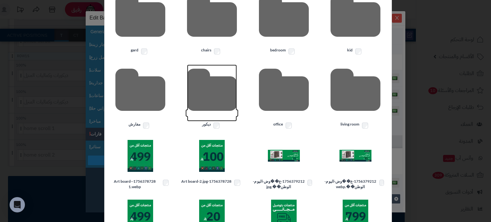
click at [204, 106] on icon at bounding box center [212, 93] width 50 height 57
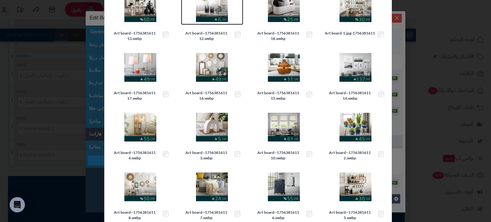
click at [209, 21] on img at bounding box center [212, 8] width 32 height 32
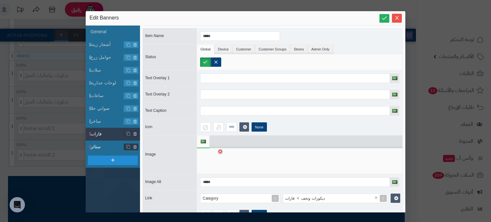
click at [99, 146] on span "ستائر" at bounding box center [107, 146] width 34 height 7
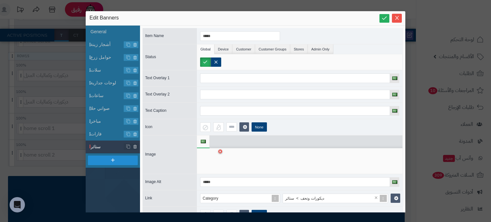
click at [221, 150] on icon at bounding box center [220, 151] width 2 height 3
click at [206, 160] on icon at bounding box center [210, 161] width 20 height 19
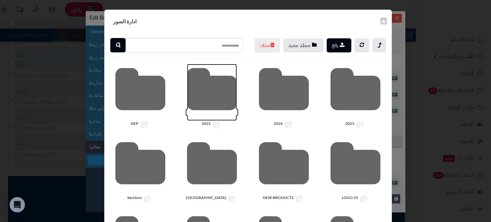
click at [212, 96] on icon at bounding box center [212, 92] width 50 height 57
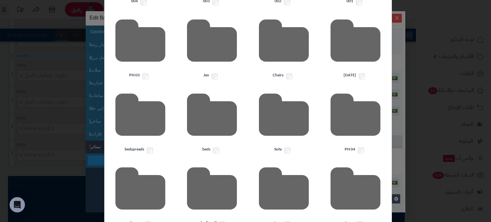
scroll to position [190, 0]
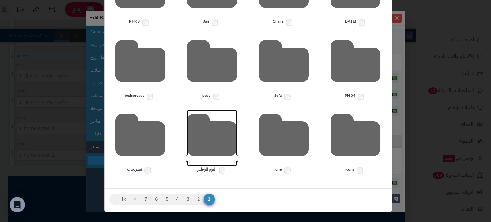
click at [210, 144] on icon at bounding box center [212, 138] width 50 height 57
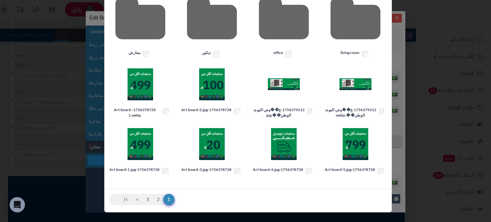
scroll to position [158, 0]
click at [214, 24] on icon at bounding box center [212, 21] width 50 height 57
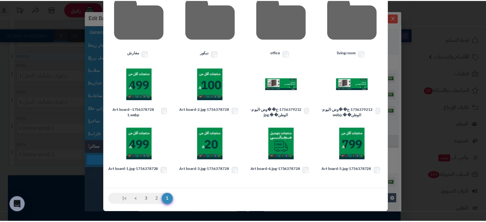
scroll to position [133, 0]
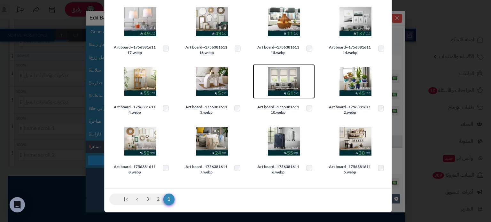
click at [290, 80] on img at bounding box center [284, 81] width 32 height 32
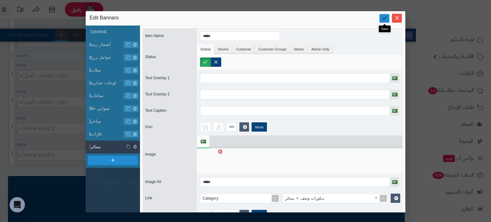
drag, startPoint x: 381, startPoint y: 14, endPoint x: 383, endPoint y: 17, distance: 4.1
click at [382, 16] on link at bounding box center [384, 18] width 10 height 9
click at [400, 16] on span "Close" at bounding box center [397, 17] width 10 height 5
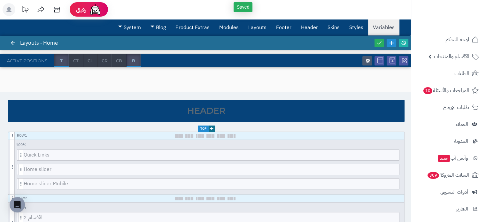
scroll to position [0, 0]
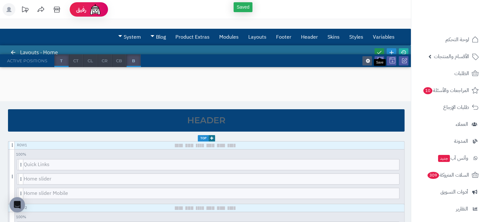
click at [377, 49] on link at bounding box center [379, 52] width 10 height 9
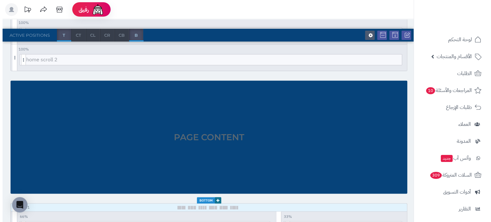
scroll to position [1133, 0]
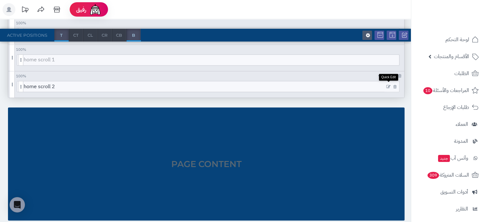
click at [390, 84] on icon at bounding box center [388, 86] width 4 height 4
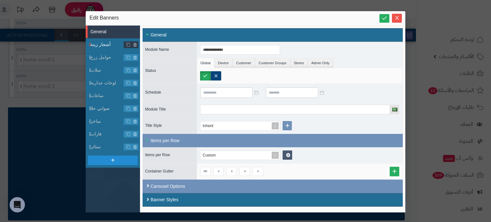
click at [112, 43] on span "أشجار زينة" at bounding box center [107, 44] width 34 height 7
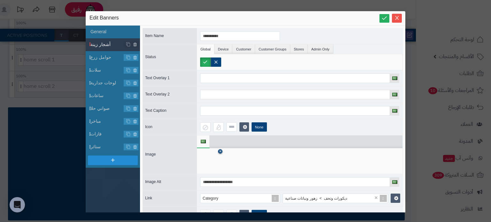
click at [219, 151] on icon at bounding box center [220, 152] width 3 height 4
click at [208, 164] on icon at bounding box center [210, 161] width 20 height 19
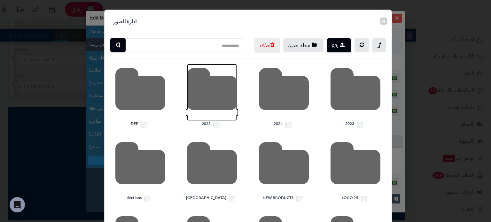
click at [212, 101] on icon at bounding box center [212, 92] width 50 height 57
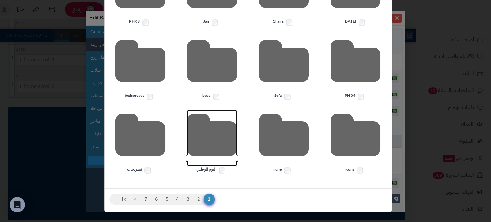
click at [200, 139] on icon at bounding box center [212, 138] width 50 height 57
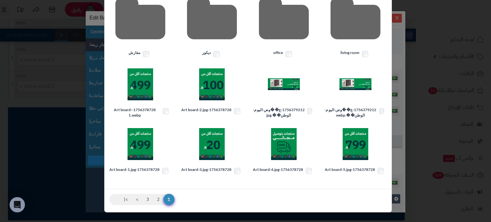
scroll to position [0, 0]
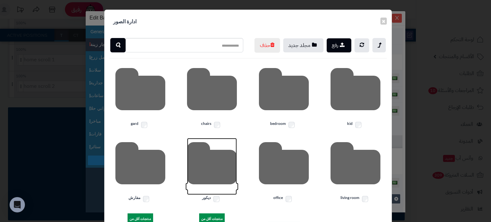
click at [206, 169] on icon at bounding box center [212, 166] width 50 height 57
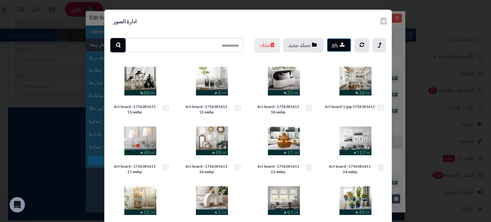
click at [337, 46] on button "رفع" at bounding box center [338, 45] width 25 height 14
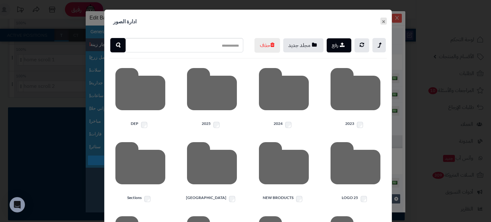
drag, startPoint x: 384, startPoint y: 21, endPoint x: 308, endPoint y: 52, distance: 82.7
click at [385, 21] on button "×" at bounding box center [383, 21] width 6 height 7
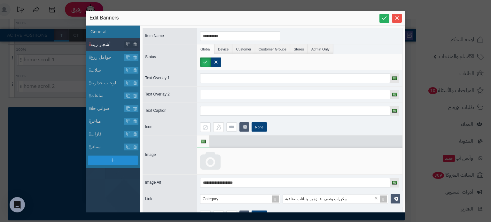
click at [206, 161] on icon at bounding box center [210, 161] width 20 height 19
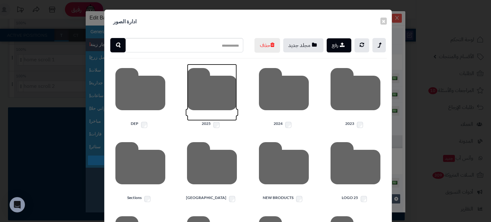
click at [213, 117] on icon at bounding box center [212, 92] width 50 height 57
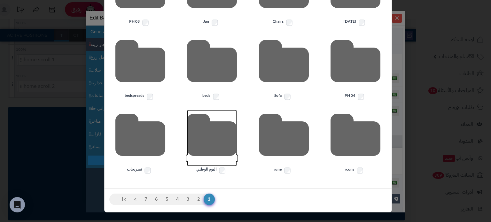
click at [202, 145] on icon at bounding box center [212, 138] width 50 height 57
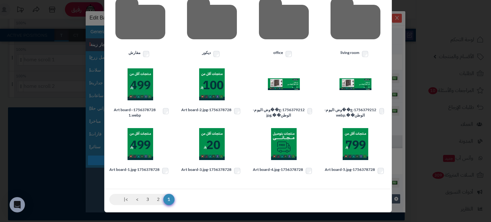
scroll to position [158, 0]
click at [220, 32] on icon at bounding box center [212, 21] width 50 height 57
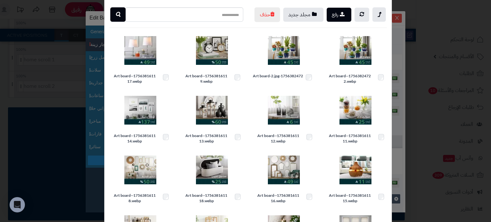
scroll to position [0, 0]
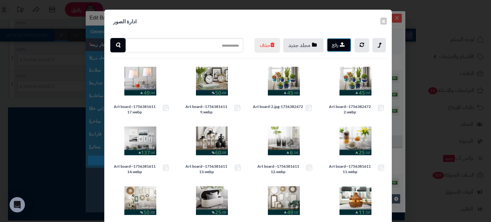
click at [339, 47] on button "رفع" at bounding box center [338, 45] width 25 height 14
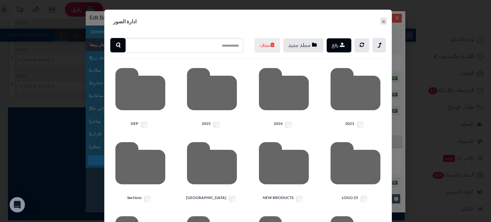
click at [386, 19] on button "×" at bounding box center [383, 21] width 6 height 7
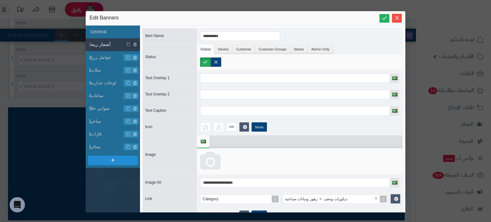
click at [213, 158] on icon at bounding box center [210, 161] width 20 height 19
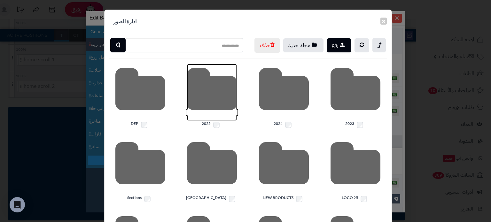
click at [210, 97] on icon at bounding box center [212, 92] width 50 height 57
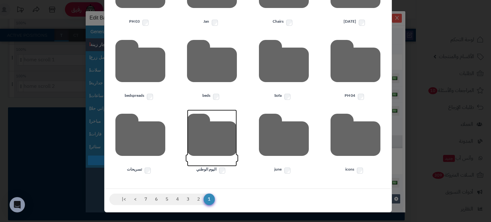
click at [212, 138] on icon at bounding box center [212, 138] width 50 height 57
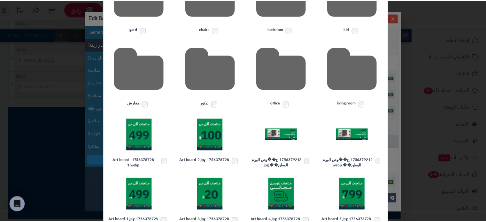
scroll to position [0, 0]
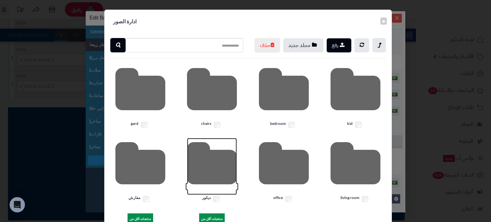
click at [211, 185] on icon at bounding box center [212, 166] width 50 height 57
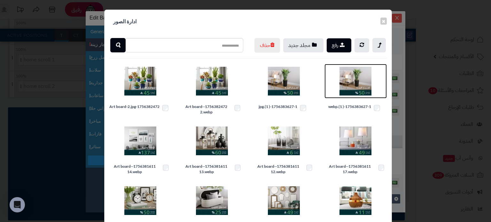
click at [365, 89] on img at bounding box center [355, 81] width 32 height 32
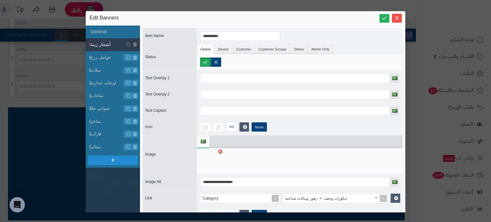
click at [379, 17] on div at bounding box center [387, 18] width 16 height 8
click at [384, 19] on icon at bounding box center [384, 18] width 6 height 6
click at [396, 19] on icon "Close" at bounding box center [396, 17] width 5 height 5
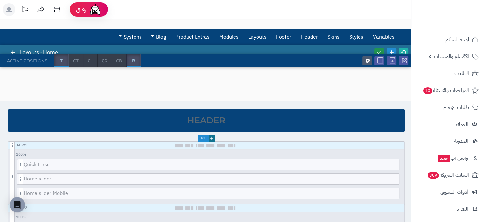
click at [378, 51] on icon at bounding box center [379, 53] width 6 height 6
click at [404, 51] on icon at bounding box center [404, 53] width 6 height 6
